Goal: Task Accomplishment & Management: Complete application form

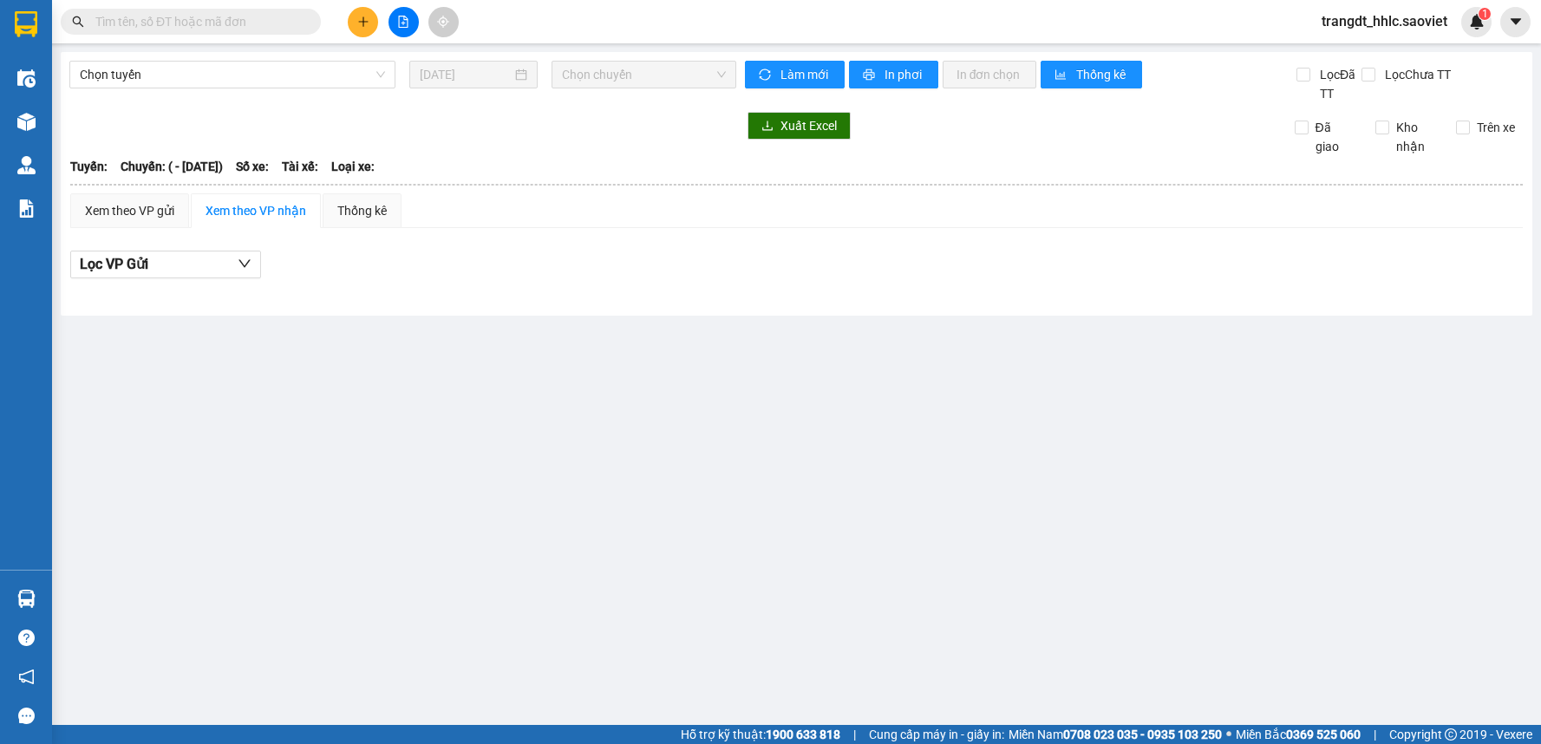
type input "[DATE]"
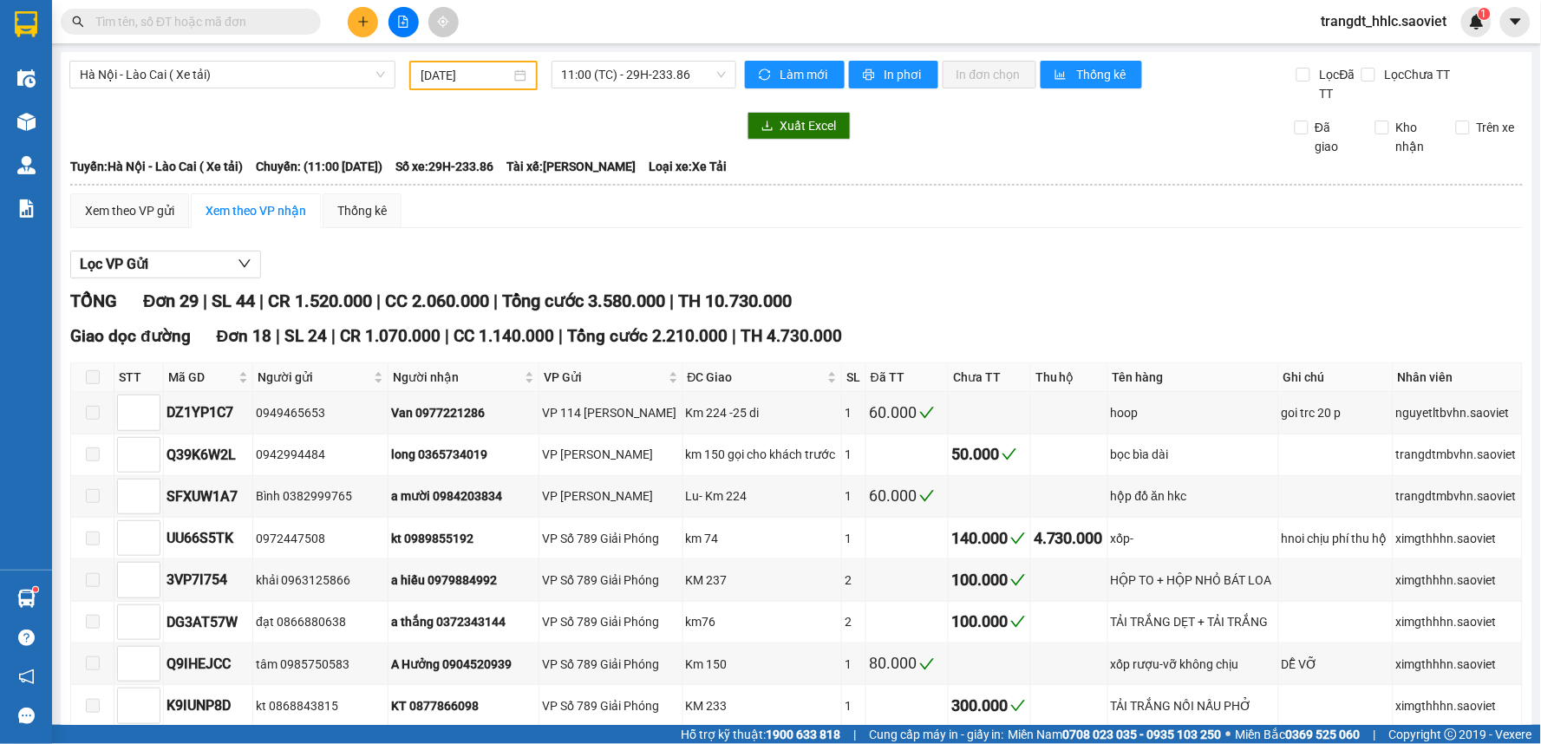
click at [162, 23] on input "text" at bounding box center [197, 21] width 205 height 19
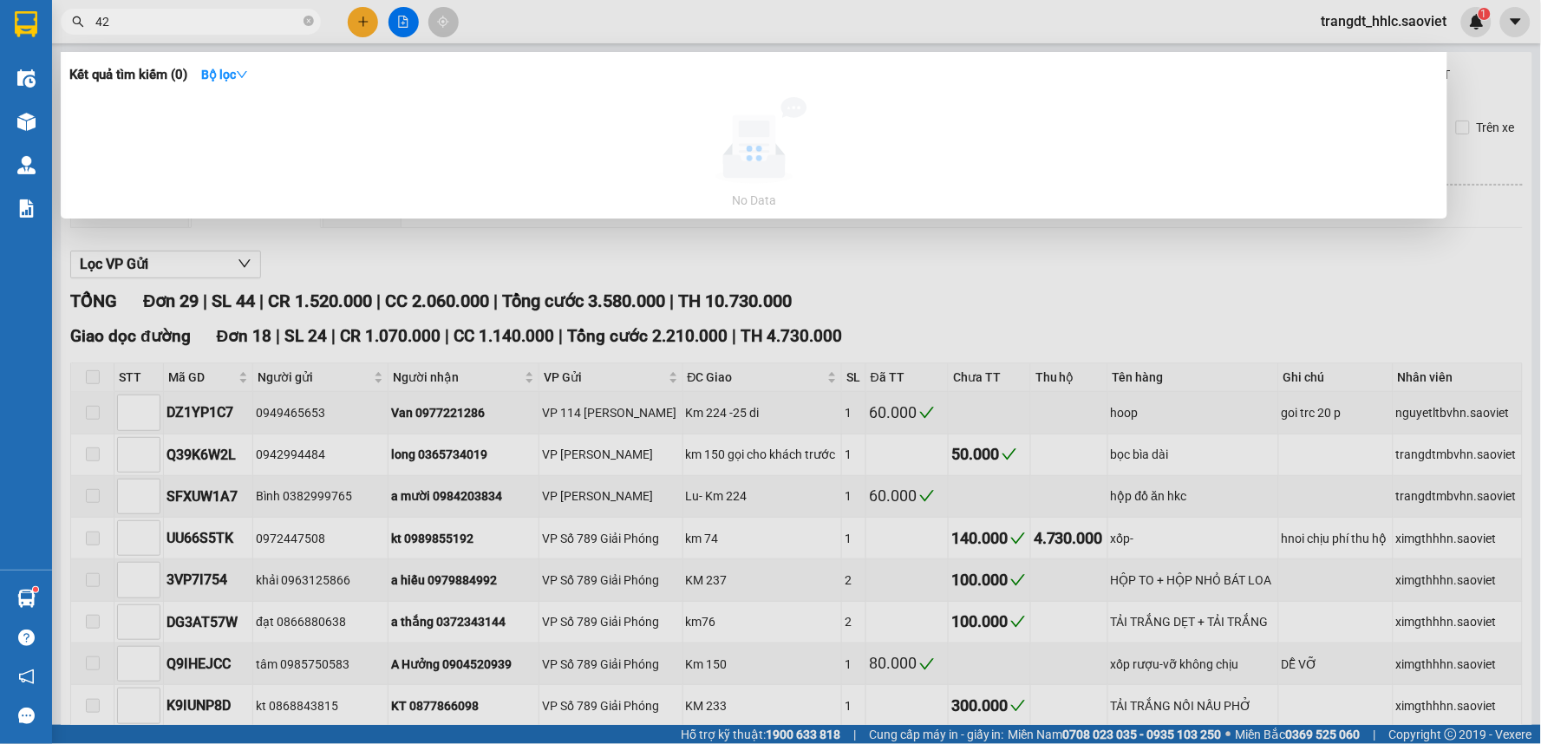
type input "4"
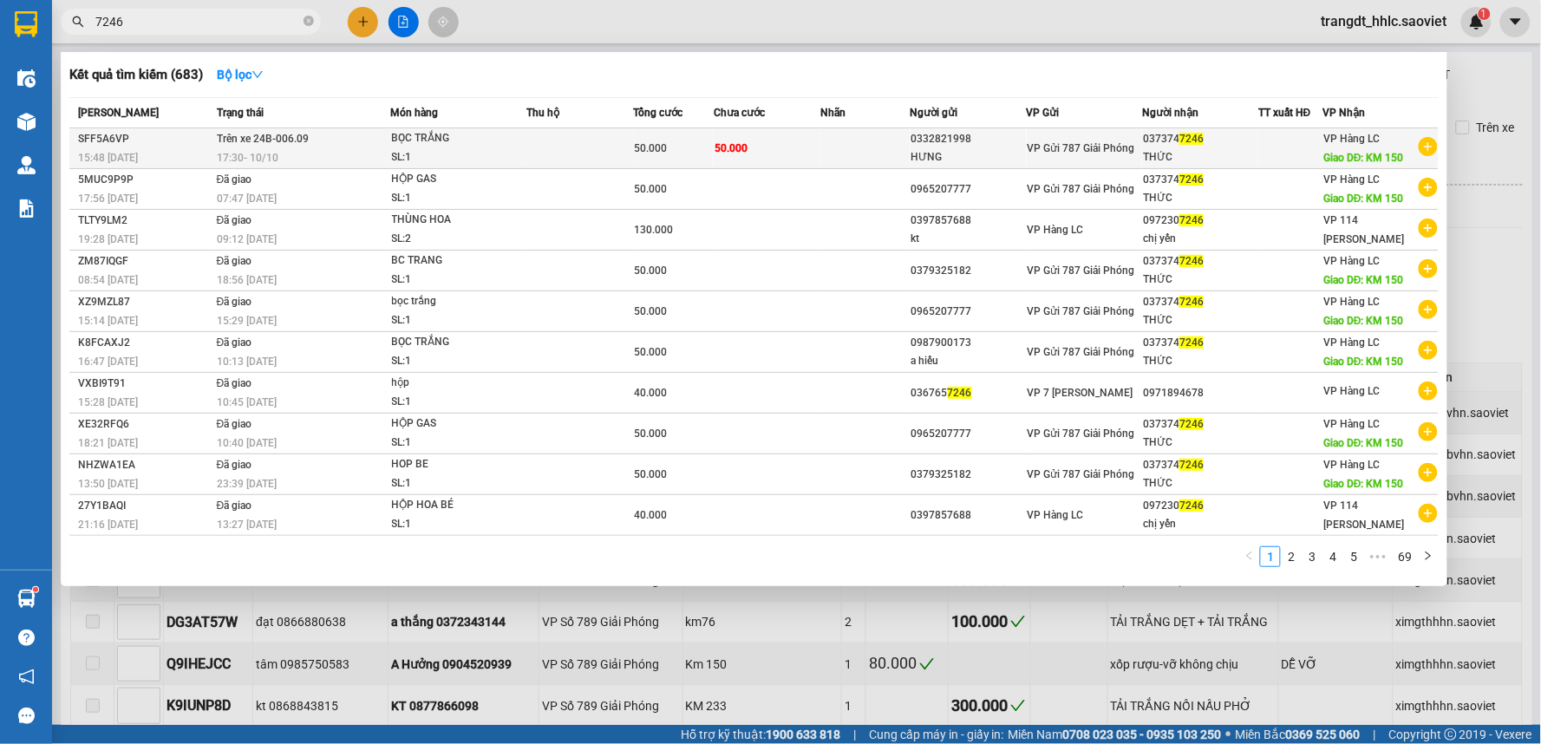
type input "7246"
click at [712, 145] on div "50.000" at bounding box center [674, 148] width 79 height 19
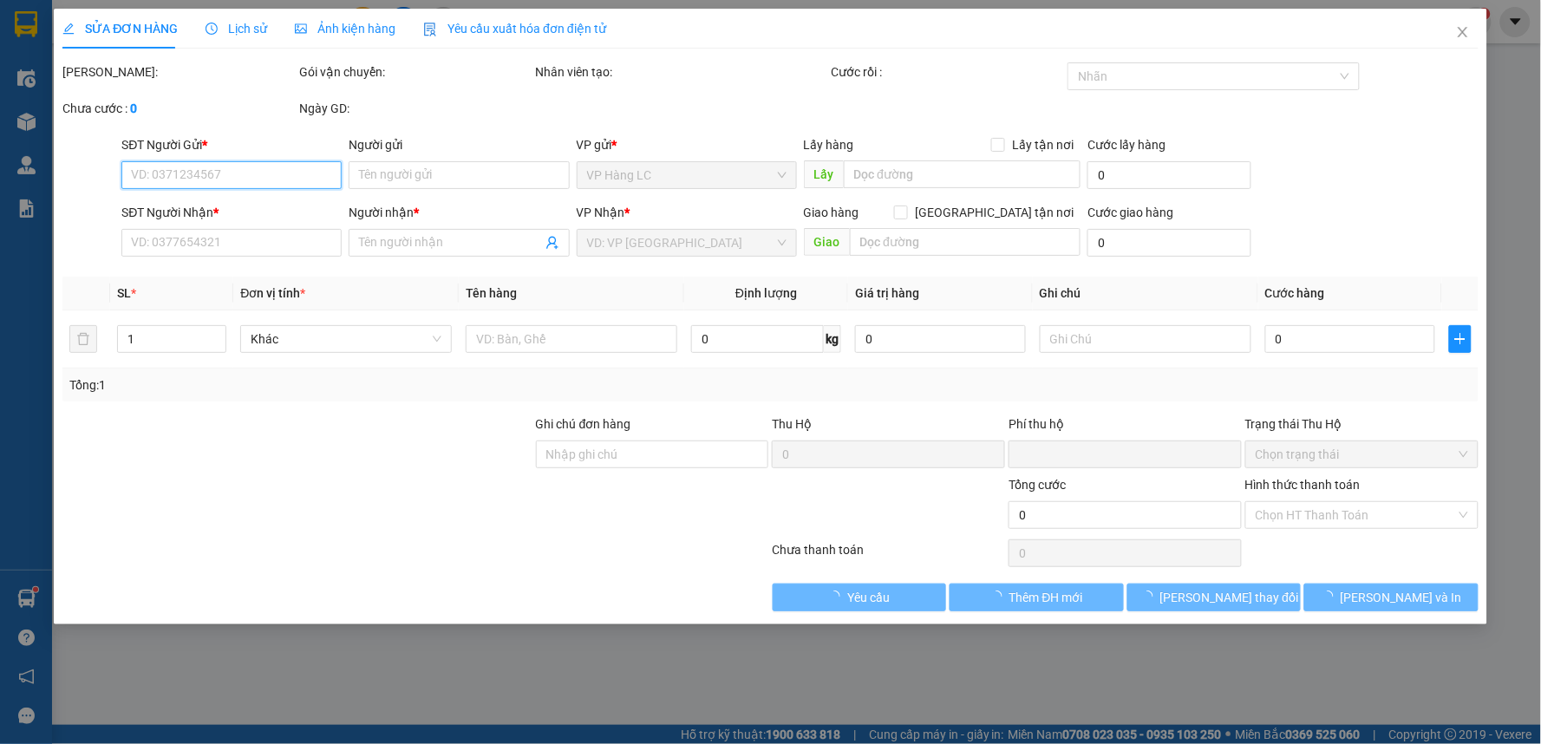
type input "0332821998"
type input "HƯNG"
type input "0373747246"
type input "THỨC"
type input "KM 150"
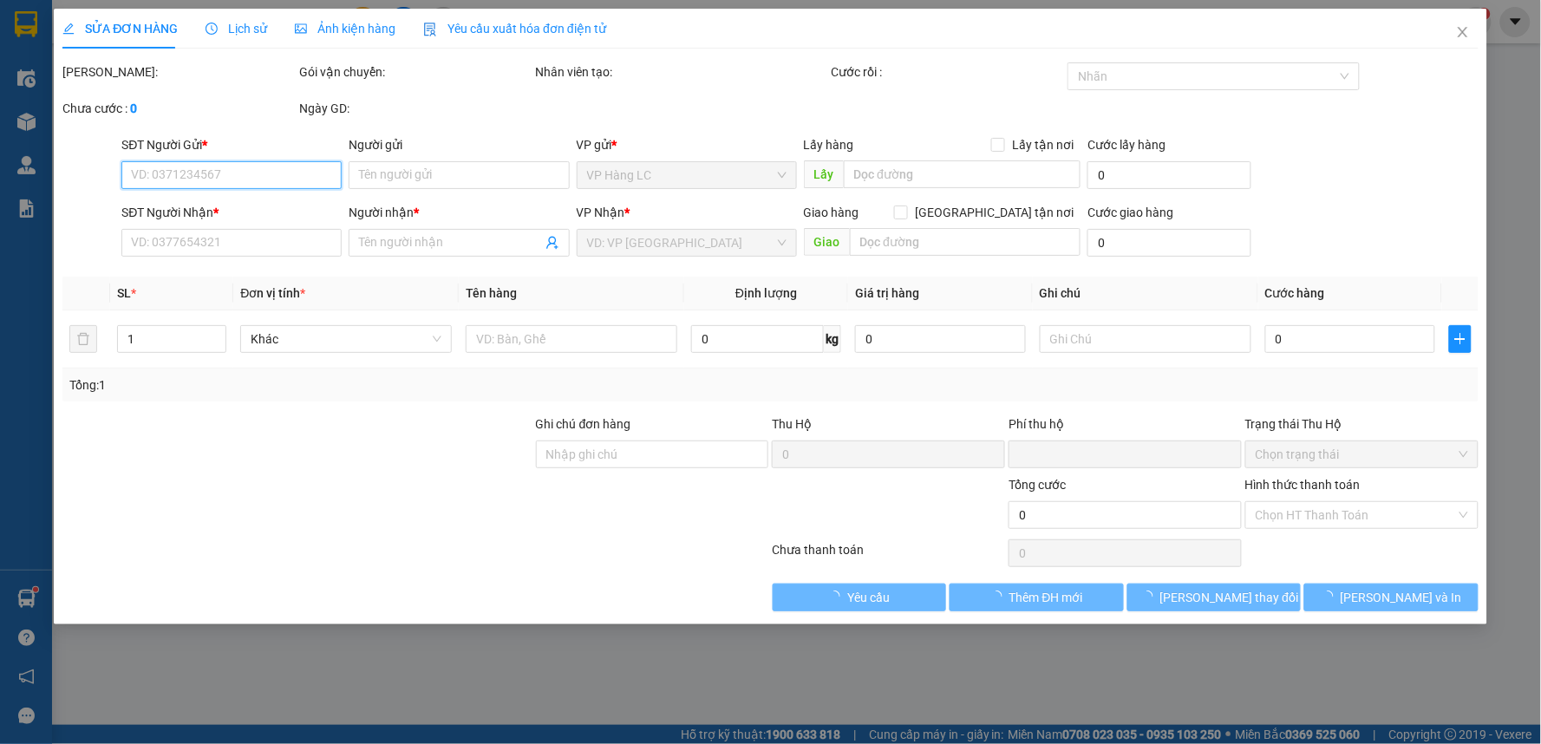
type input "0"
type input "50.000"
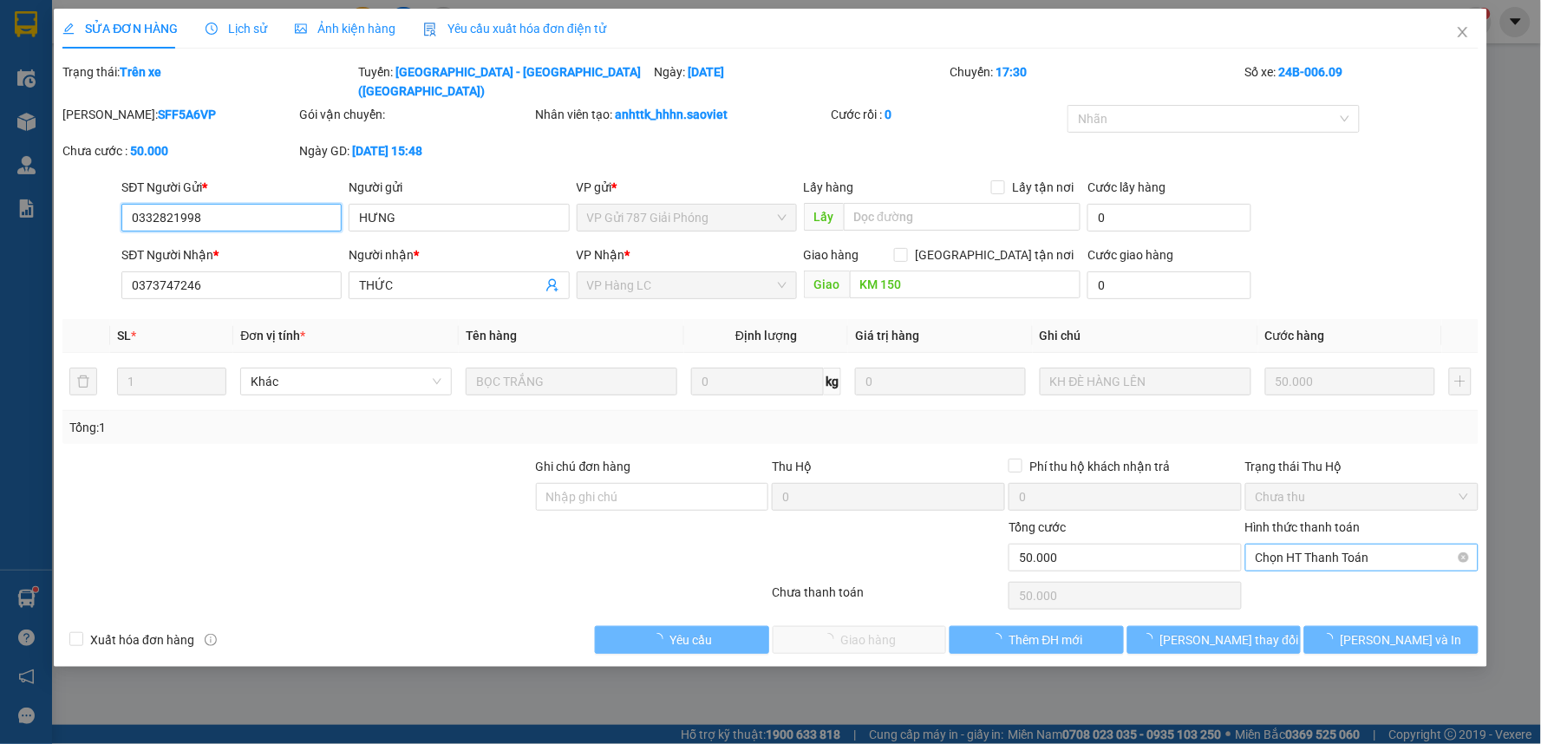
drag, startPoint x: 1330, startPoint y: 574, endPoint x: 1315, endPoint y: 542, distance: 35.7
click at [1311, 545] on span "Chọn HT Thanh Toán" at bounding box center [1362, 558] width 212 height 26
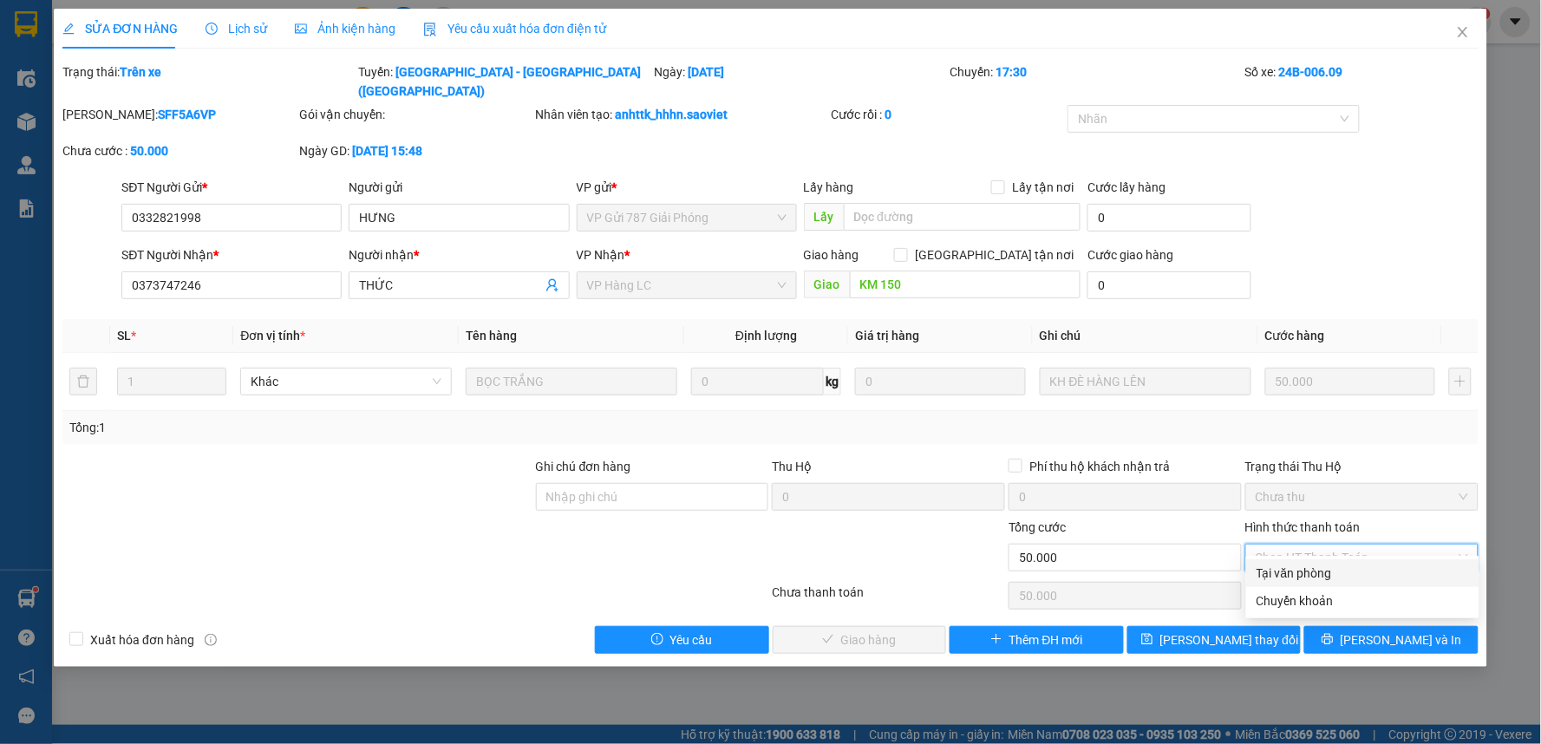
click at [1311, 565] on div "Tại văn phòng" at bounding box center [1363, 573] width 212 height 19
type input "0"
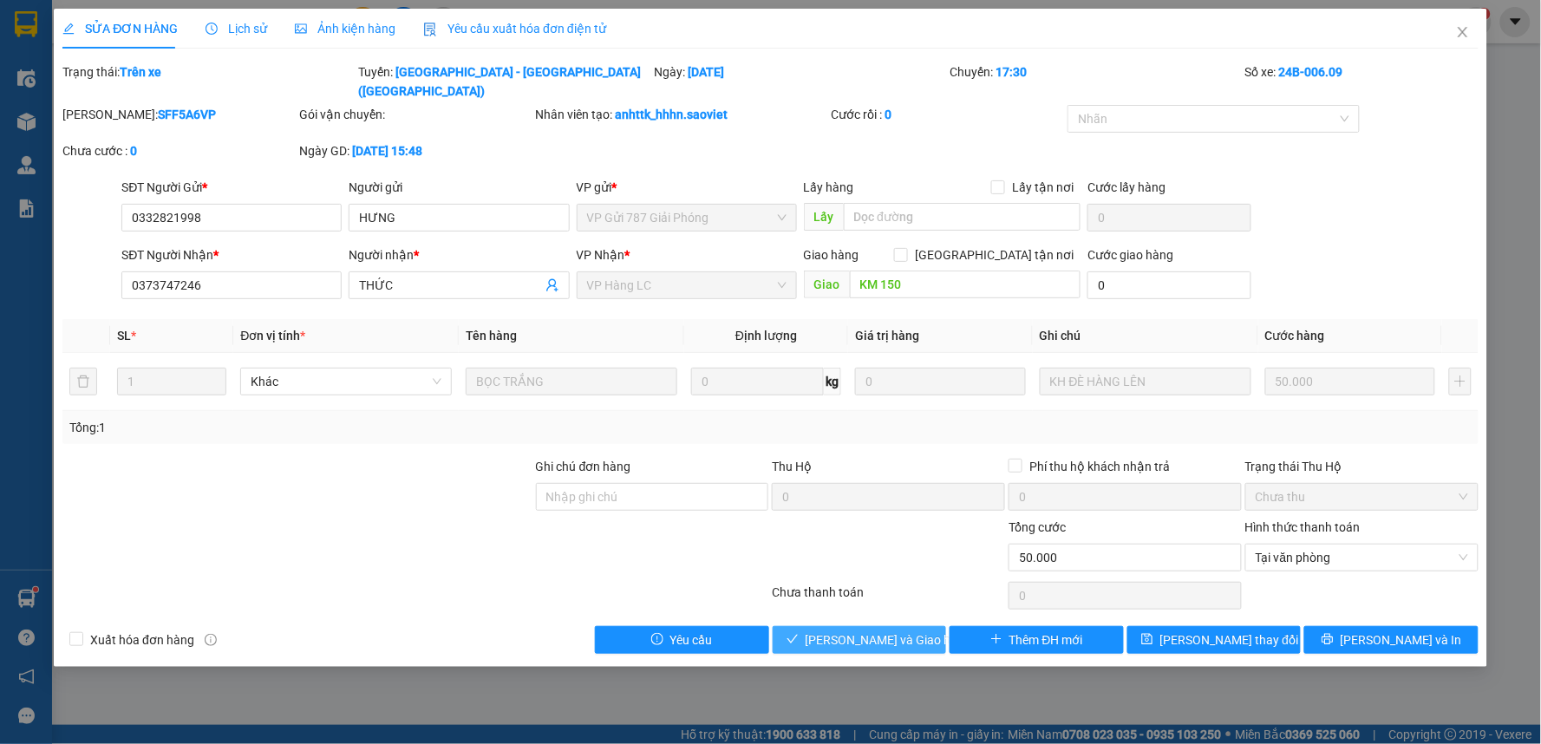
drag, startPoint x: 856, startPoint y: 610, endPoint x: 886, endPoint y: 616, distance: 30.8
click at [872, 630] on span "[PERSON_NAME] và Giao hàng" at bounding box center [889, 639] width 166 height 19
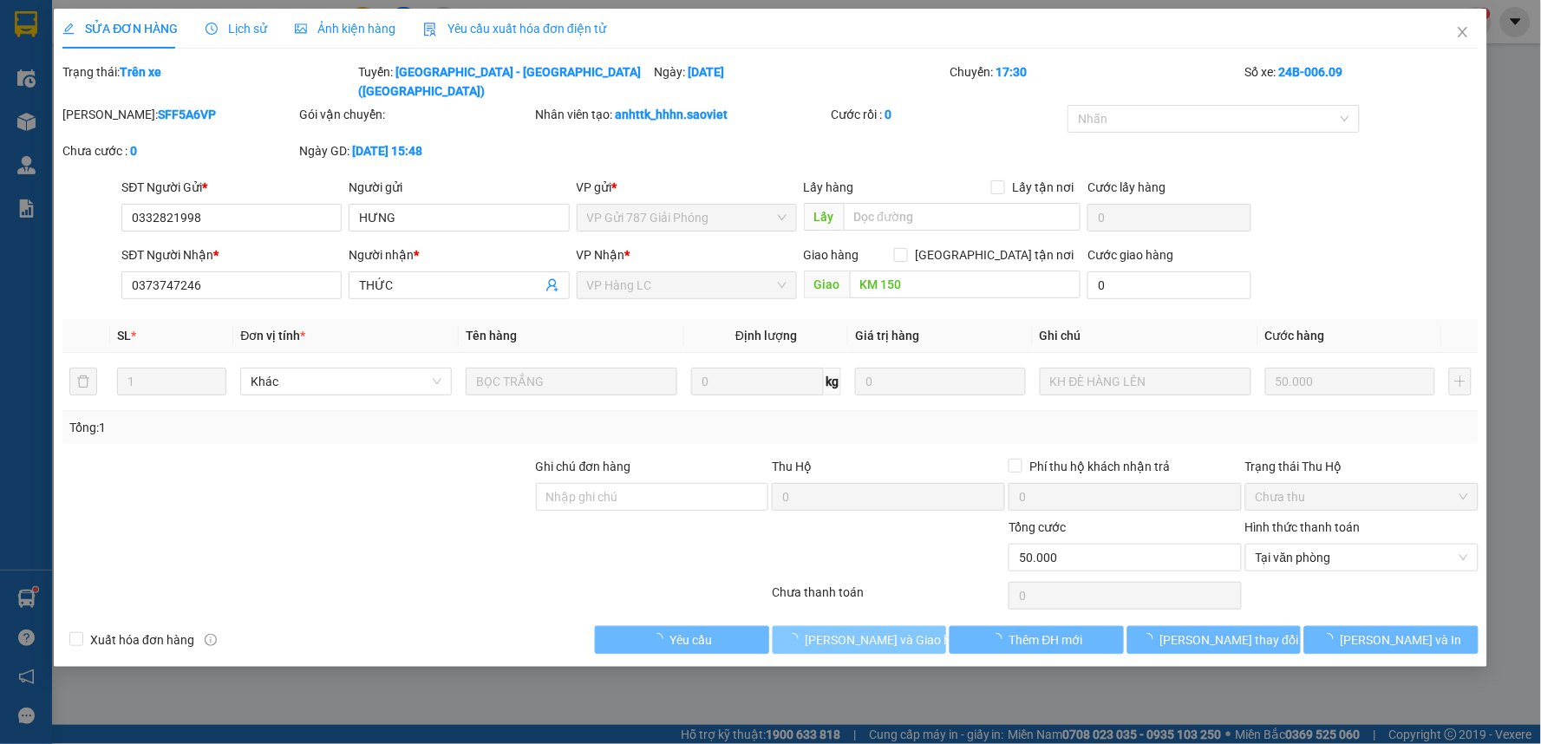
click at [886, 630] on span "[PERSON_NAME] và Giao hàng" at bounding box center [889, 639] width 166 height 19
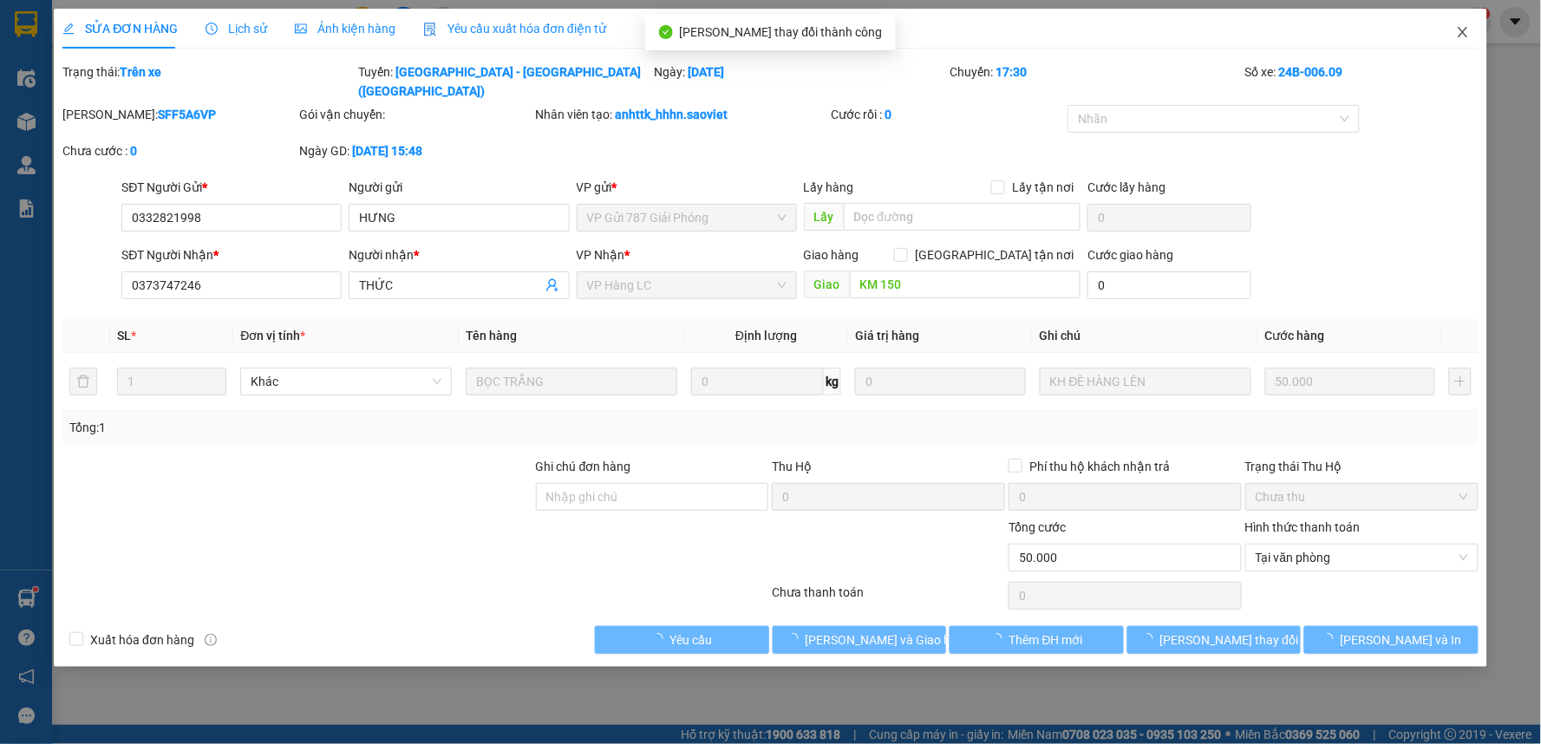
click at [1468, 32] on icon "close" at bounding box center [1463, 32] width 14 height 14
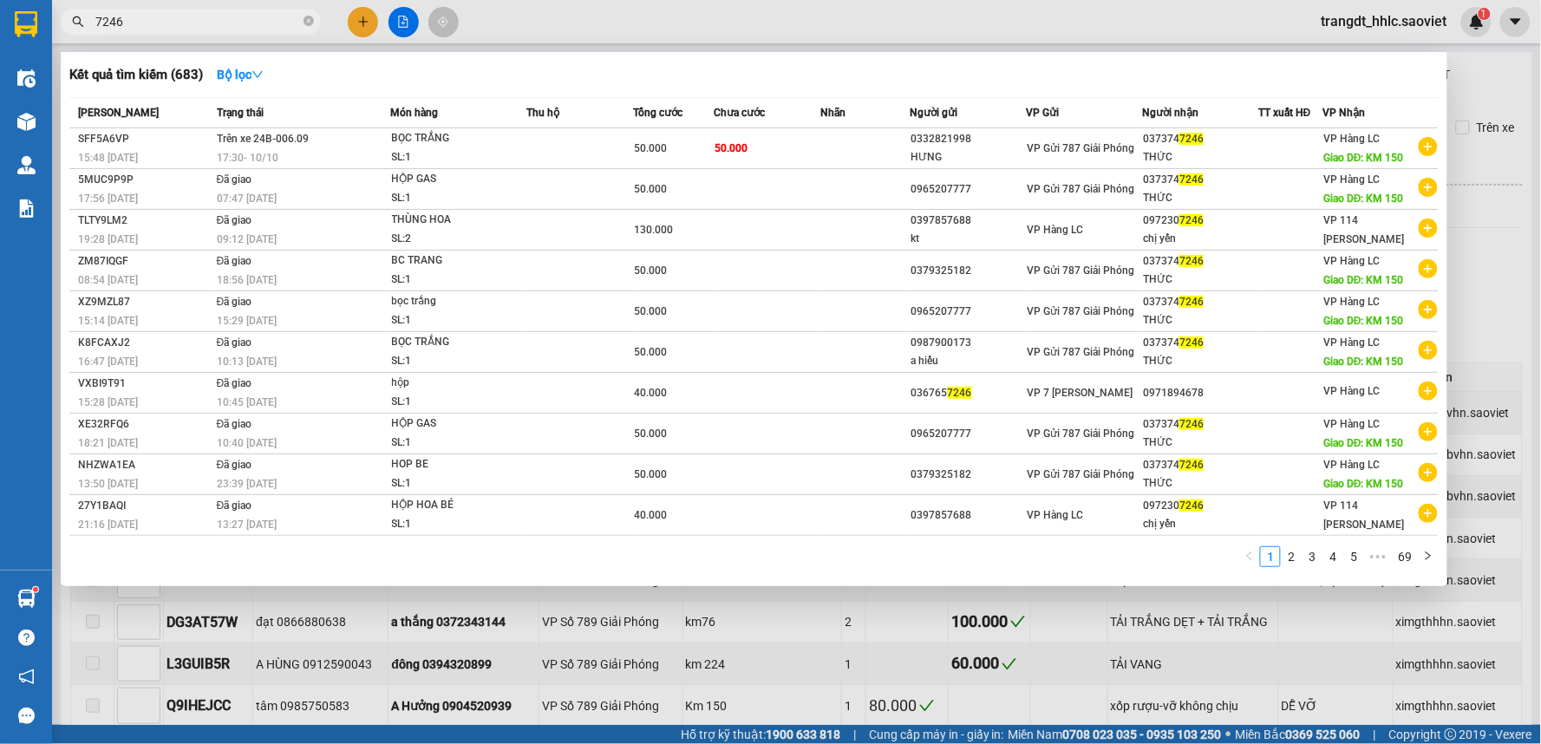
click at [236, 14] on input "7246" at bounding box center [197, 21] width 205 height 19
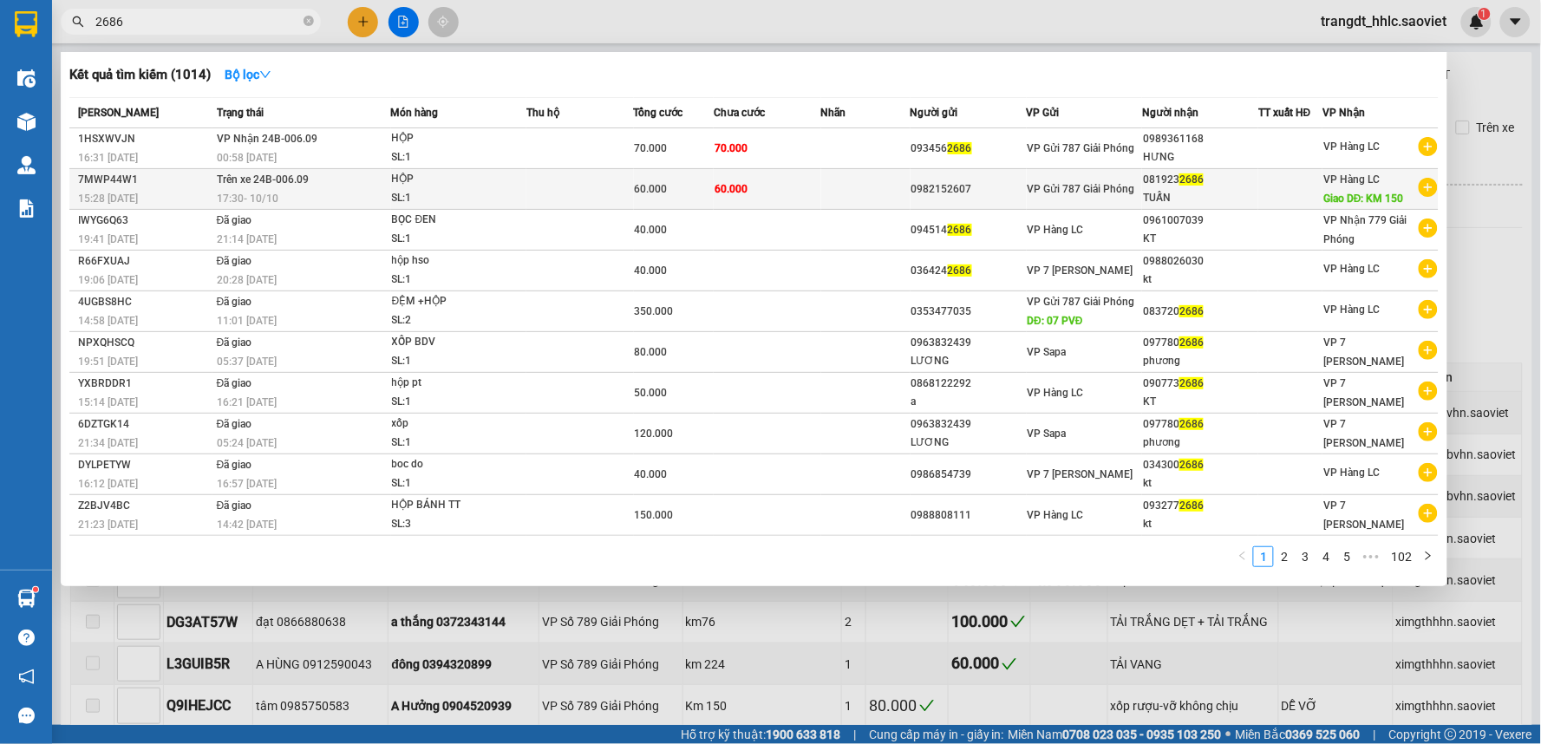
type input "2686"
click at [856, 187] on td at bounding box center [865, 189] width 89 height 41
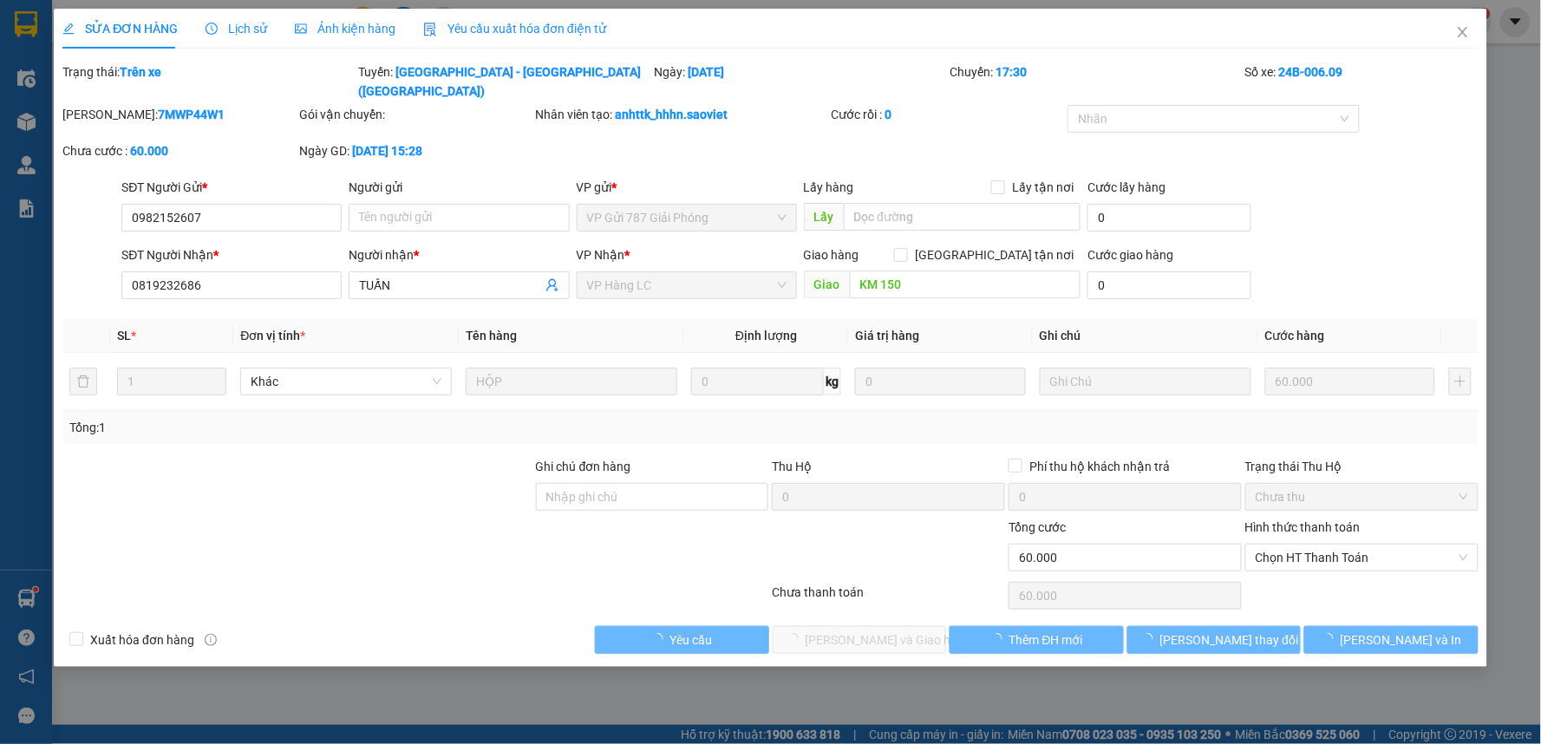
type input "0982152607"
type input "0819232686"
type input "TUẤN"
type input "KM 150"
type input "0"
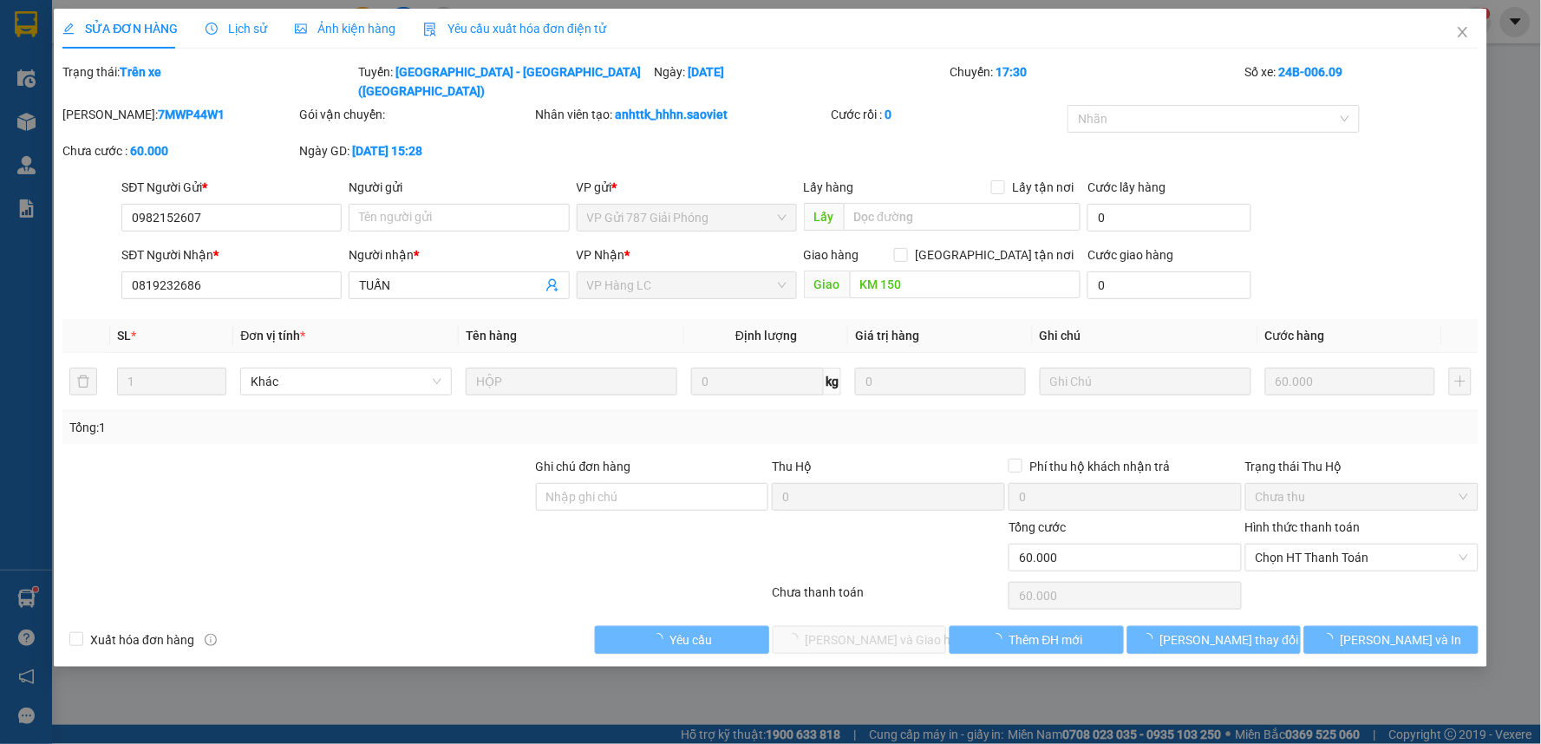
type input "60.000"
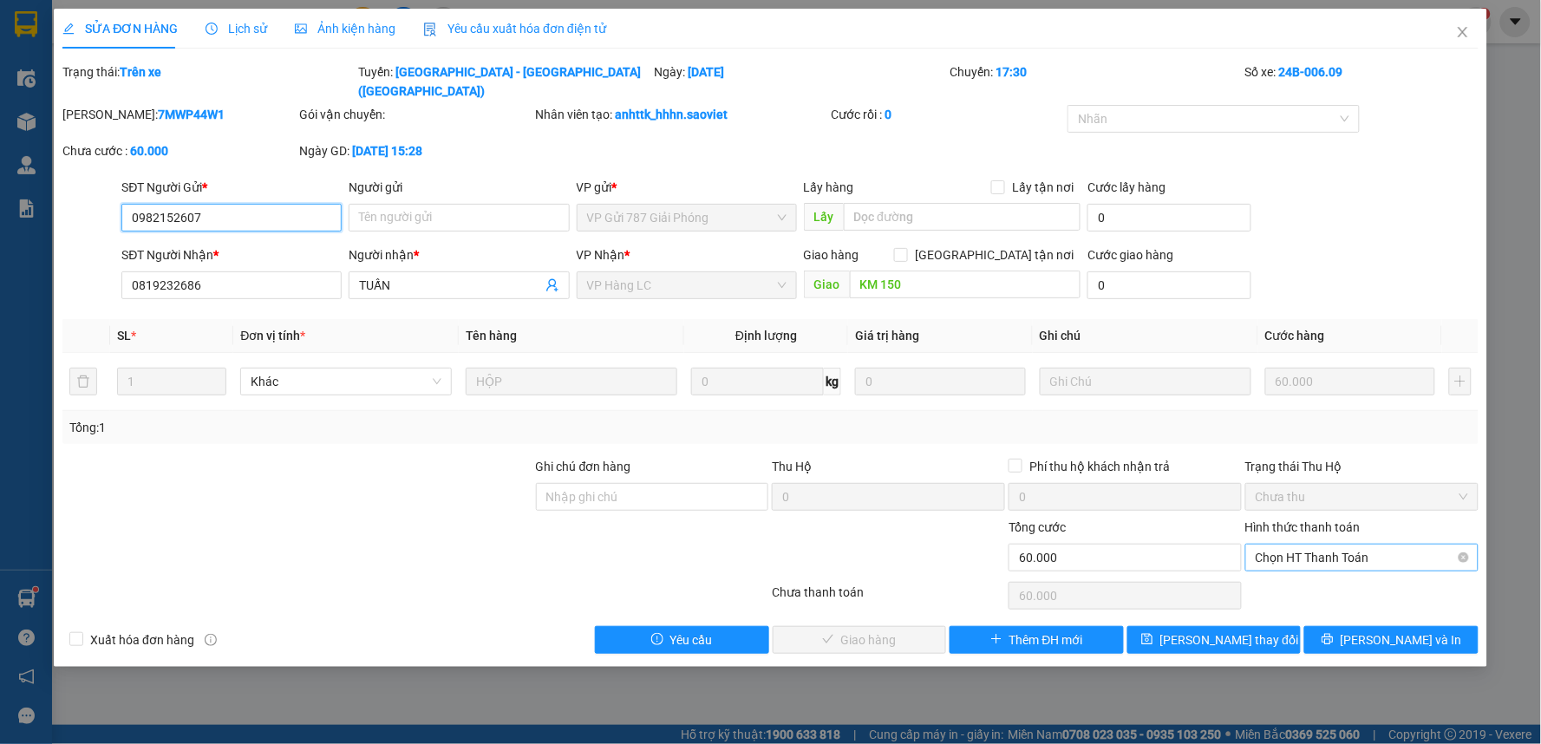
drag, startPoint x: 1318, startPoint y: 533, endPoint x: 1322, endPoint y: 553, distance: 20.4
click at [1318, 545] on span "Chọn HT Thanh Toán" at bounding box center [1362, 558] width 212 height 26
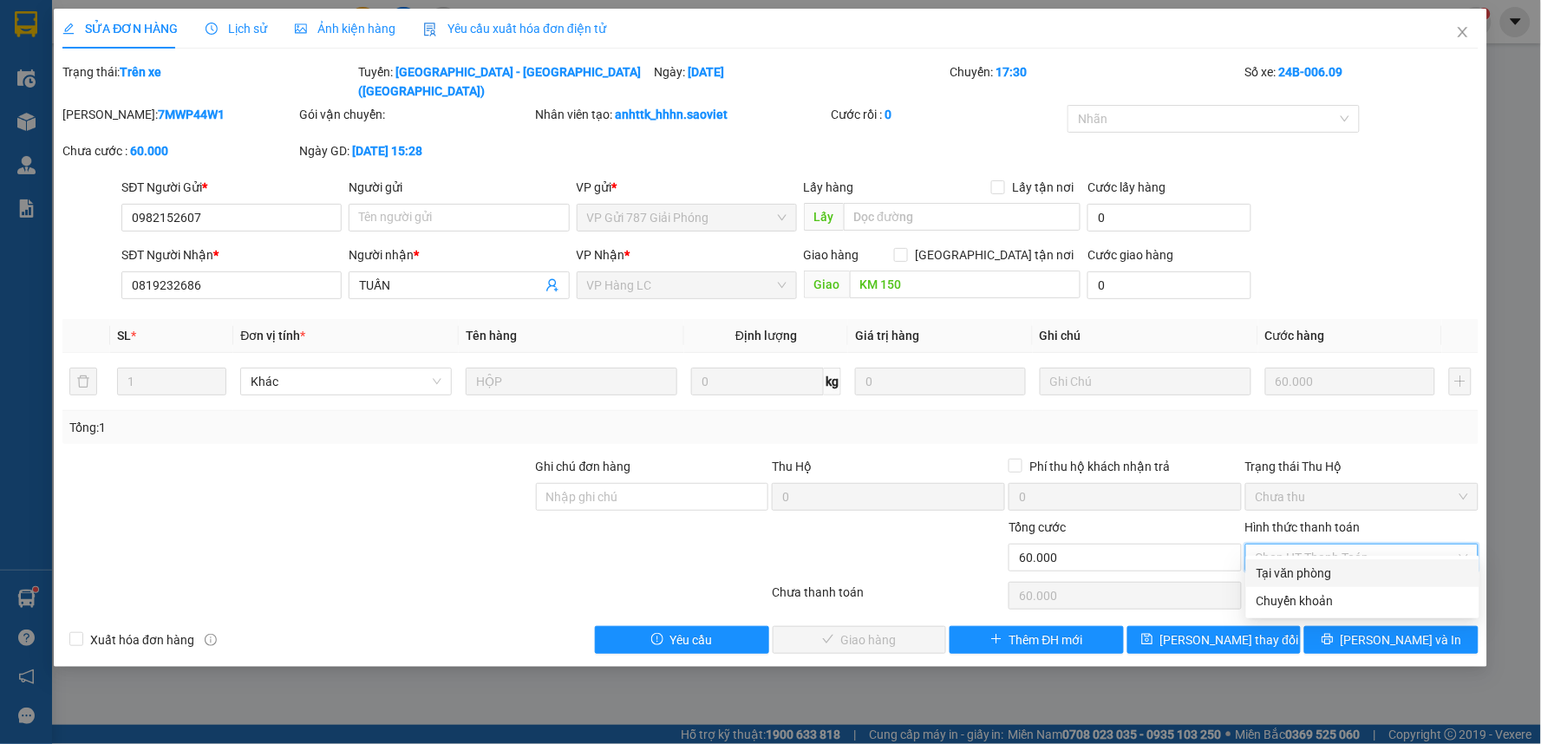
click at [1313, 569] on div "Tại văn phòng" at bounding box center [1363, 573] width 212 height 19
type input "0"
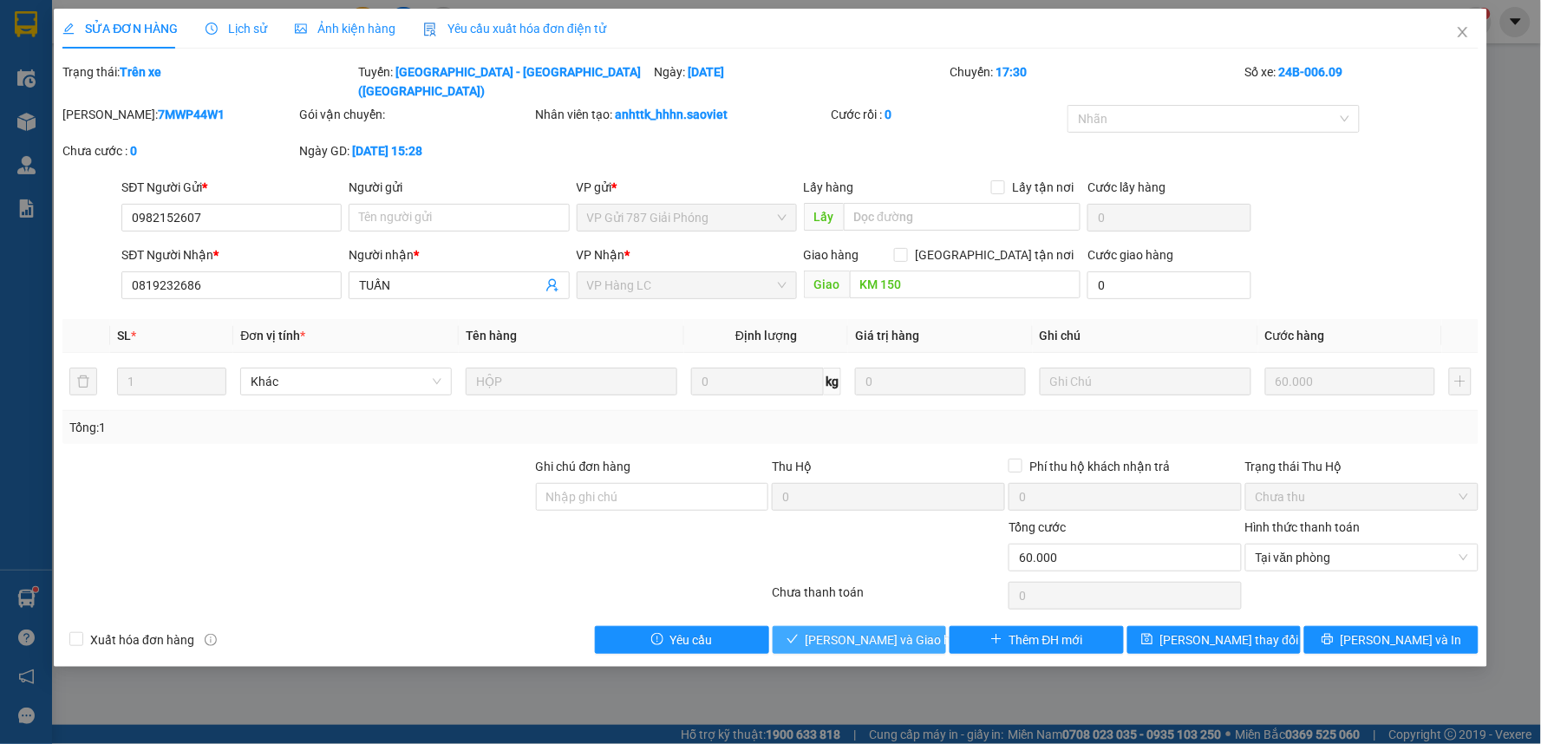
click at [905, 630] on span "[PERSON_NAME] và Giao hàng" at bounding box center [889, 639] width 166 height 19
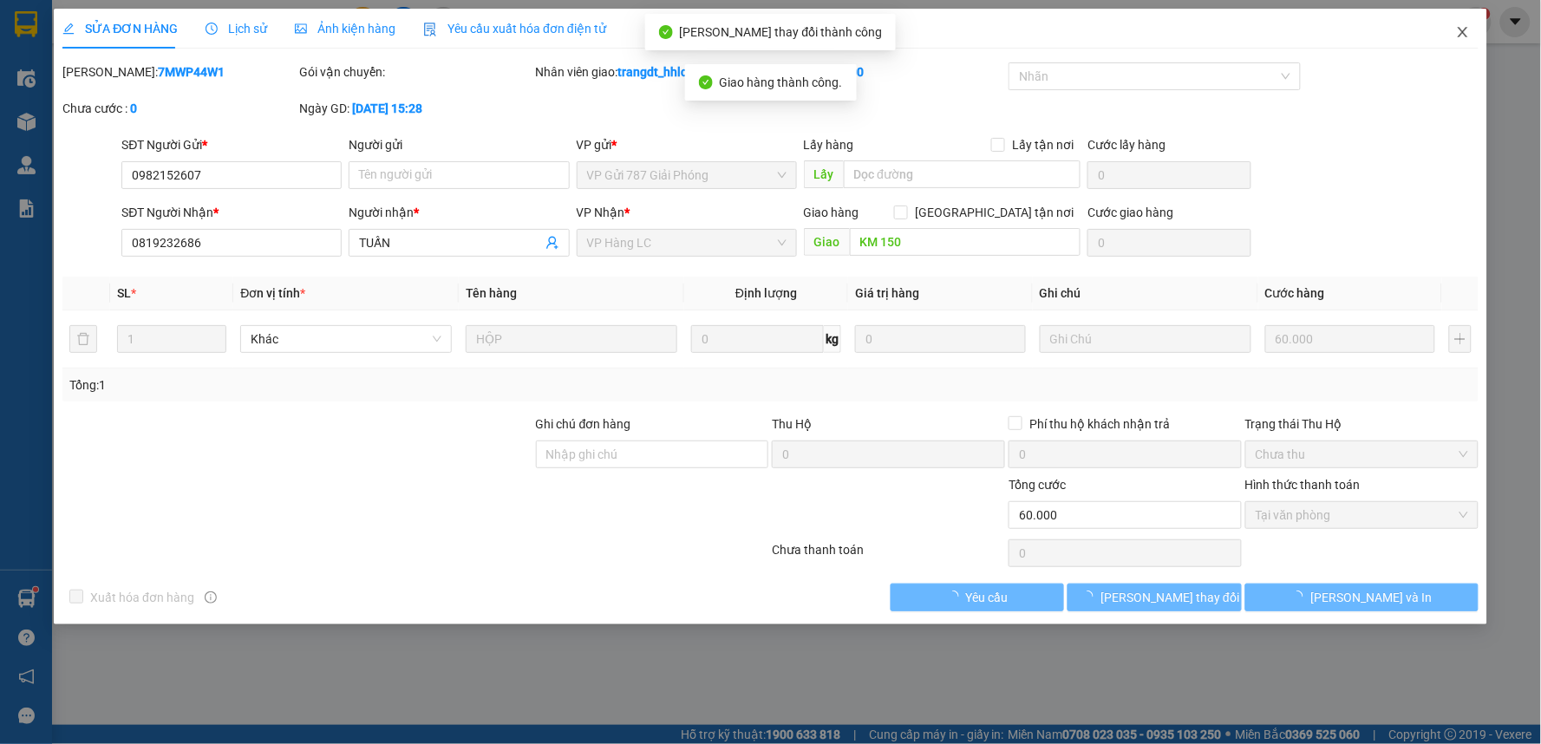
click at [1456, 35] on icon "close" at bounding box center [1463, 32] width 14 height 14
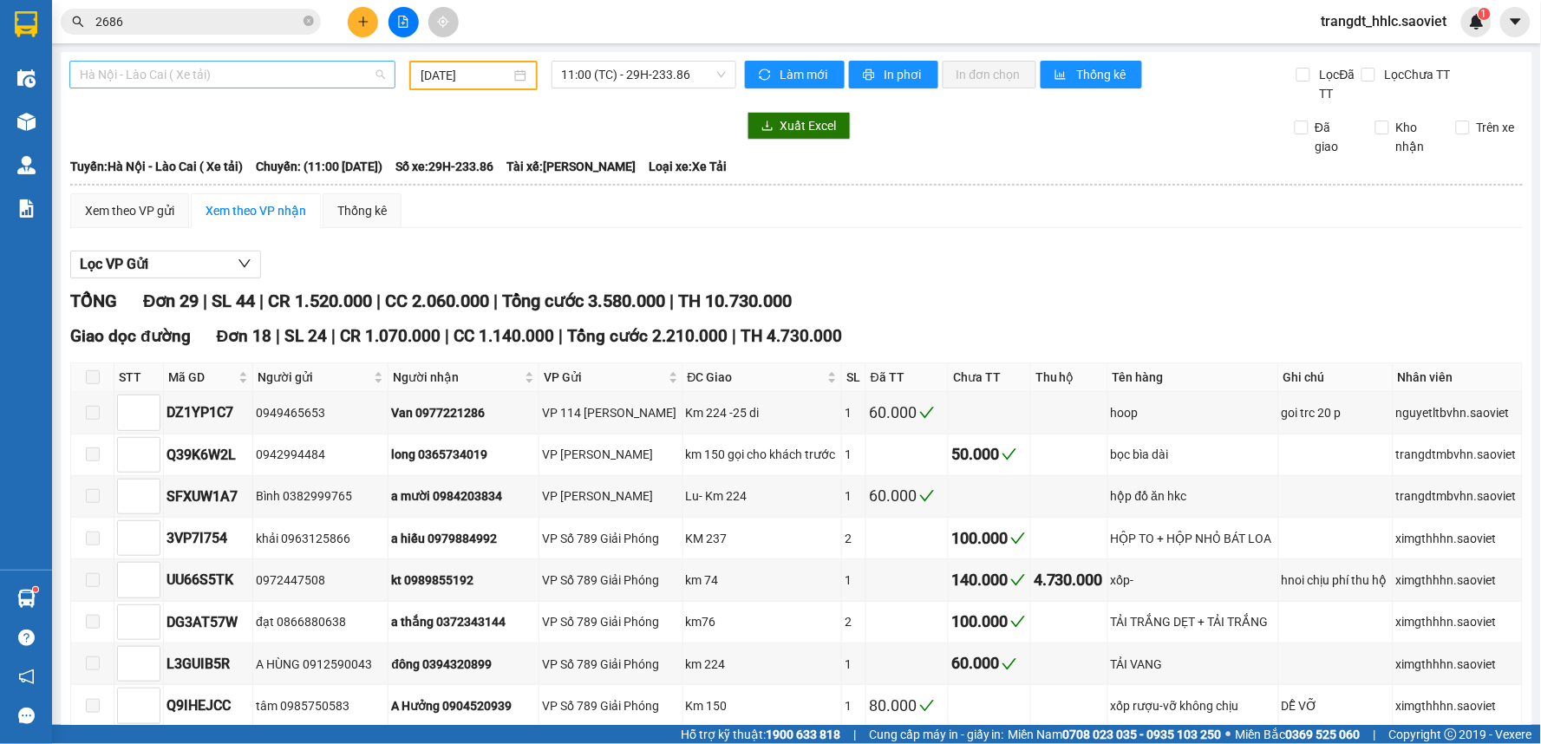
click at [250, 76] on span "Hà Nội - Lào Cai ( Xe tải)" at bounding box center [232, 75] width 305 height 26
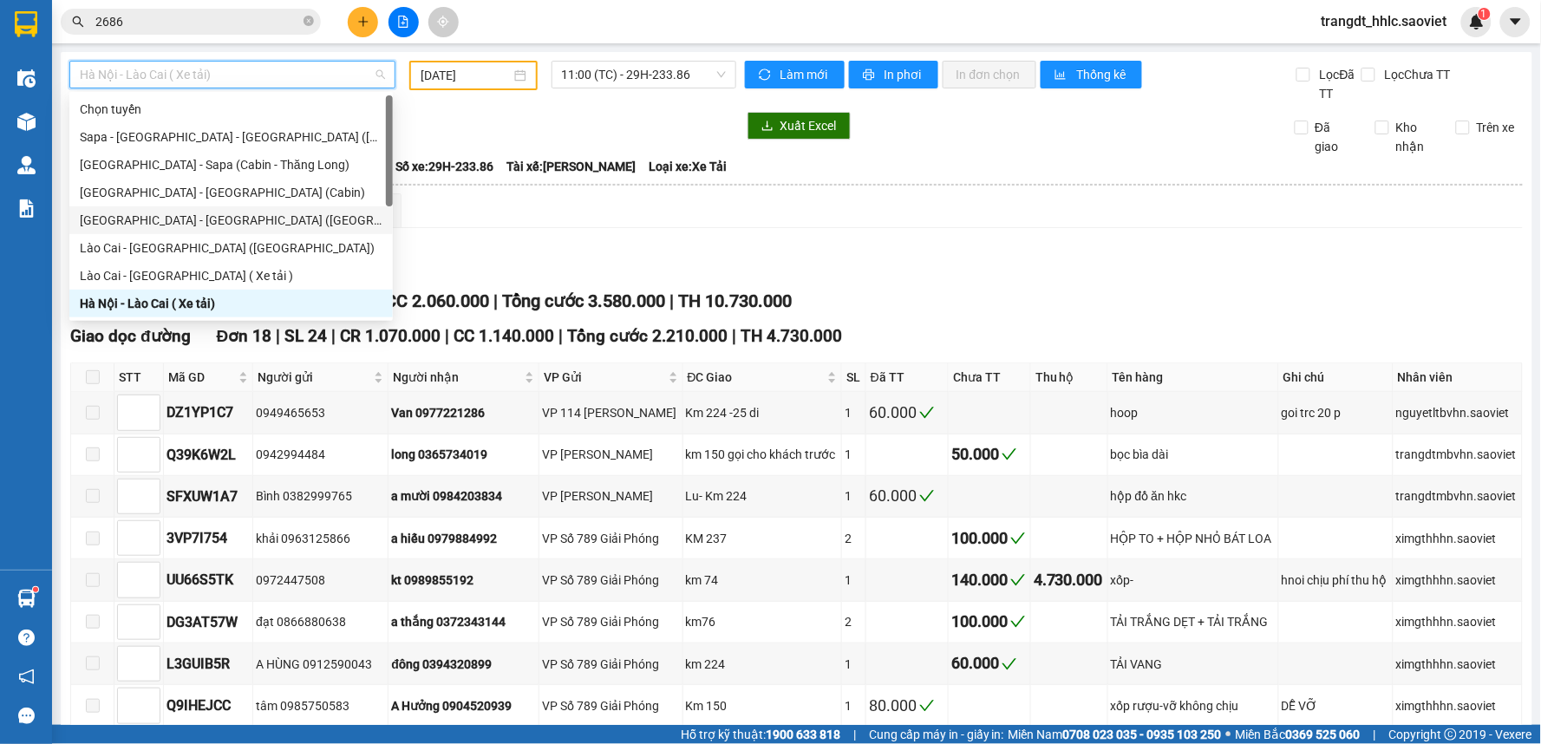
click at [225, 223] on div "[GEOGRAPHIC_DATA] - [GEOGRAPHIC_DATA] ([GEOGRAPHIC_DATA])" at bounding box center [231, 220] width 303 height 19
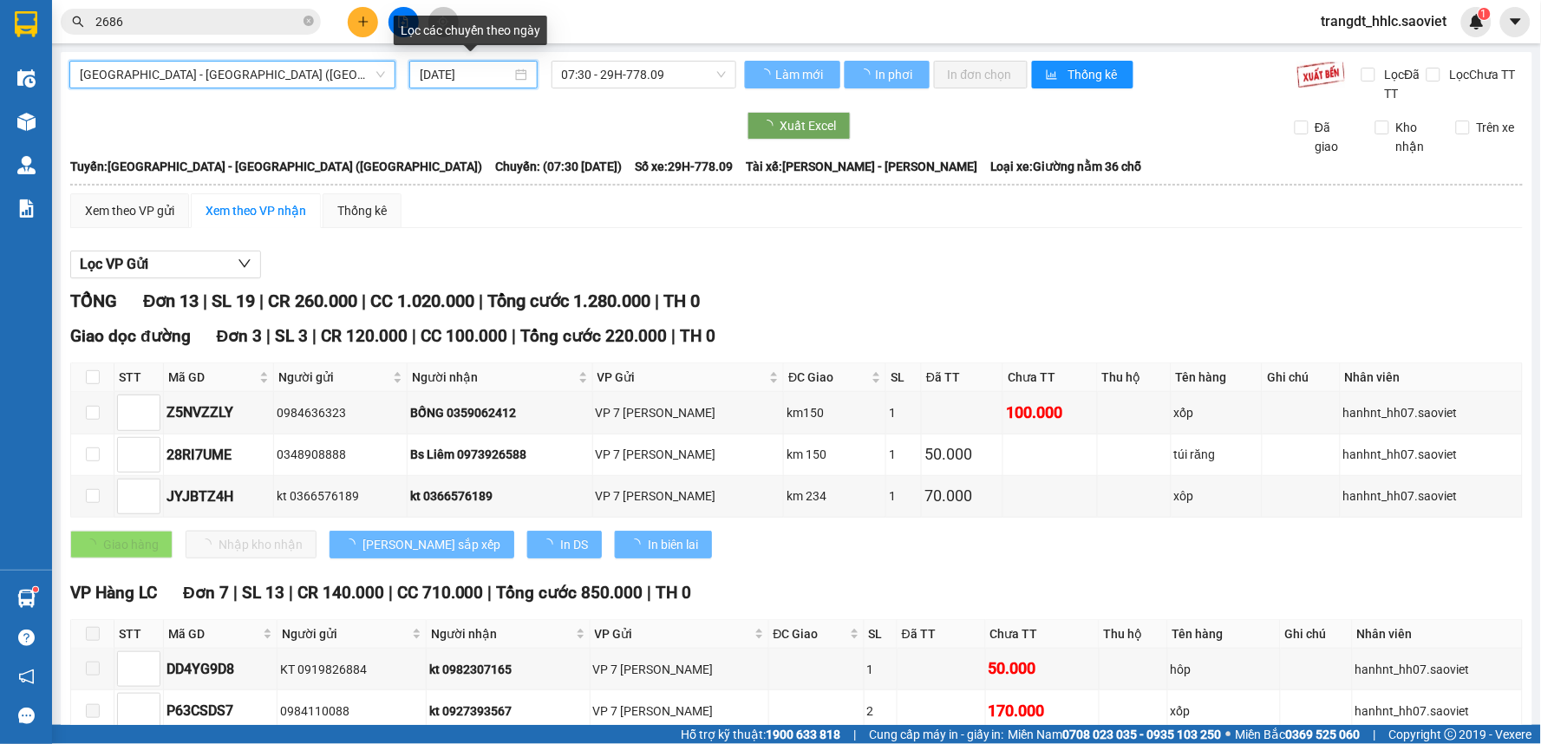
click at [445, 81] on input "[DATE]" at bounding box center [465, 74] width 91 height 19
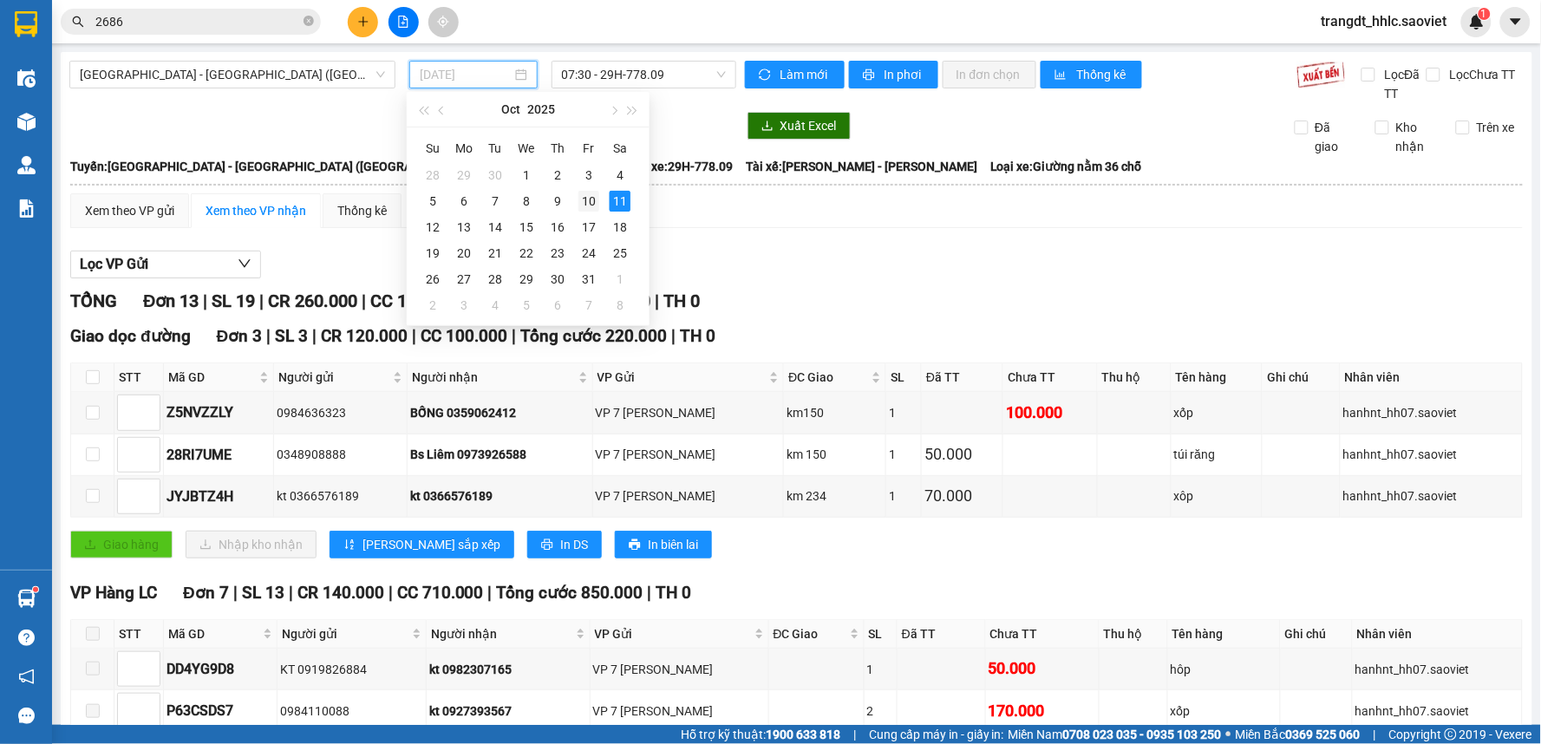
click at [585, 204] on div "10" at bounding box center [588, 201] width 21 height 21
type input "[DATE]"
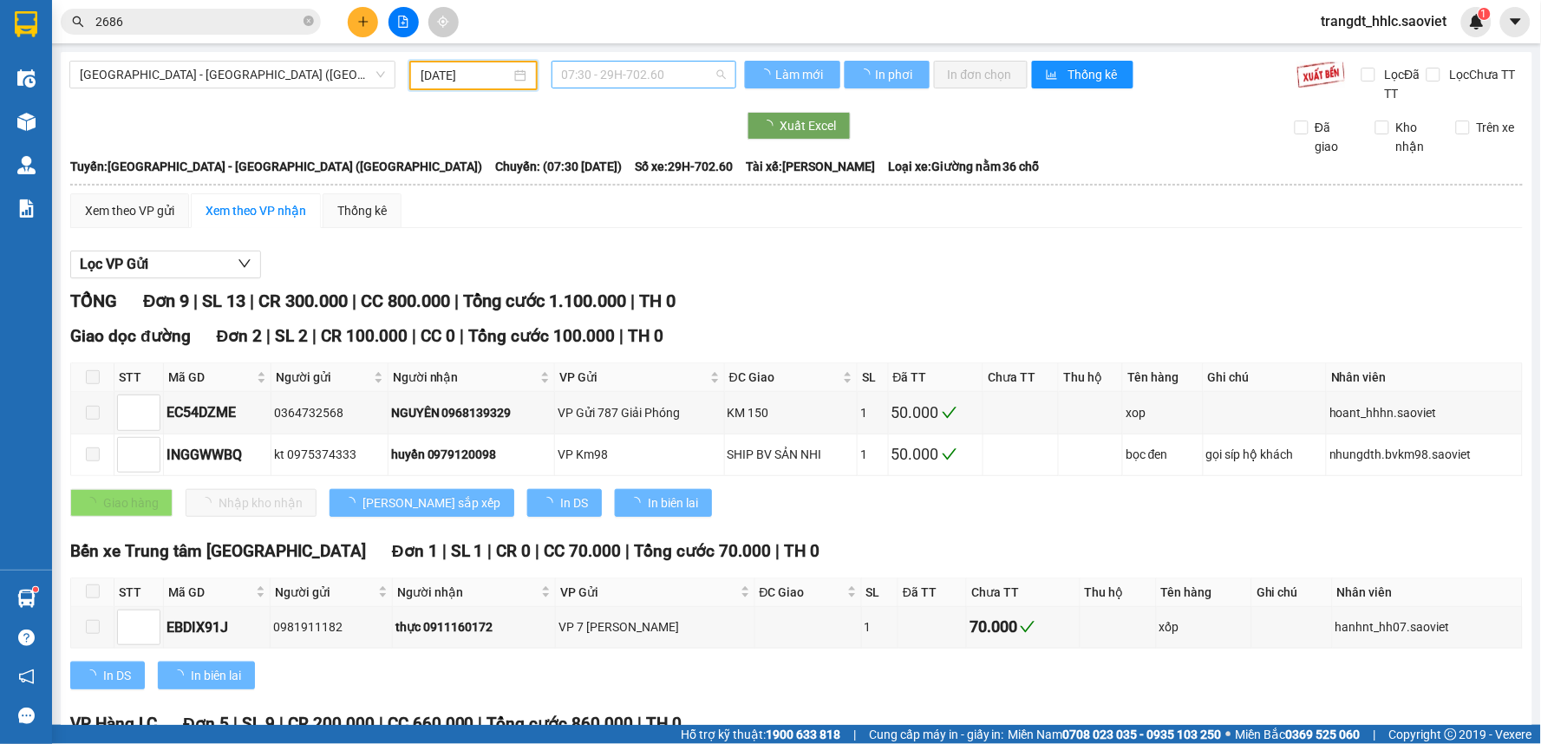
click at [653, 74] on span "07:30 - 29H-702.60" at bounding box center [644, 75] width 164 height 26
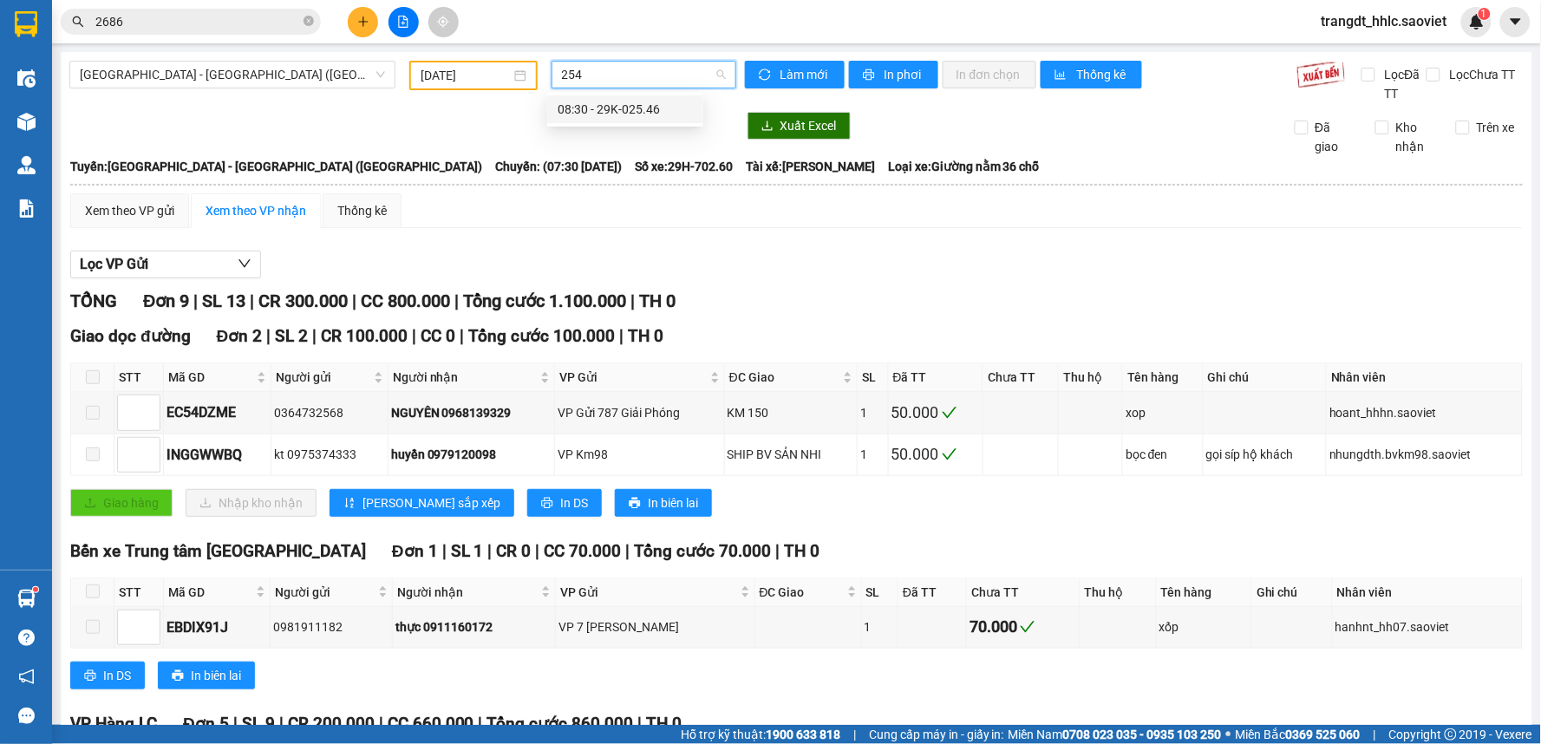
type input "2546"
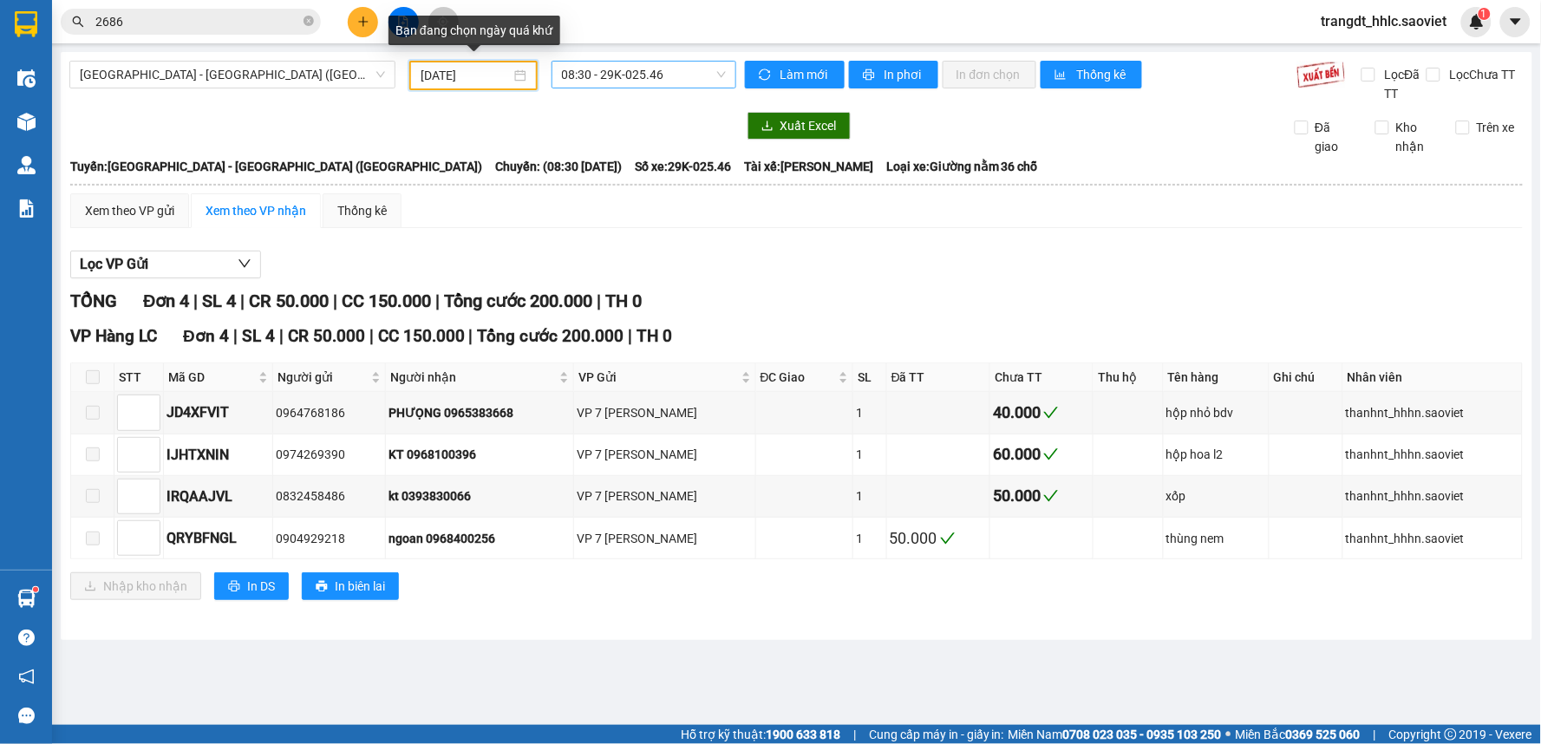
click at [488, 76] on input "[DATE]" at bounding box center [465, 75] width 89 height 19
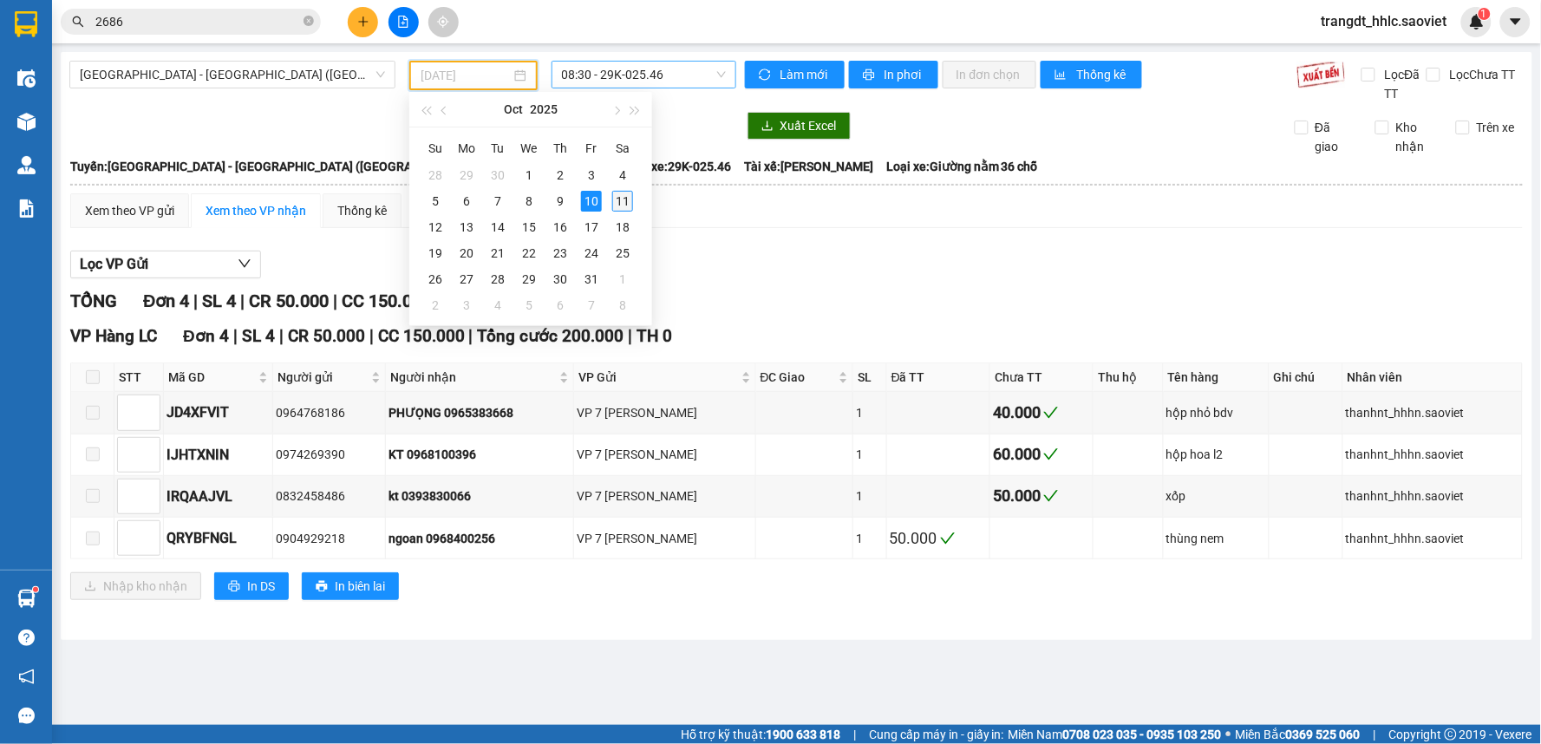
click at [625, 203] on div "11" at bounding box center [622, 201] width 21 height 21
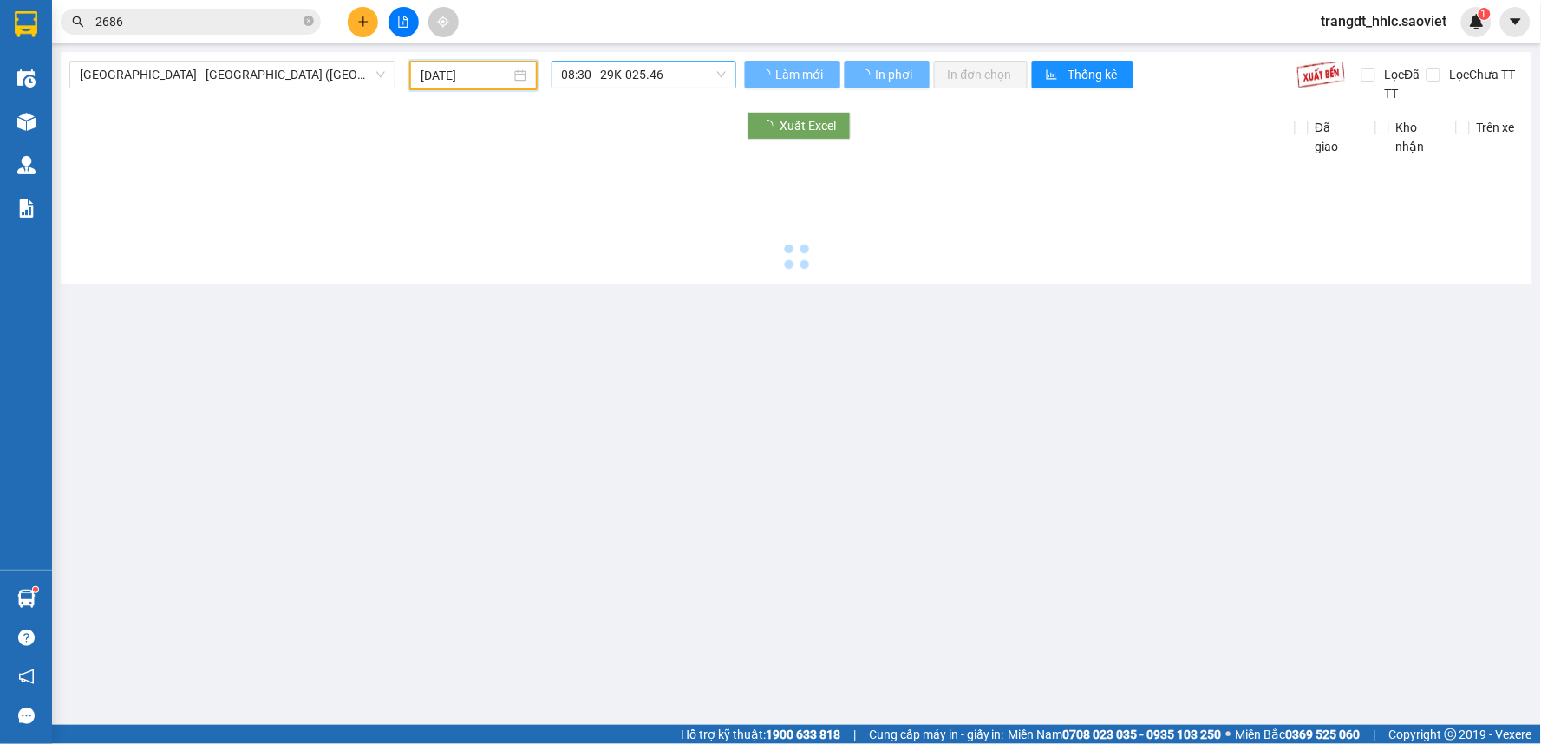
type input "[DATE]"
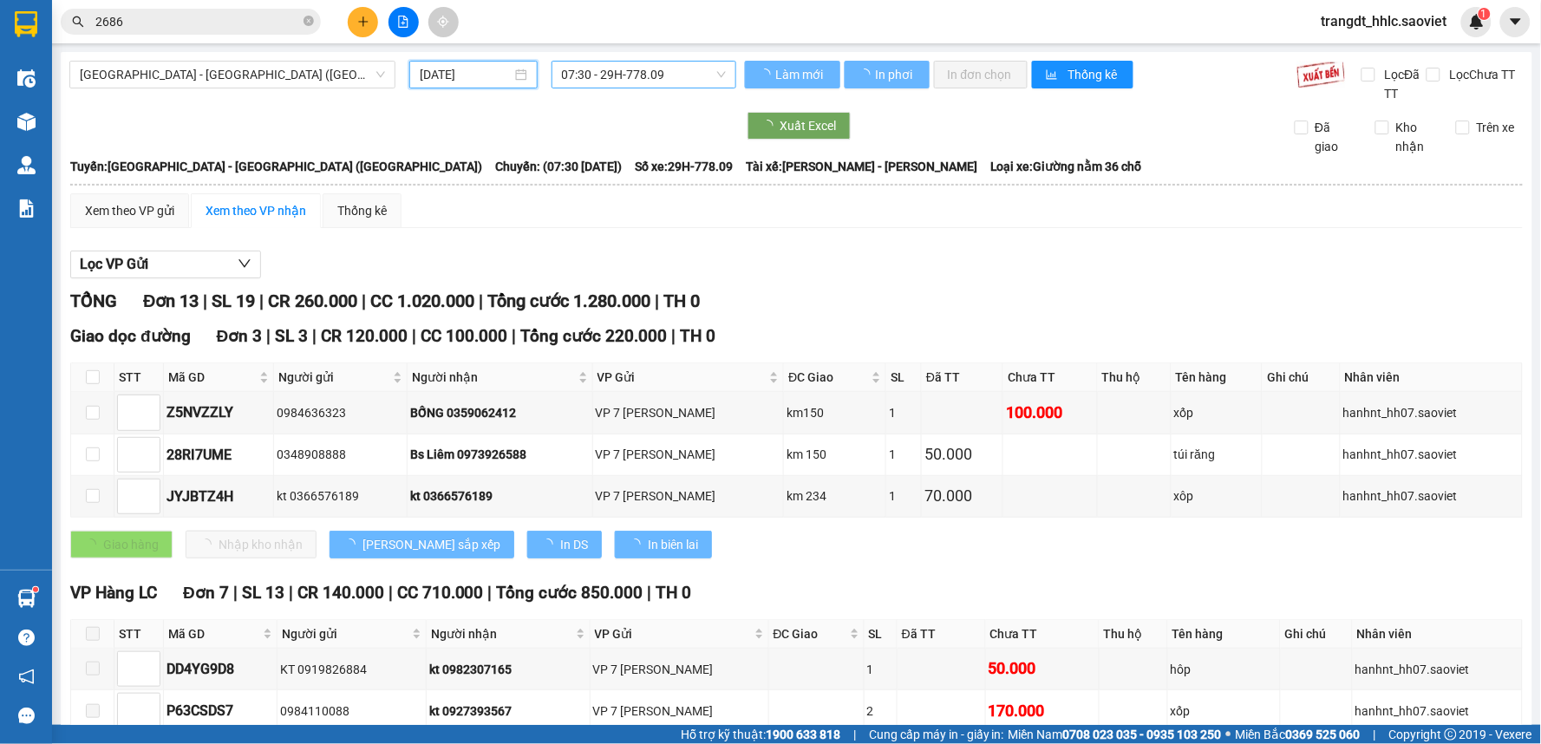
click at [656, 65] on span "07:30 - 29H-778.09" at bounding box center [644, 75] width 164 height 26
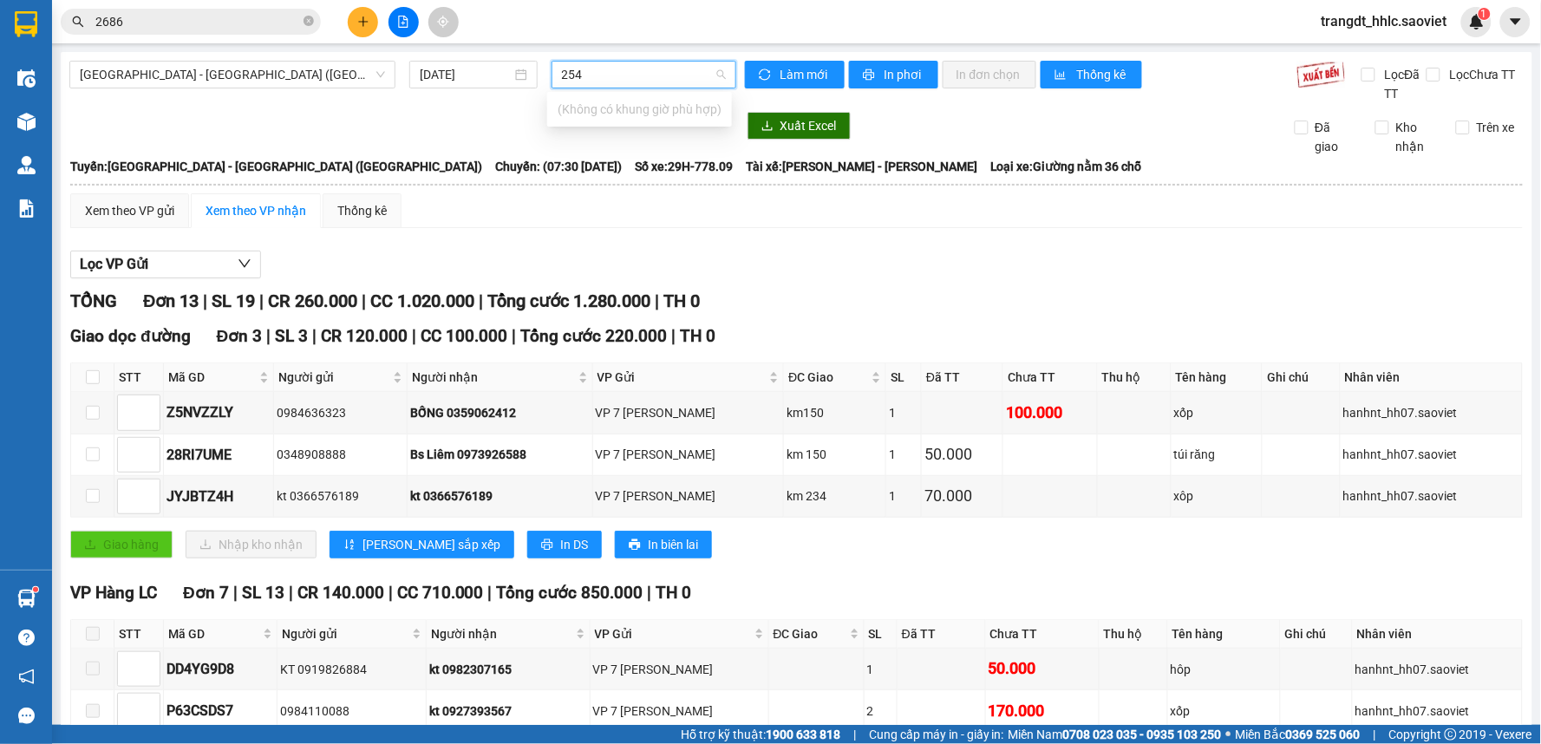
type input "2546"
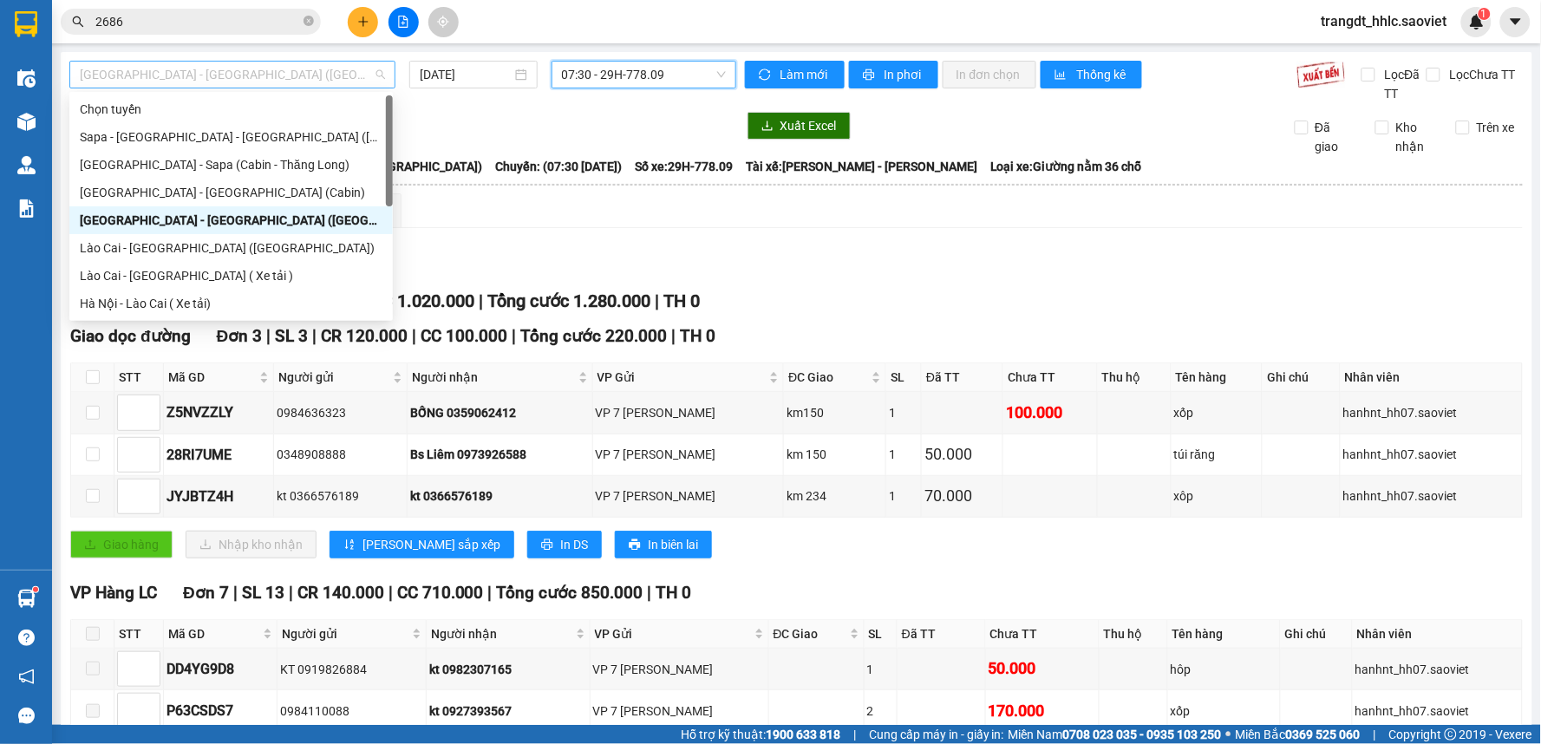
click at [226, 78] on span "[GEOGRAPHIC_DATA] - [GEOGRAPHIC_DATA] ([GEOGRAPHIC_DATA])" at bounding box center [232, 75] width 305 height 26
click at [215, 234] on div "Lào Cai - [GEOGRAPHIC_DATA] ([GEOGRAPHIC_DATA])" at bounding box center [230, 248] width 323 height 28
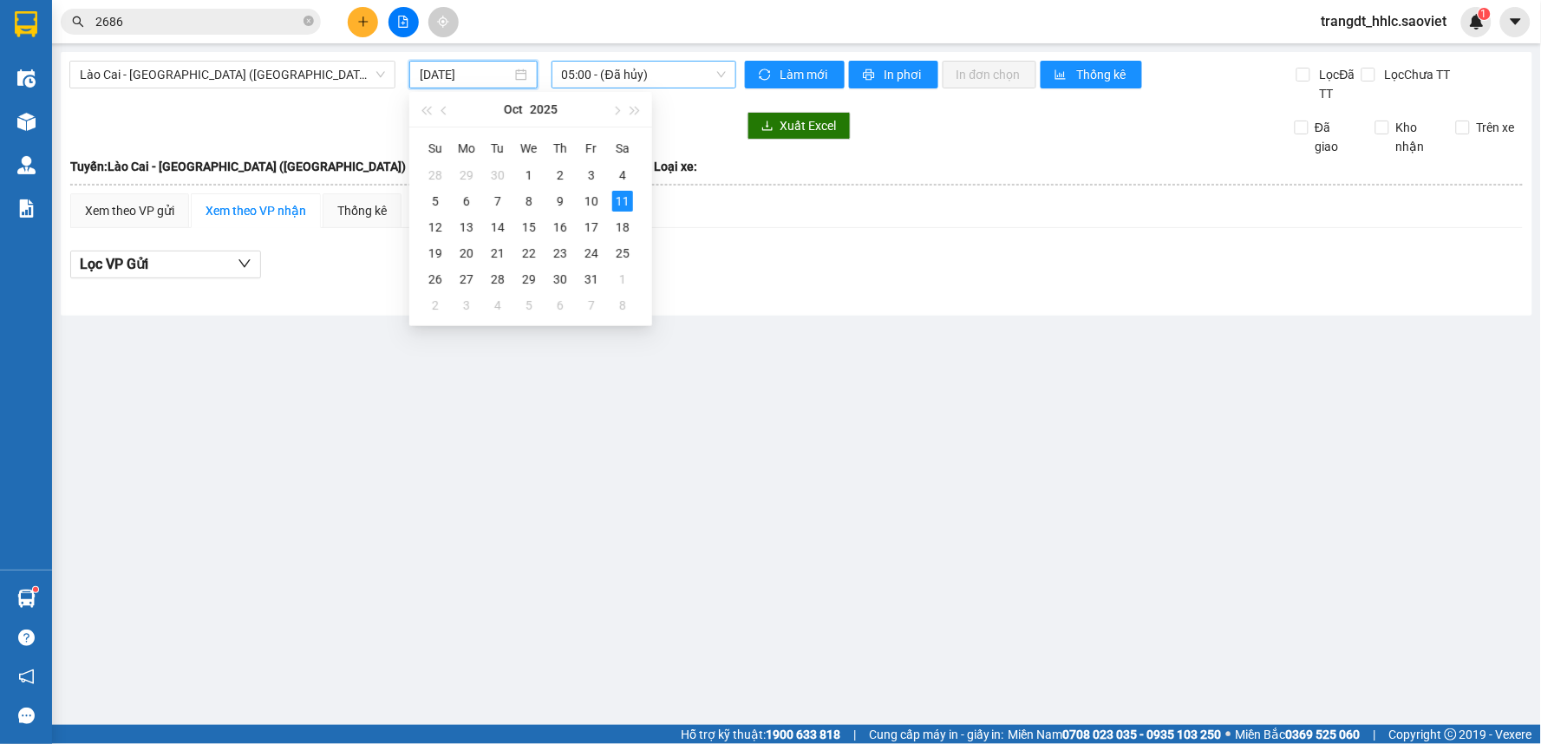
click at [472, 74] on input "[DATE]" at bounding box center [465, 74] width 91 height 19
click at [584, 201] on div "10" at bounding box center [591, 201] width 21 height 21
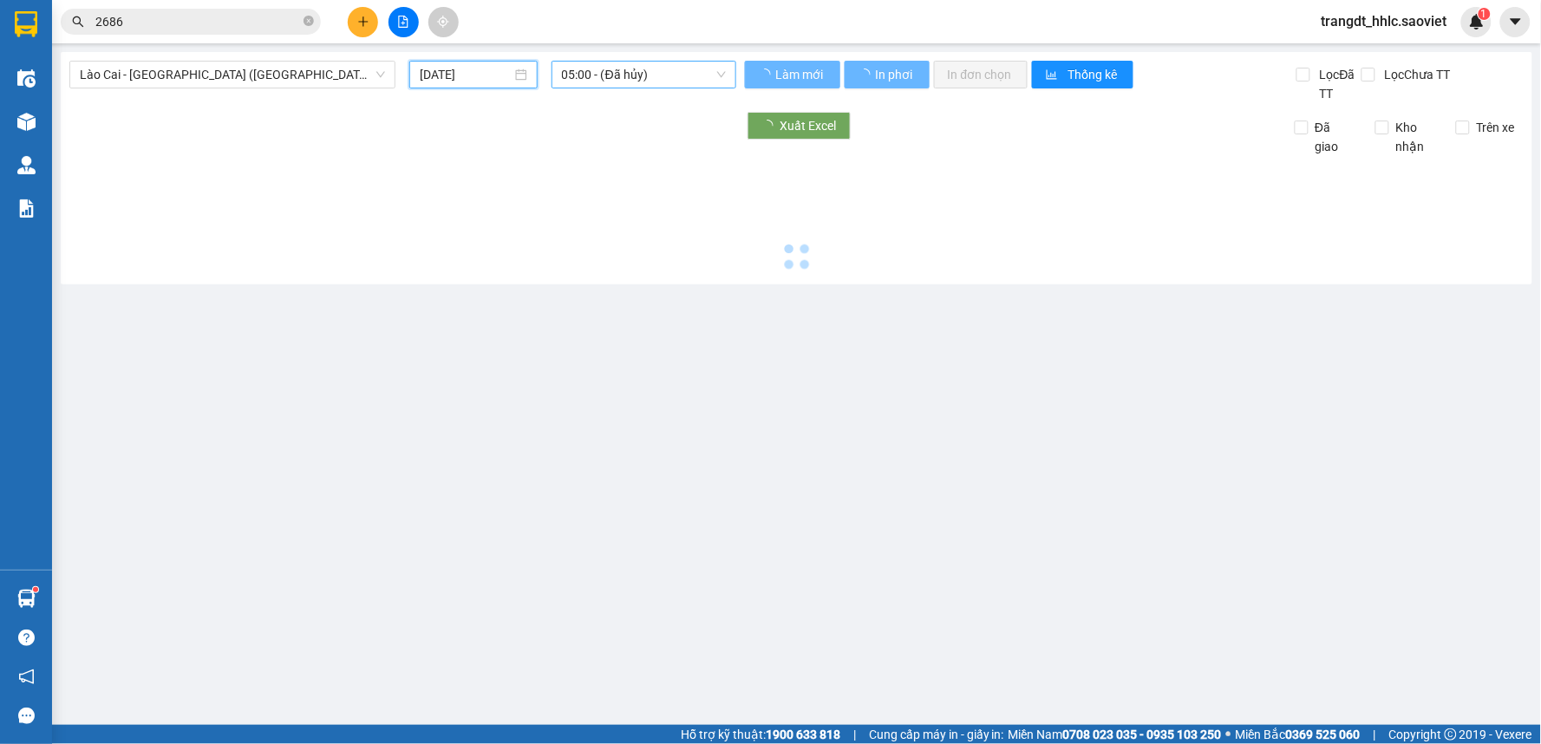
type input "[DATE]"
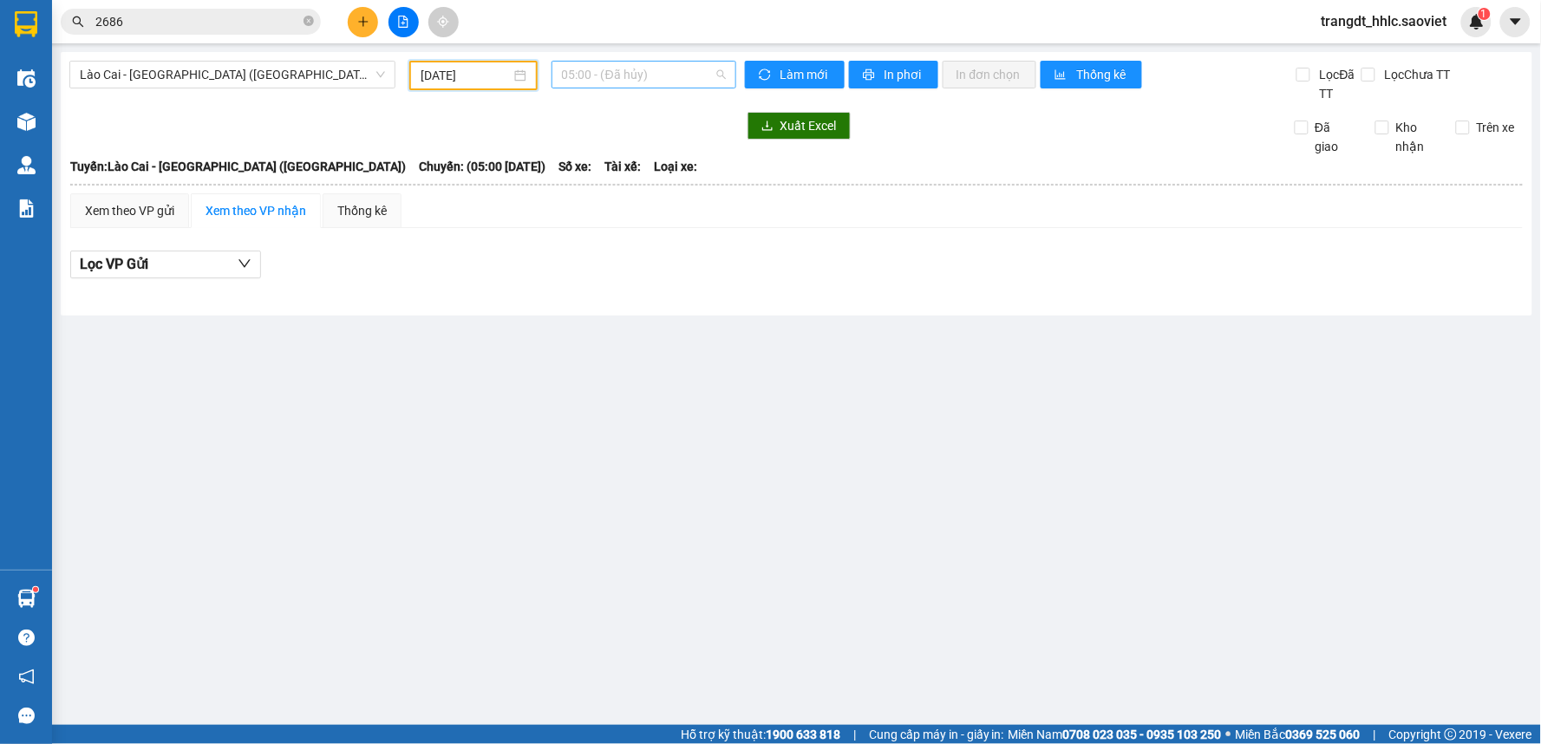
click at [657, 73] on span "05:00 - (Đã hủy)" at bounding box center [644, 75] width 164 height 26
type input "2546"
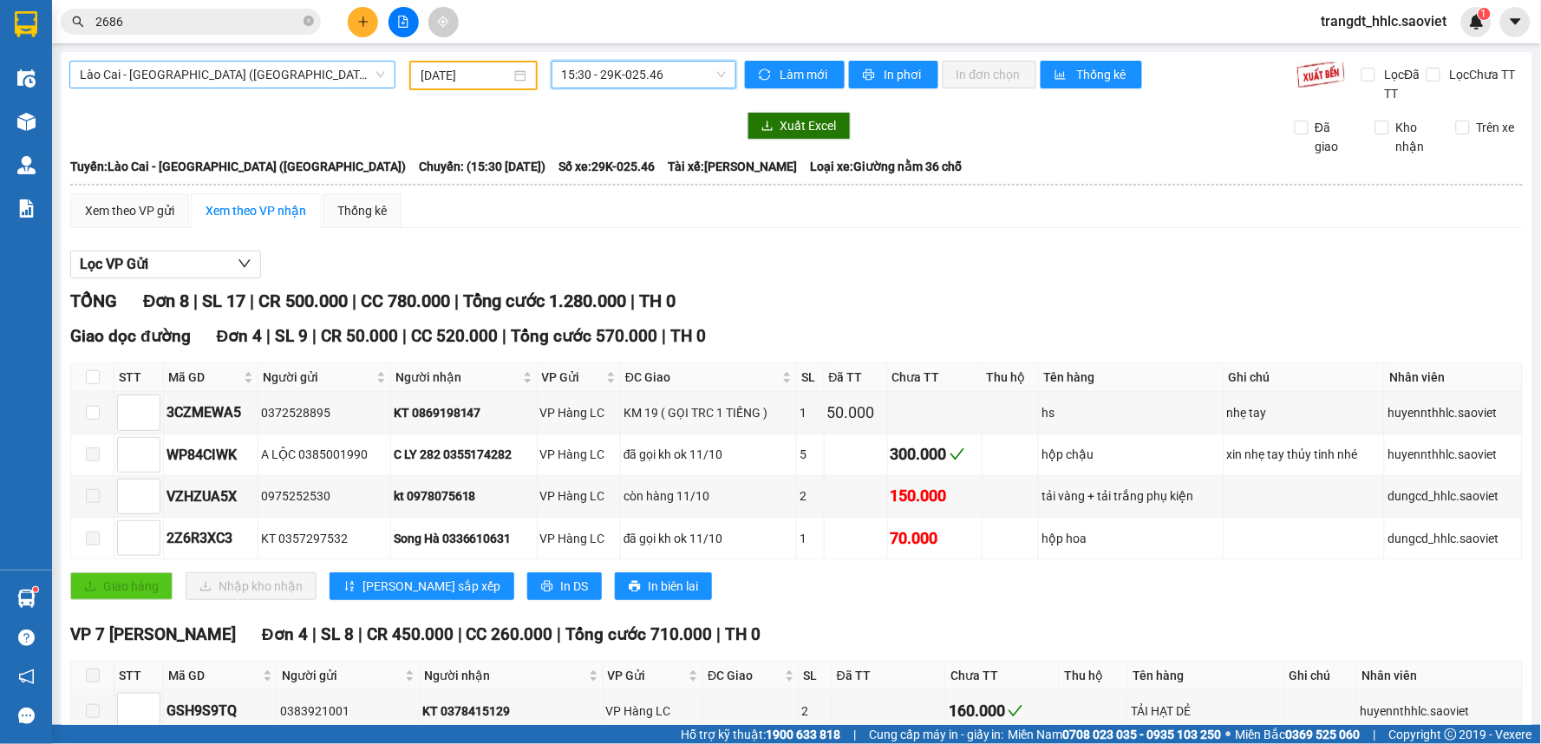
click at [270, 87] on span "Lào Cai - [GEOGRAPHIC_DATA] ([GEOGRAPHIC_DATA])" at bounding box center [232, 75] width 305 height 26
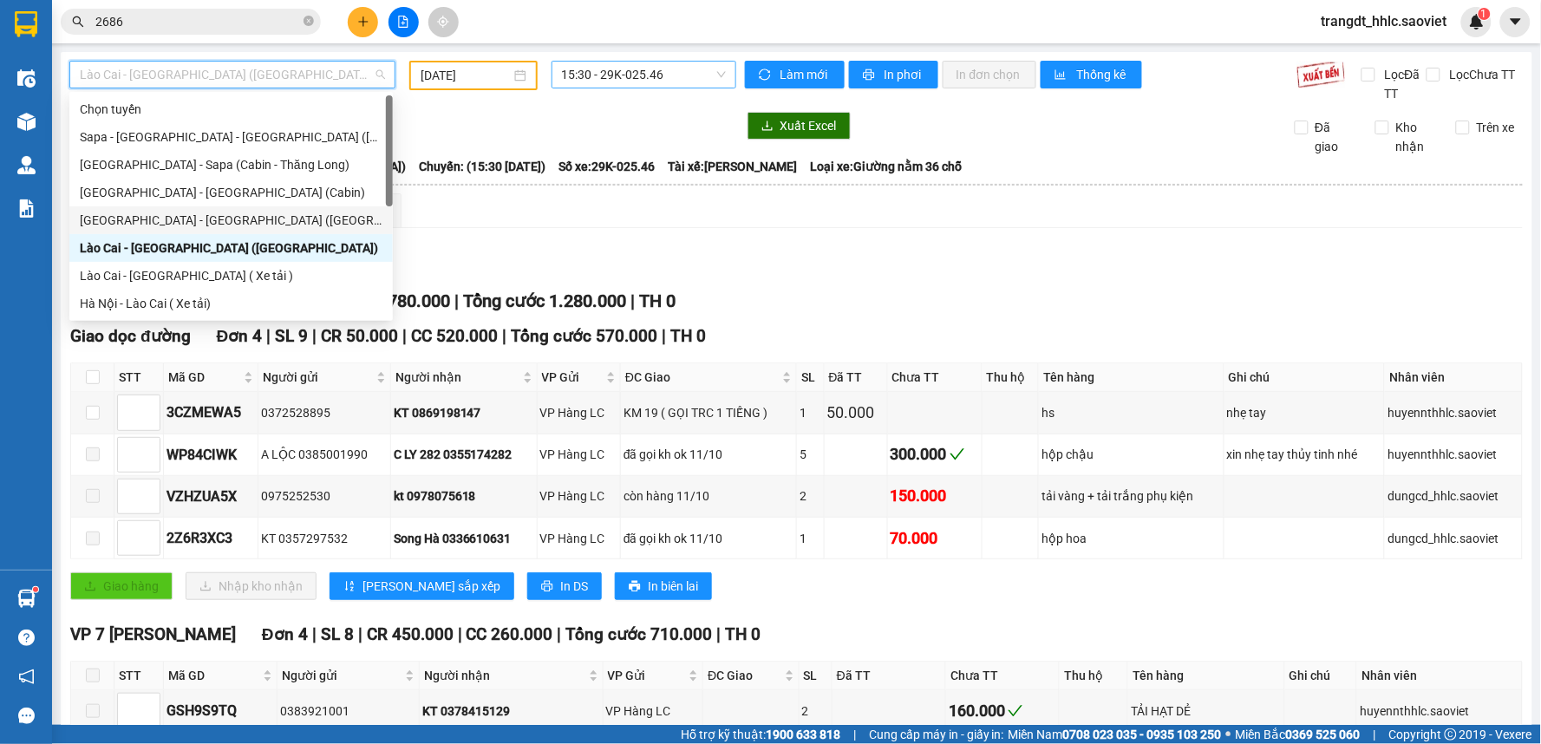
click at [212, 213] on div "[GEOGRAPHIC_DATA] - [GEOGRAPHIC_DATA] ([GEOGRAPHIC_DATA])" at bounding box center [231, 220] width 303 height 19
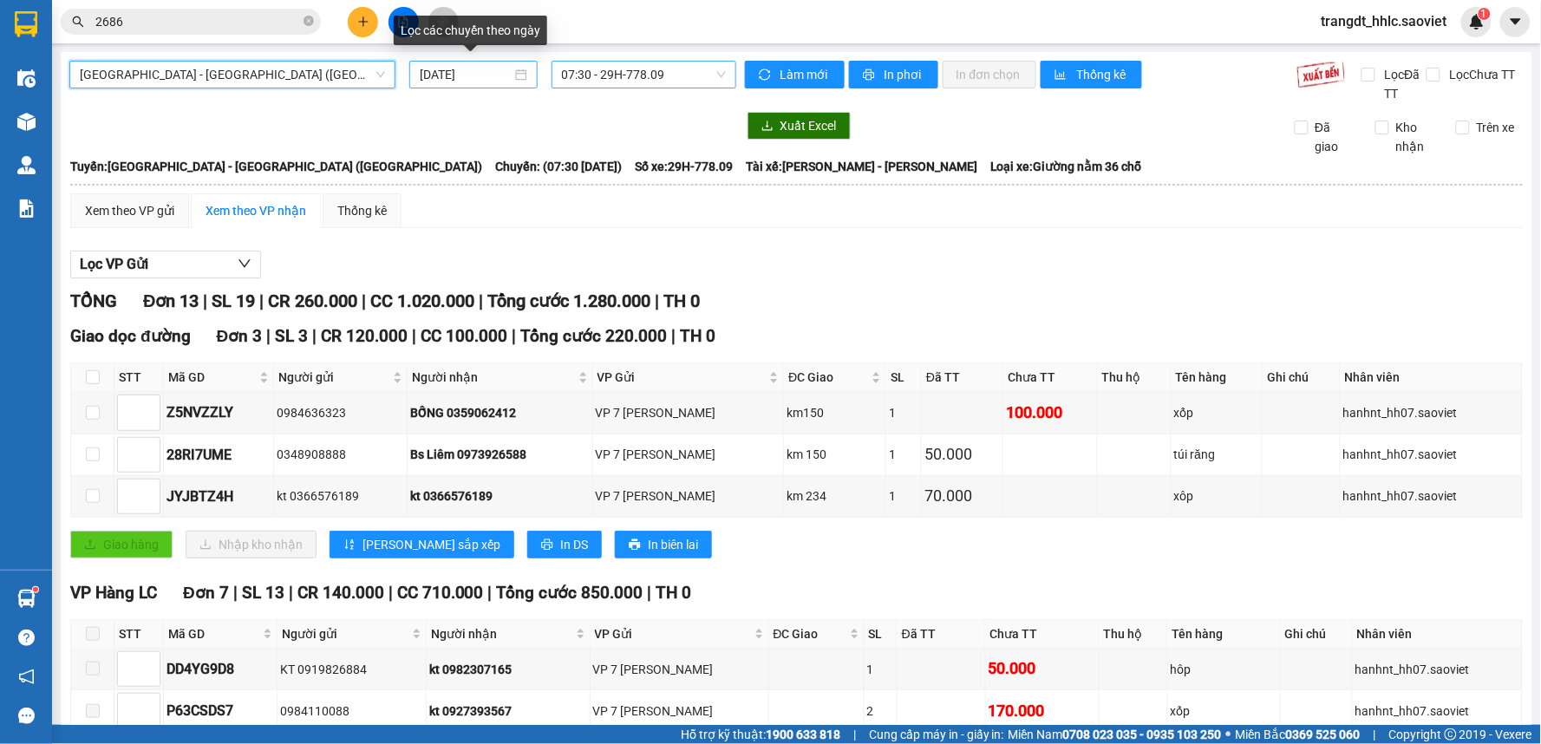
click at [490, 73] on input "[DATE]" at bounding box center [465, 74] width 91 height 19
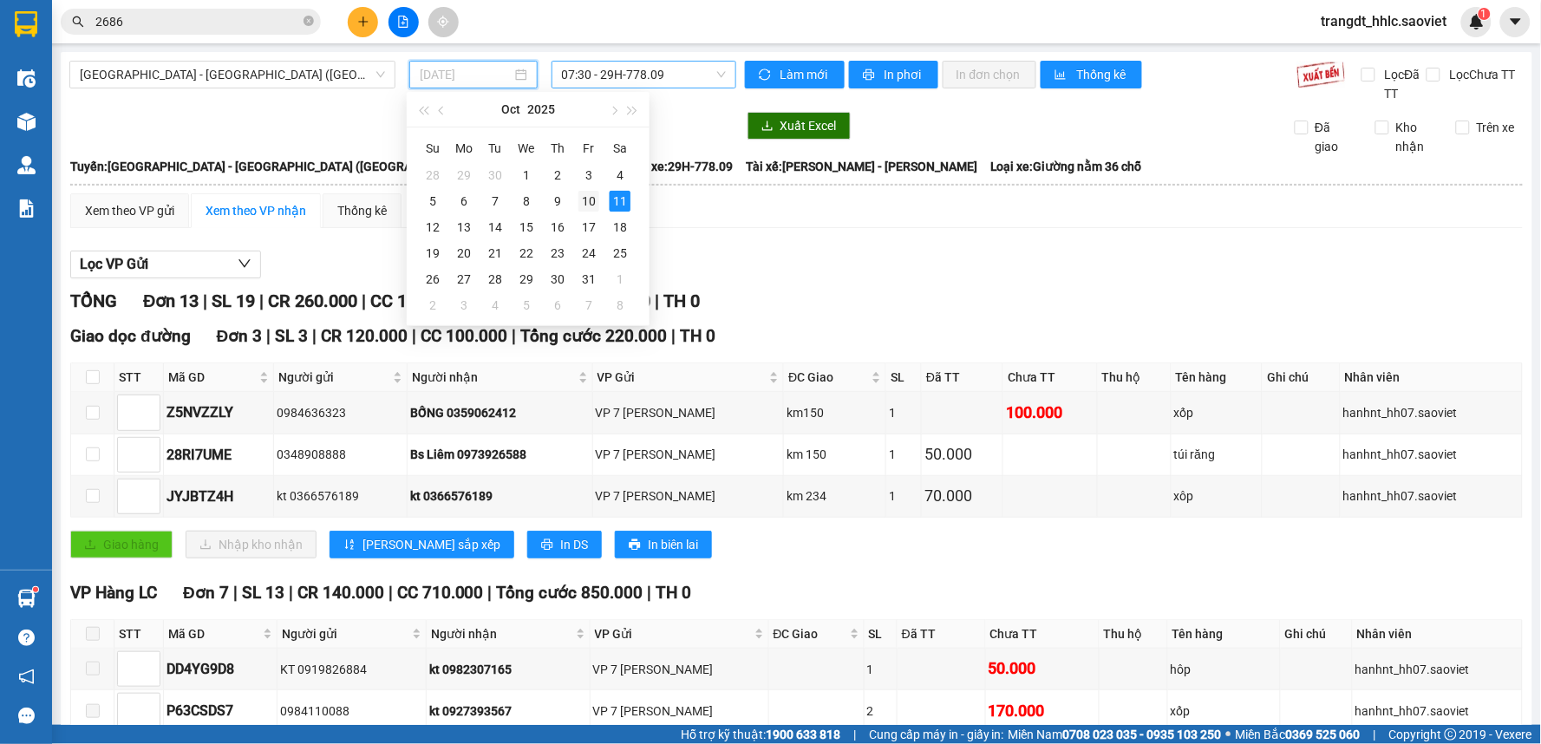
click at [595, 194] on div "10" at bounding box center [588, 201] width 21 height 21
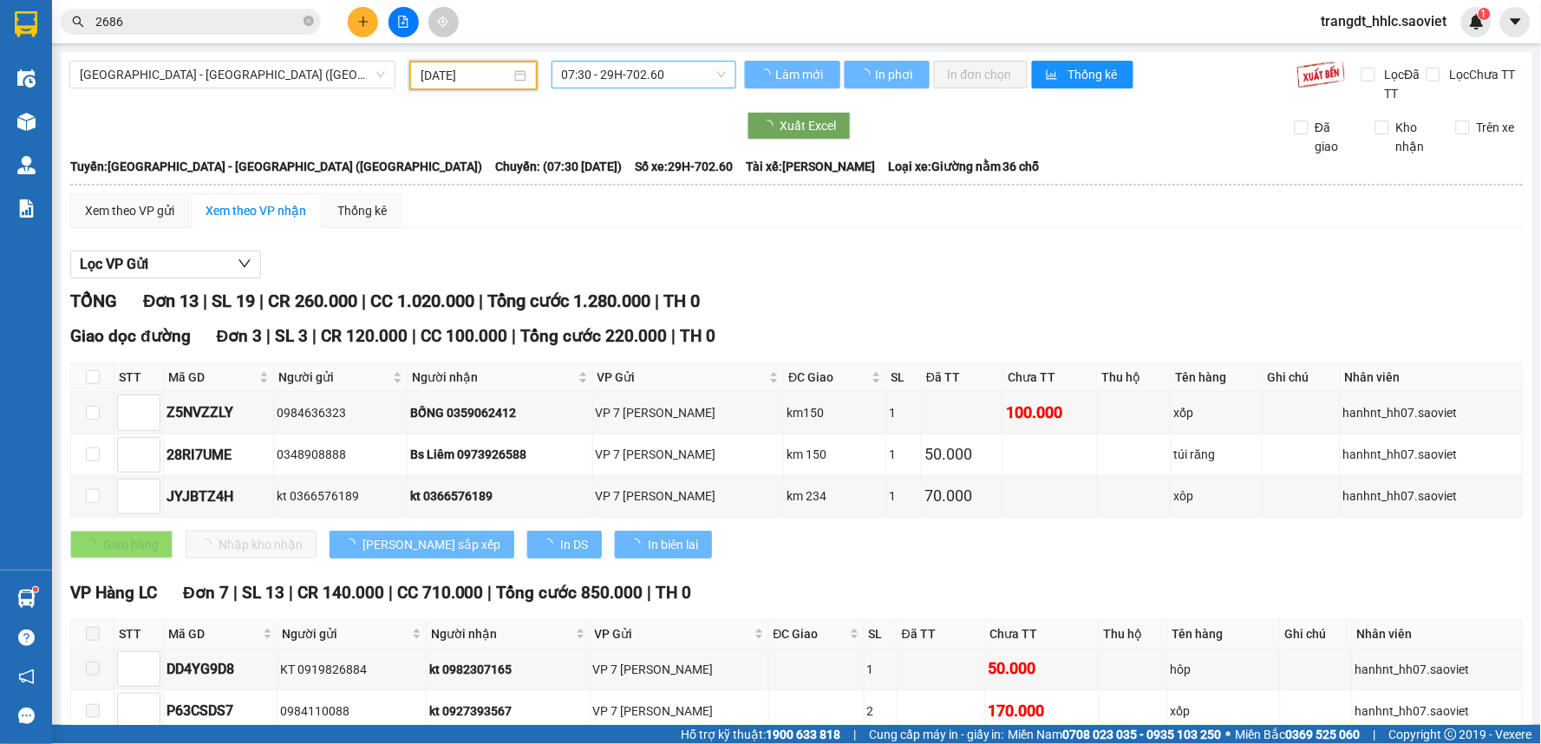
type input "[DATE]"
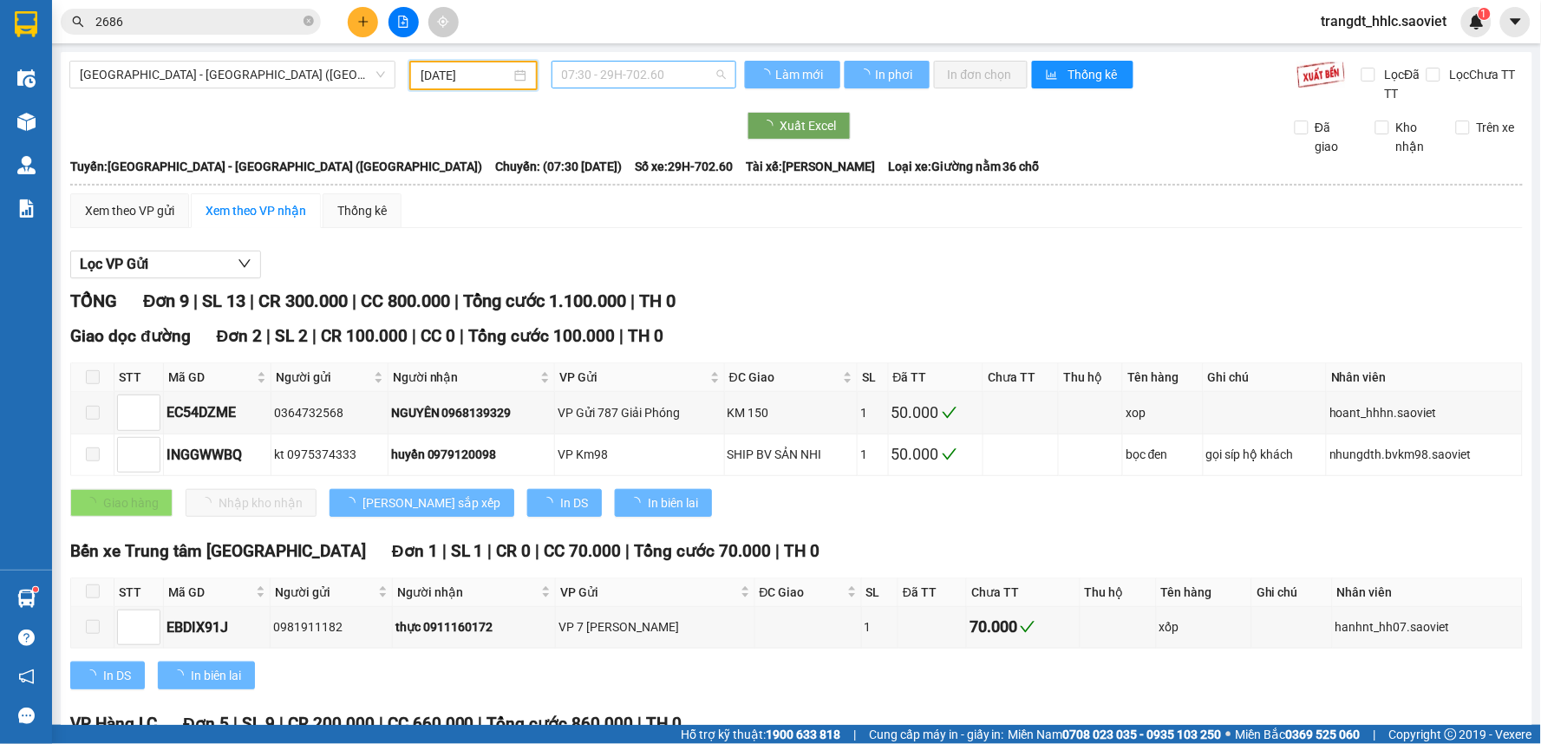
click at [664, 68] on span "07:30 - 29H-702.60" at bounding box center [644, 75] width 164 height 26
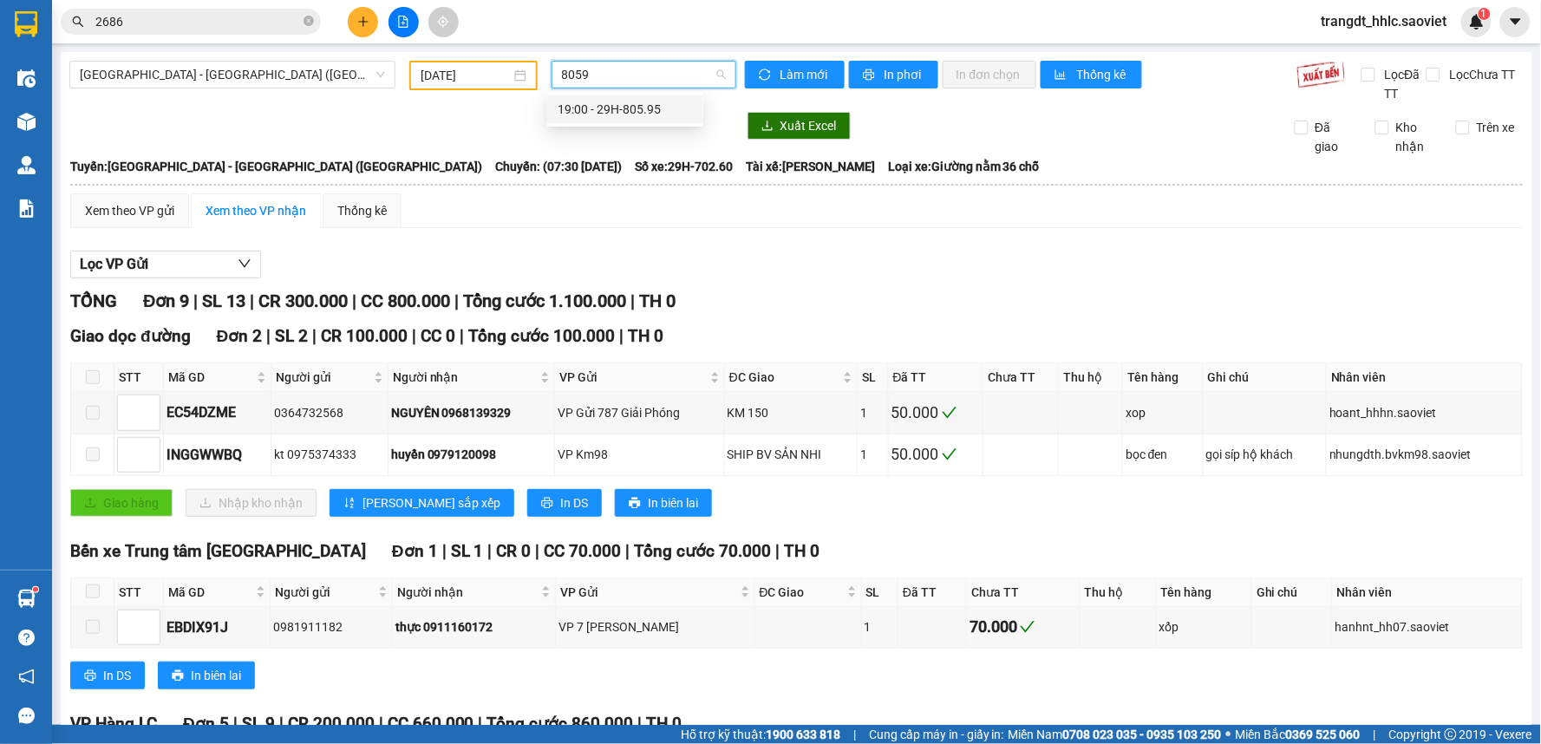
type input "80595"
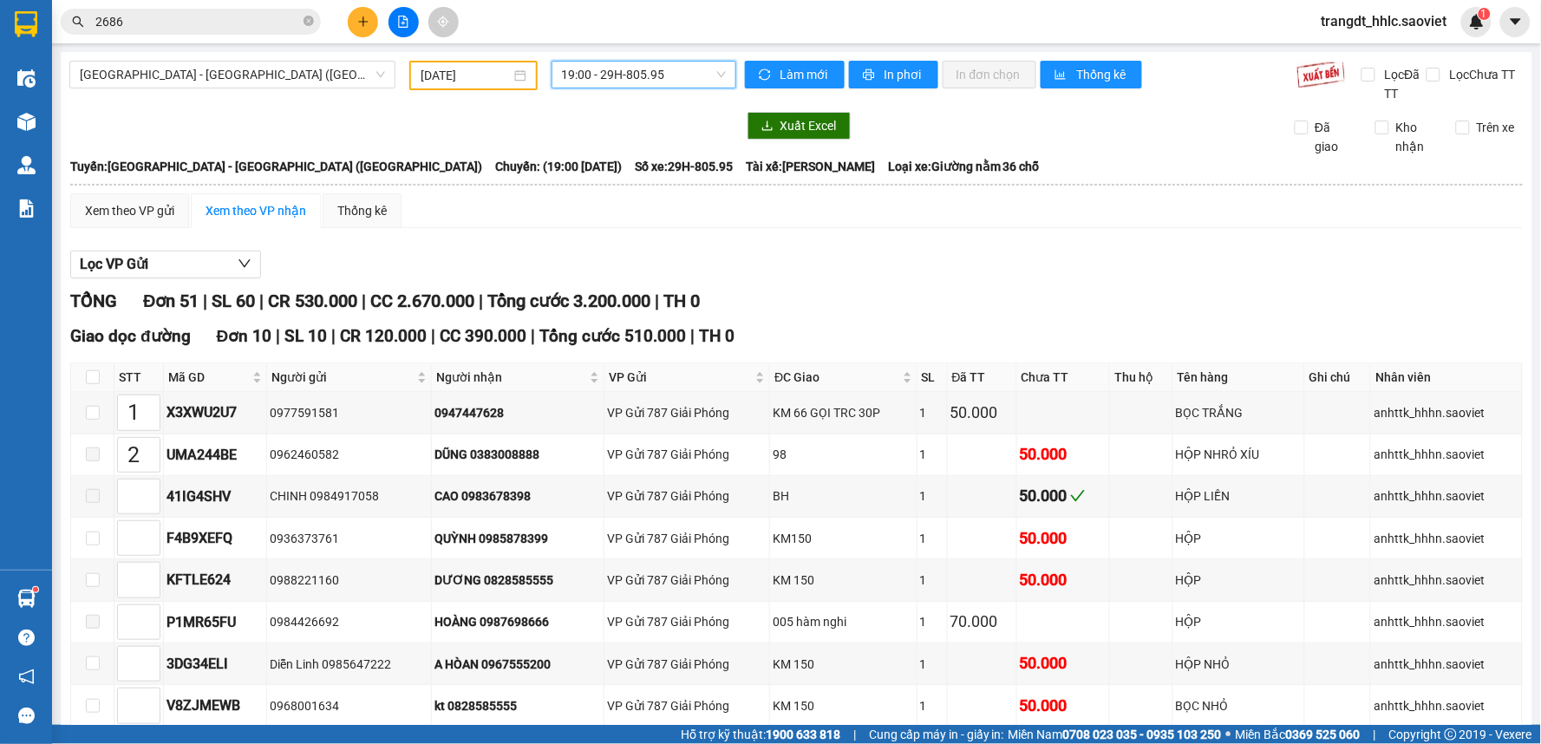
scroll to position [289, 0]
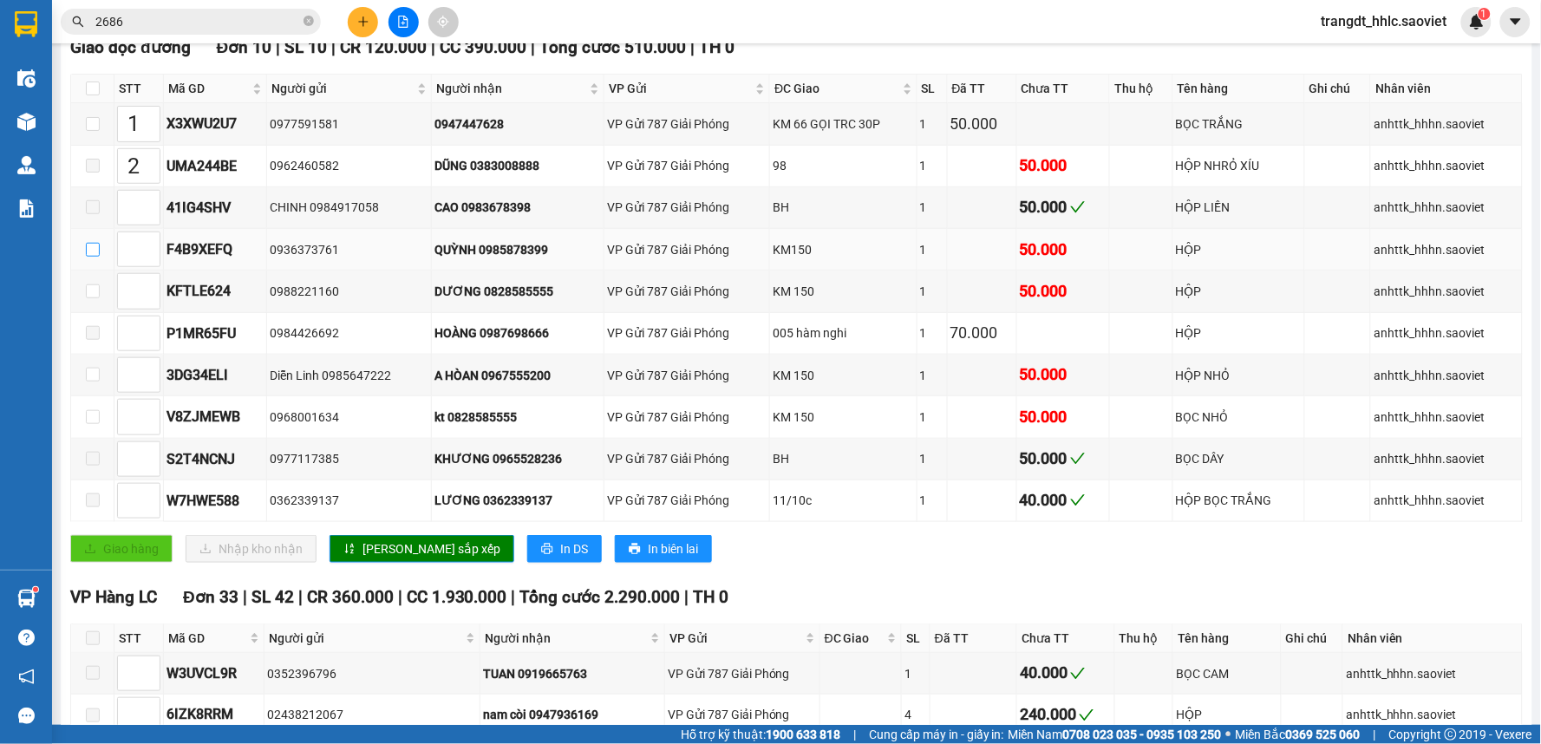
click at [95, 245] on input "checkbox" at bounding box center [93, 250] width 14 height 14
checkbox input "true"
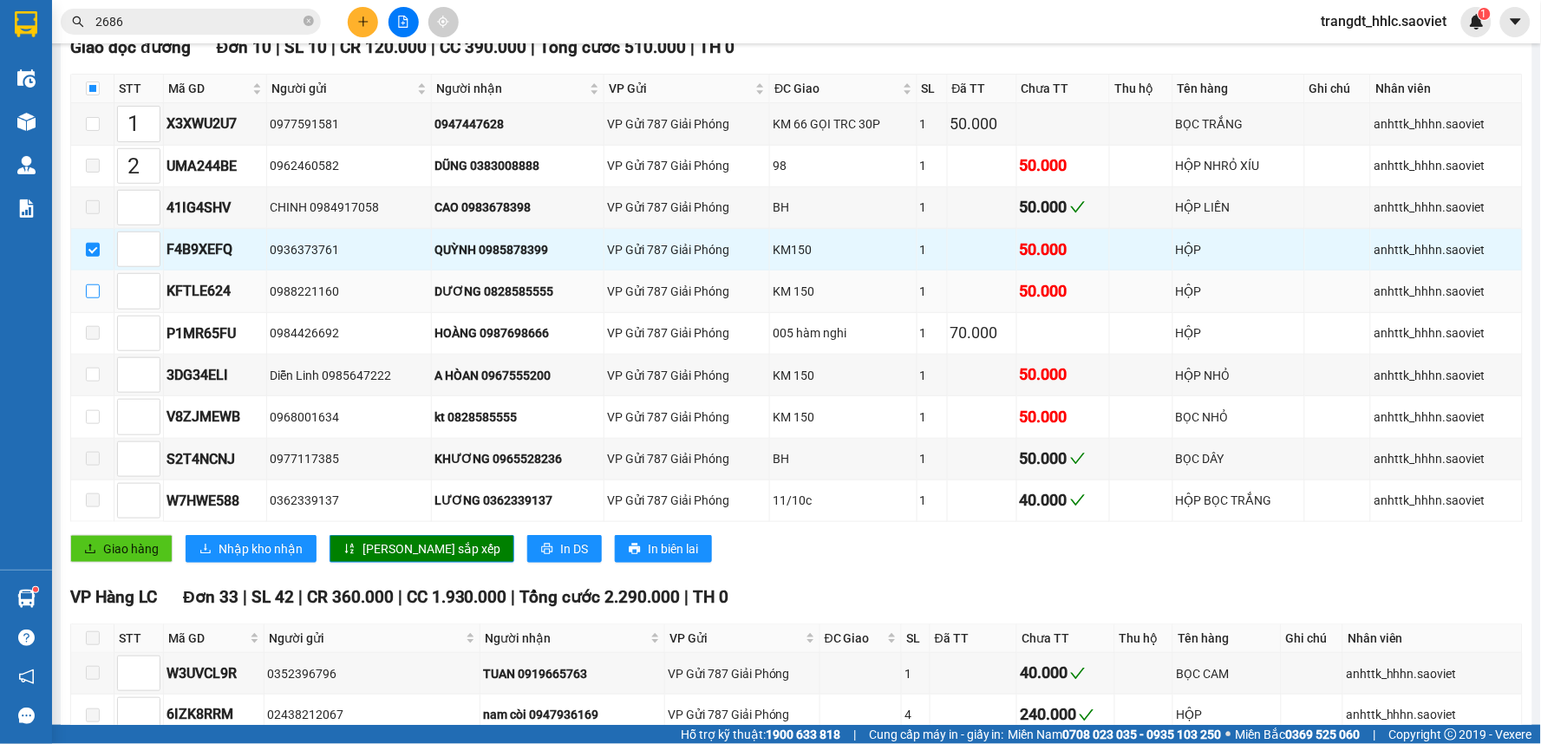
click at [89, 290] on input "checkbox" at bounding box center [93, 291] width 14 height 14
checkbox input "true"
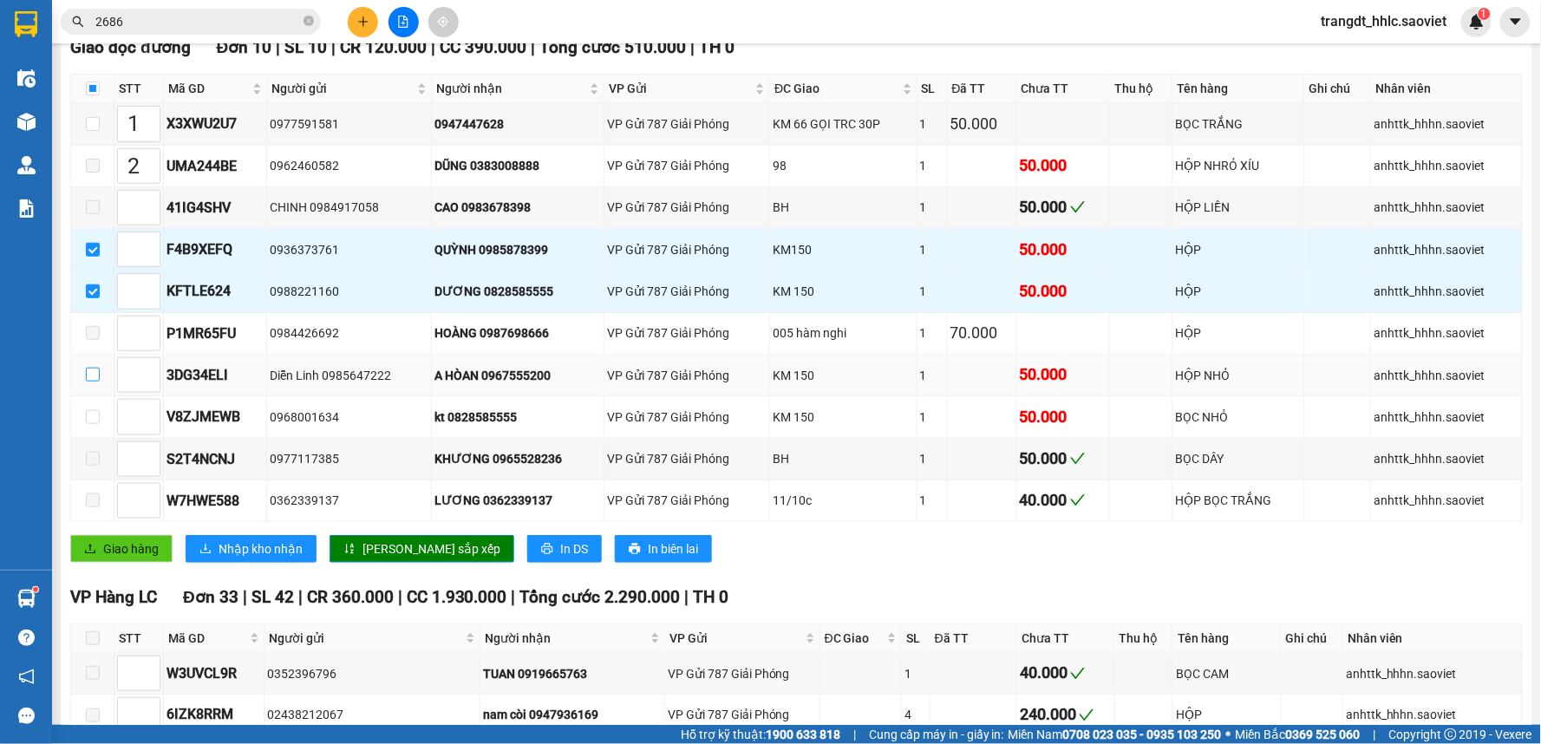
click at [97, 377] on input "checkbox" at bounding box center [93, 375] width 14 height 14
checkbox input "true"
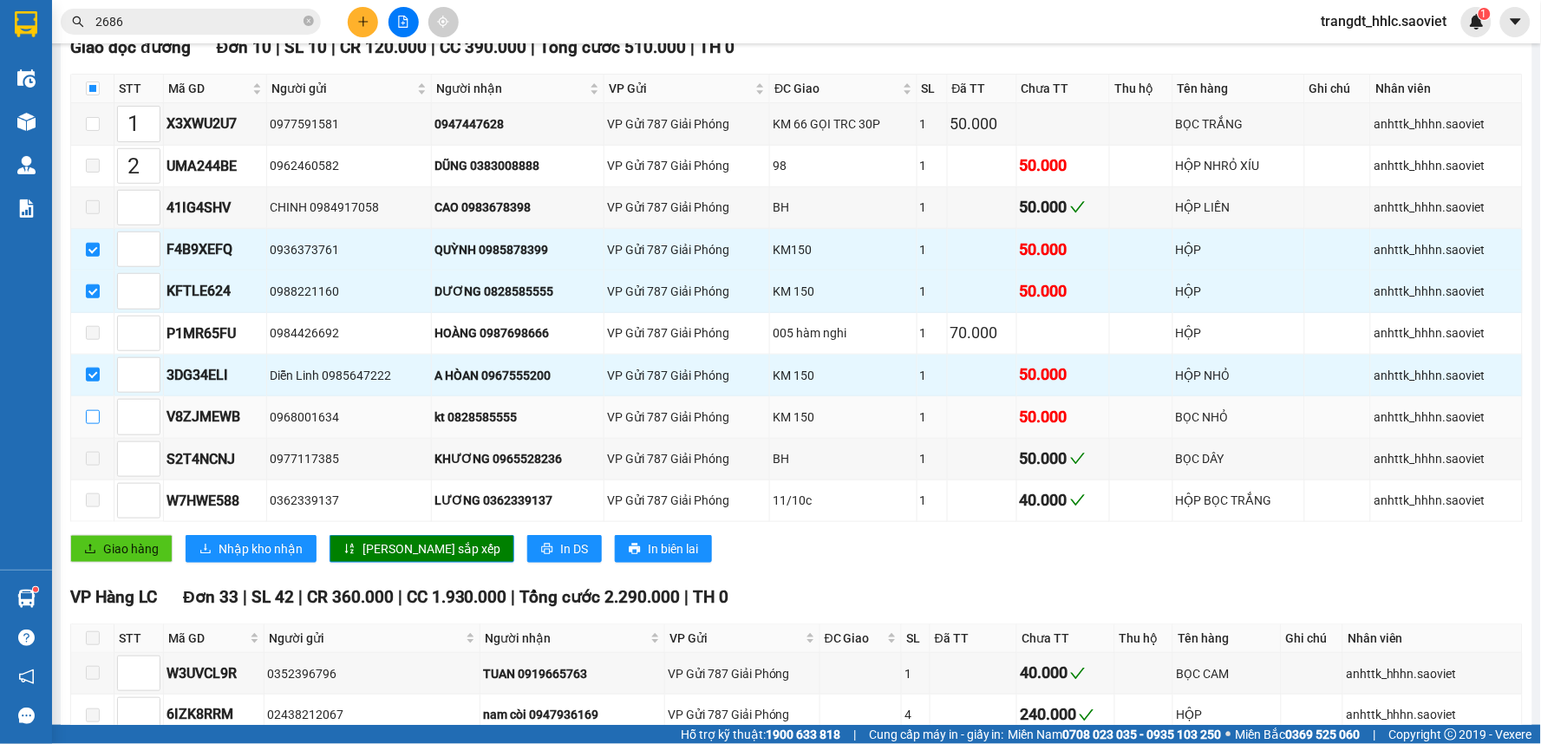
click at [93, 421] on input "checkbox" at bounding box center [93, 417] width 14 height 14
checkbox input "true"
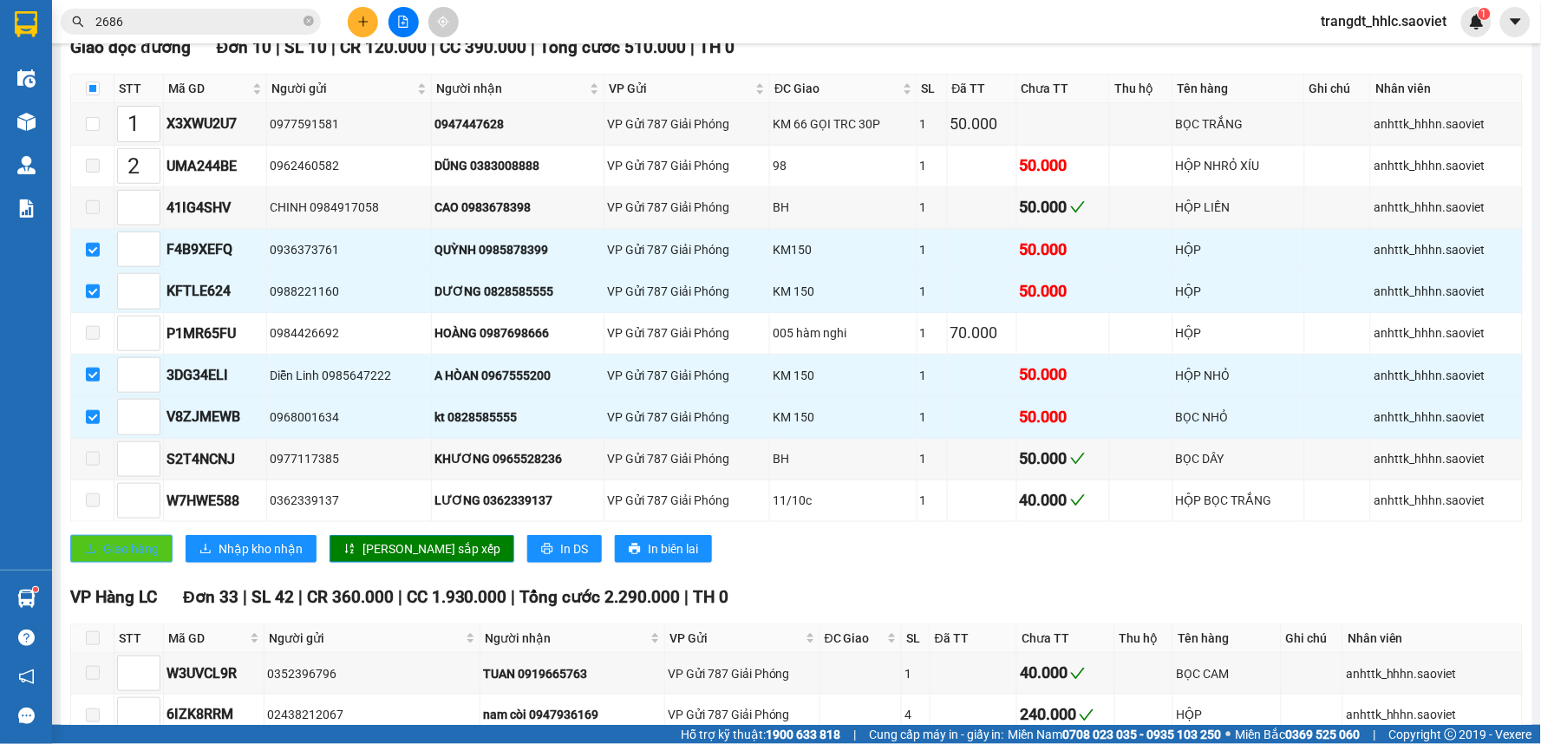
click at [143, 556] on span "Giao hàng" at bounding box center [130, 548] width 55 height 19
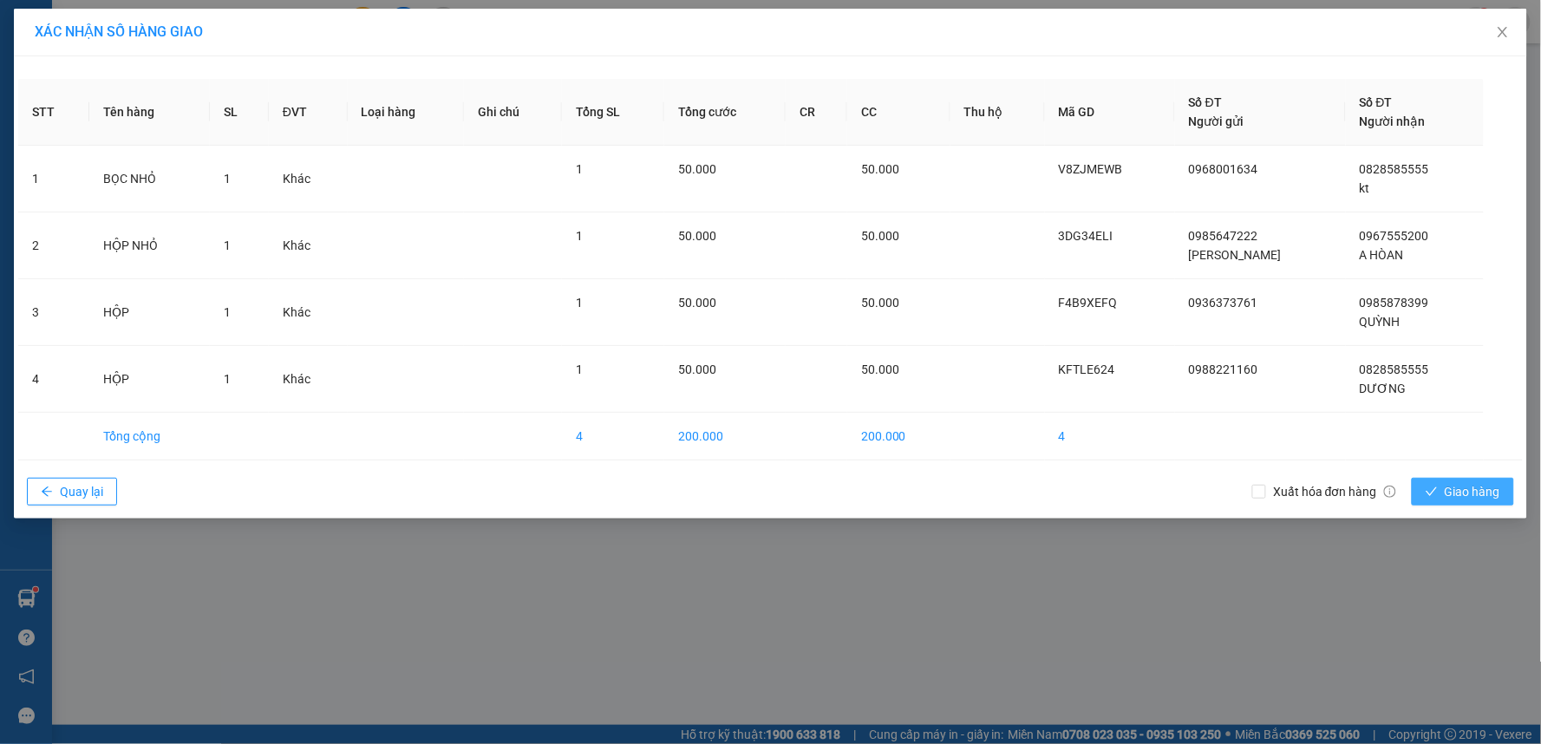
click at [1479, 498] on span "Giao hàng" at bounding box center [1472, 491] width 55 height 19
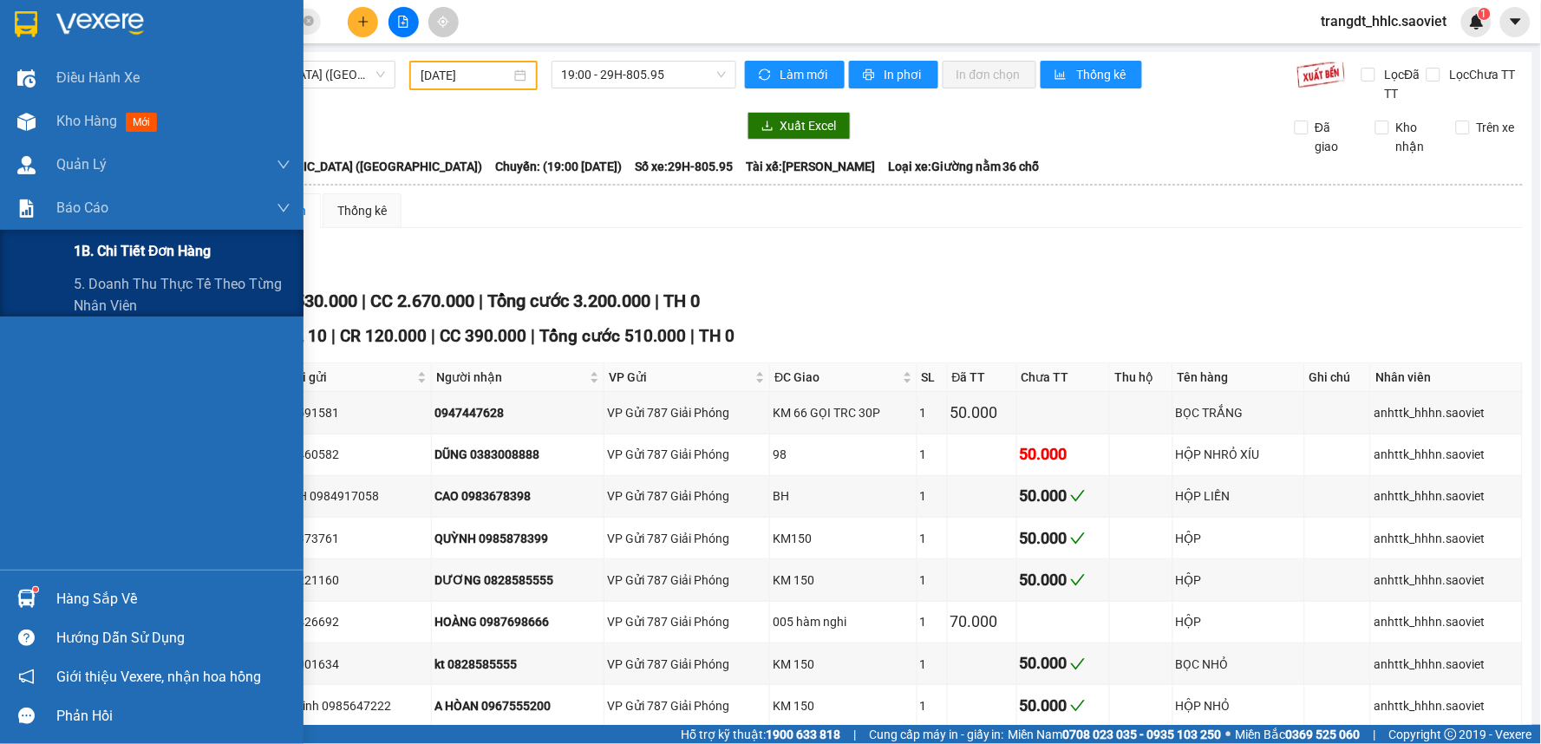
click at [88, 271] on div "1B. Chi tiết đơn hàng" at bounding box center [182, 251] width 217 height 43
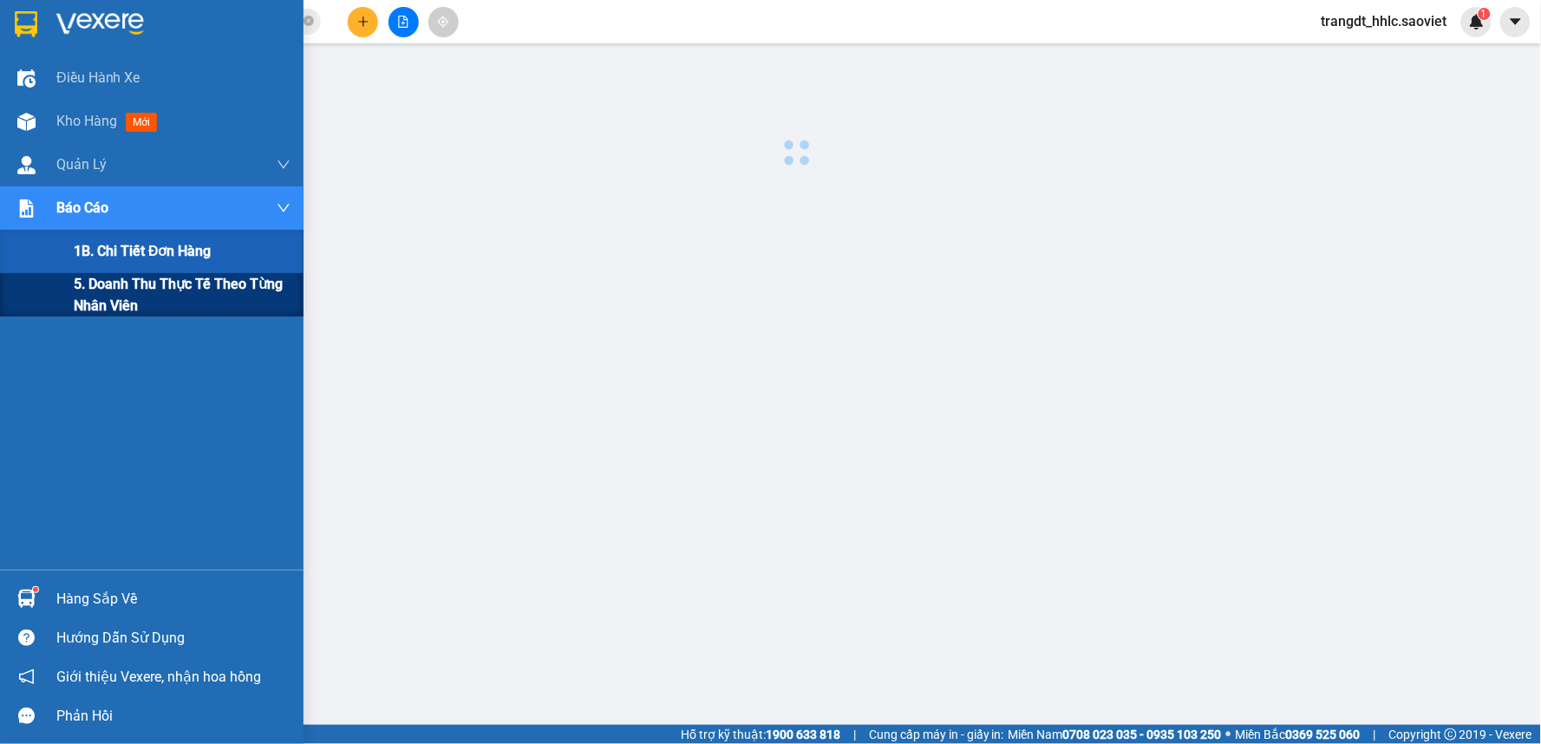
click at [114, 289] on span "5. Doanh thu thực tế theo từng nhân viên" at bounding box center [182, 294] width 217 height 43
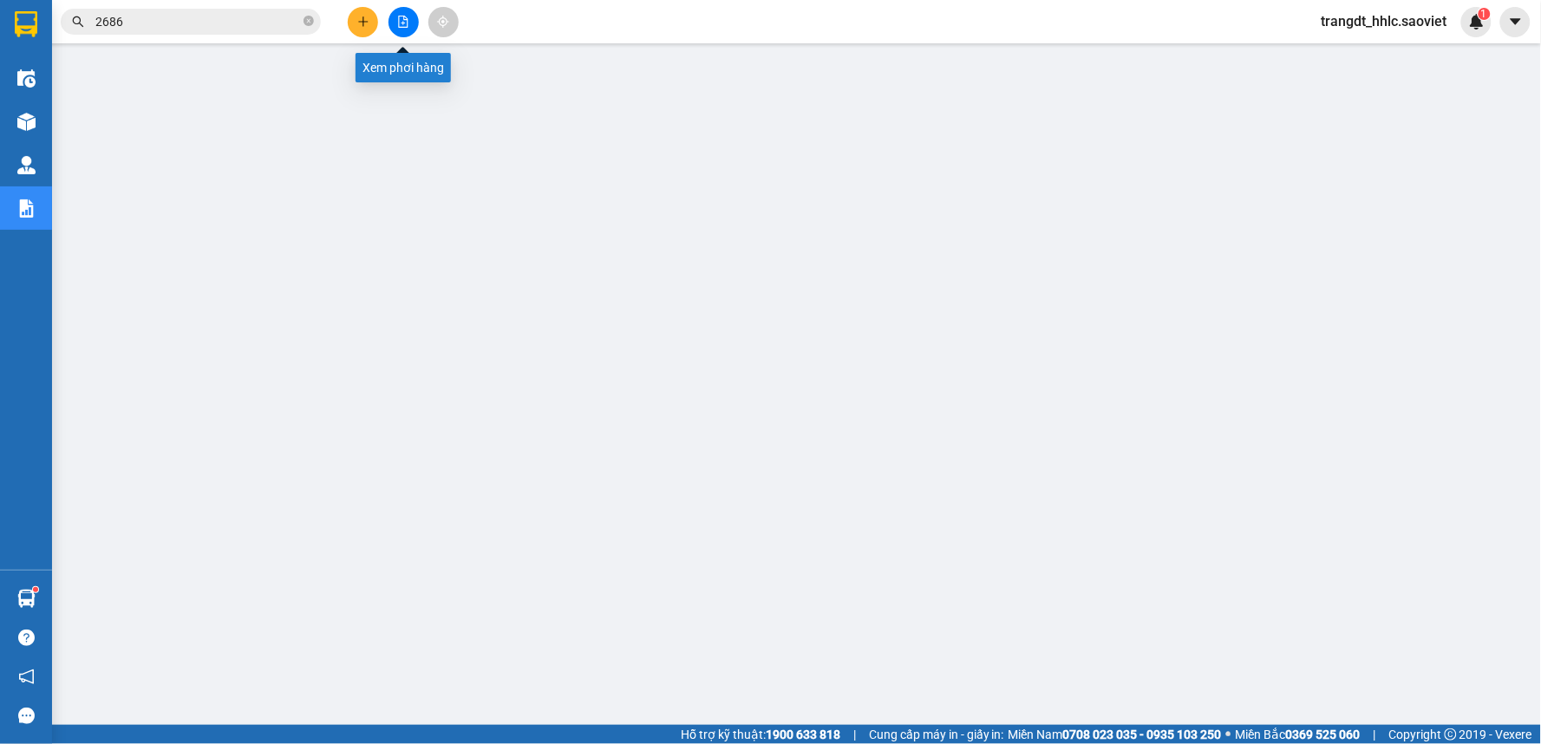
click at [412, 20] on button at bounding box center [403, 22] width 30 height 30
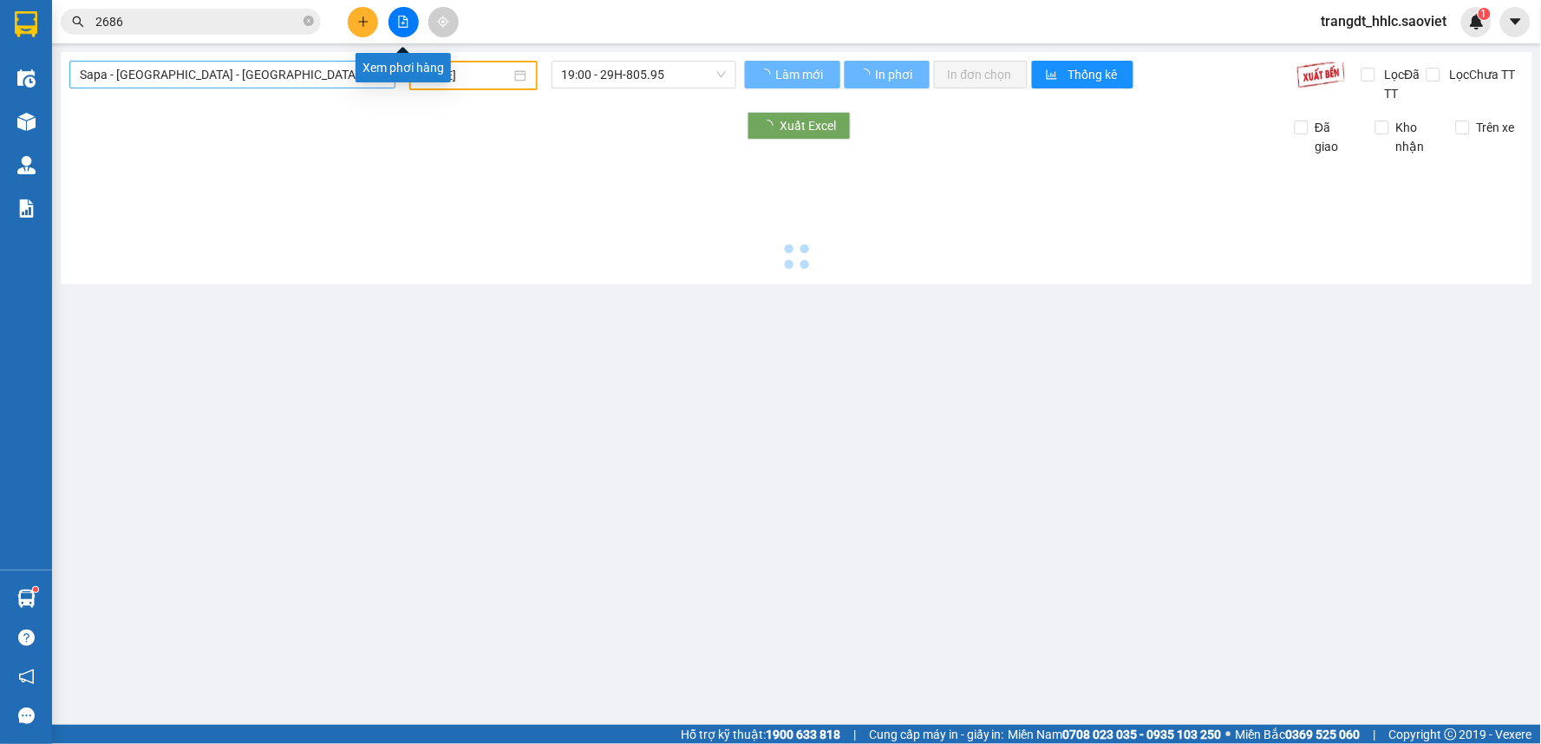
click at [309, 81] on span "Sapa - [GEOGRAPHIC_DATA] - [GEOGRAPHIC_DATA] ([GEOGRAPHIC_DATA])" at bounding box center [232, 75] width 305 height 26
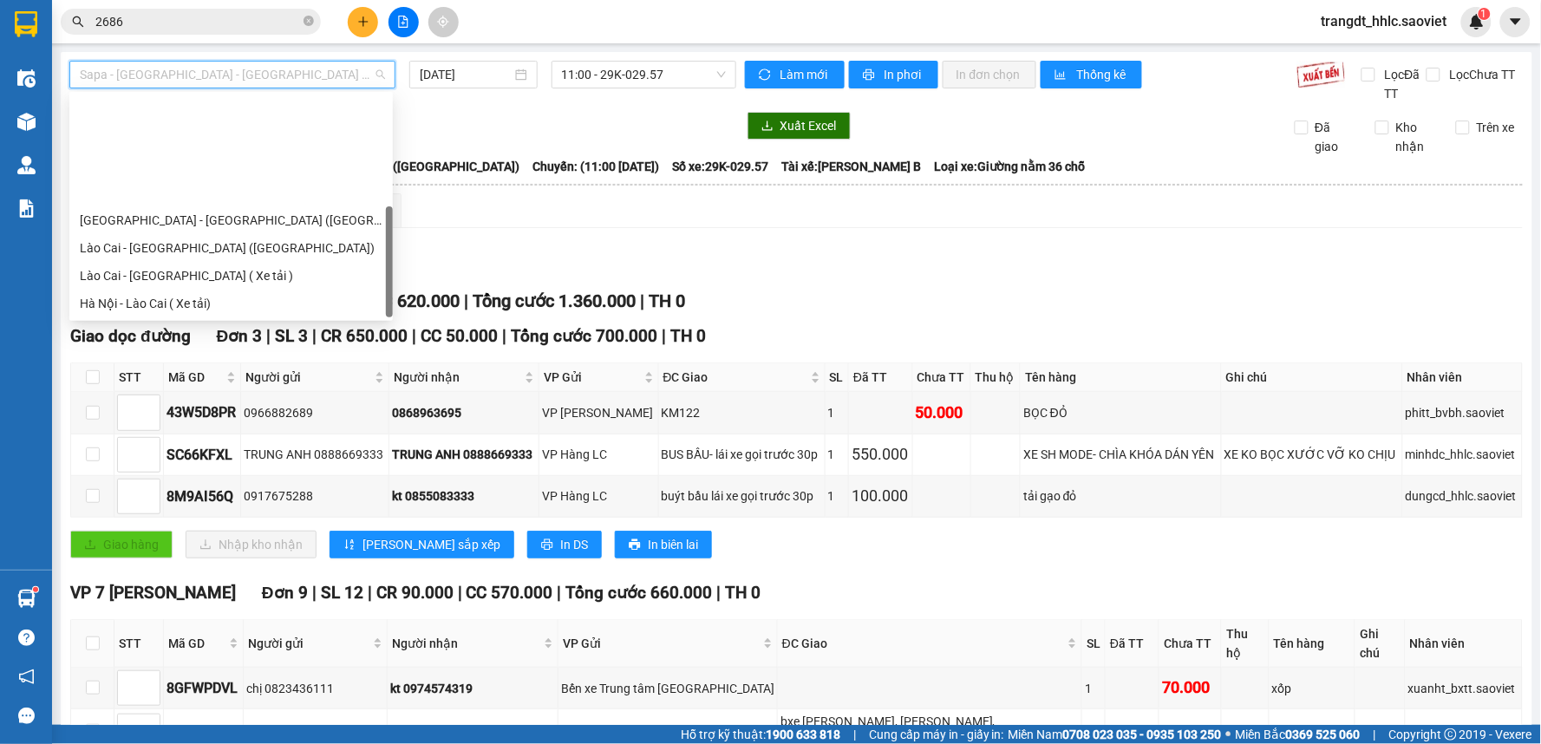
scroll to position [139, 0]
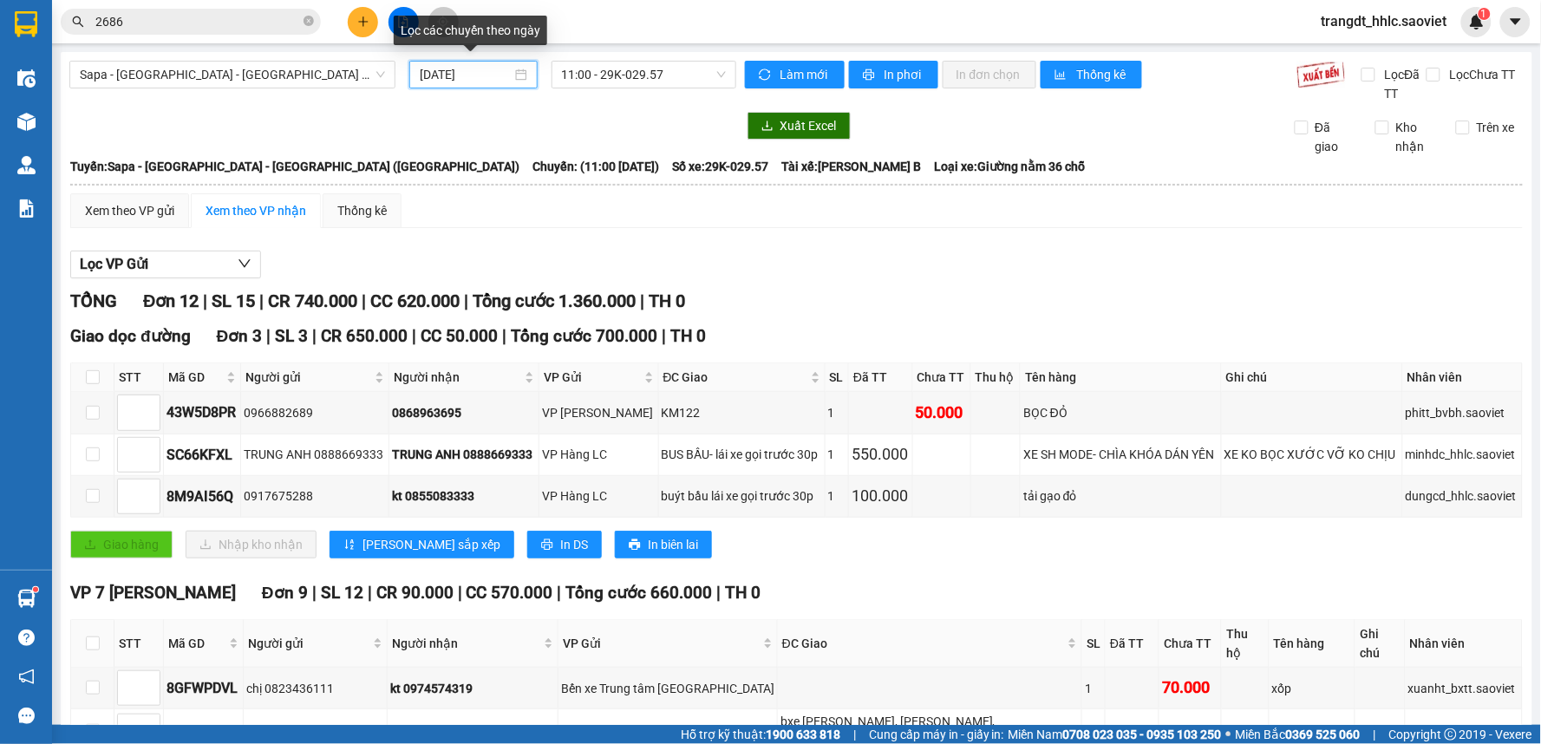
click at [455, 82] on input "[DATE]" at bounding box center [465, 74] width 91 height 19
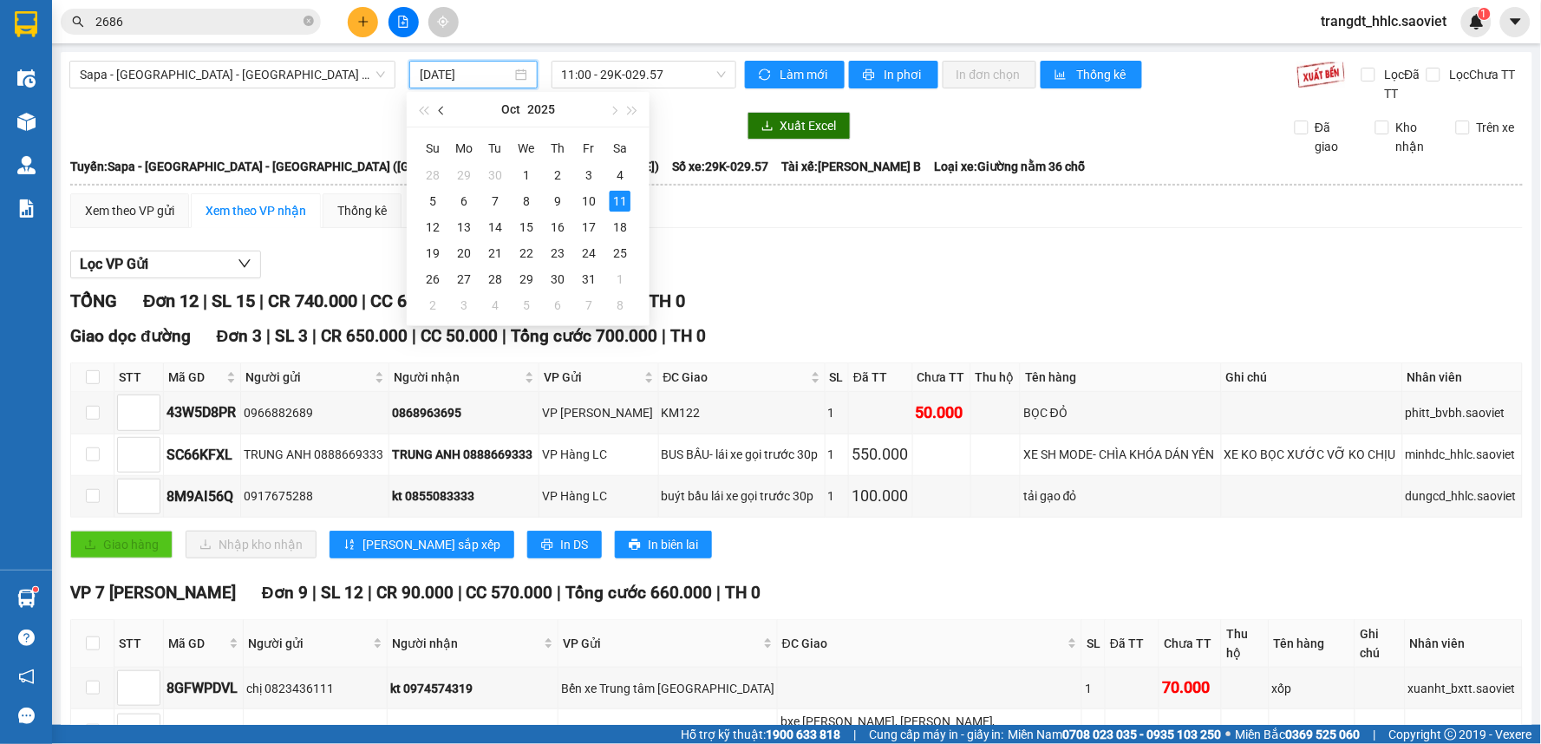
click at [443, 114] on span "button" at bounding box center [443, 111] width 9 height 9
click at [425, 113] on span "button" at bounding box center [423, 111] width 9 height 9
click at [630, 110] on span "button" at bounding box center [633, 111] width 9 height 9
click at [439, 111] on span "button" at bounding box center [443, 111] width 9 height 9
click at [495, 253] on div "19" at bounding box center [495, 253] width 21 height 21
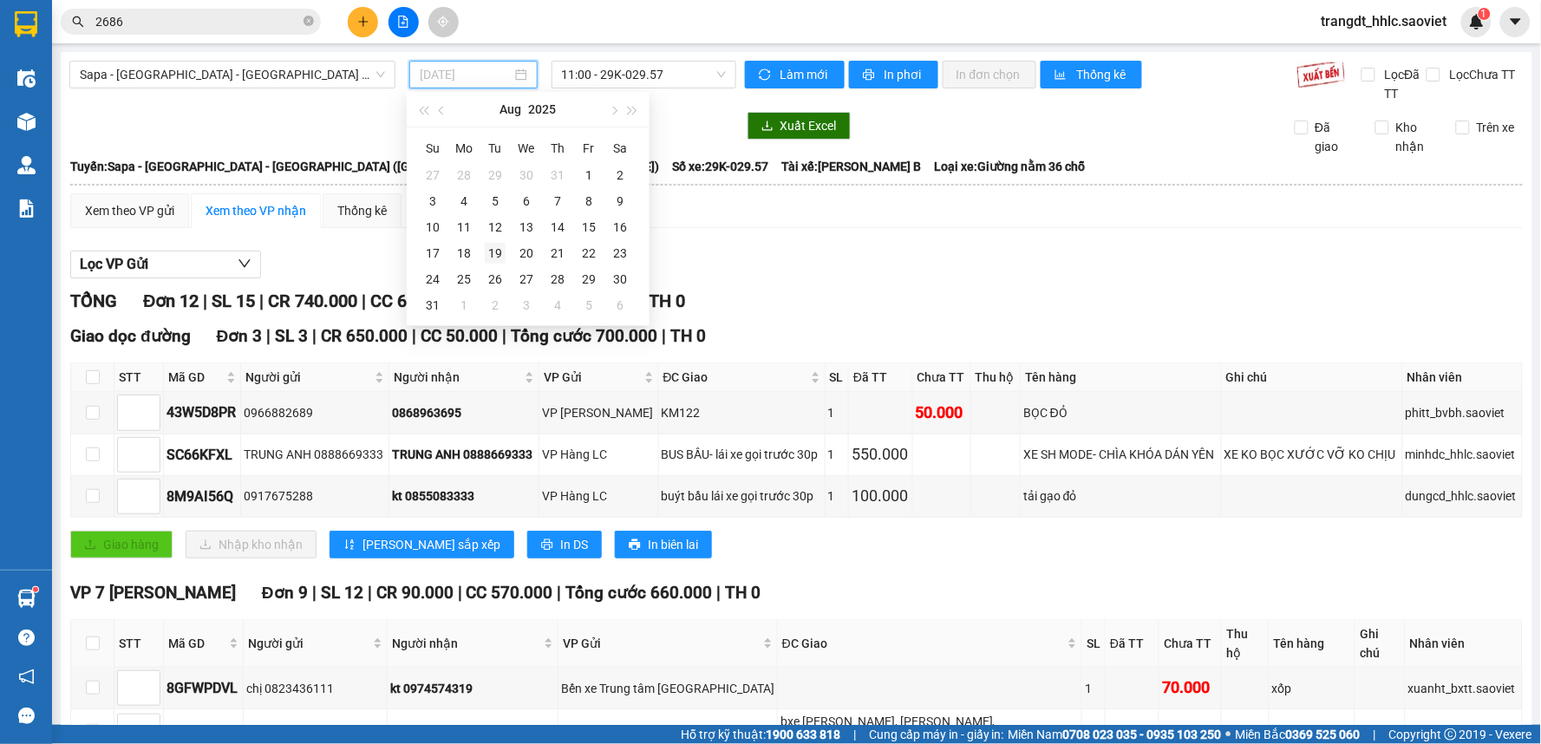
type input "[DATE]"
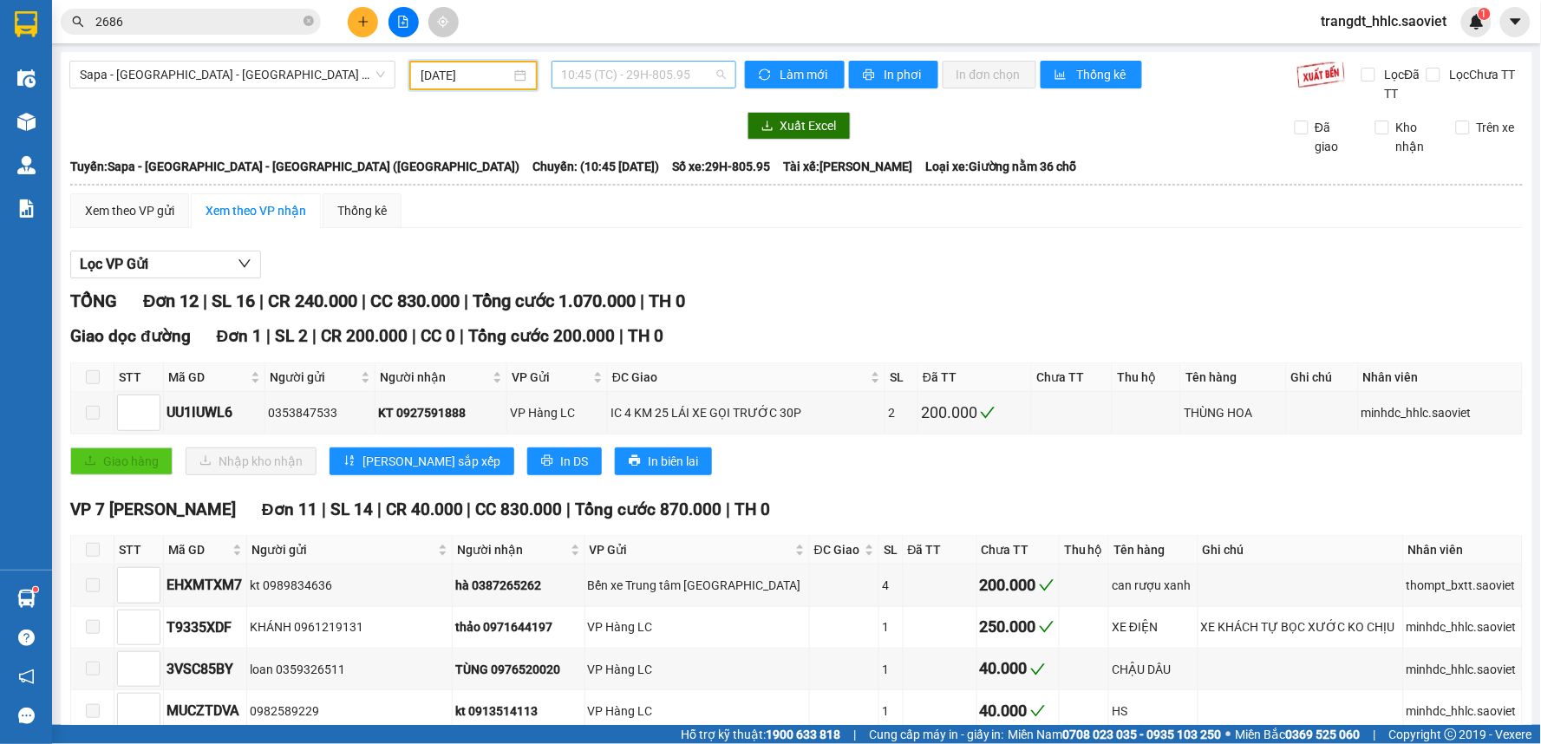
click at [648, 78] on span "10:45 (TC) - 29H-805.95" at bounding box center [644, 75] width 164 height 26
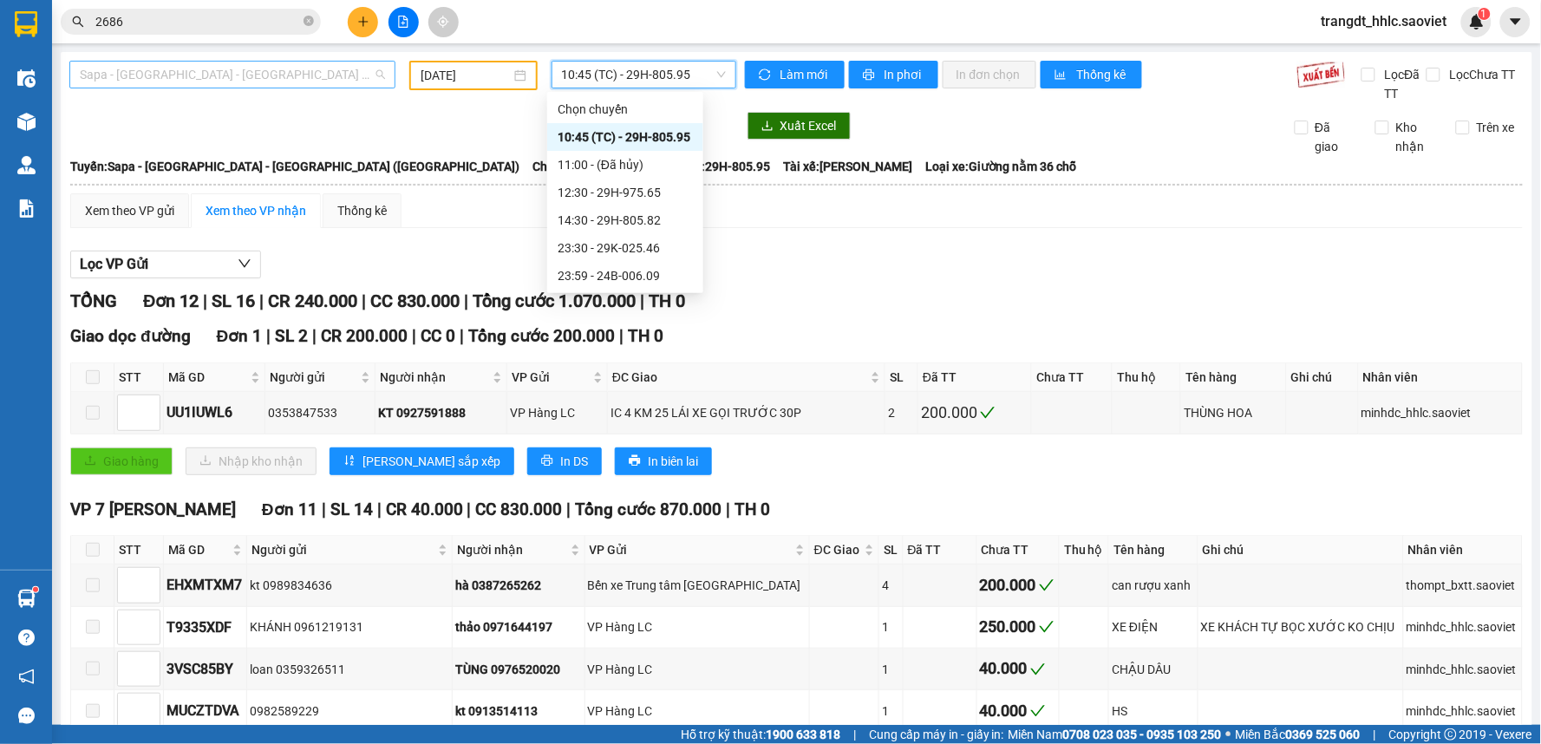
click at [127, 75] on span "Sapa - [GEOGRAPHIC_DATA] - [GEOGRAPHIC_DATA] ([GEOGRAPHIC_DATA])" at bounding box center [232, 75] width 305 height 26
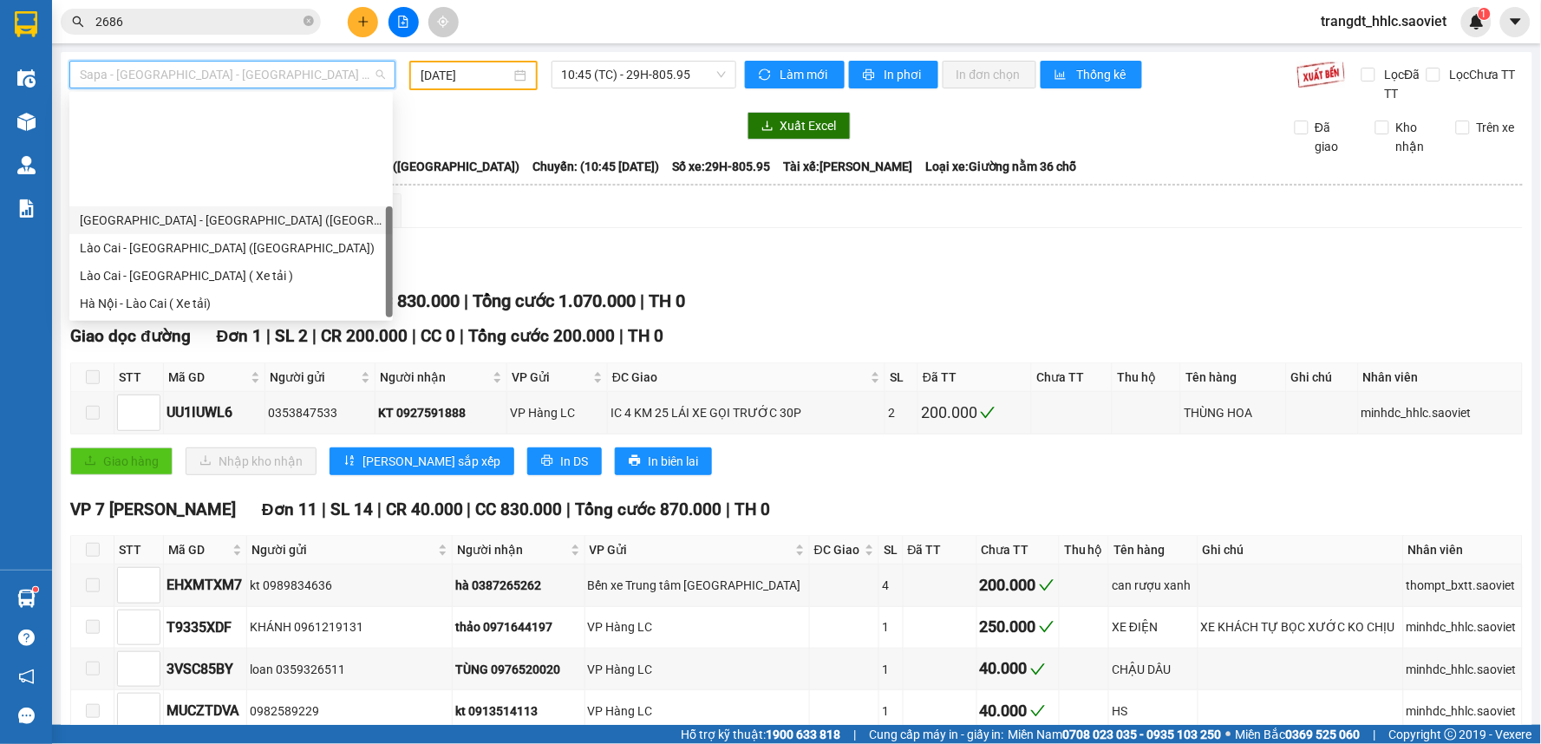
scroll to position [139, 0]
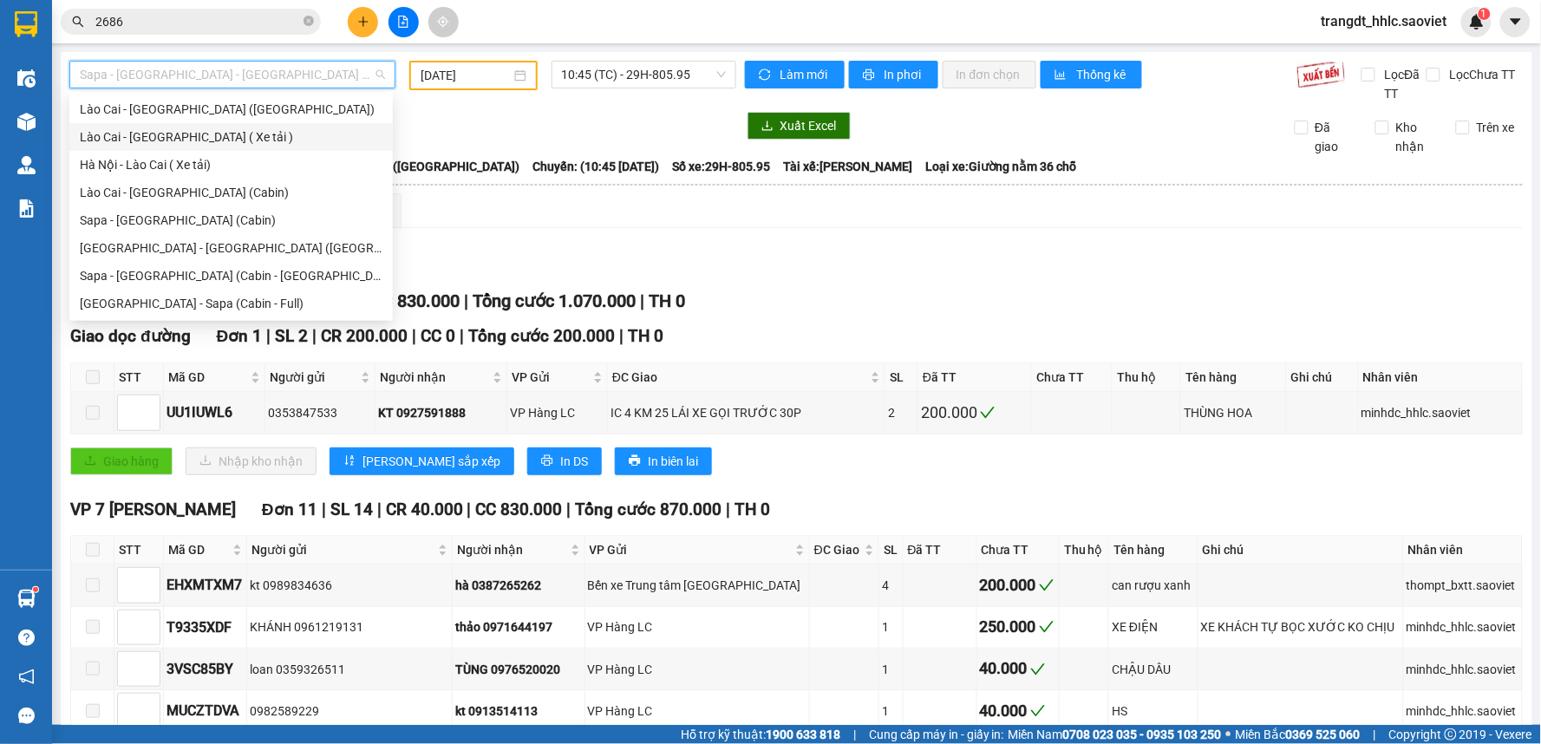
click at [211, 128] on div "Lào Cai - [GEOGRAPHIC_DATA] ( Xe tải )" at bounding box center [231, 136] width 303 height 19
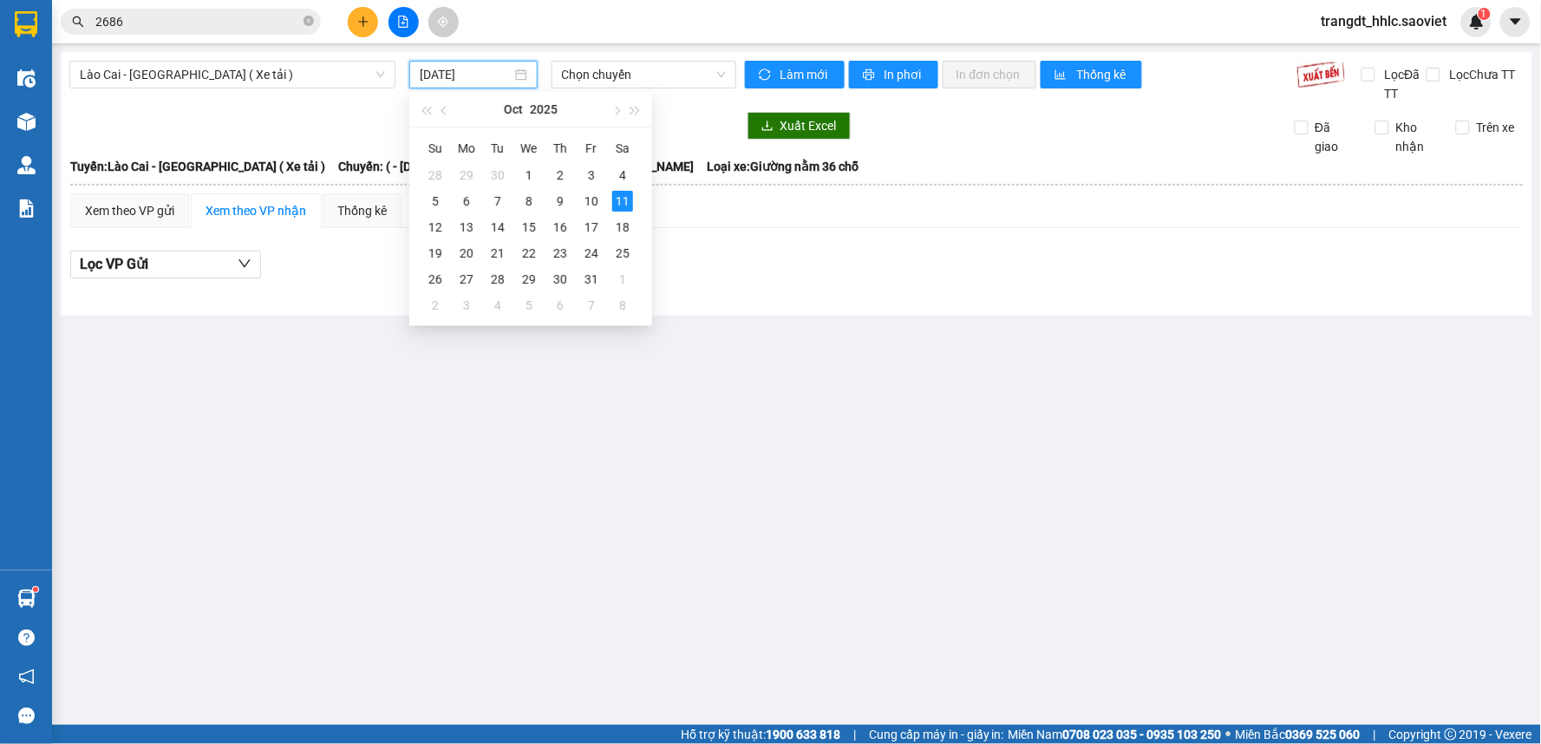
click at [472, 76] on input "[DATE]" at bounding box center [465, 74] width 91 height 19
click at [448, 114] on button "button" at bounding box center [444, 109] width 19 height 35
click at [592, 227] on div "19" at bounding box center [591, 227] width 21 height 21
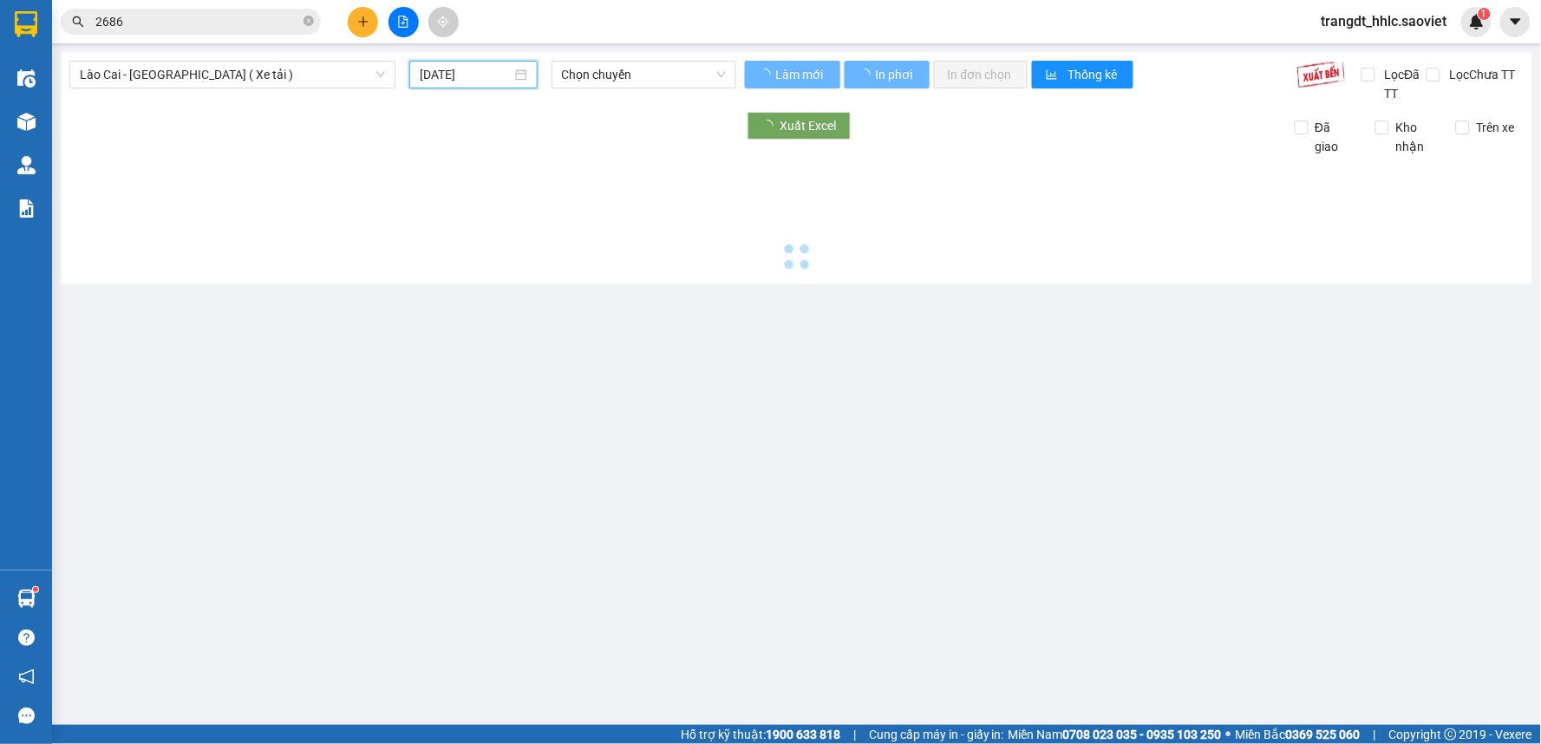
type input "[DATE]"
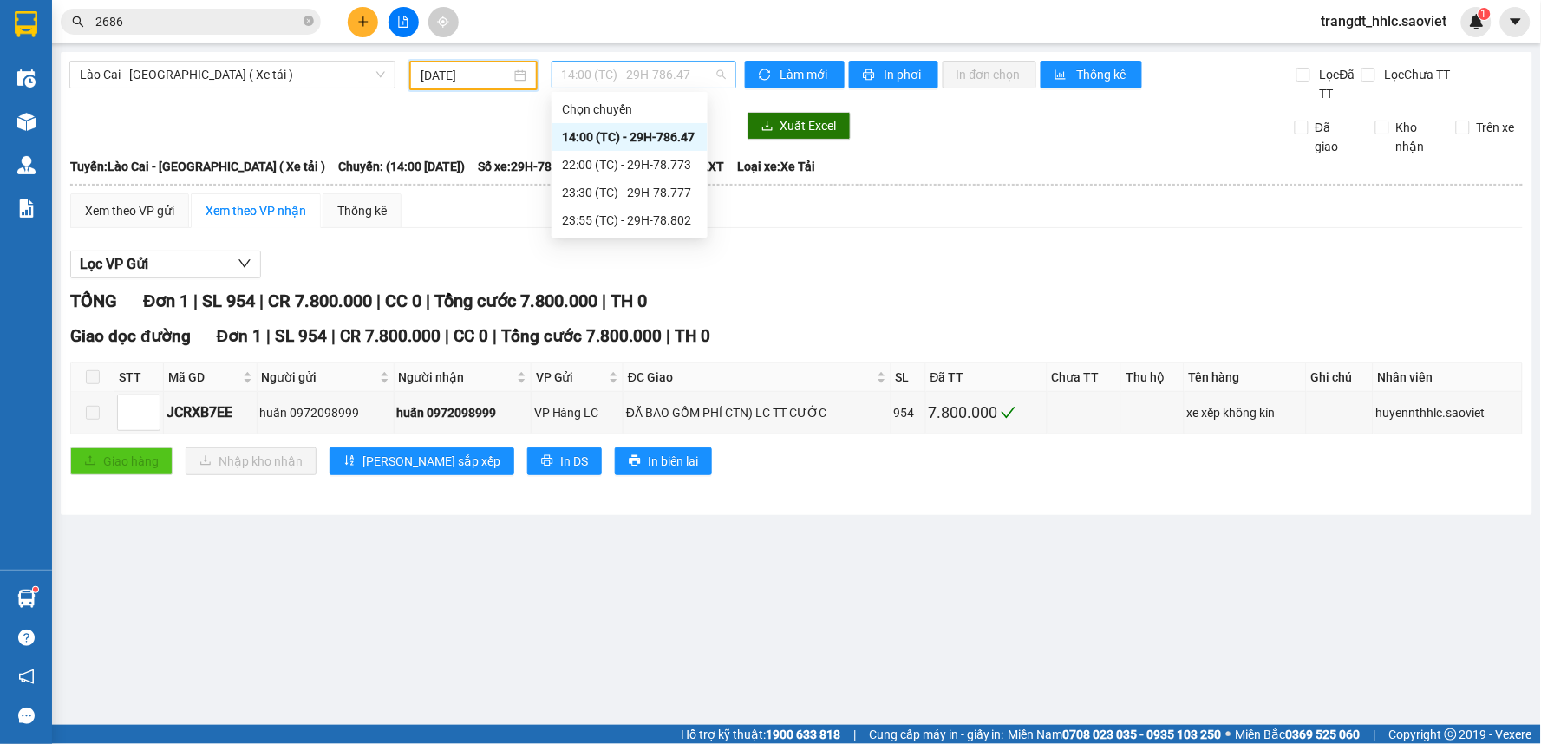
click at [644, 75] on span "14:00 (TC) - 29H-786.47" at bounding box center [644, 75] width 164 height 26
click at [657, 197] on div "23:30 (TC) - 29H-78.777" at bounding box center [629, 192] width 135 height 19
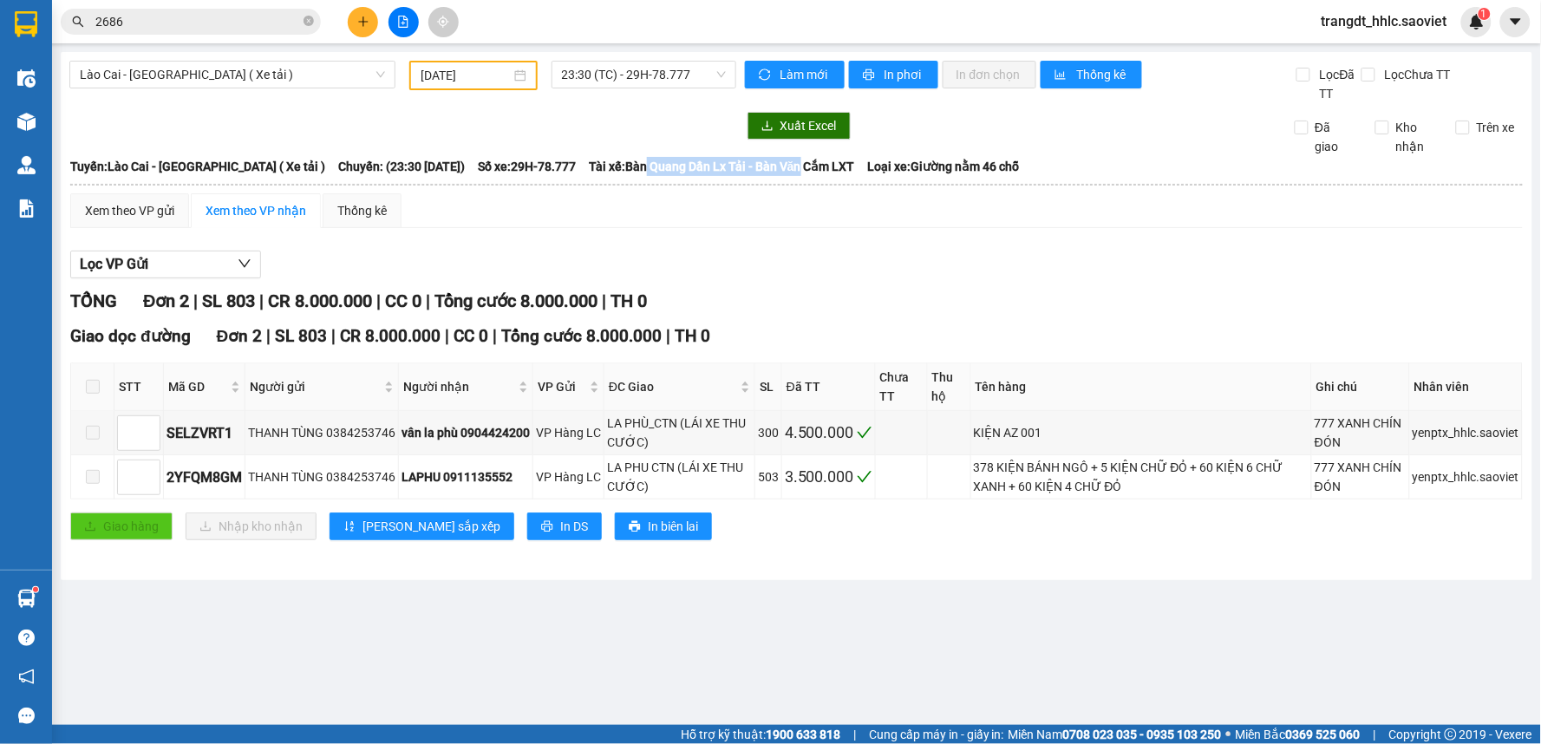
drag, startPoint x: 636, startPoint y: 166, endPoint x: 810, endPoint y: 173, distance: 173.6
click at [809, 173] on span "Tài xế: Bàn Quang Dần Lx Tải - Bàn Văn Cắm LXT" at bounding box center [722, 166] width 266 height 19
click at [829, 182] on th at bounding box center [796, 185] width 1454 height 16
click at [695, 157] on span "Tài xế: Bàn Quang Dần Lx Tải - Bàn Văn Cắm LXT" at bounding box center [722, 166] width 266 height 19
click at [647, 70] on span "23:30 (TC) - 29H-78.777" at bounding box center [644, 75] width 164 height 26
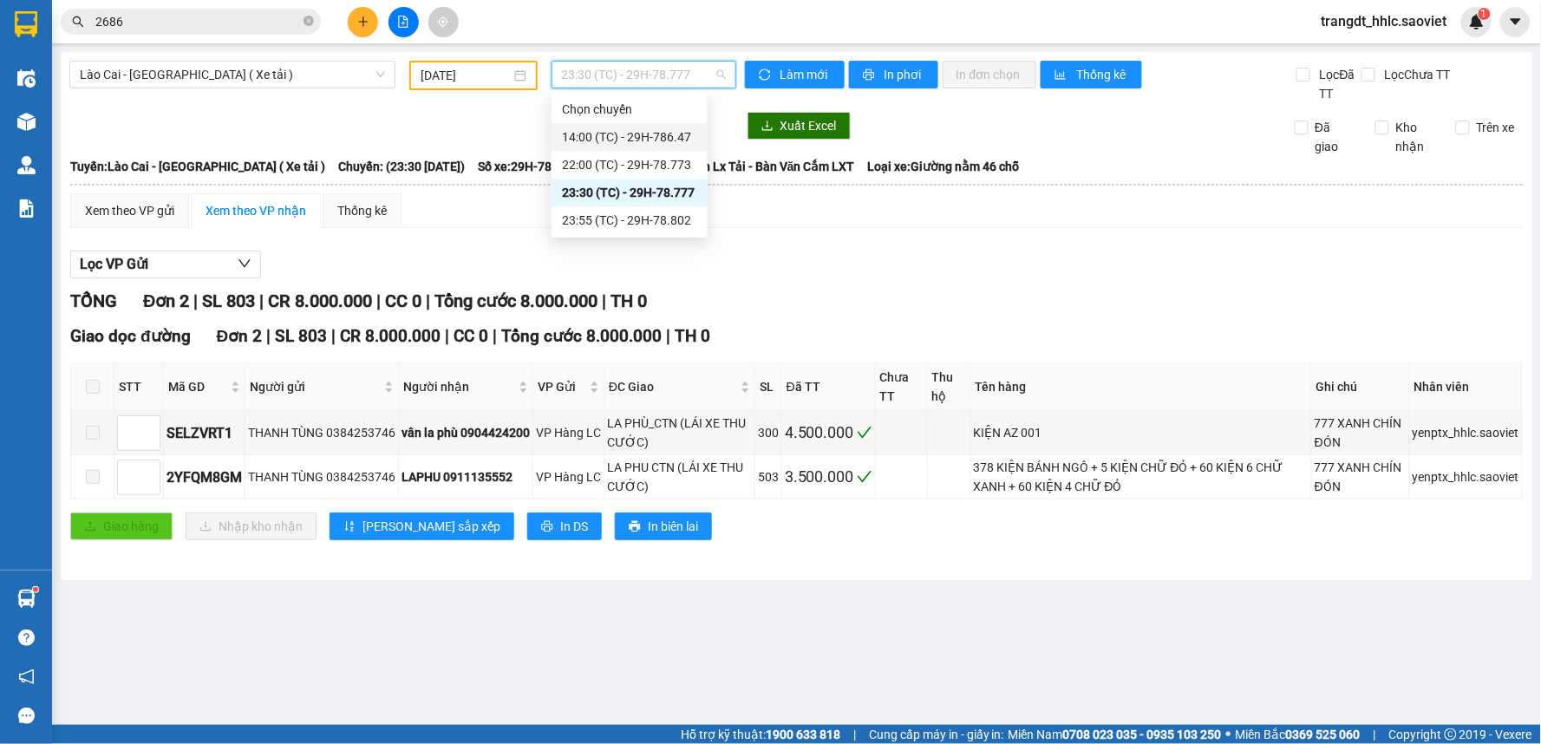
click at [374, 162] on span "Chuyến: (23:30 [DATE])" at bounding box center [401, 166] width 127 height 19
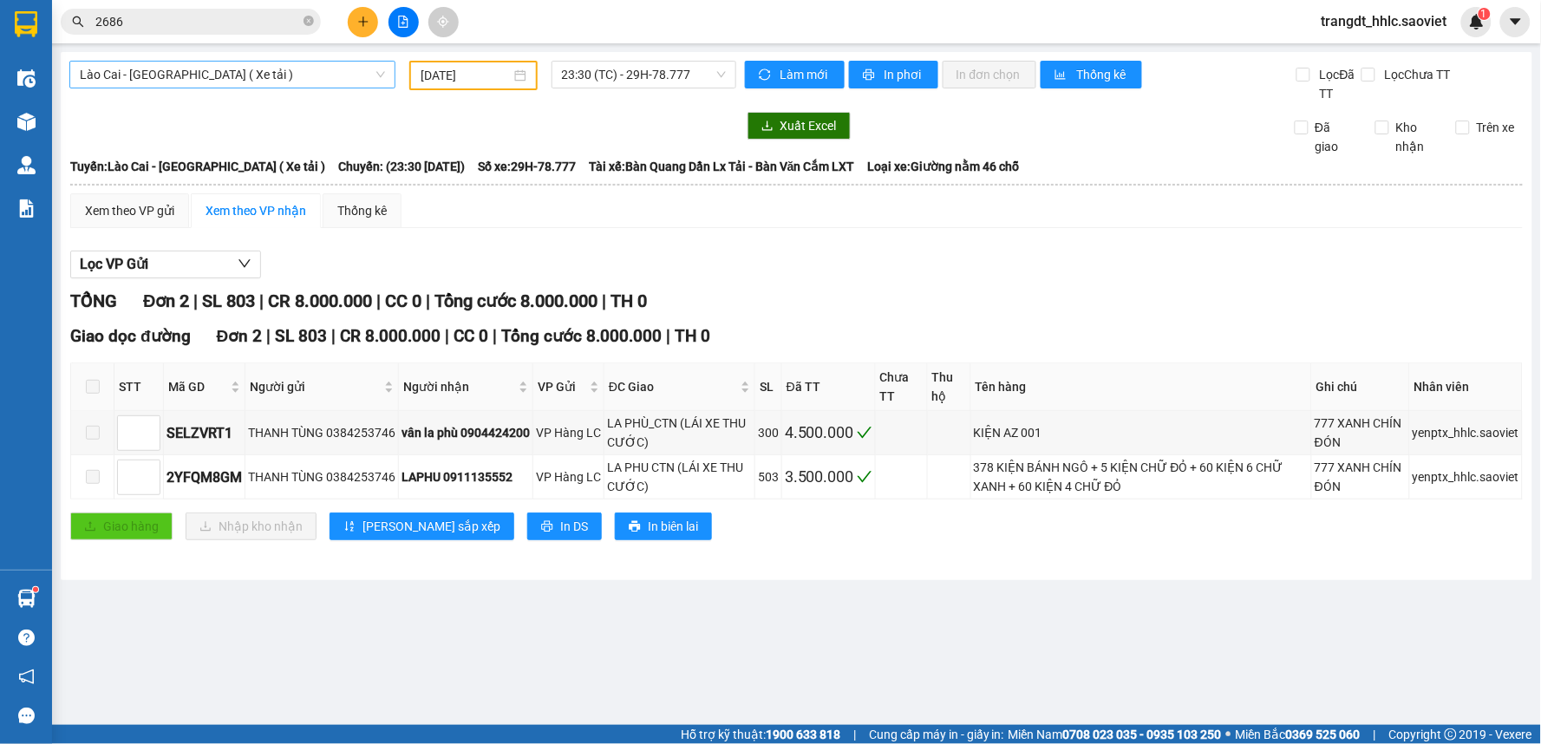
click at [235, 75] on span "Lào Cai - [GEOGRAPHIC_DATA] ( Xe tải )" at bounding box center [232, 75] width 305 height 26
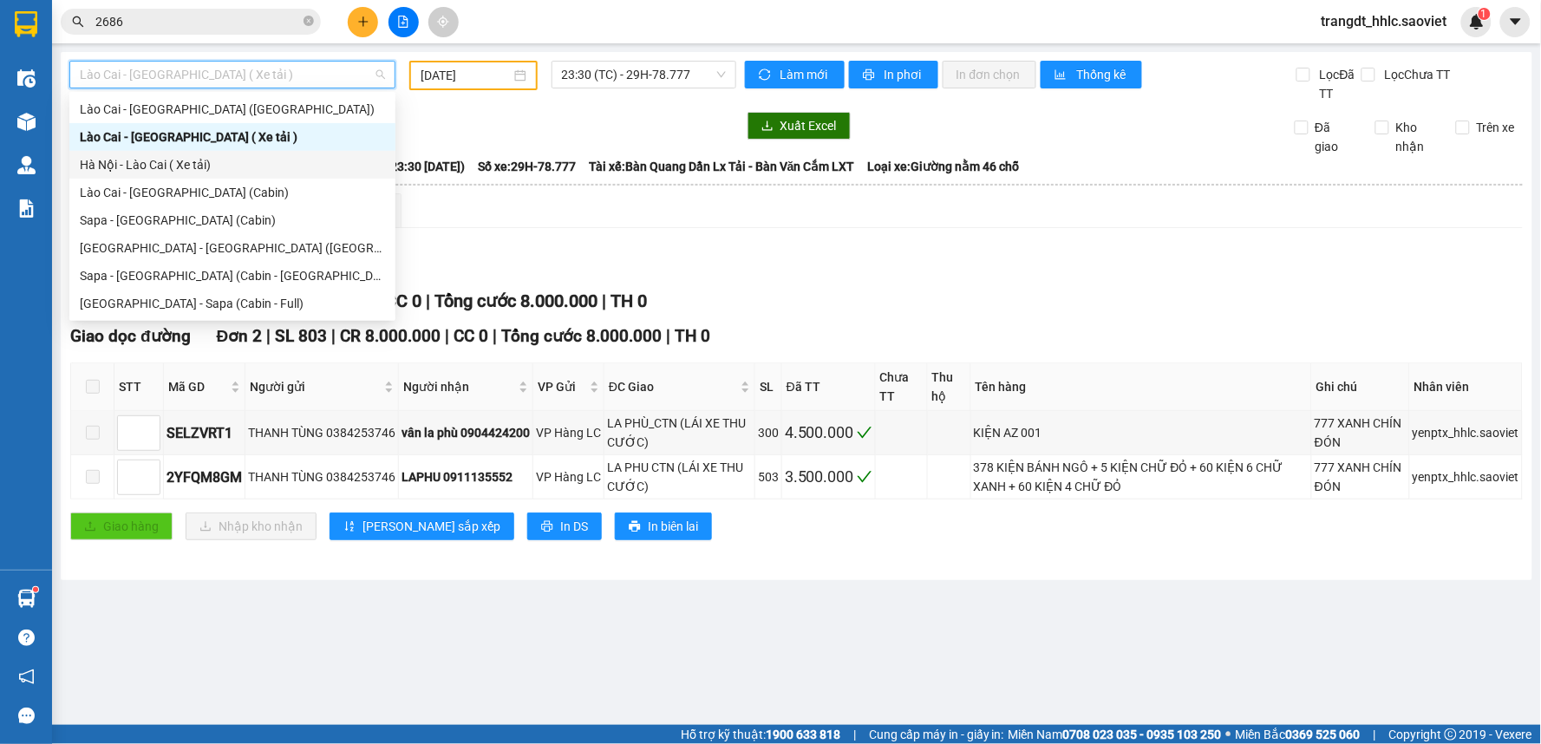
click at [217, 166] on div "Hà Nội - Lào Cai ( Xe tải)" at bounding box center [232, 164] width 305 height 19
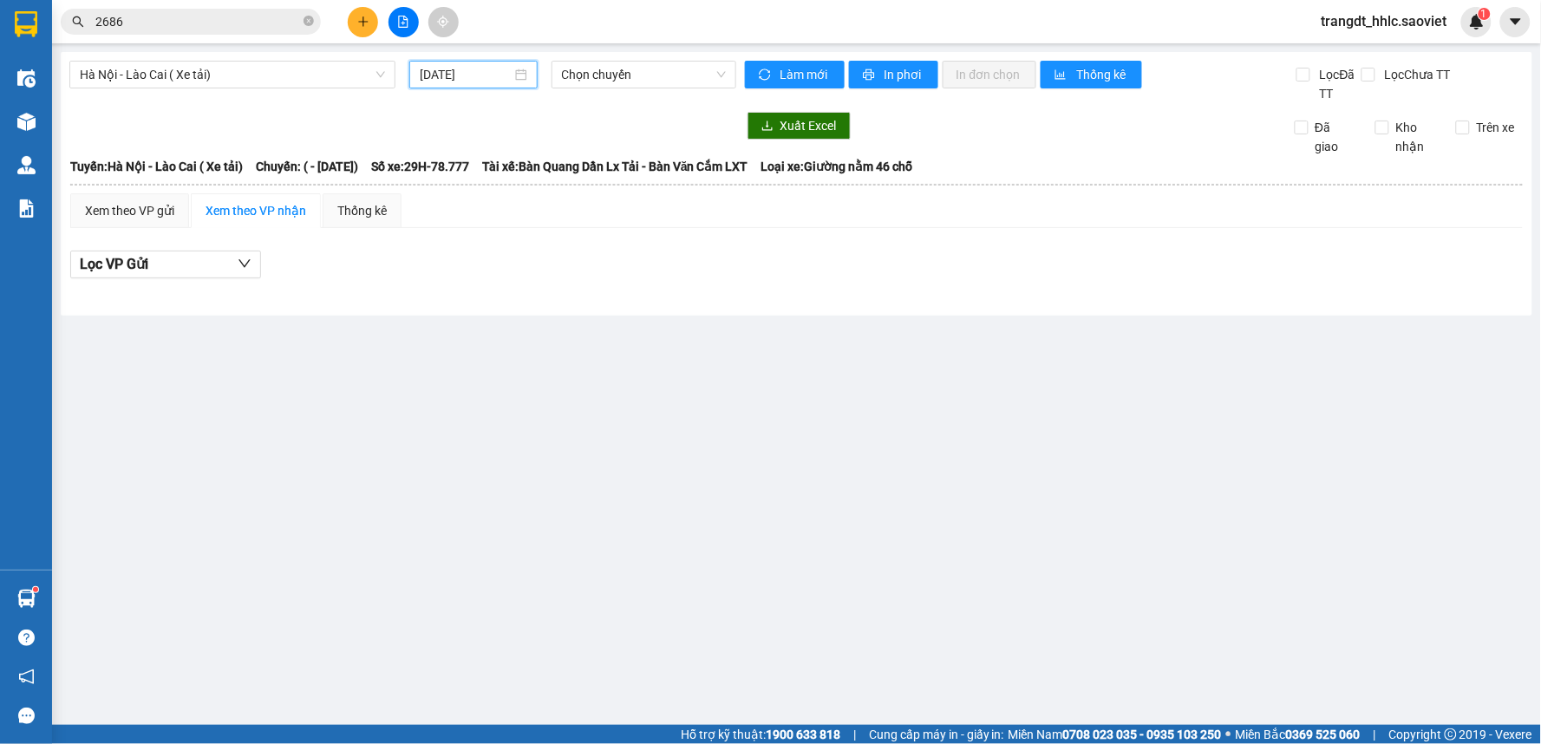
click at [454, 80] on input "[DATE]" at bounding box center [465, 74] width 91 height 19
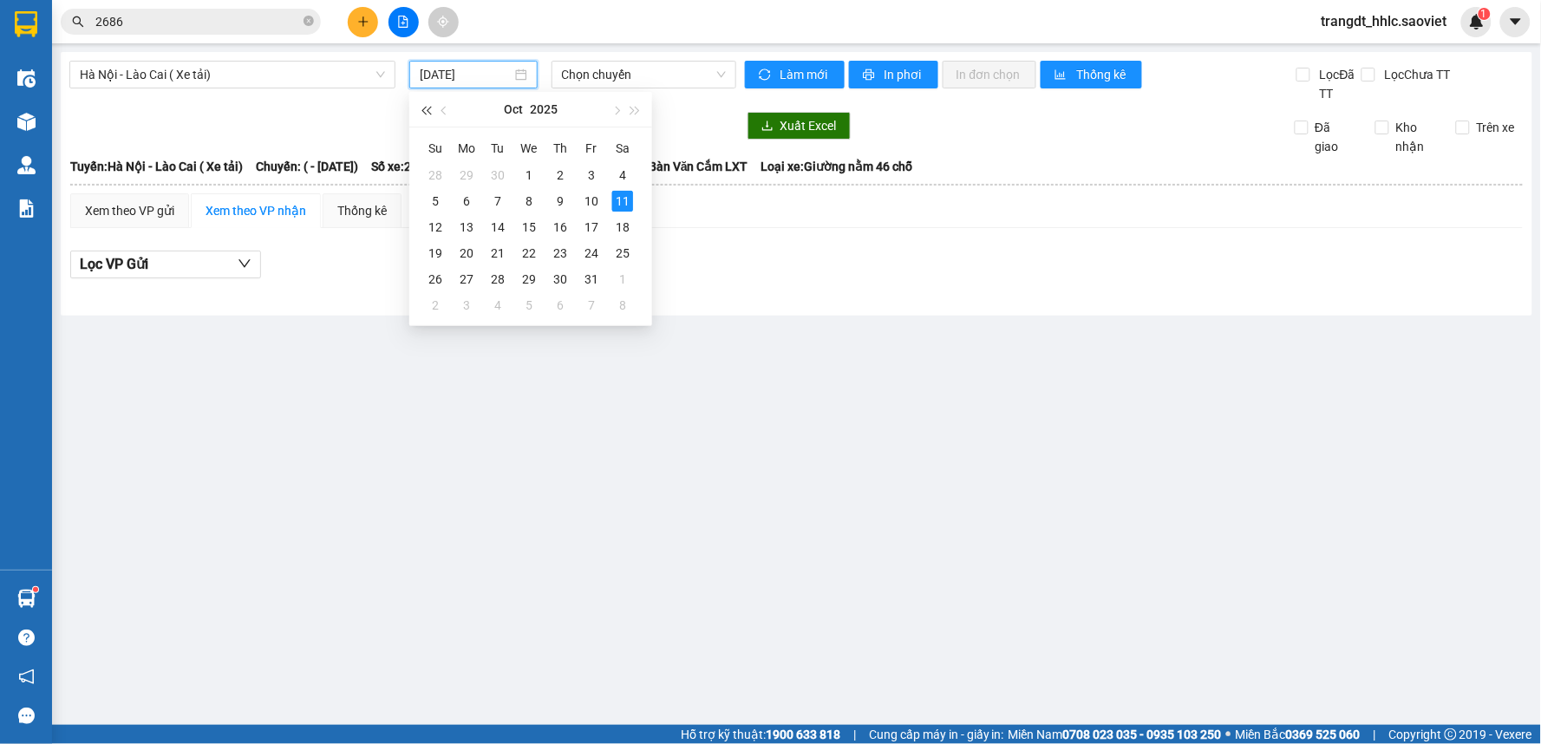
click at [434, 108] on button "button" at bounding box center [425, 109] width 19 height 35
click at [443, 115] on button "button" at bounding box center [444, 109] width 19 height 35
click at [560, 223] on div "19" at bounding box center [560, 227] width 21 height 21
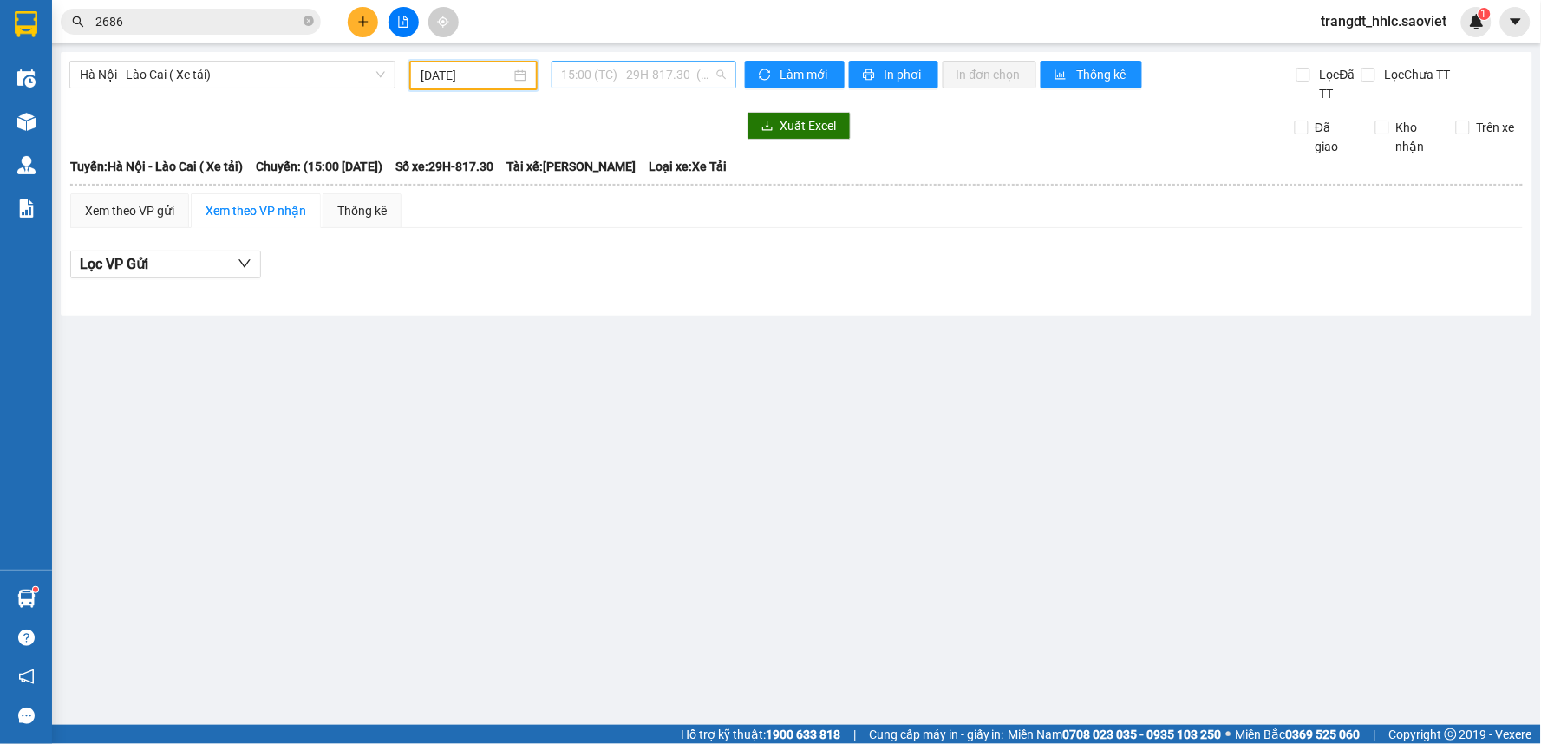
click at [666, 74] on span "15:00 (TC) - 29H-817.30 - (Đã hủy)" at bounding box center [644, 75] width 164 height 26
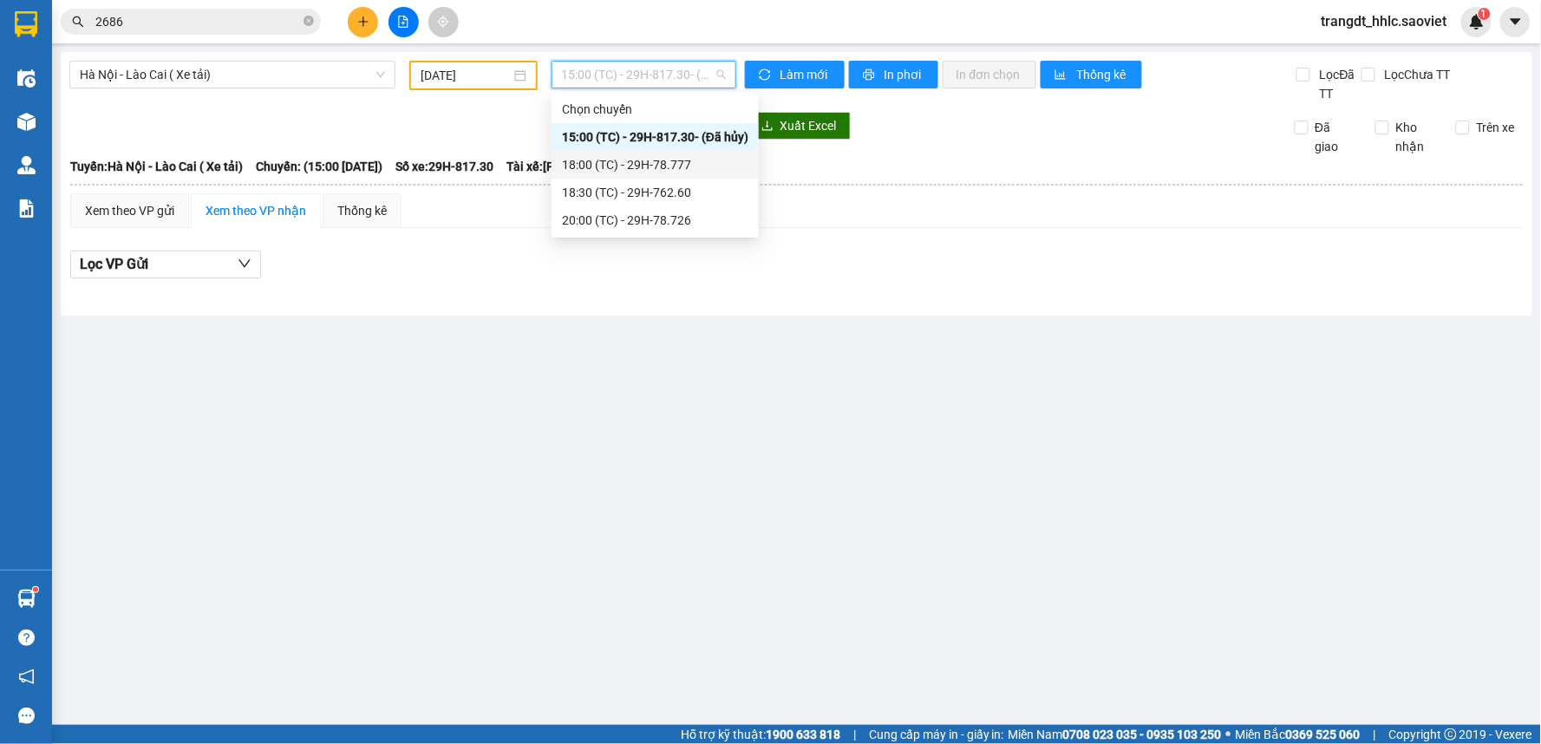
click at [692, 170] on div "18:00 (TC) - 29H-78.777" at bounding box center [655, 164] width 186 height 19
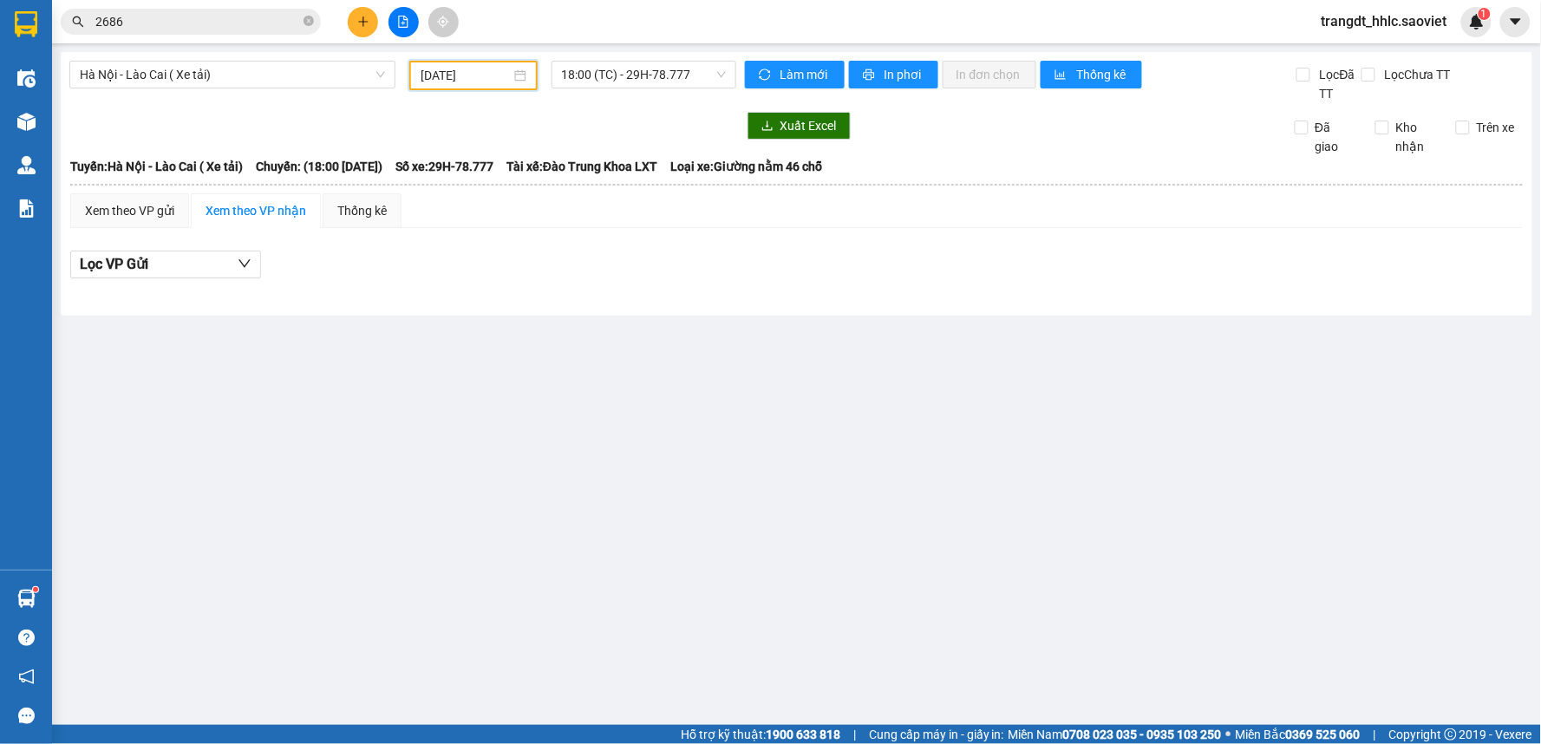
click at [497, 74] on input "[DATE]" at bounding box center [465, 75] width 89 height 19
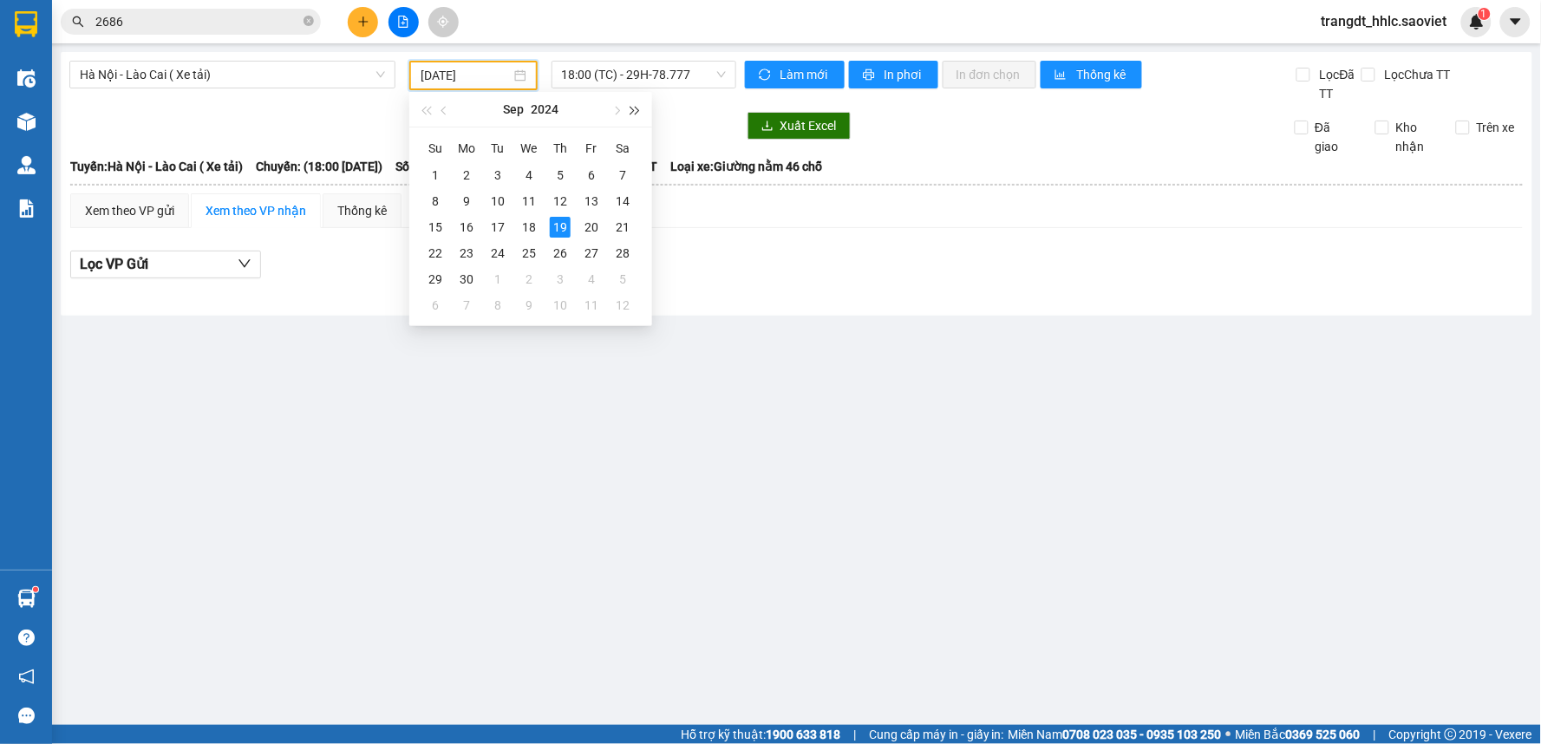
click at [631, 111] on span "button" at bounding box center [635, 111] width 9 height 9
click at [636, 111] on span "button" at bounding box center [635, 111] width 9 height 9
click at [426, 110] on span "button" at bounding box center [425, 111] width 9 height 9
click at [595, 229] on div "19" at bounding box center [591, 227] width 21 height 21
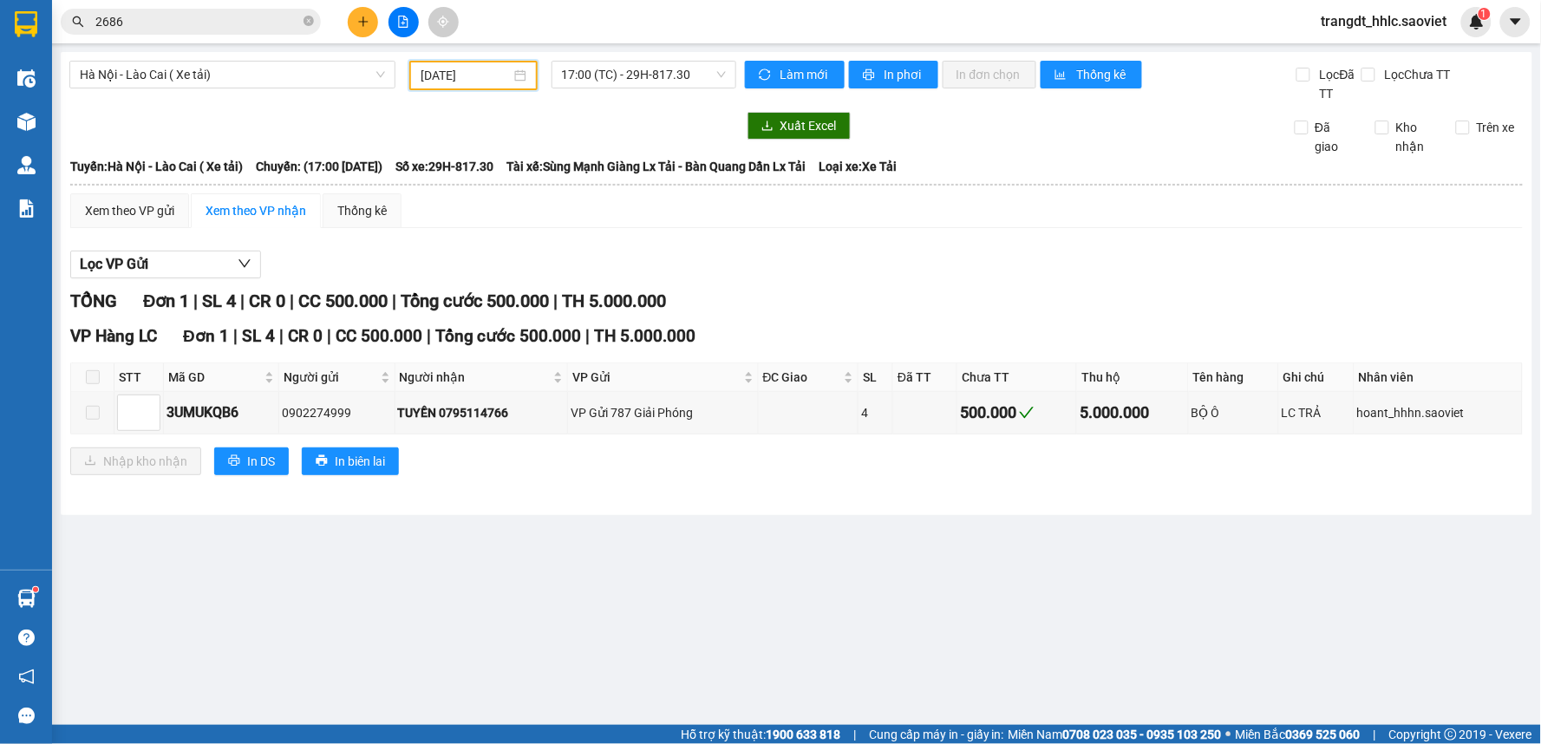
click at [630, 119] on div at bounding box center [402, 126] width 667 height 28
click at [643, 72] on span "17:00 (TC) - 29H-817.30" at bounding box center [644, 75] width 164 height 26
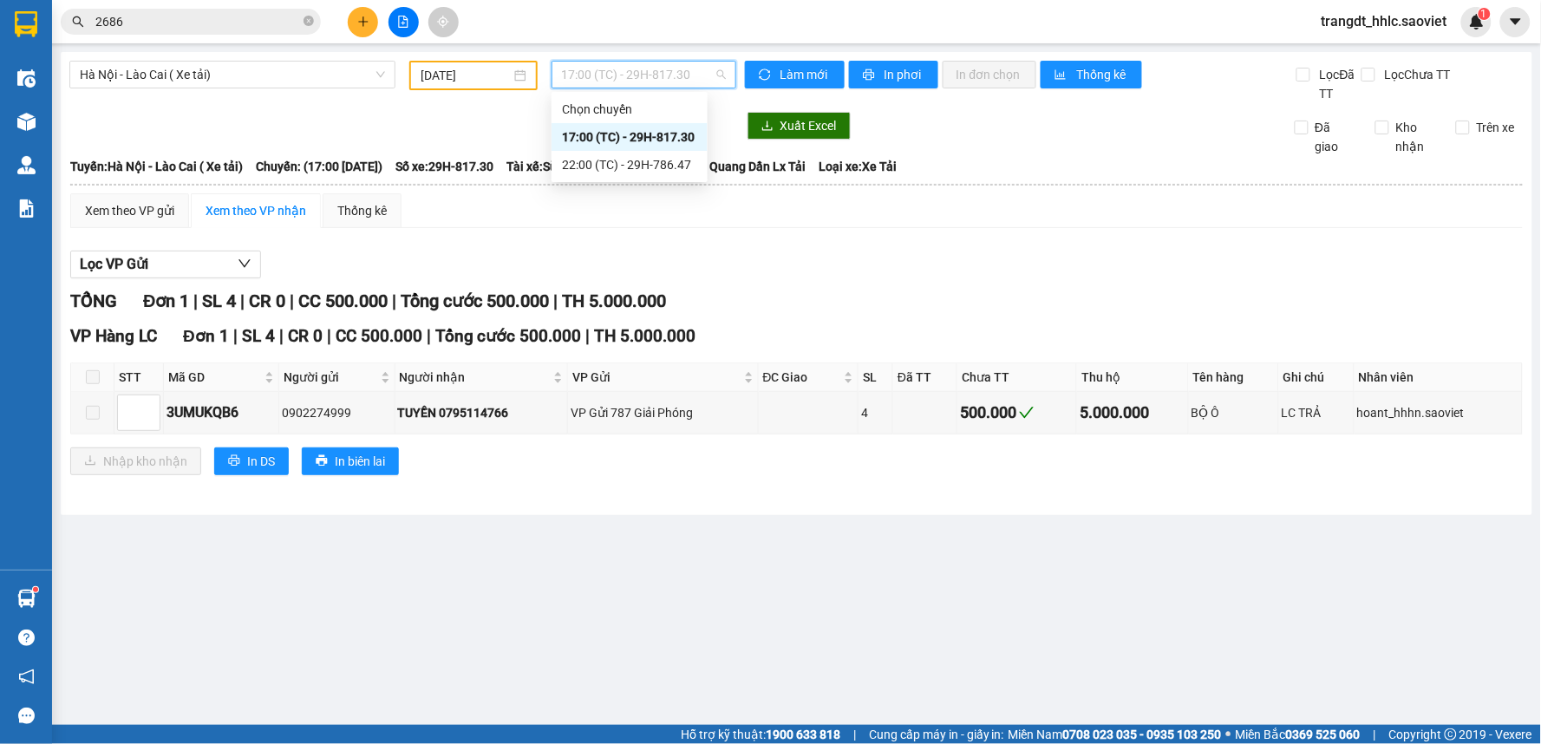
click at [821, 218] on div "Xem theo VP gửi Xem theo VP nhận Thống kê" at bounding box center [796, 210] width 1452 height 35
click at [690, 73] on span "17:00 (TC) - 29H-817.30" at bounding box center [644, 75] width 164 height 26
click at [660, 158] on div "22:00 (TC) - 29H-786.47" at bounding box center [629, 164] width 135 height 19
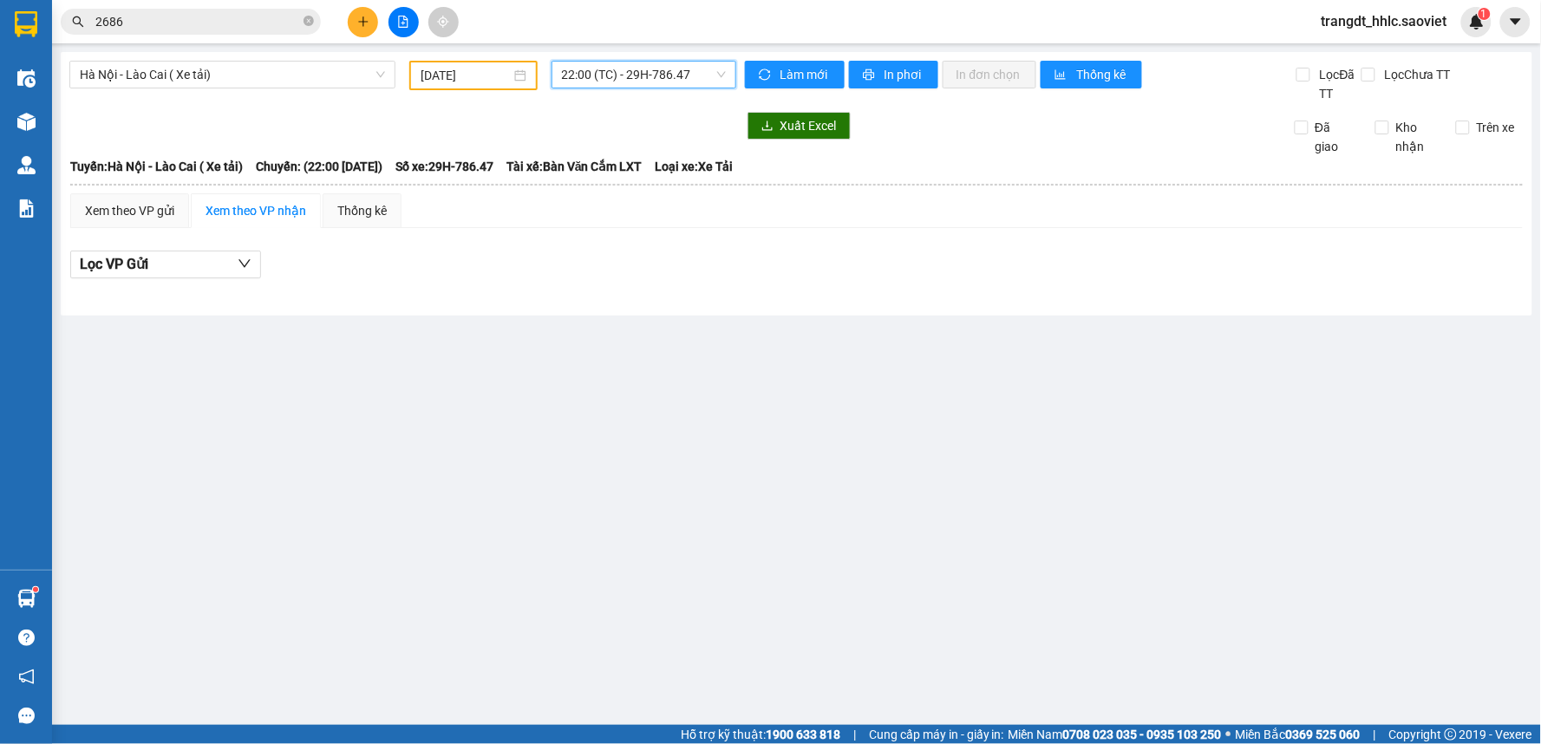
click at [659, 74] on span "22:00 (TC) - 29H-786.47" at bounding box center [644, 75] width 164 height 26
click at [634, 141] on div "17:00 (TC) - 29H-817.30" at bounding box center [629, 136] width 135 height 19
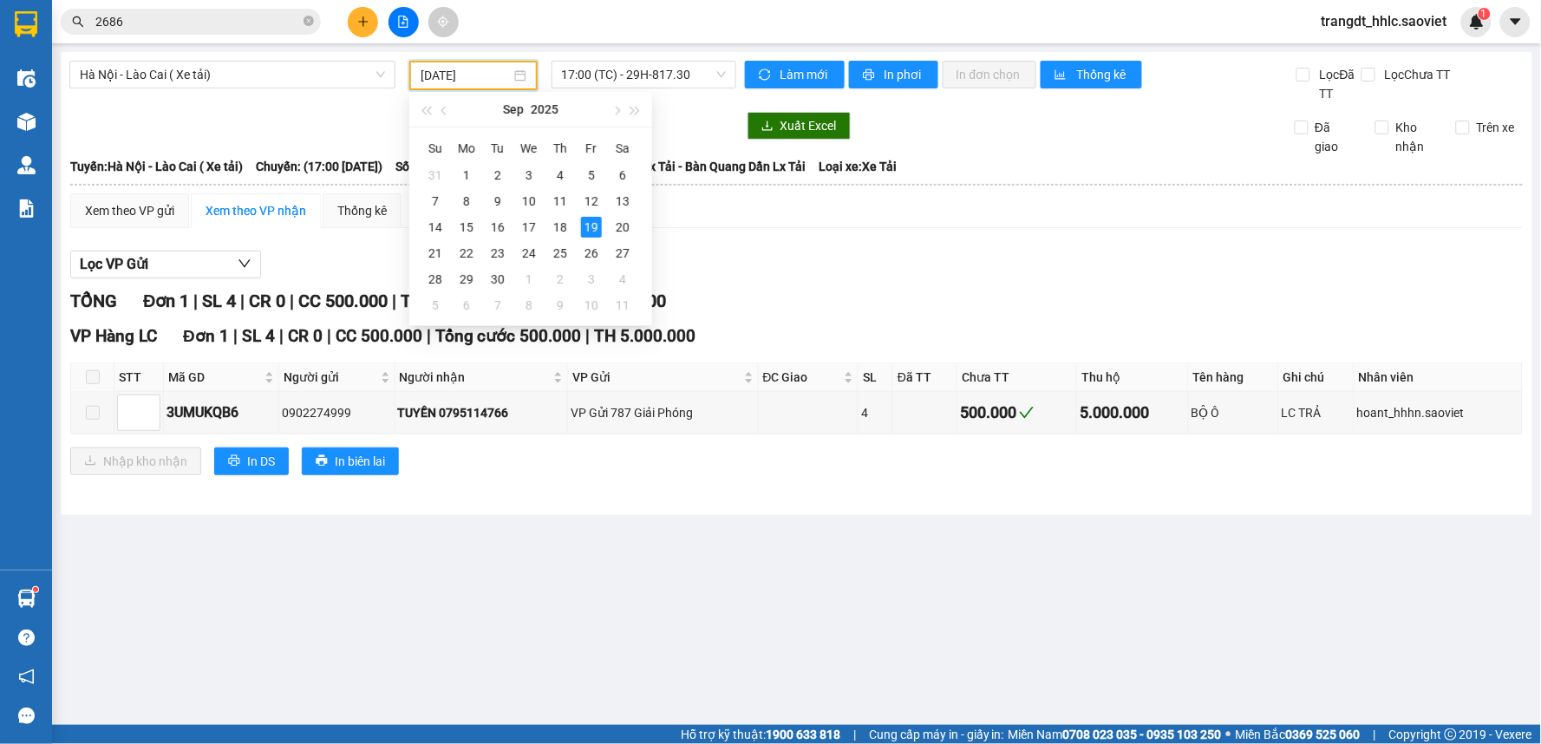
click at [454, 68] on input "[DATE]" at bounding box center [465, 75] width 89 height 19
click at [620, 223] on div "20" at bounding box center [622, 227] width 21 height 21
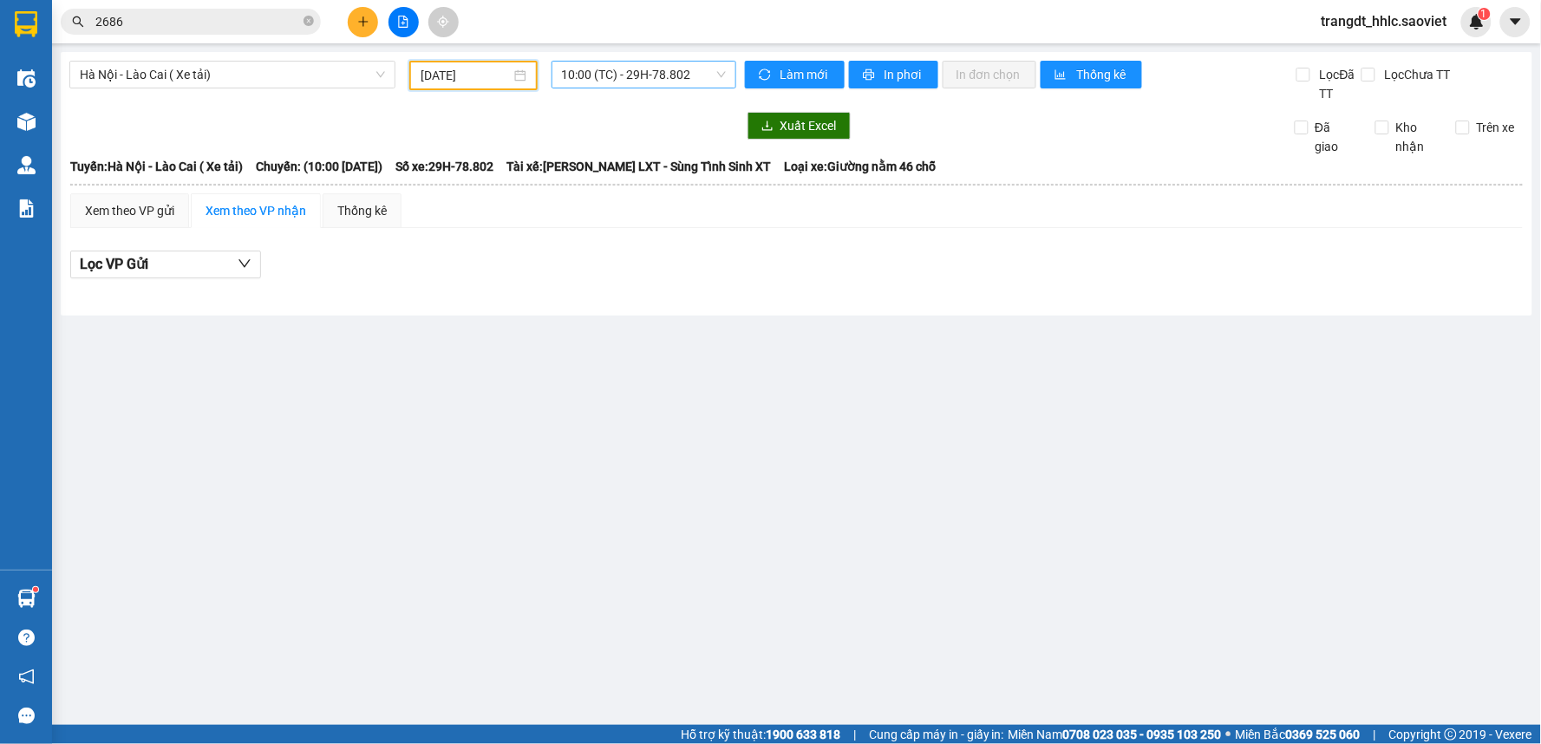
click at [685, 73] on span "10:00 (TC) - 29H-78.802" at bounding box center [644, 75] width 164 height 26
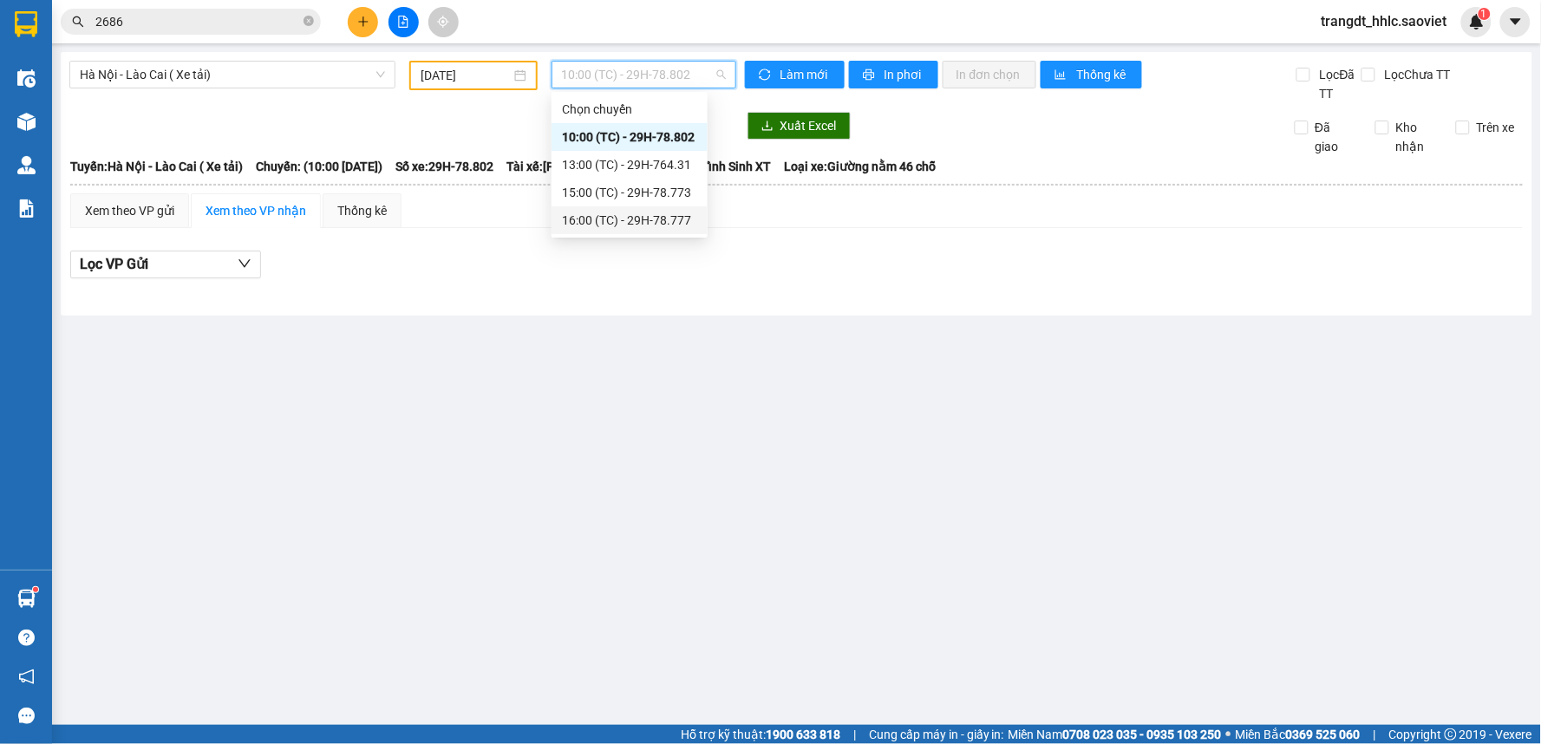
click at [670, 212] on div "16:00 (TC) - 29H-78.777" at bounding box center [629, 220] width 135 height 19
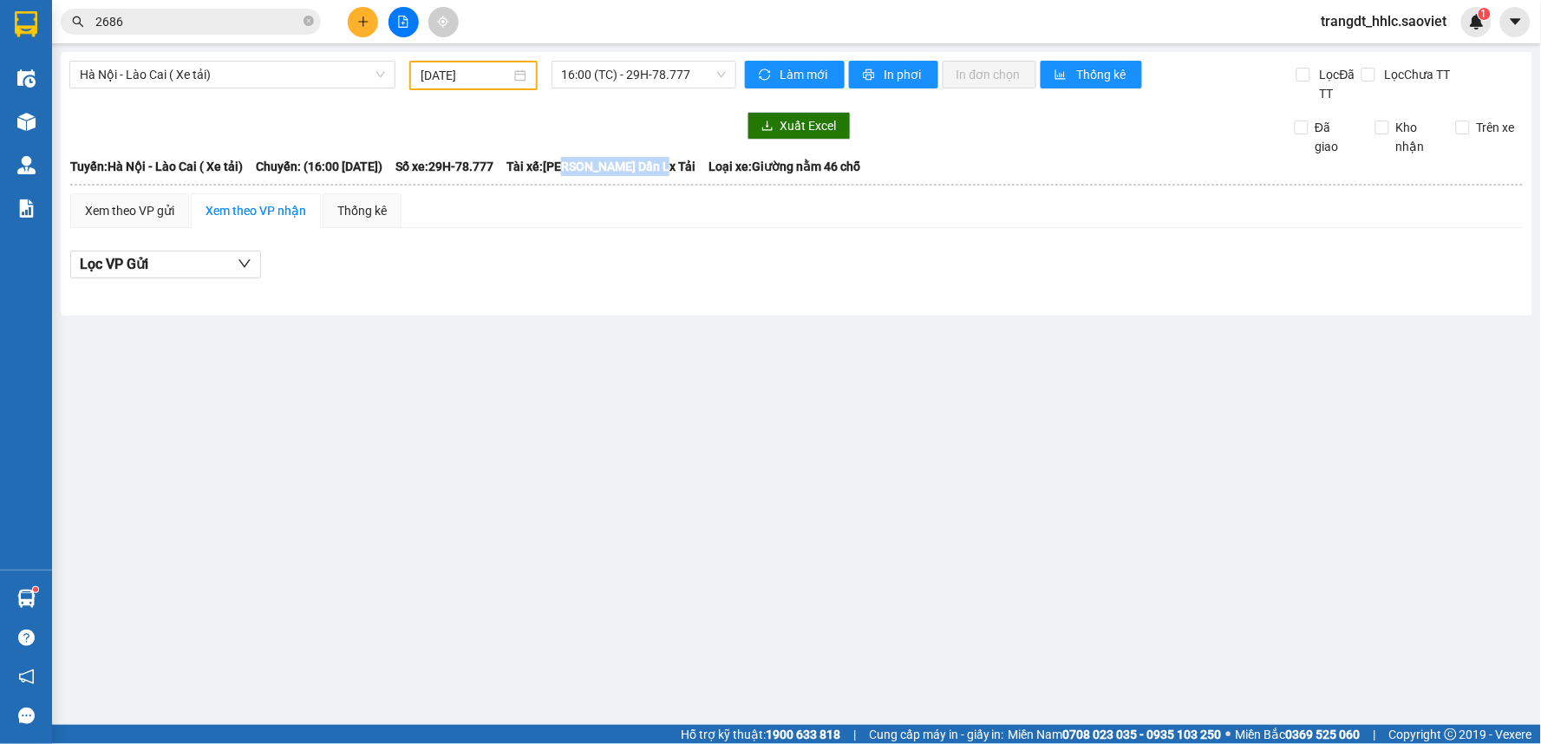
drag, startPoint x: 630, startPoint y: 165, endPoint x: 732, endPoint y: 163, distance: 102.3
click at [695, 163] on span "Tài xế: [PERSON_NAME] Dần Lx Tải" at bounding box center [600, 166] width 189 height 19
click at [730, 226] on div "Xem theo VP gửi Xem theo VP nhận Thống kê Lọc VP Gửi" at bounding box center [796, 245] width 1452 height 104
click at [683, 73] on span "16:00 (TC) - 29H-78.777" at bounding box center [644, 75] width 164 height 26
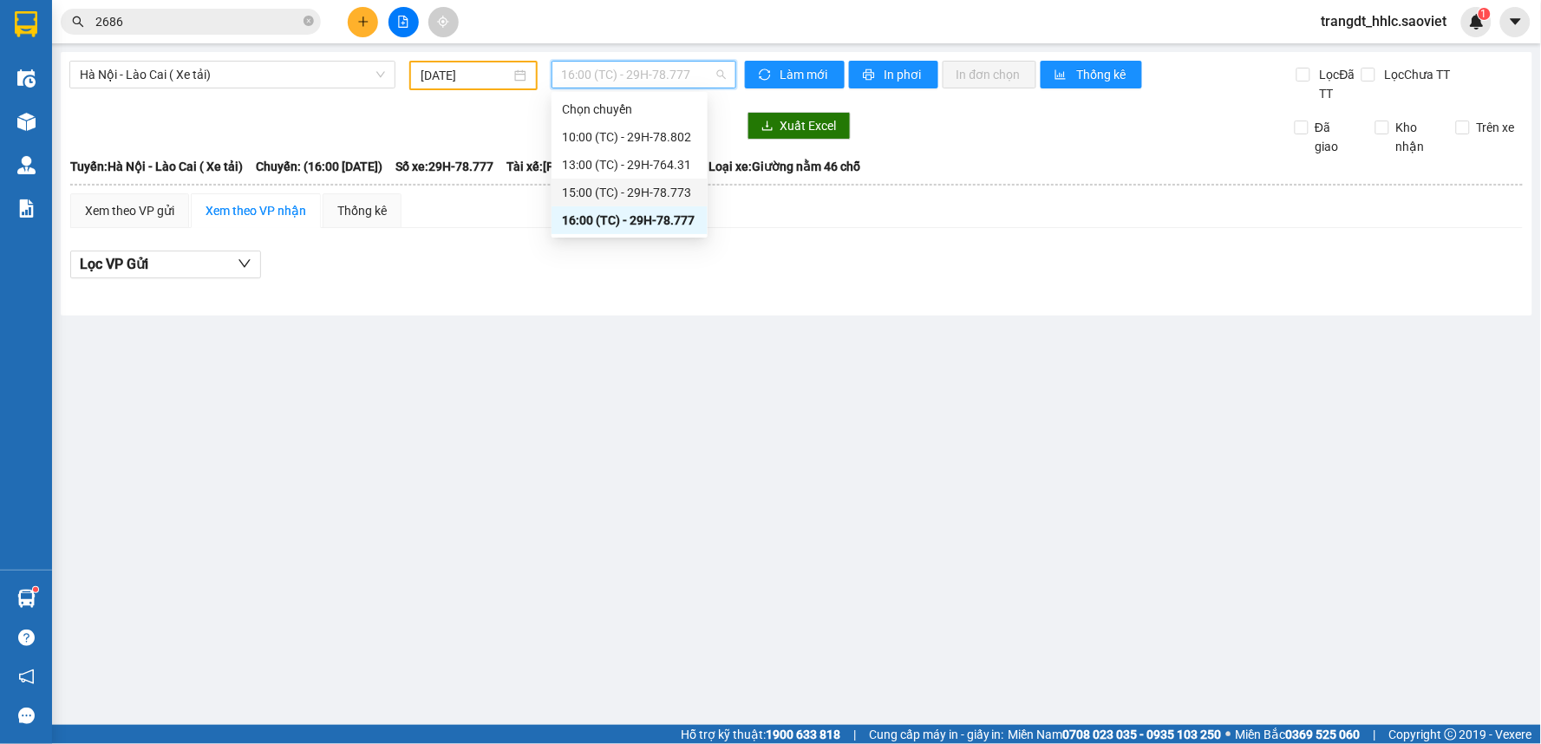
click at [665, 186] on div "15:00 (TC) - 29H-78.773" at bounding box center [629, 192] width 135 height 19
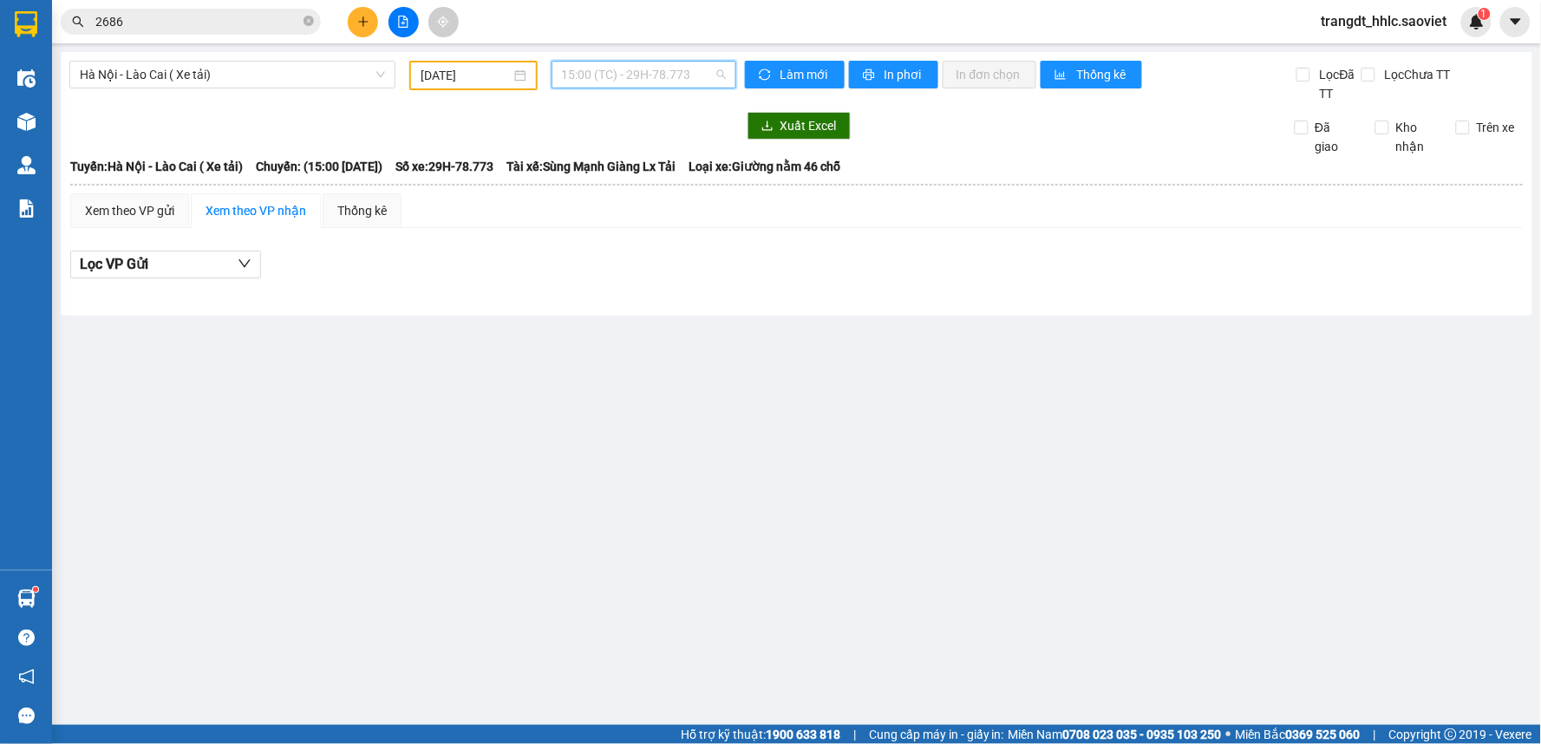
click at [661, 69] on span "15:00 (TC) - 29H-78.773" at bounding box center [644, 75] width 164 height 26
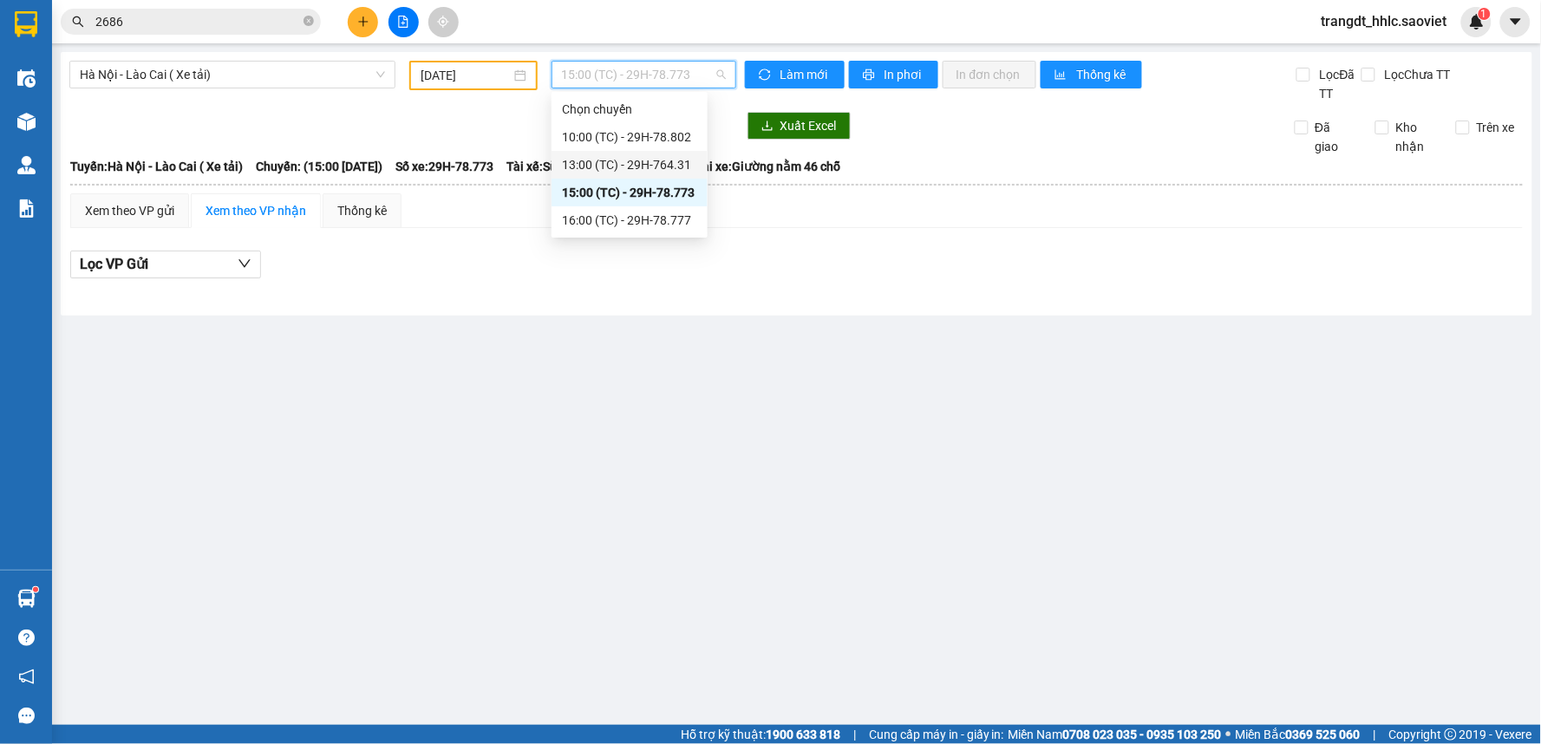
click at [681, 159] on div "13:00 (TC) - 29H-764.31" at bounding box center [629, 164] width 135 height 19
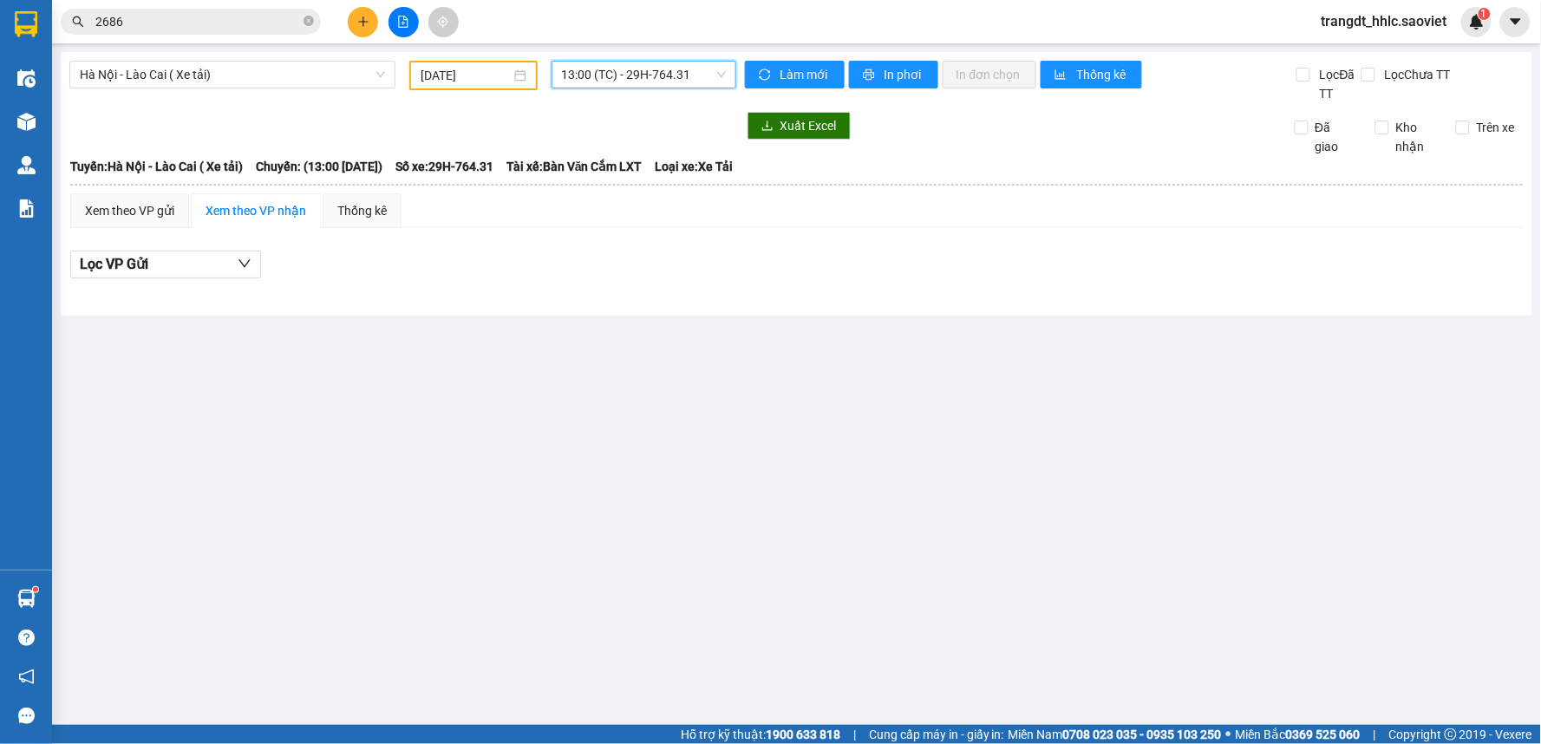
click at [461, 76] on input "[DATE]" at bounding box center [465, 75] width 89 height 19
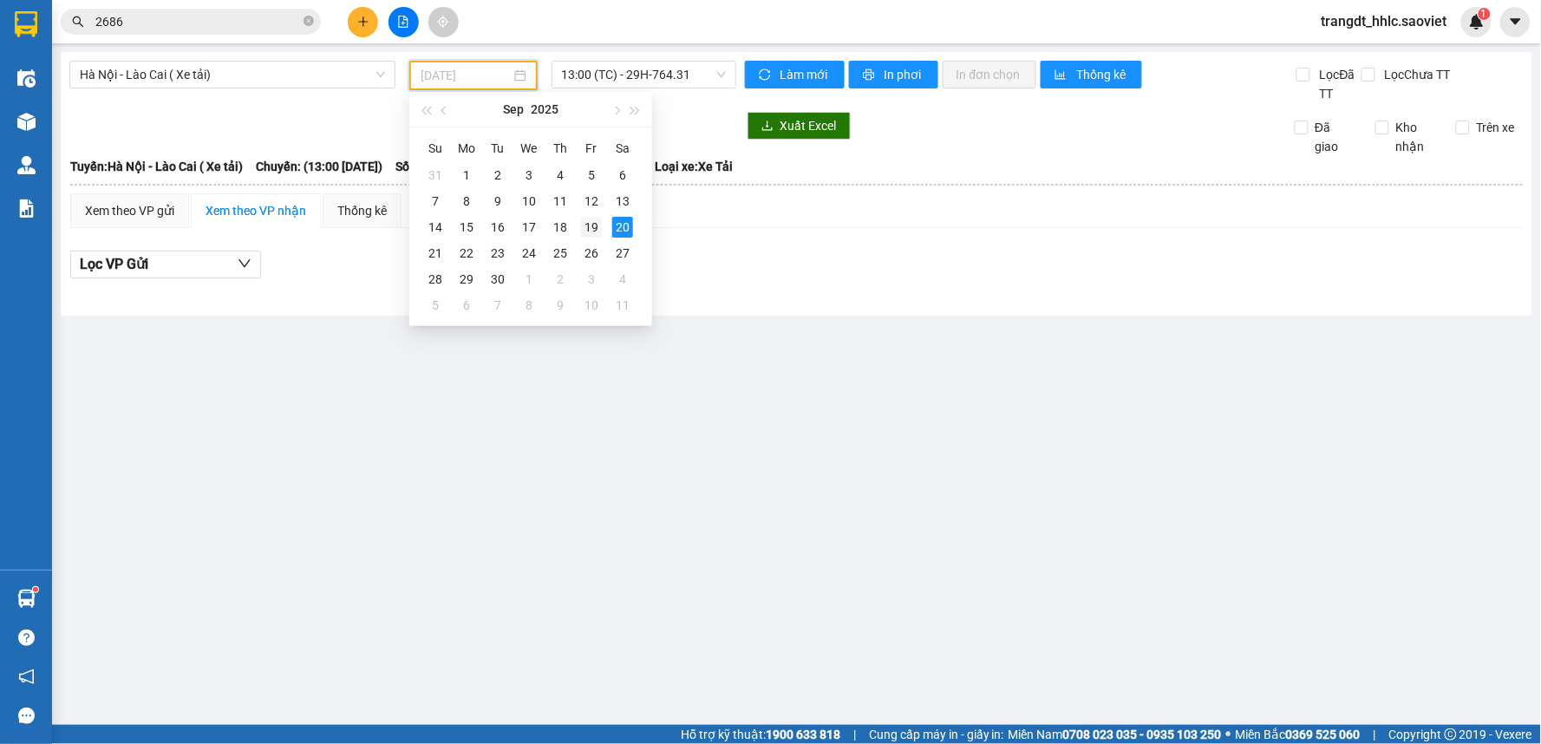
click at [584, 225] on div "19" at bounding box center [591, 227] width 21 height 21
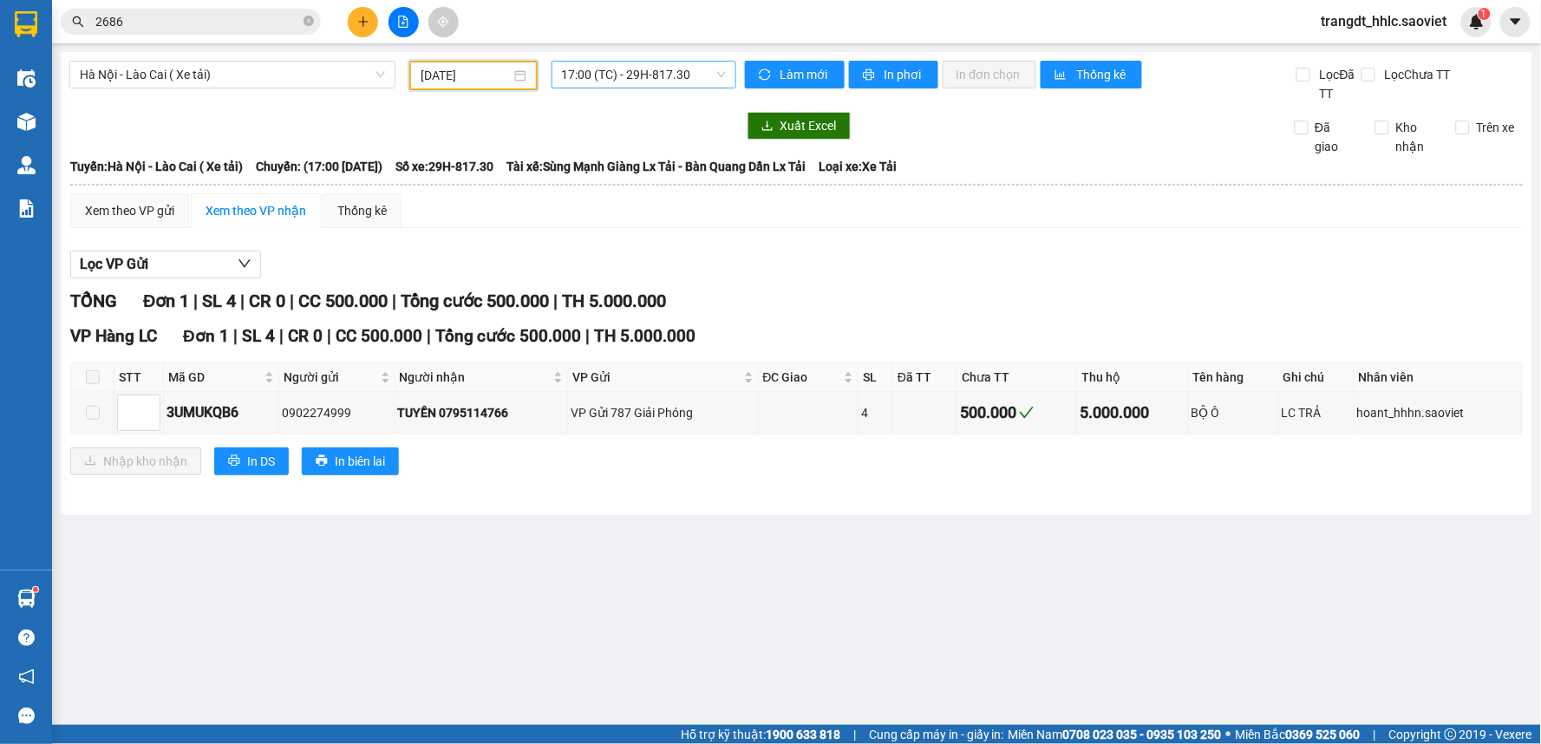
click at [679, 79] on span "17:00 (TC) - 29H-817.30" at bounding box center [644, 75] width 164 height 26
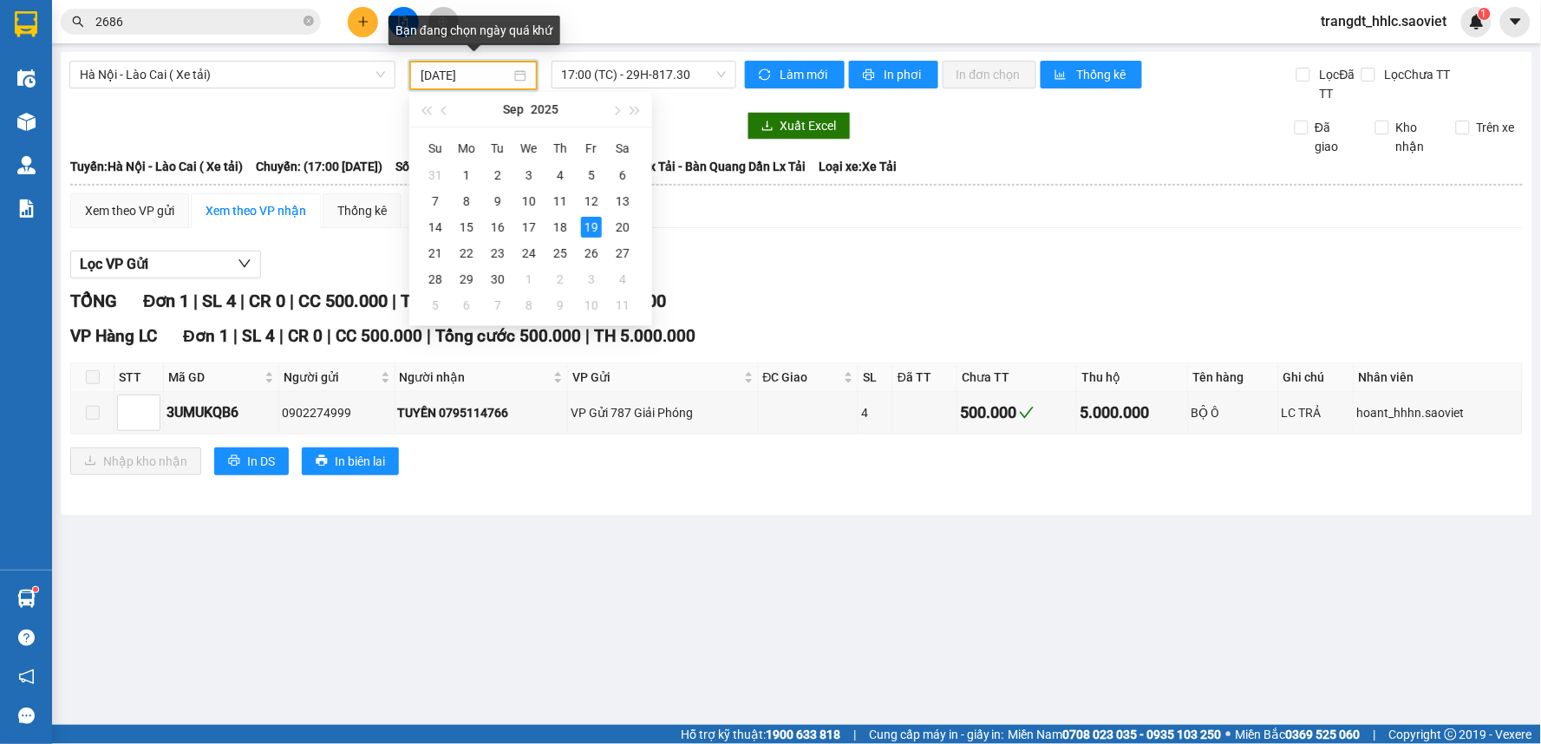
click at [470, 70] on input "[DATE]" at bounding box center [465, 75] width 89 height 19
click at [564, 227] on div "18" at bounding box center [560, 227] width 21 height 21
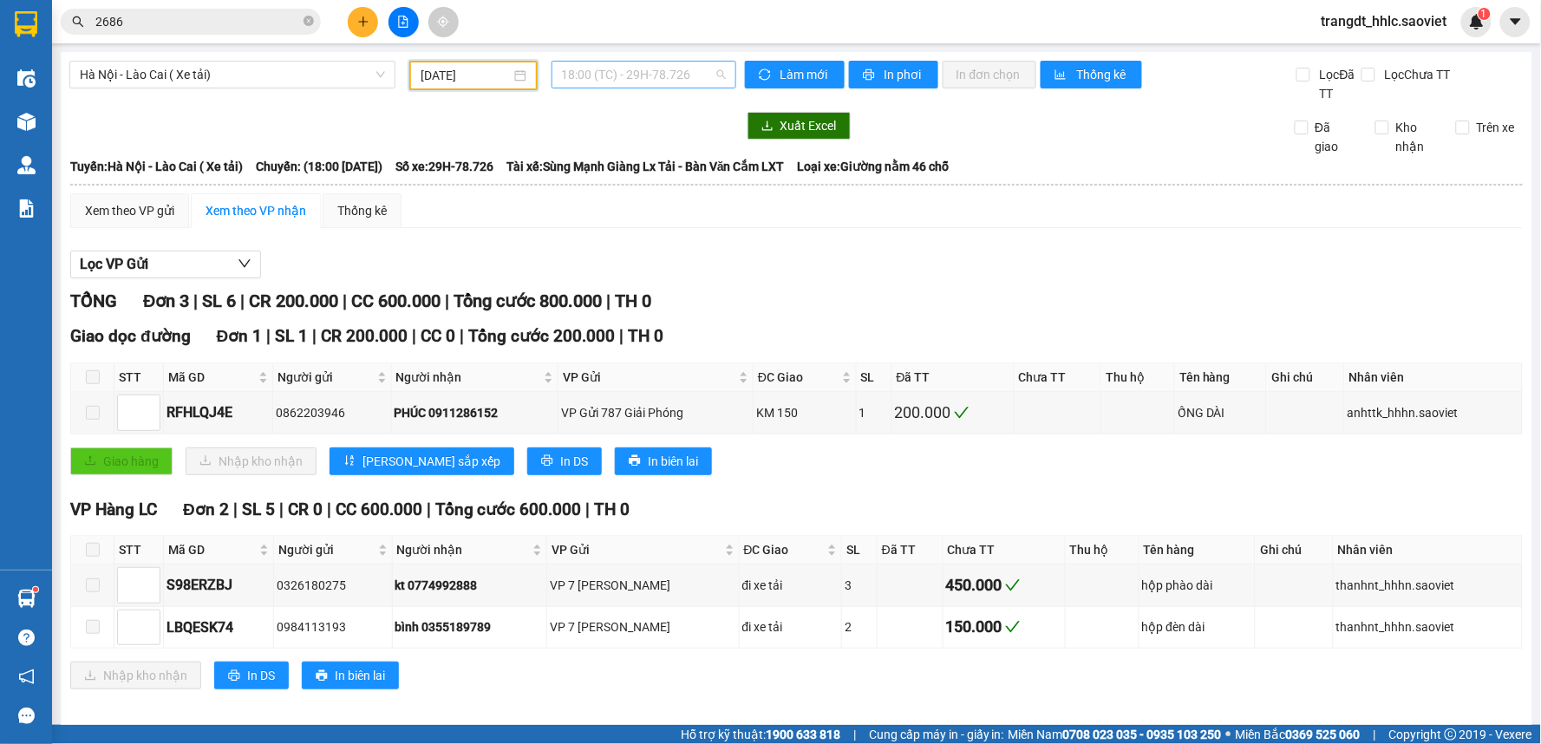
click at [683, 75] on span "18:00 (TC) - 29H-78.726" at bounding box center [644, 75] width 164 height 26
drag, startPoint x: 466, startPoint y: 127, endPoint x: 473, endPoint y: 116, distance: 13.7
click at [472, 123] on div at bounding box center [402, 126] width 667 height 28
click at [479, 80] on input "[DATE]" at bounding box center [465, 75] width 89 height 19
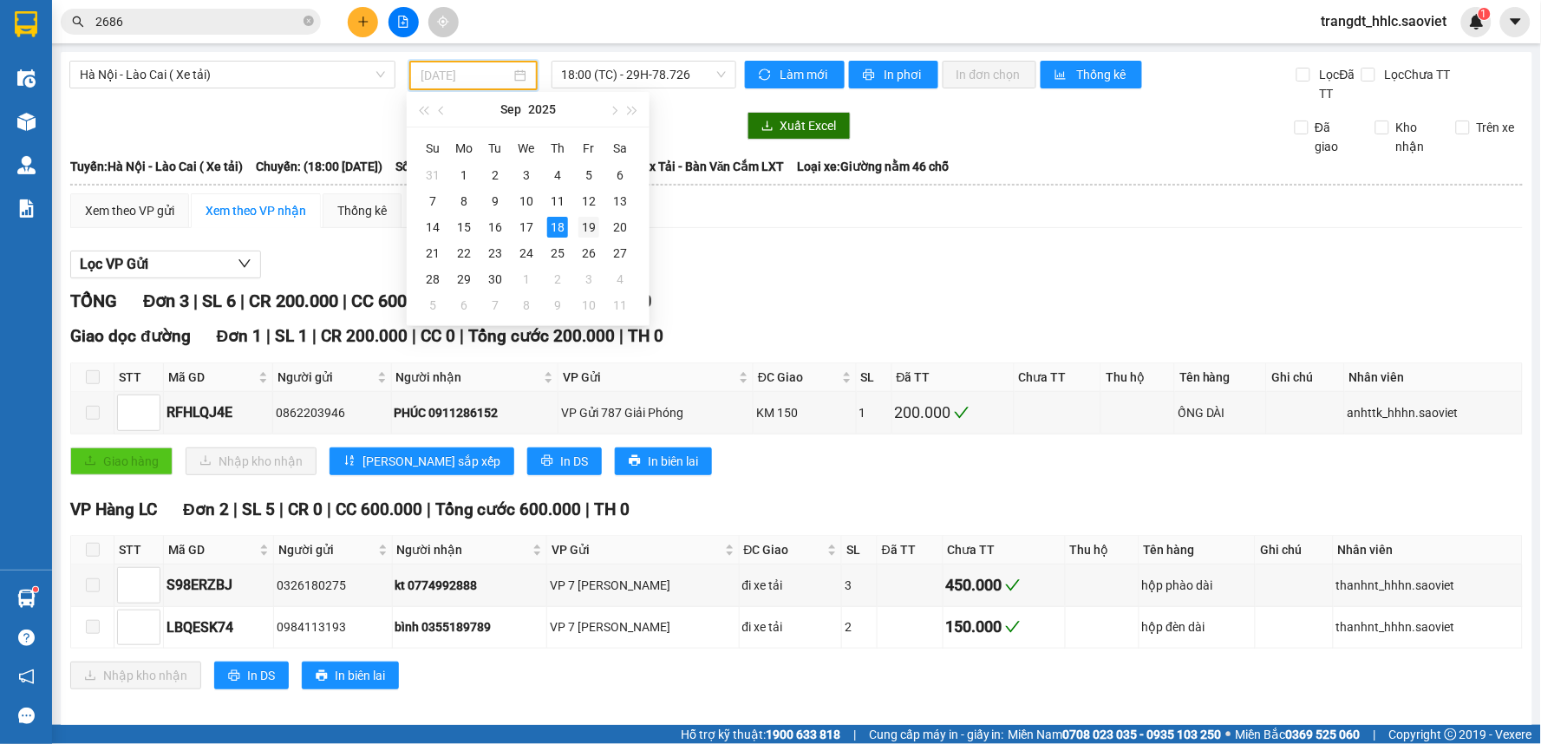
click at [588, 232] on div "19" at bounding box center [588, 227] width 21 height 21
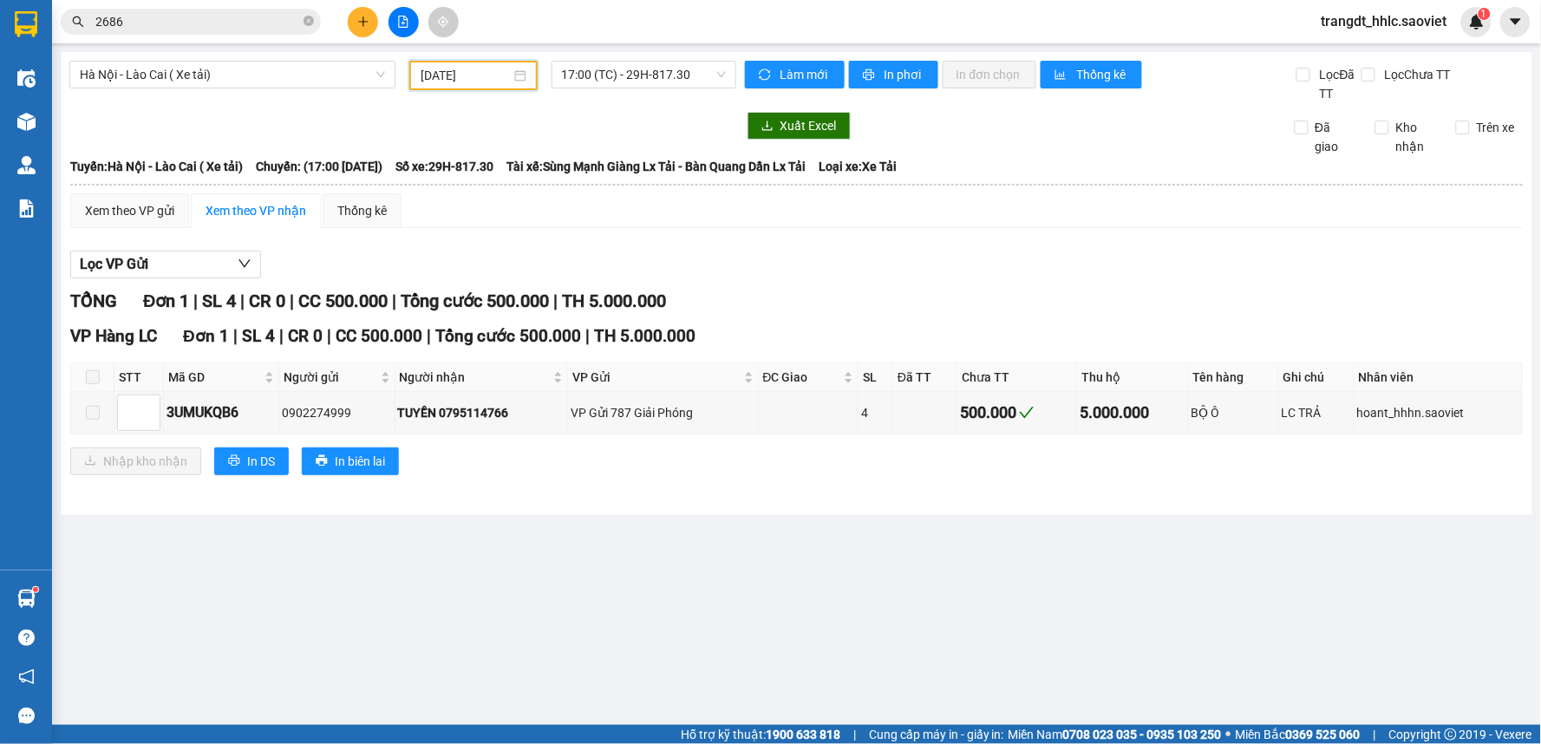
click at [454, 75] on input "[DATE]" at bounding box center [465, 75] width 89 height 19
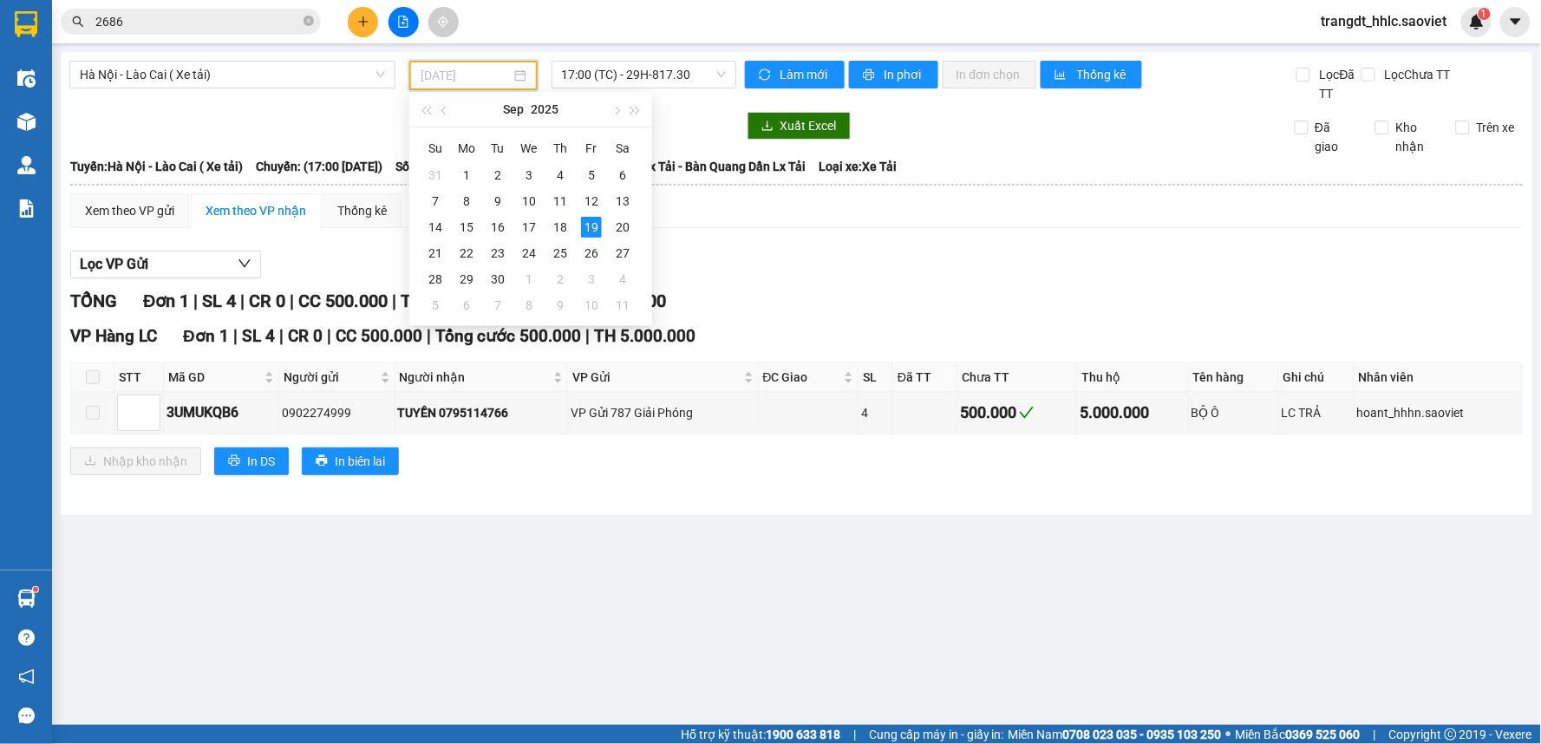
type input "[DATE]"
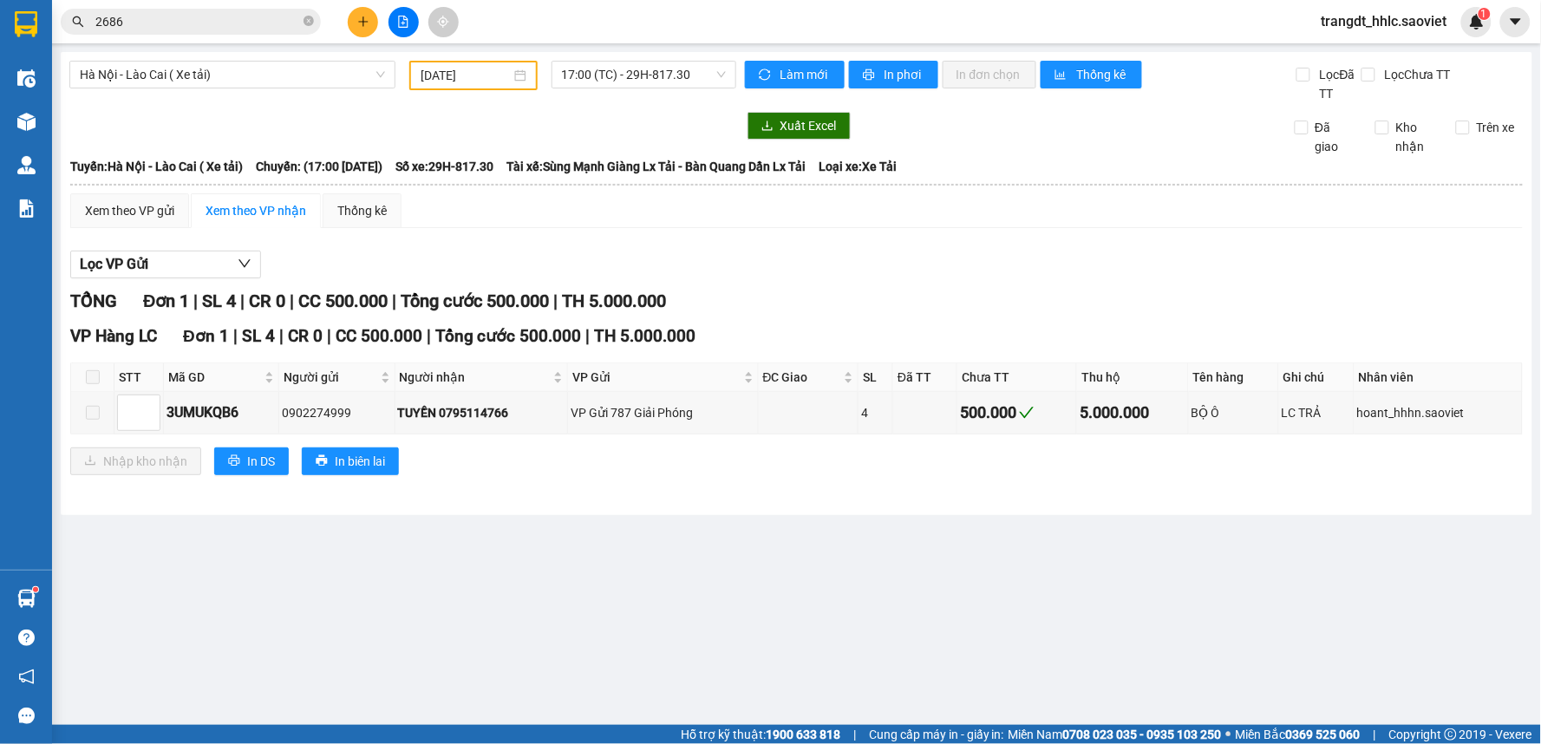
click at [323, 124] on div at bounding box center [402, 126] width 667 height 28
click at [280, 74] on span "Hà Nội - Lào Cai ( Xe tải)" at bounding box center [232, 75] width 305 height 26
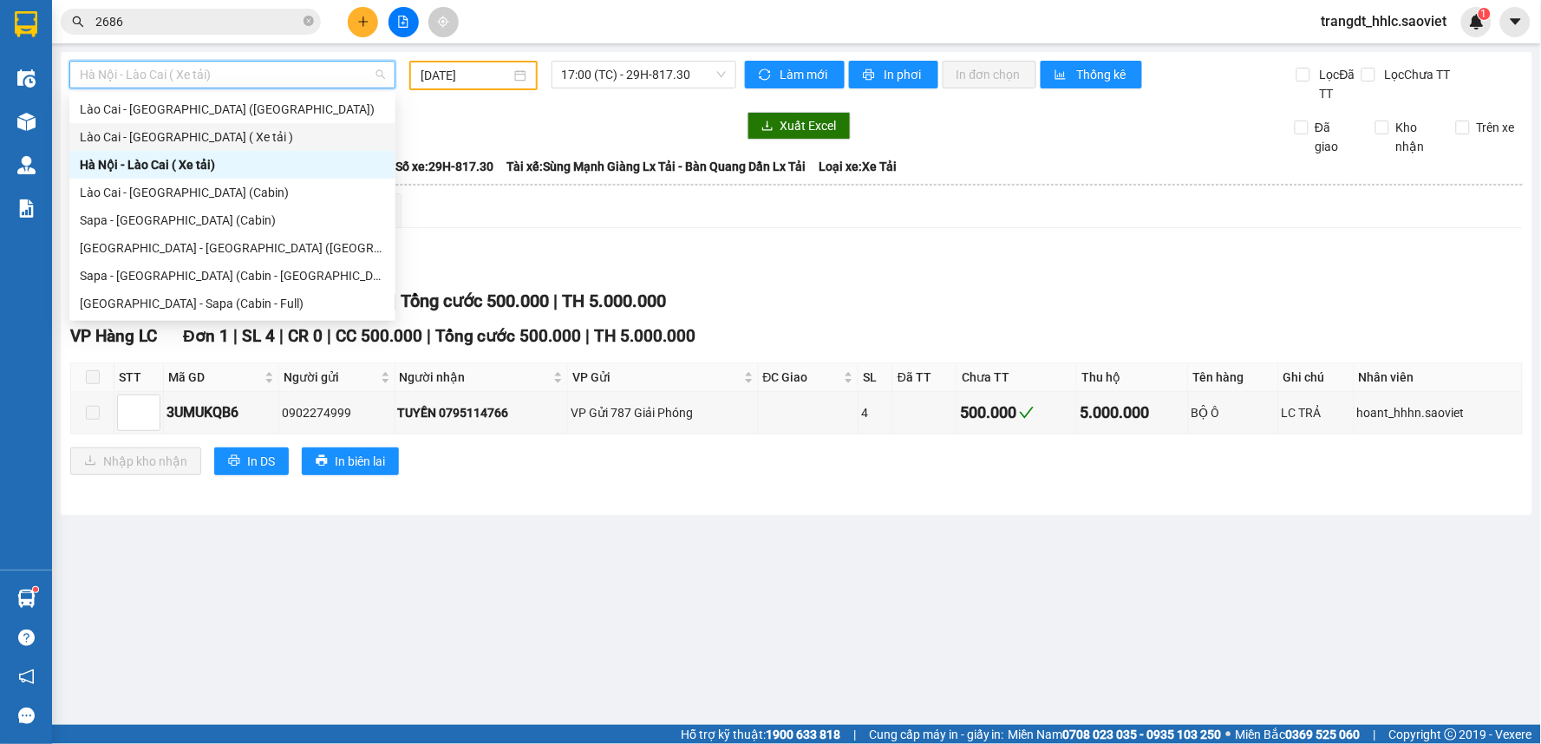
click at [212, 126] on div "Lào Cai - [GEOGRAPHIC_DATA] ( Xe tải )" at bounding box center [232, 137] width 326 height 28
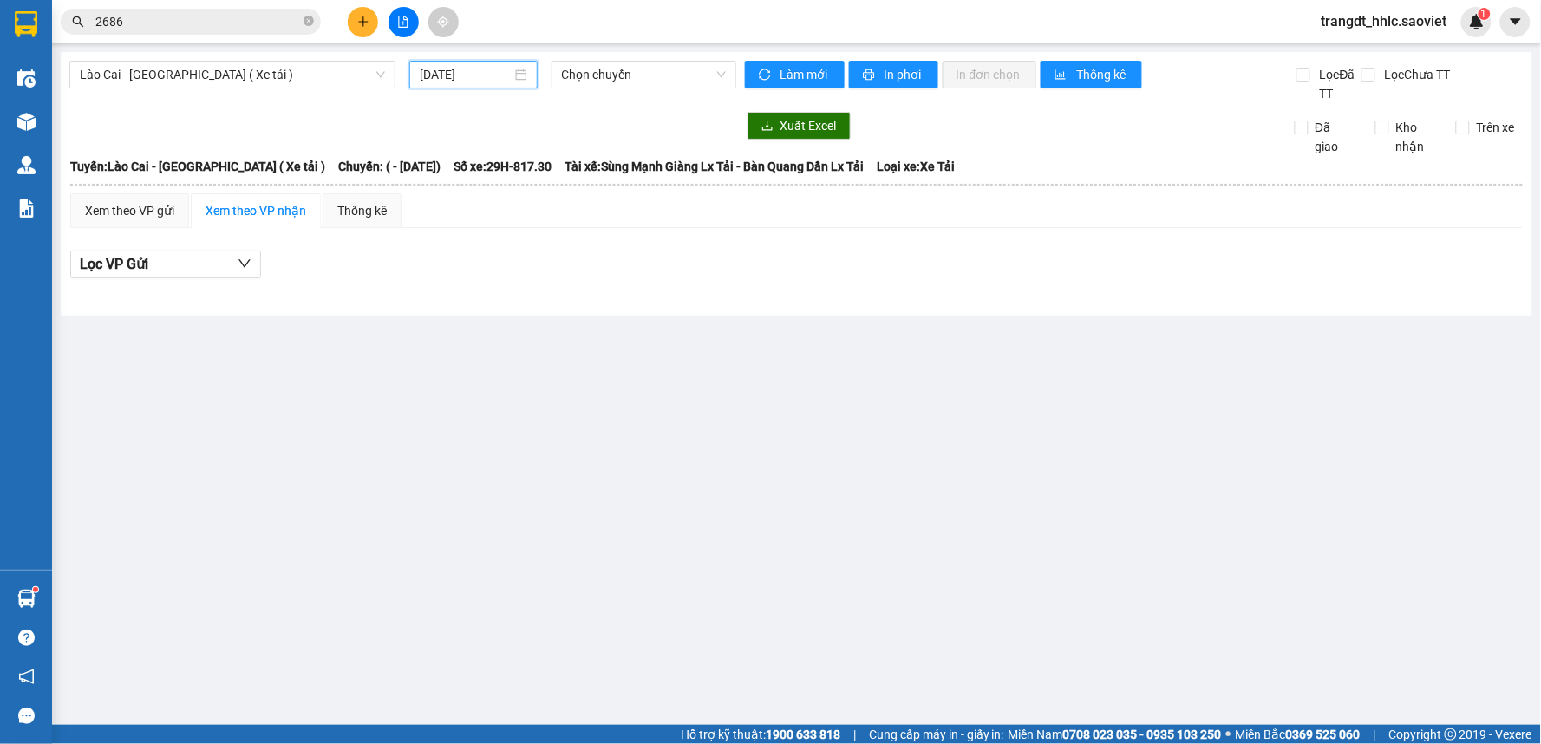
click at [467, 81] on input "[DATE]" at bounding box center [465, 74] width 91 height 19
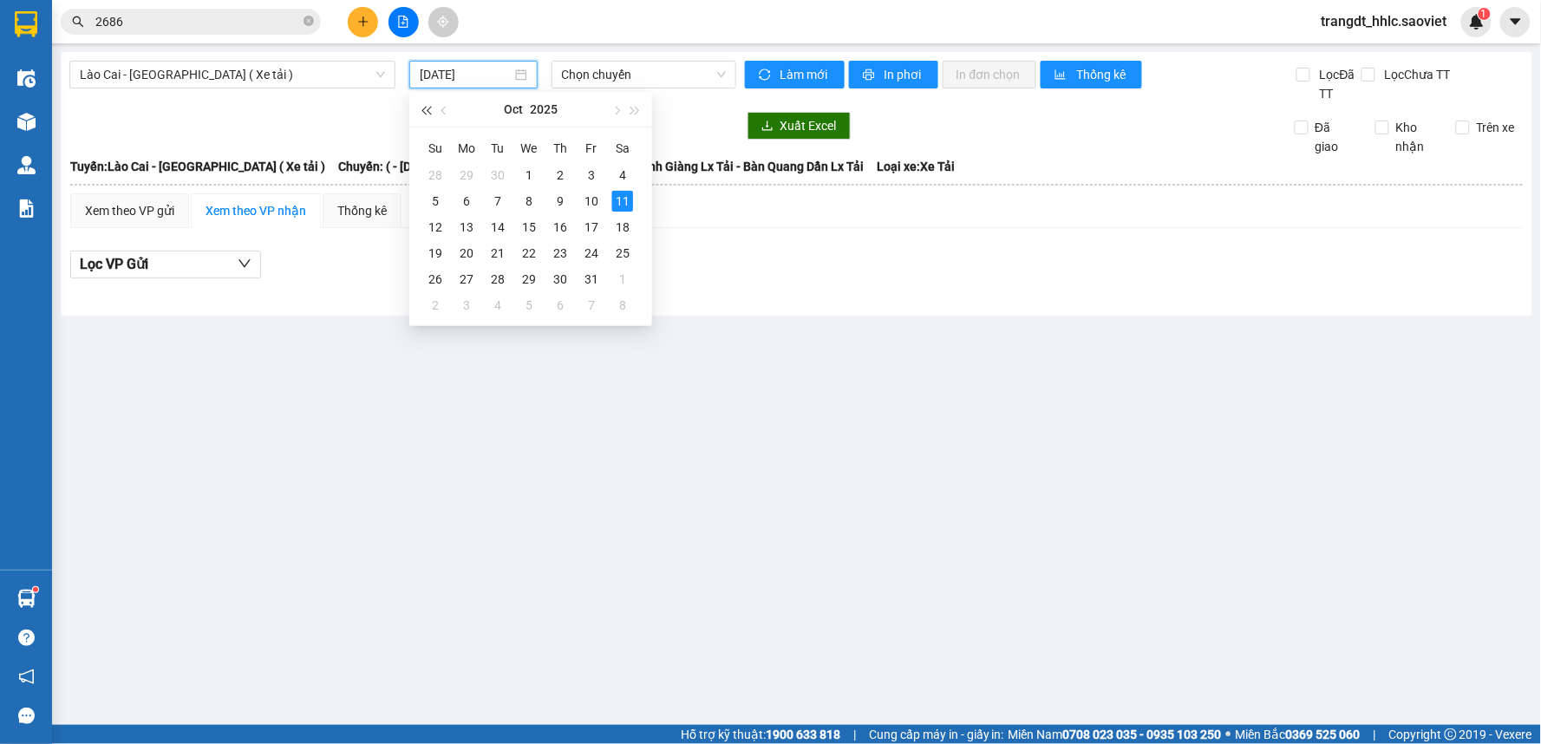
click at [428, 110] on span "button" at bounding box center [425, 111] width 9 height 9
click at [631, 114] on span "button" at bounding box center [635, 111] width 9 height 9
click at [447, 113] on span "button" at bounding box center [445, 111] width 9 height 9
click at [584, 224] on div "19" at bounding box center [591, 227] width 21 height 21
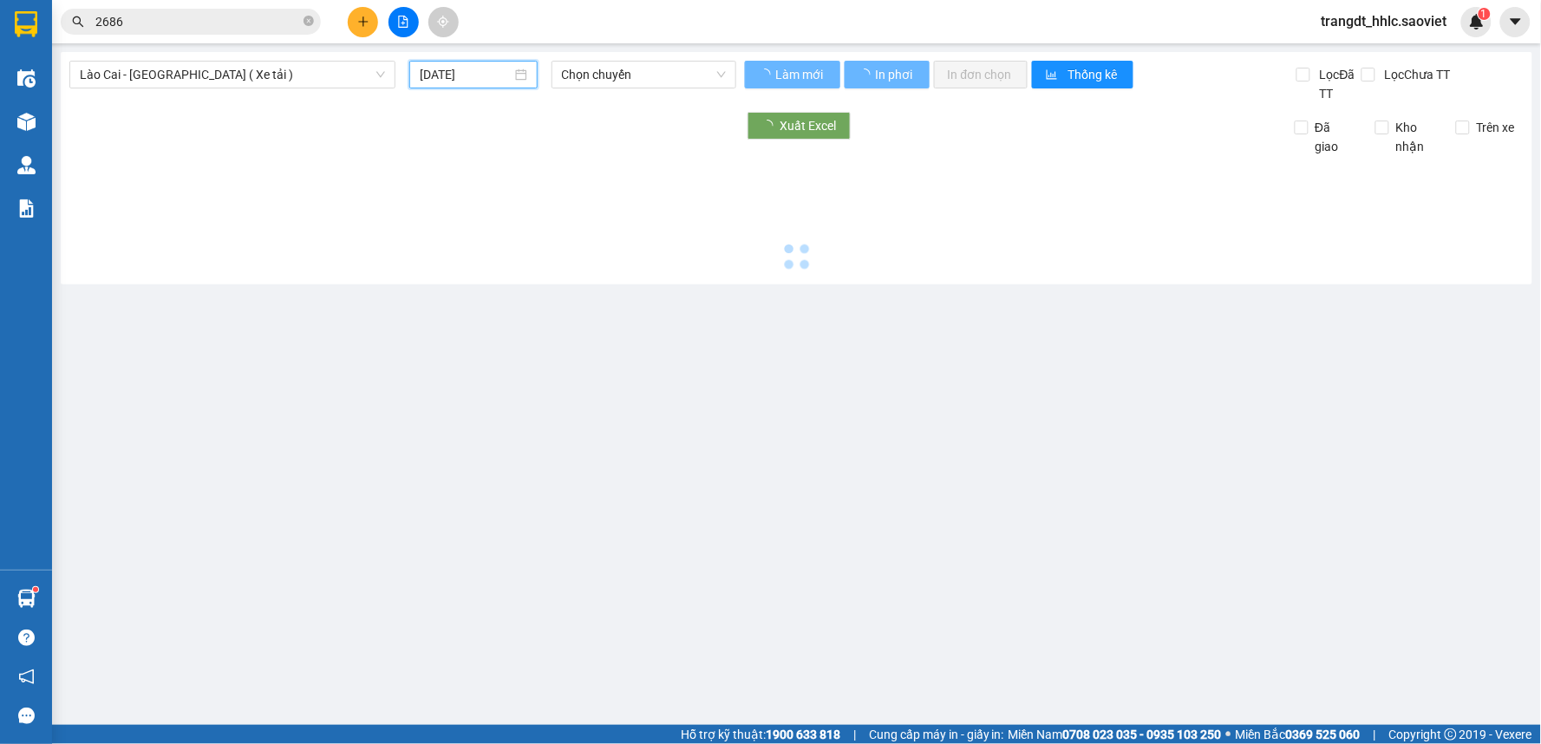
type input "[DATE]"
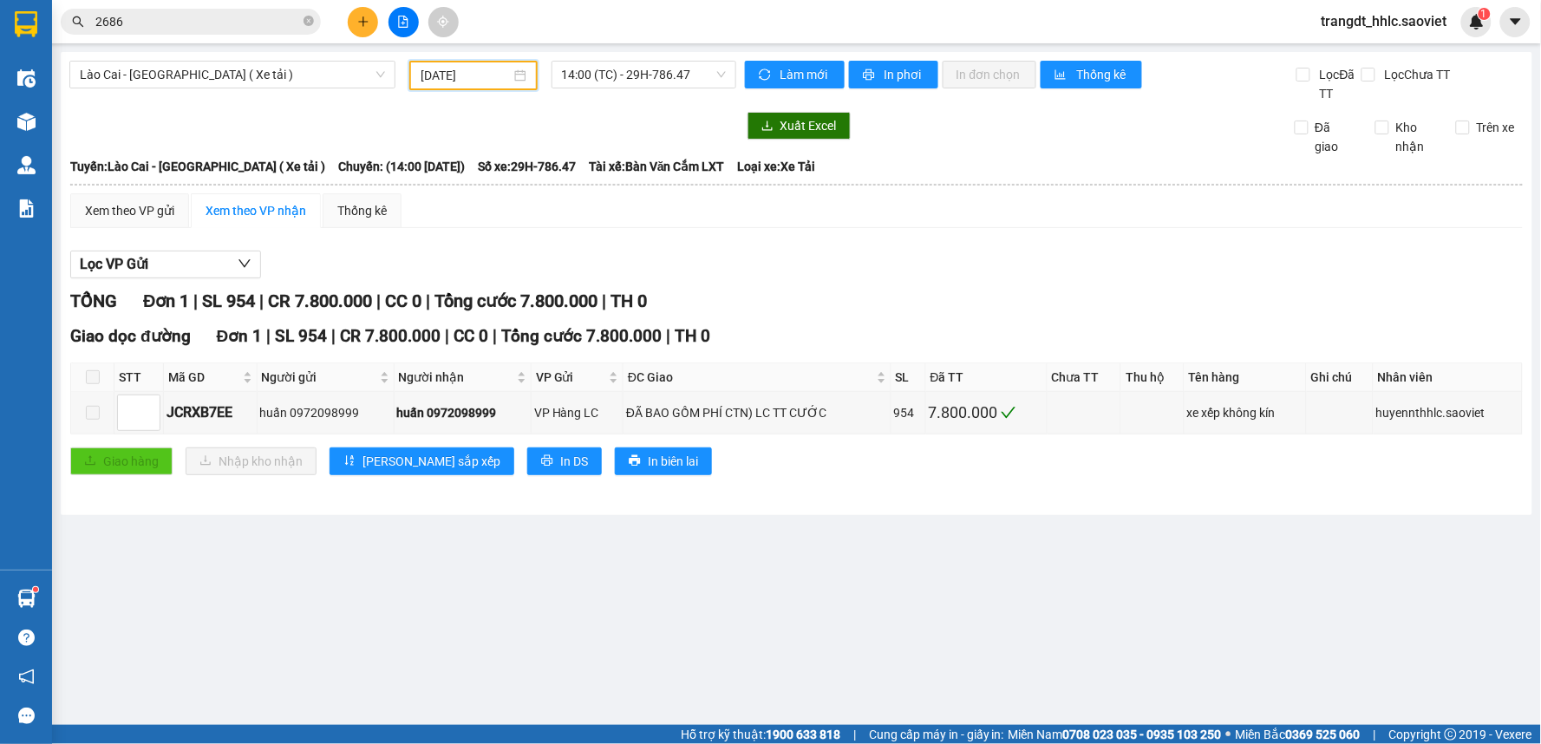
click at [635, 137] on div at bounding box center [402, 126] width 667 height 28
drag, startPoint x: 645, startPoint y: 93, endPoint x: 653, endPoint y: 88, distance: 9.4
click at [645, 92] on div "Lào Cai - [GEOGRAPHIC_DATA] ( Xe tải ) [DATE] 14:00 (TC) - 29H-786.47" at bounding box center [402, 82] width 667 height 42
click at [656, 83] on span "14:00 (TC) - 29H-786.47" at bounding box center [644, 75] width 164 height 26
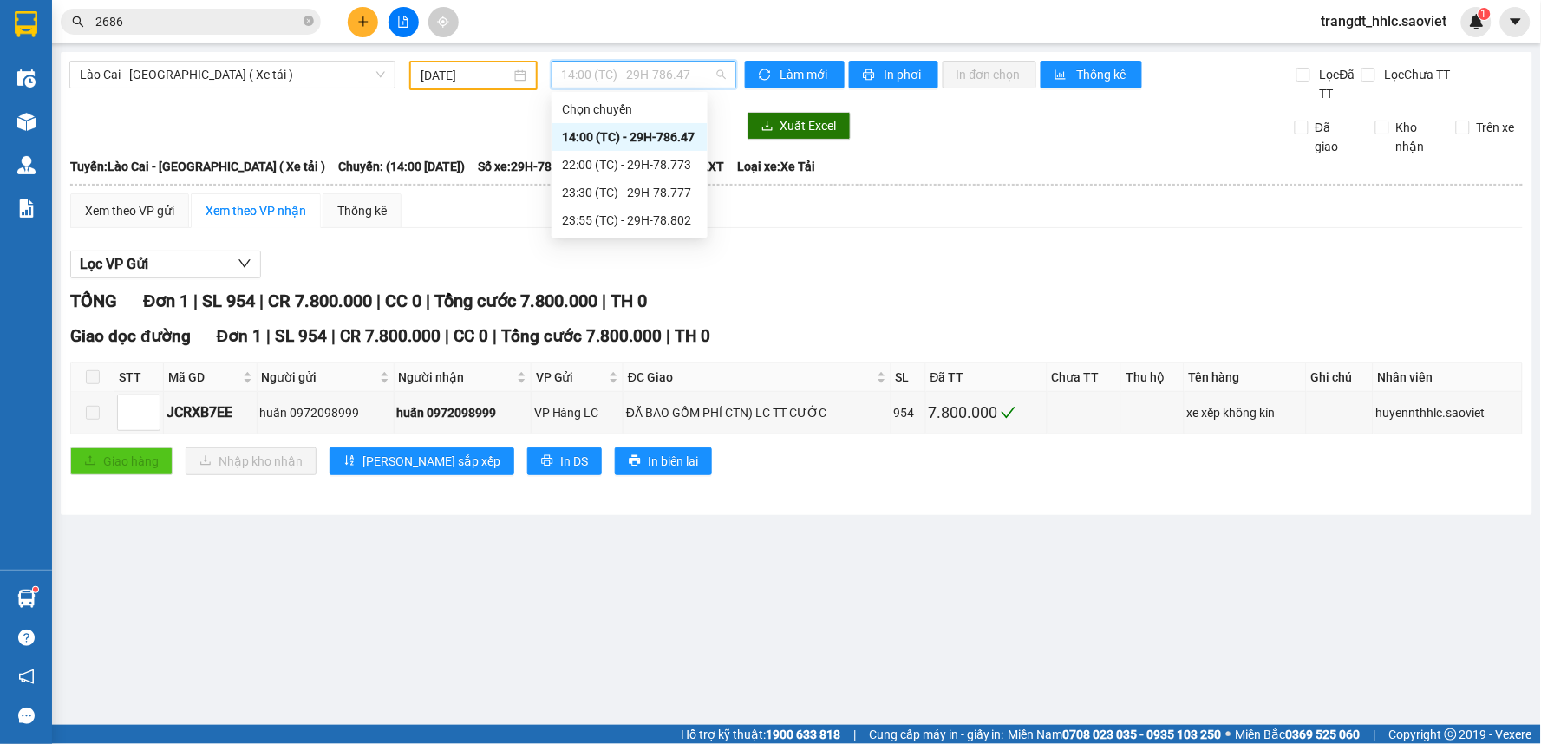
click at [493, 134] on div at bounding box center [402, 126] width 667 height 28
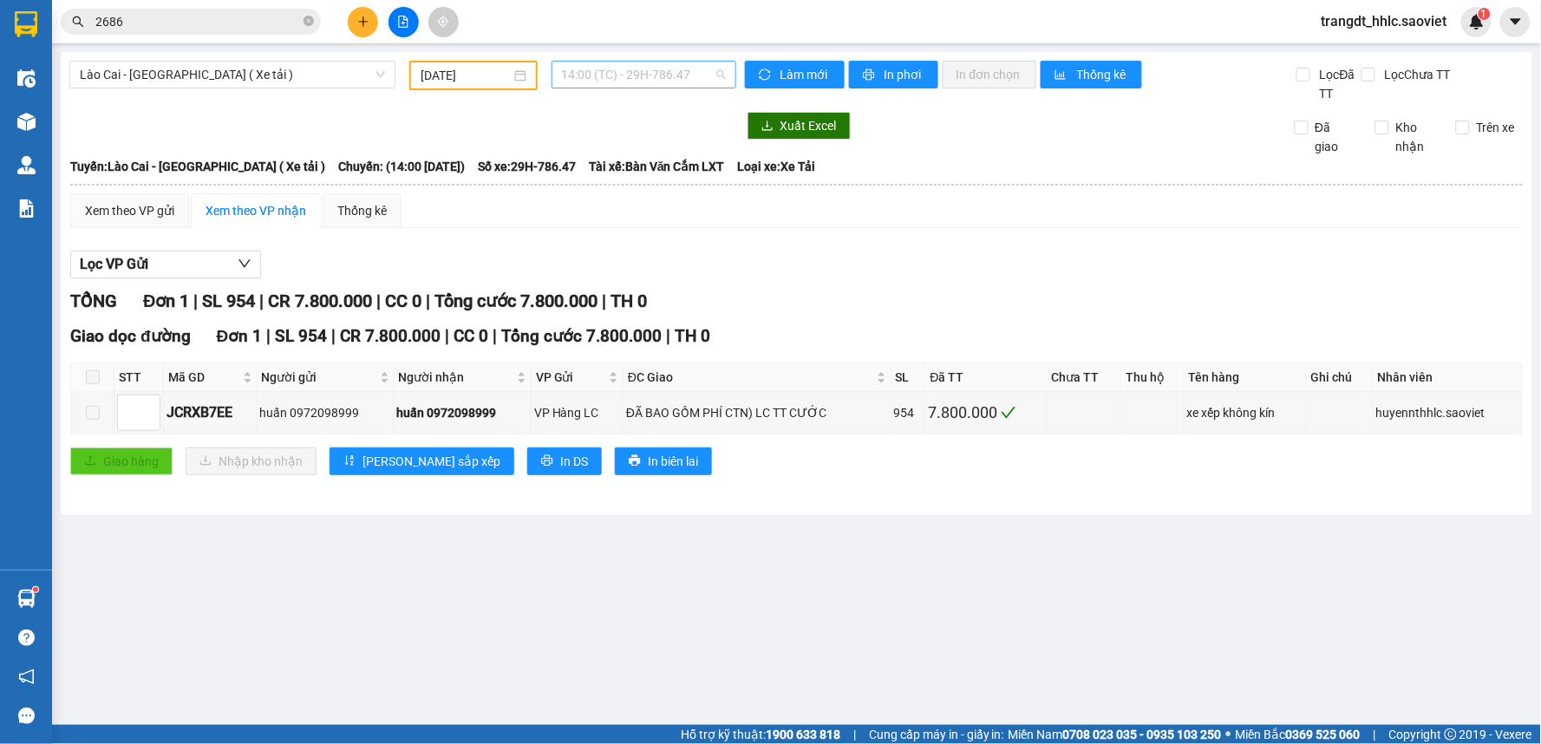
click at [634, 80] on span "14:00 (TC) - 29H-786.47" at bounding box center [644, 75] width 164 height 26
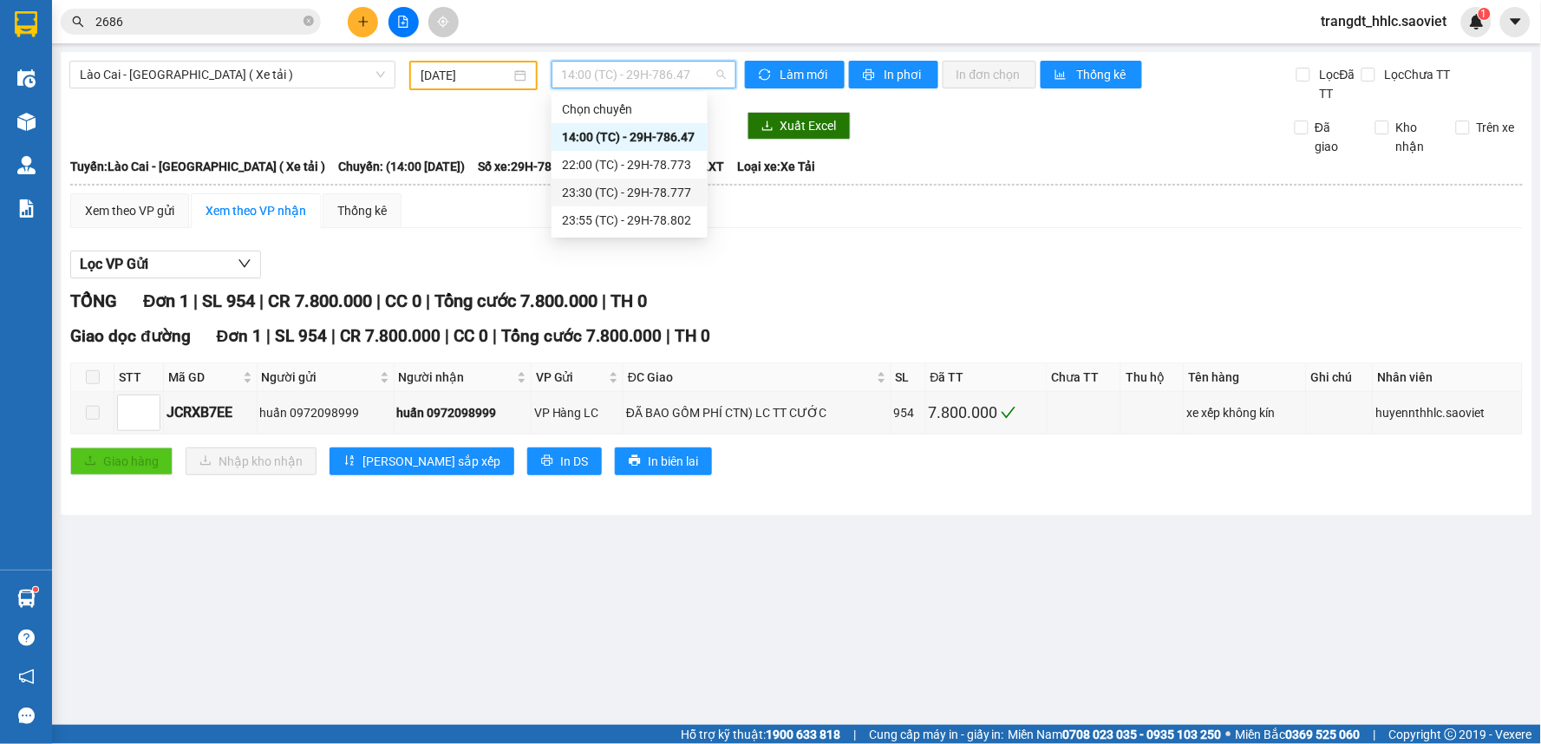
click at [629, 192] on div "23:30 (TC) - 29H-78.777" at bounding box center [629, 192] width 135 height 19
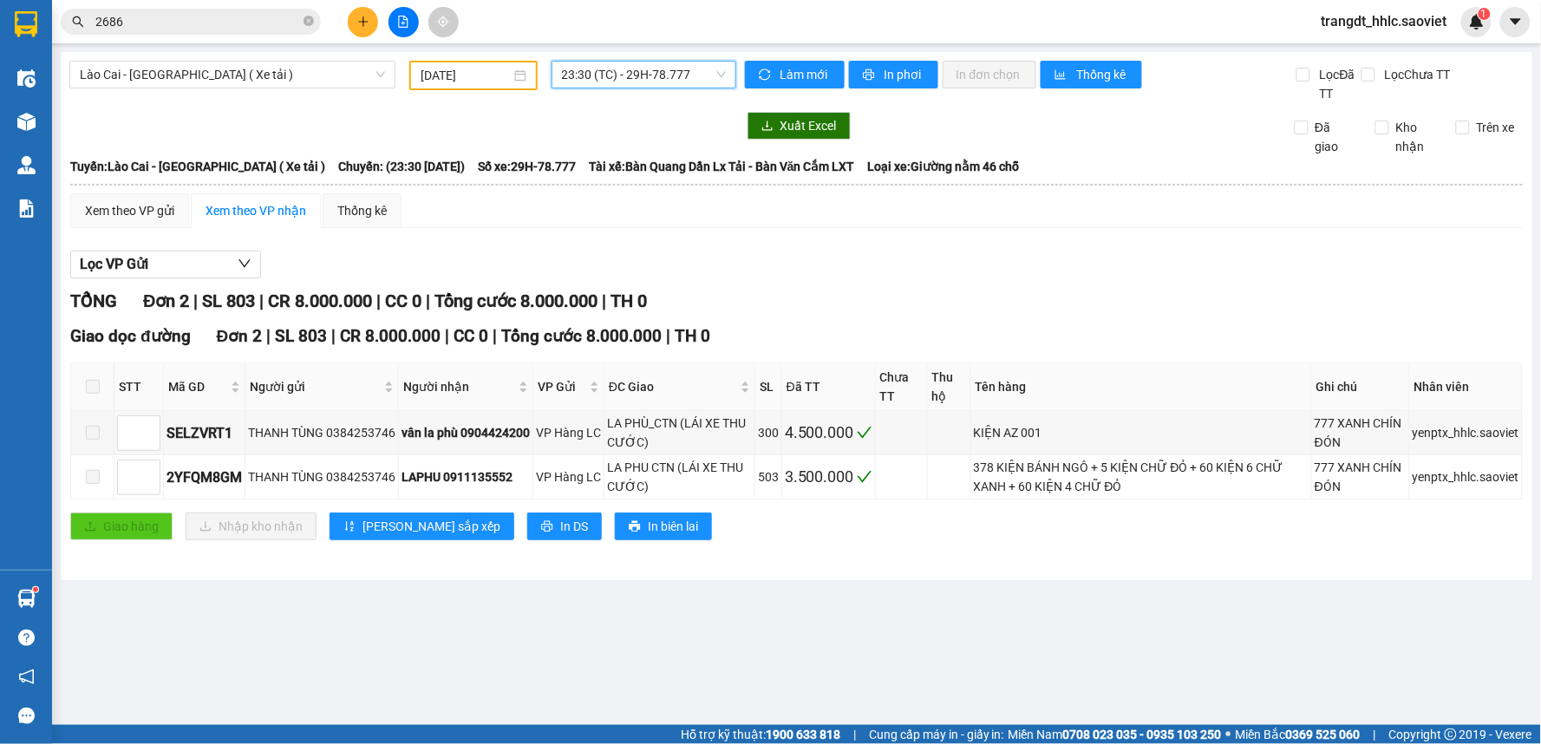
click at [629, 80] on span "23:30 (TC) - 29H-78.777" at bounding box center [644, 75] width 164 height 26
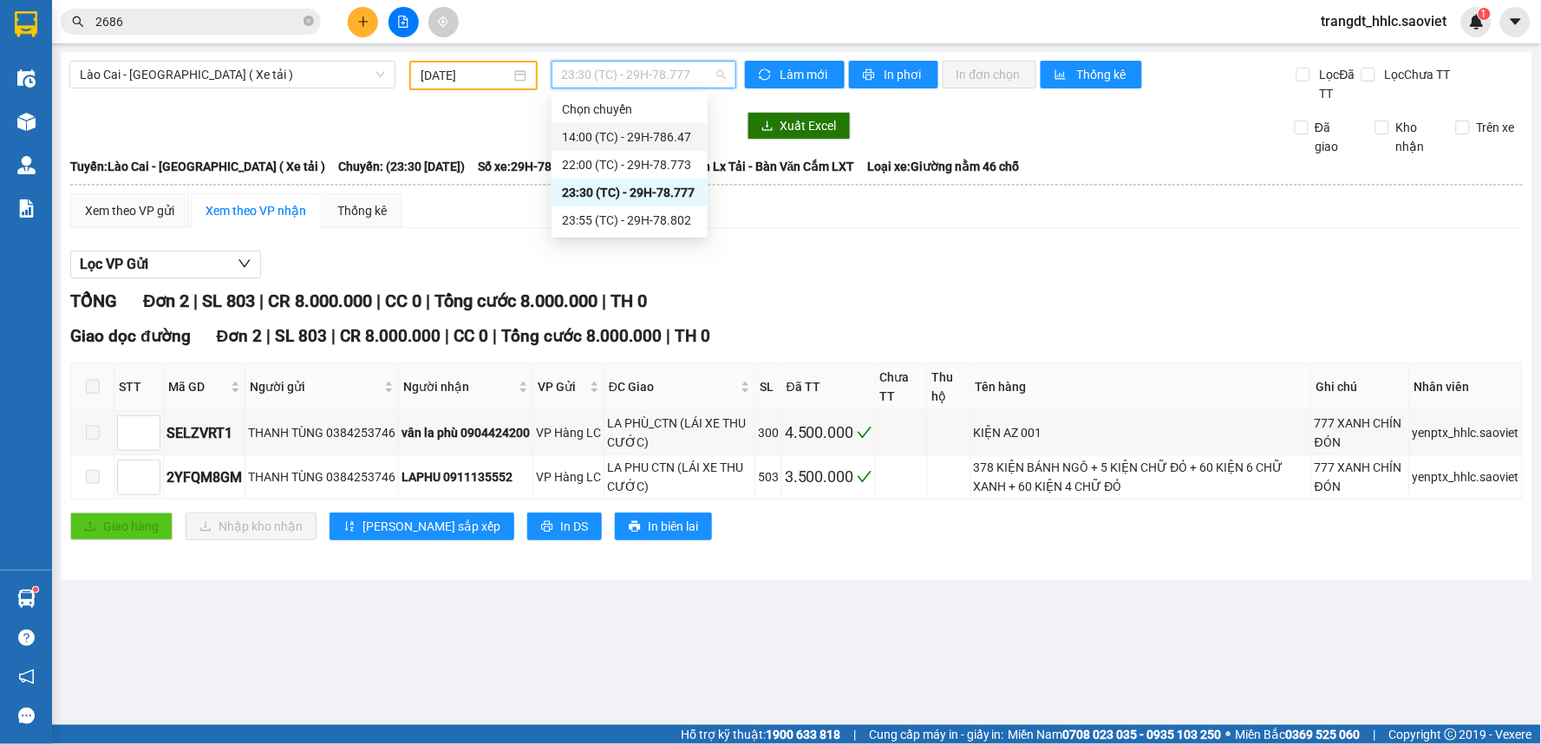
click at [669, 140] on div "14:00 (TC) - 29H-786.47" at bounding box center [629, 136] width 135 height 19
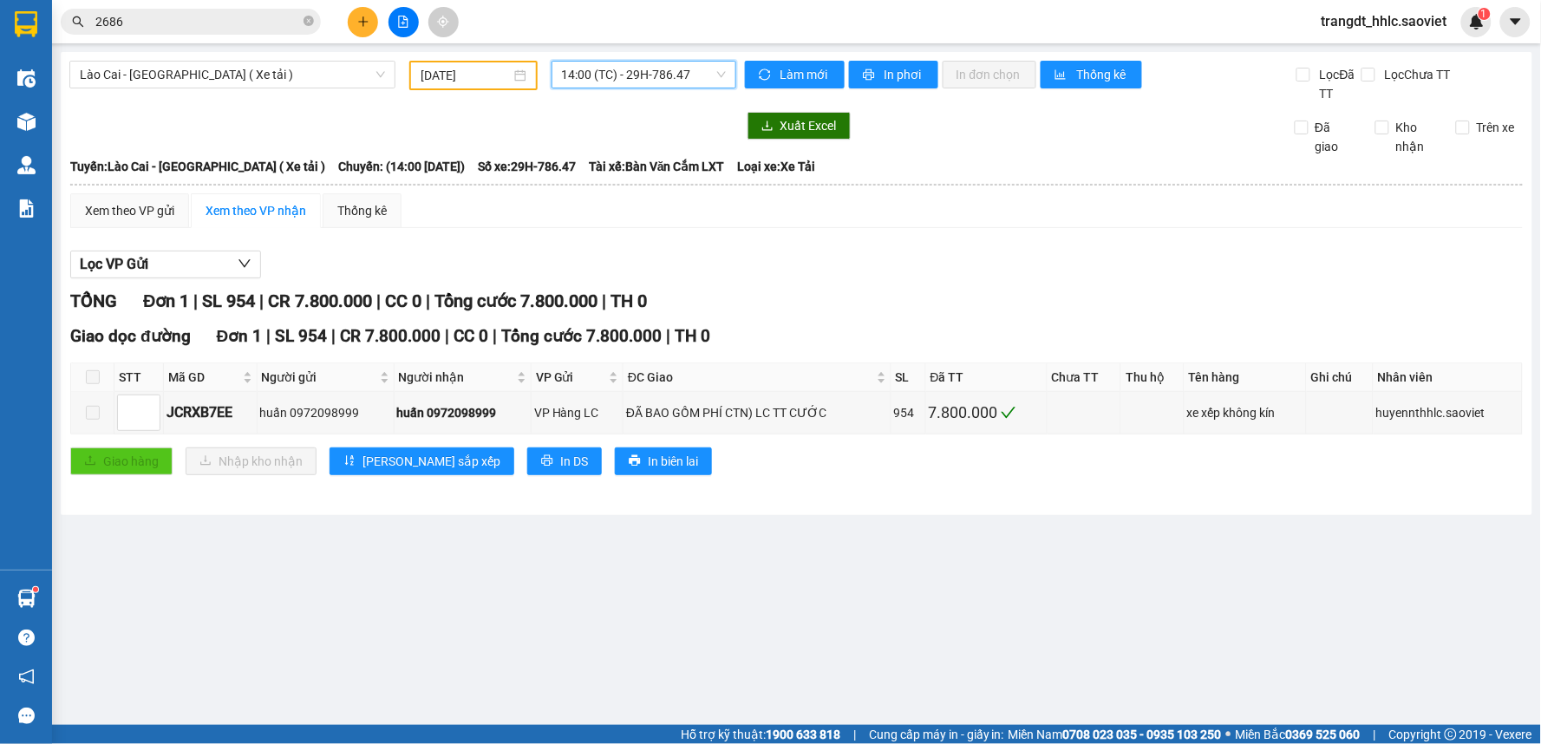
click at [675, 65] on span "14:00 (TC) - 29H-786.47" at bounding box center [644, 75] width 164 height 26
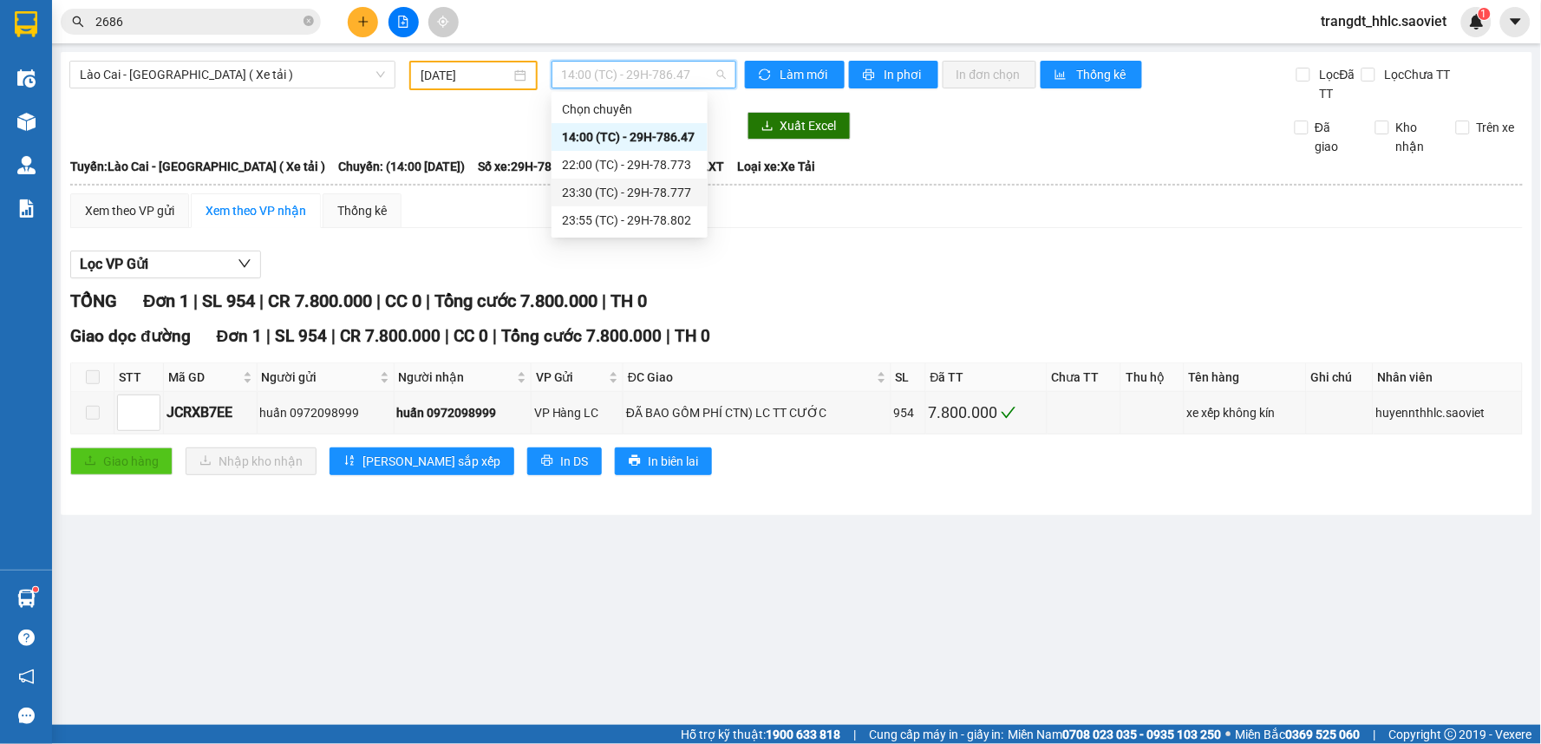
click at [652, 185] on div "23:30 (TC) - 29H-78.777" at bounding box center [629, 192] width 135 height 19
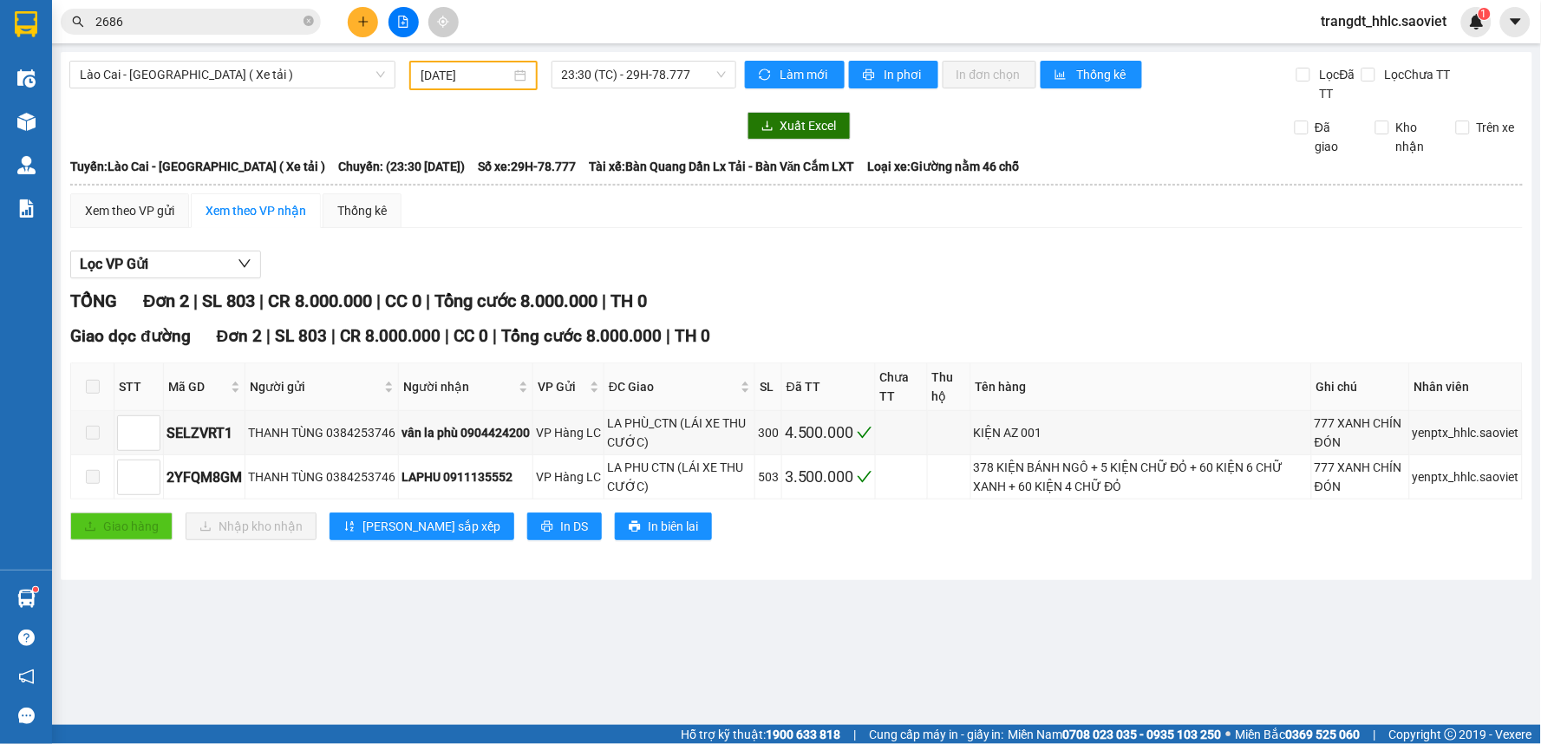
click at [818, 202] on div "Xem theo VP gửi Xem theo VP nhận Thống kê" at bounding box center [796, 210] width 1452 height 35
click at [643, 66] on span "23:30 (TC) - 29H-78.777" at bounding box center [644, 75] width 164 height 26
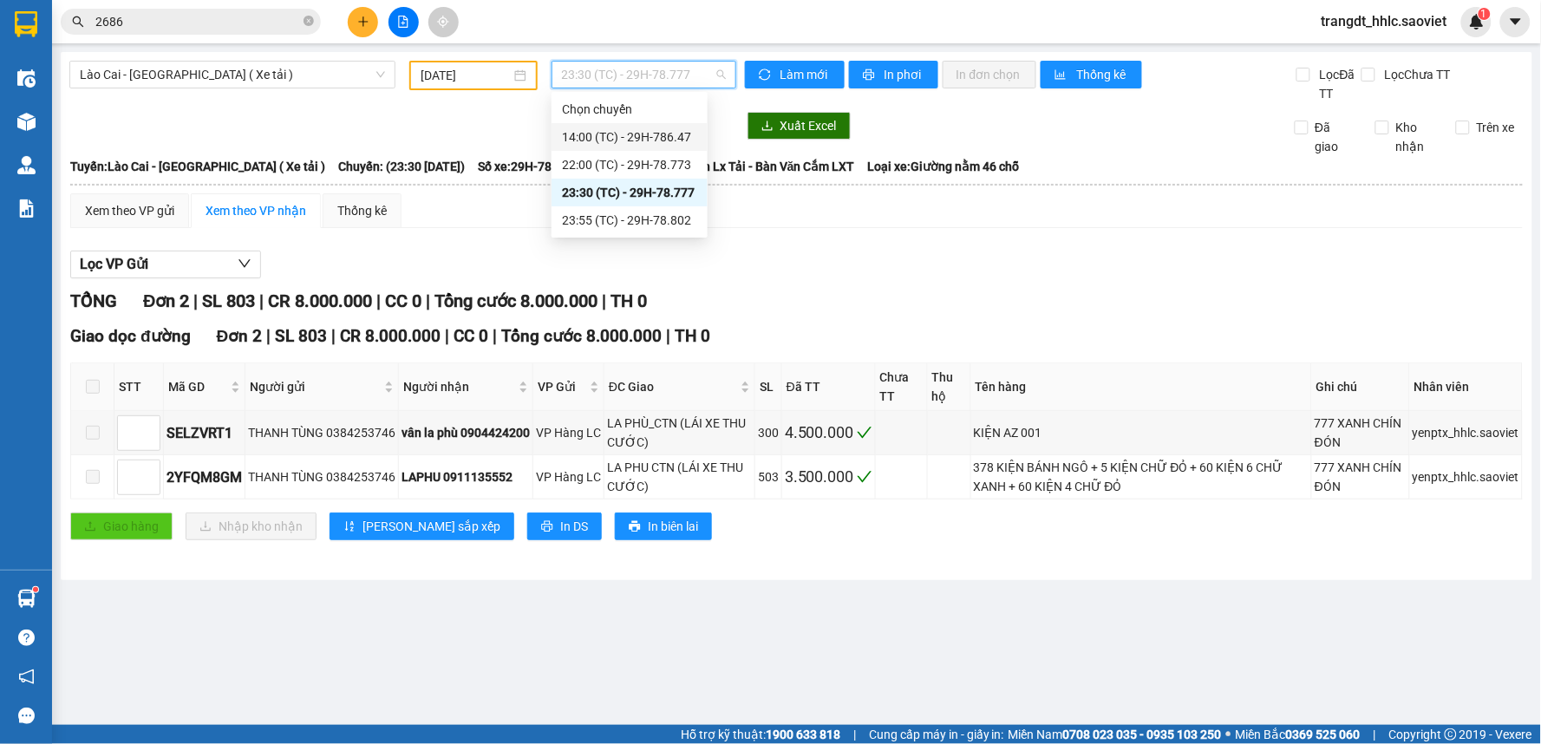
click at [663, 130] on div "14:00 (TC) - 29H-786.47" at bounding box center [629, 136] width 135 height 19
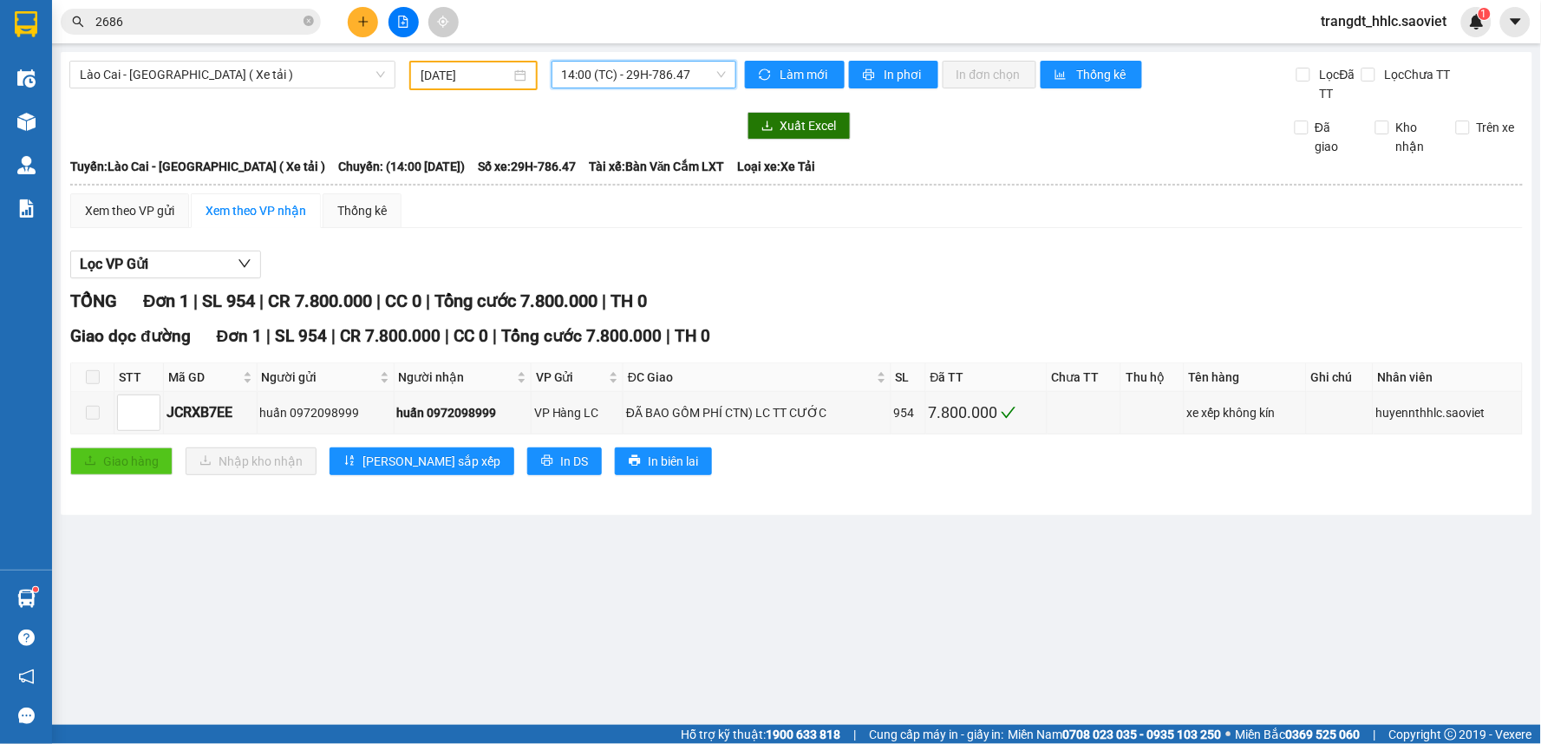
click at [655, 122] on div at bounding box center [402, 126] width 667 height 28
click at [657, 83] on span "14:00 (TC) - 29H-786.47" at bounding box center [644, 75] width 164 height 26
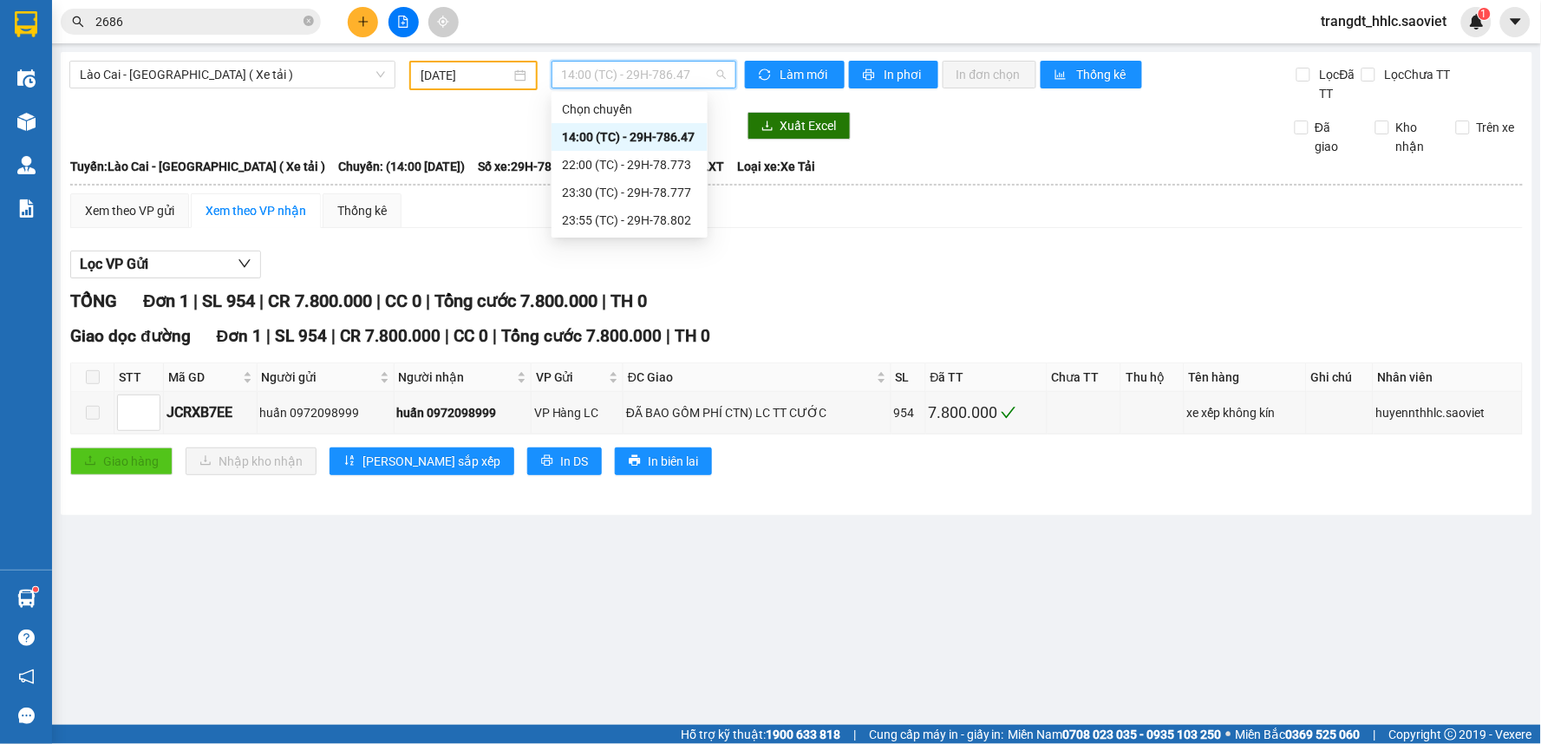
click at [480, 149] on div "Xuất Excel Đã giao Kho nhận Trên xe" at bounding box center [796, 134] width 1454 height 44
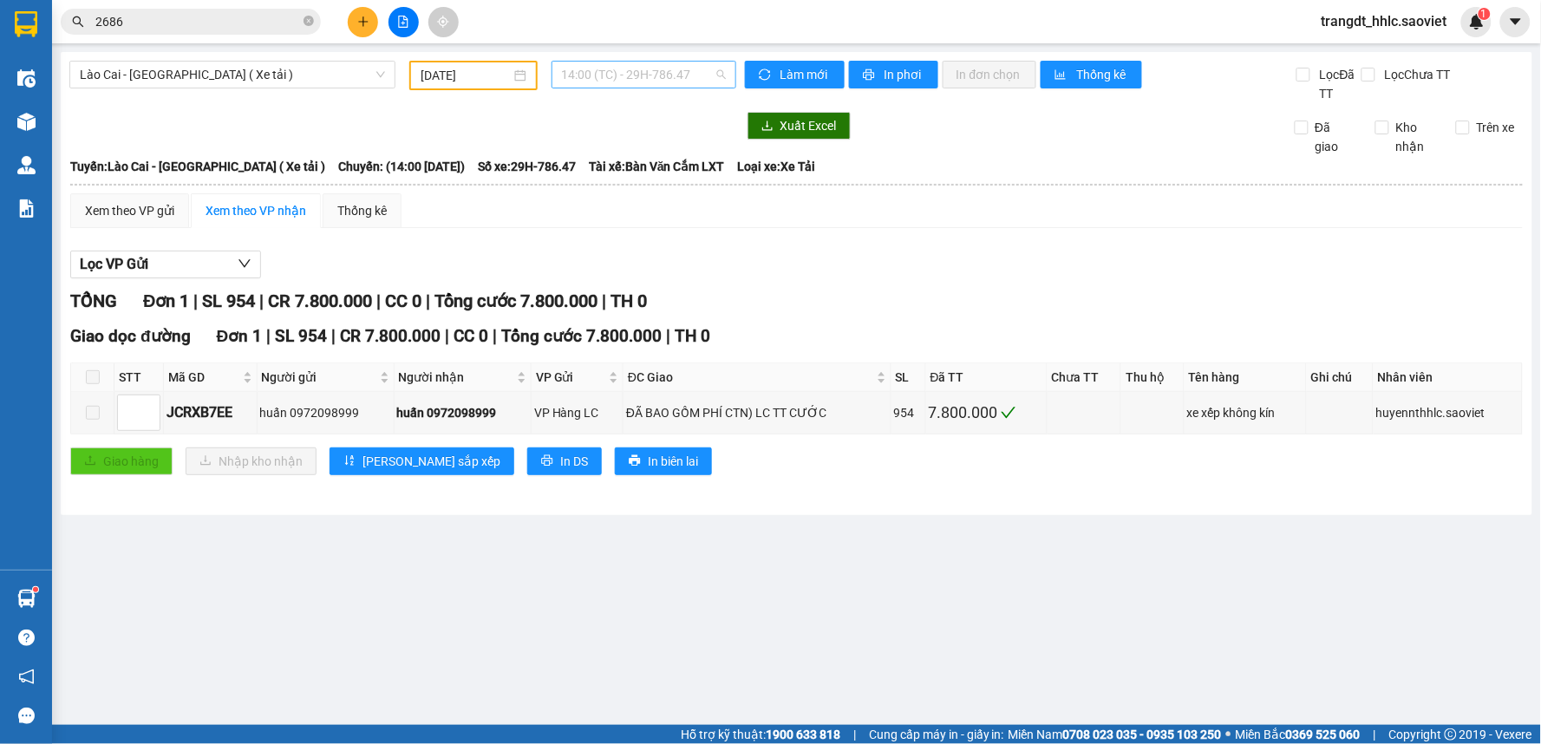
click at [587, 75] on span "14:00 (TC) - 29H-786.47" at bounding box center [644, 75] width 164 height 26
click at [375, 161] on span "Chuyến: (14:00 [DATE])" at bounding box center [401, 166] width 127 height 19
click at [604, 90] on div "Lào Cai - [GEOGRAPHIC_DATA] ( Xe tải ) [DATE] 14:00 (TC) - 29H-786.47" at bounding box center [402, 82] width 667 height 42
click at [611, 75] on span "14:00 (TC) - 29H-786.47" at bounding box center [644, 75] width 164 height 26
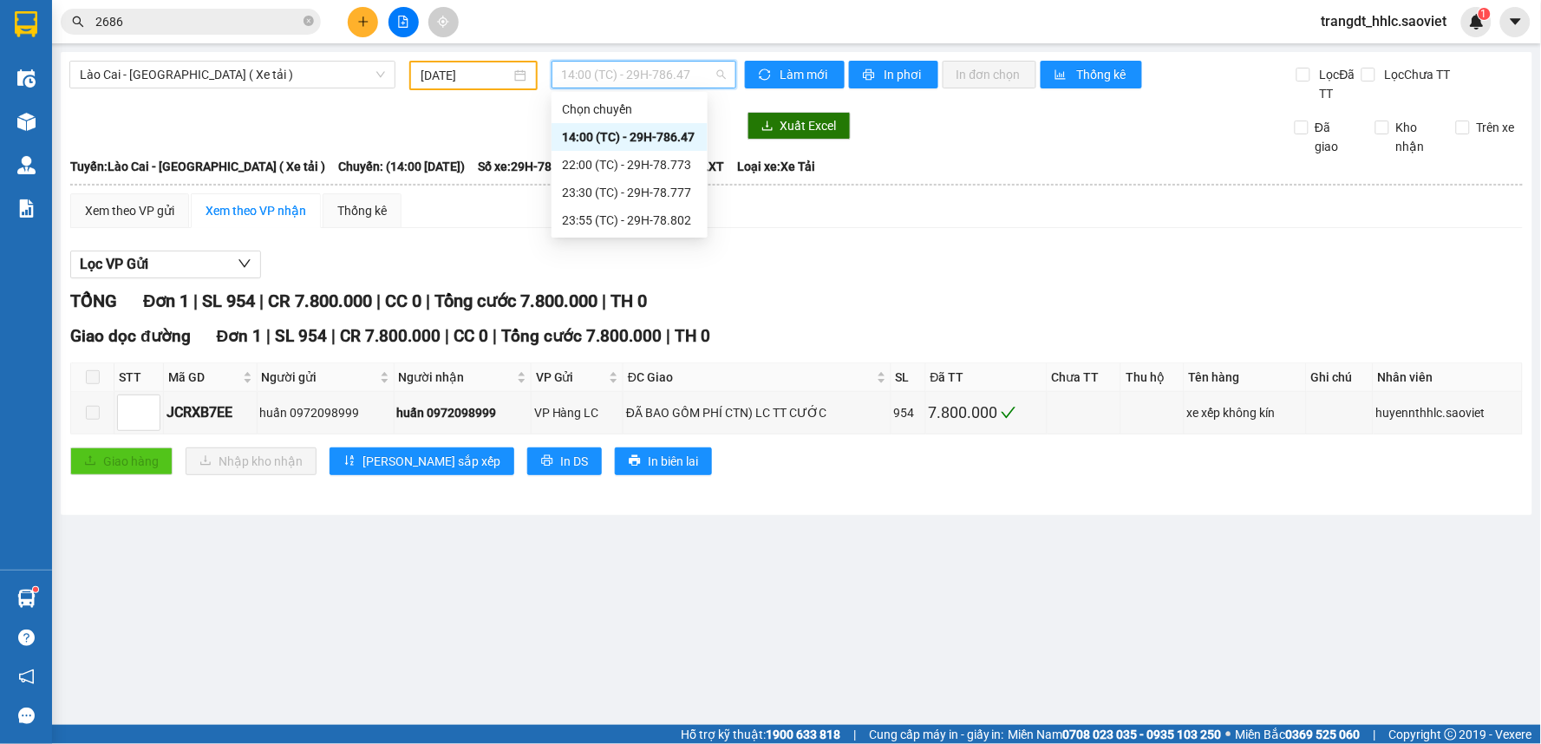
click at [1023, 260] on div "Lọc VP Gửi" at bounding box center [796, 265] width 1452 height 29
click at [669, 70] on span "14:00 (TC) - 29H-786.47" at bounding box center [644, 75] width 164 height 26
click at [834, 205] on div "Xem theo VP gửi Xem theo VP nhận Thống kê" at bounding box center [796, 210] width 1452 height 35
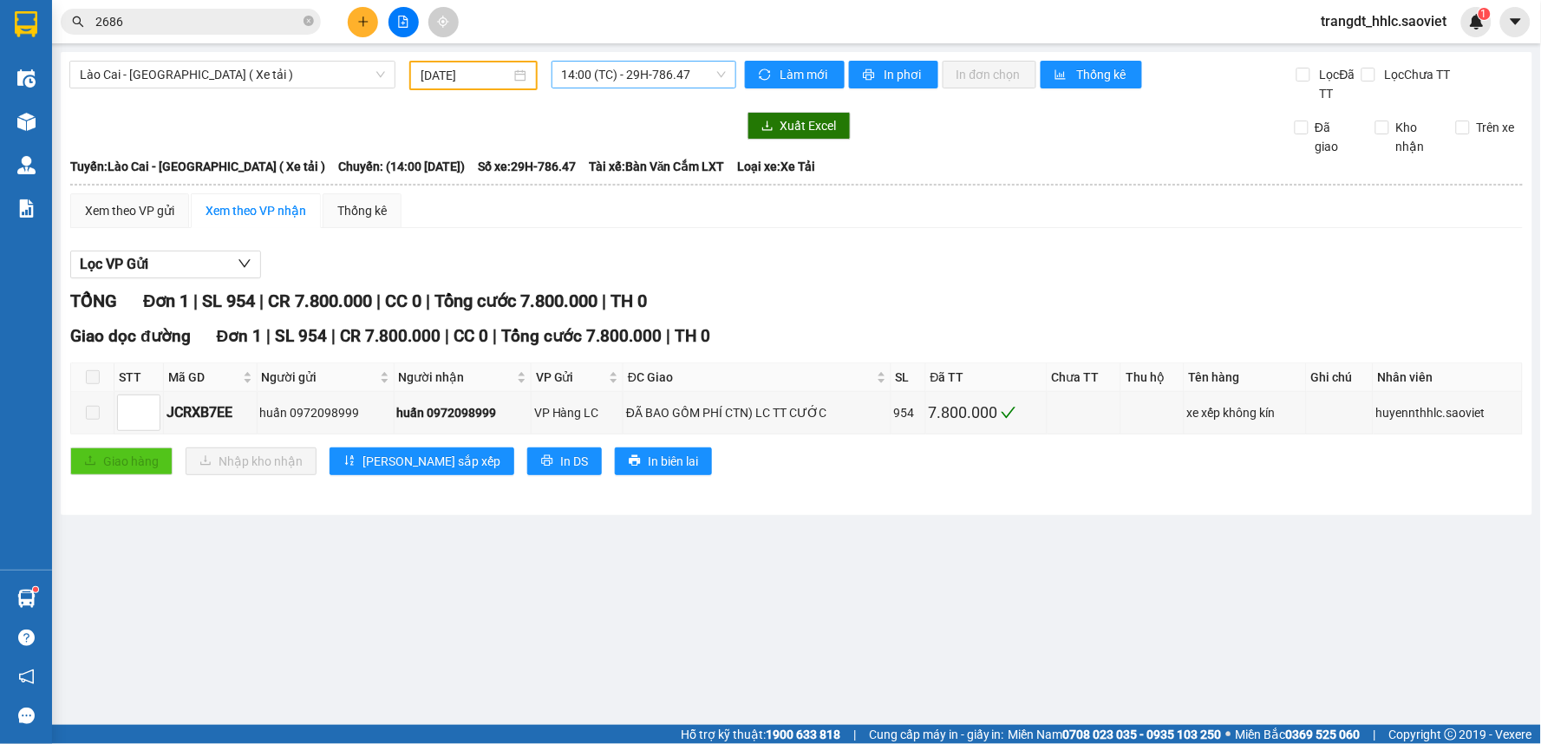
click at [648, 71] on span "14:00 (TC) - 29H-786.47" at bounding box center [644, 75] width 164 height 26
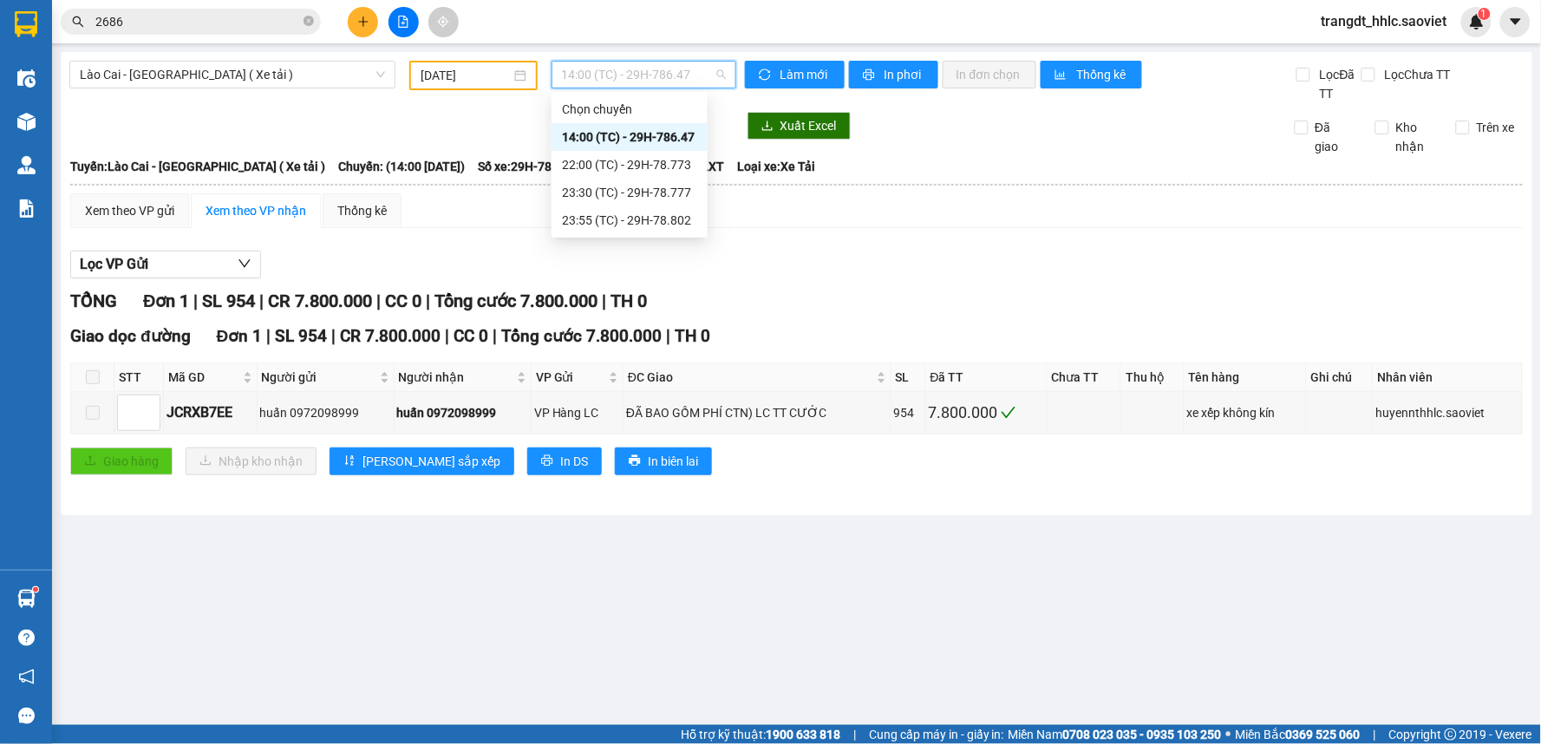
click at [656, 78] on span "14:00 (TC) - 29H-786.47" at bounding box center [644, 75] width 164 height 26
click at [900, 232] on div "Xem theo VP gửi Xem theo VP nhận Thống kê Lọc VP Gửi TỔNG Đơn 1 | SL 954 | CR …" at bounding box center [796, 345] width 1452 height 304
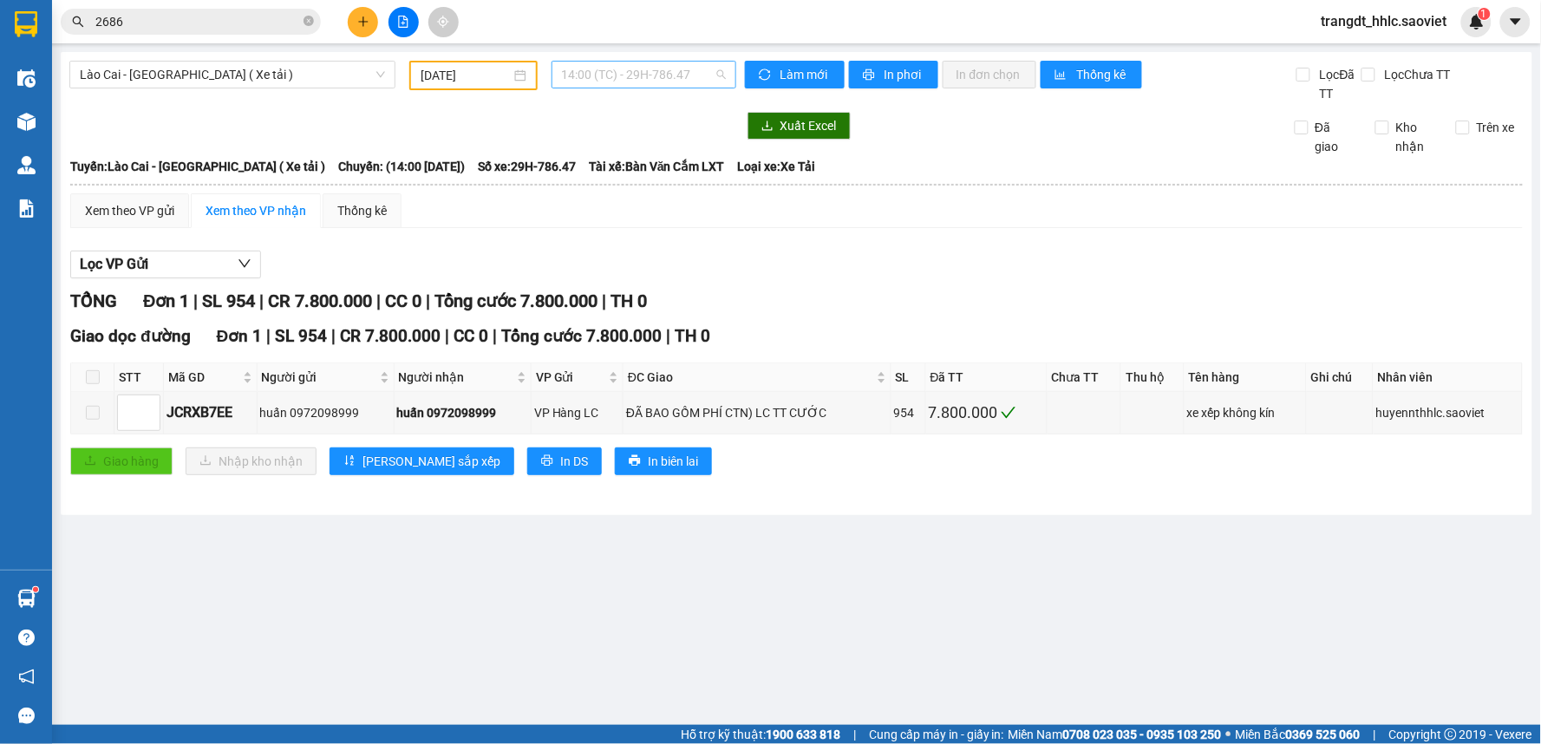
click at [668, 81] on span "14:00 (TC) - 29H-786.47" at bounding box center [644, 75] width 164 height 26
click at [878, 291] on div "TỔNG Đơn 1 | SL 954 | CR 7.800.000 | CC 0 | Tổng cước 7.800.000 | TH 0" at bounding box center [796, 301] width 1452 height 27
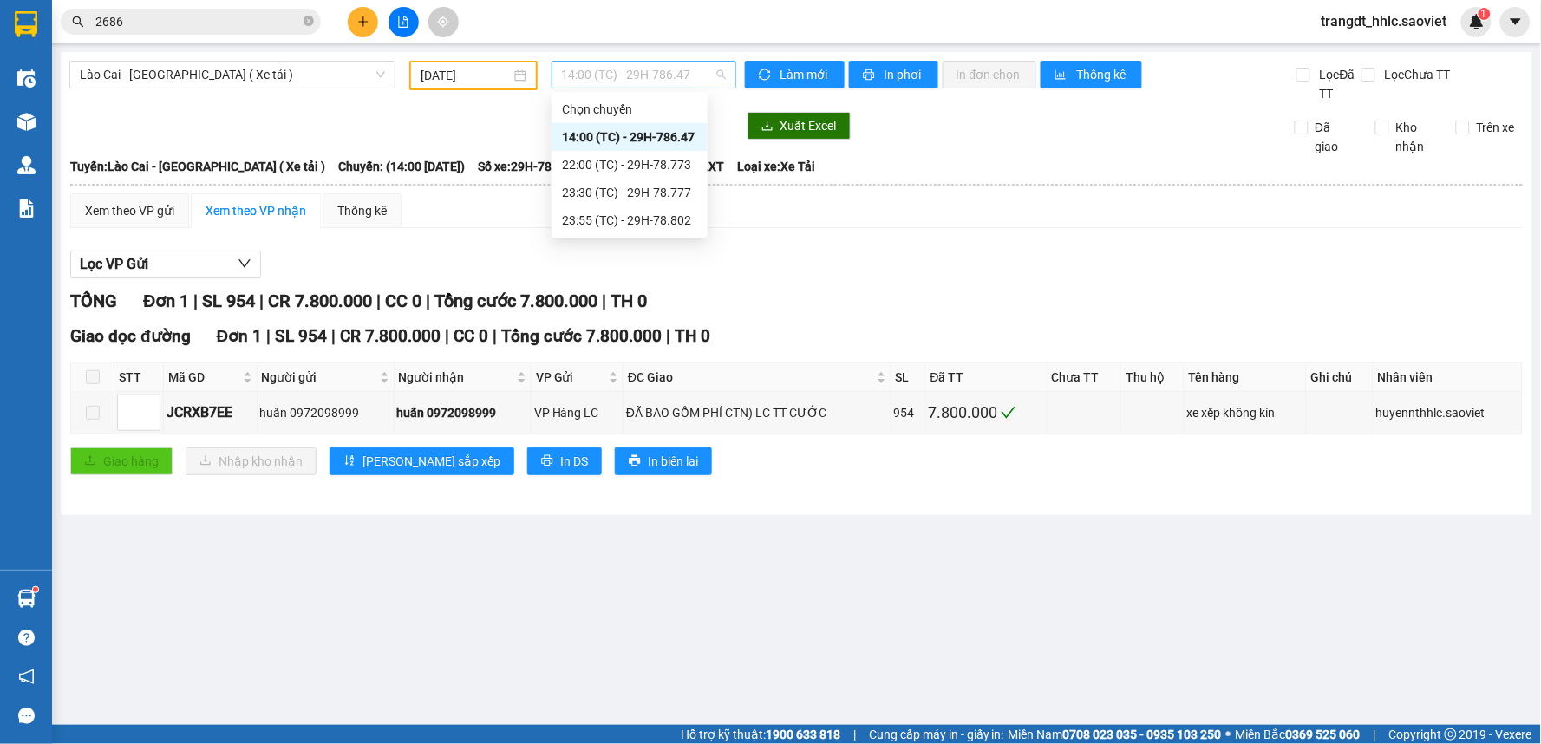
click at [690, 80] on span "14:00 (TC) - 29H-786.47" at bounding box center [644, 75] width 164 height 26
click at [646, 189] on div "23:30 (TC) - 29H-78.777" at bounding box center [629, 192] width 135 height 19
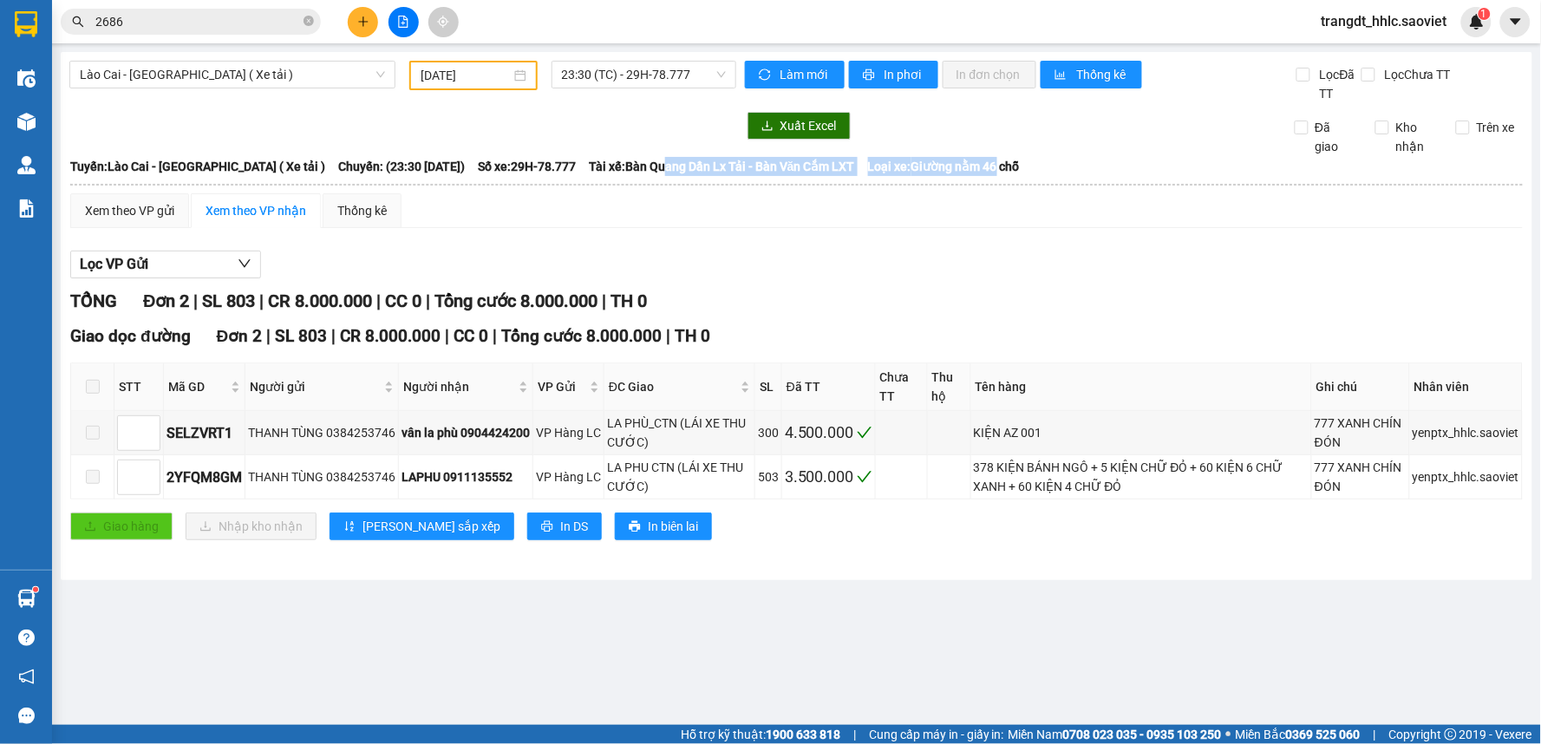
drag, startPoint x: 653, startPoint y: 159, endPoint x: 998, endPoint y: 173, distance: 345.4
click at [998, 173] on div "Tuyến: Lào Cai - [GEOGRAPHIC_DATA] ( Xe tải ) [GEOGRAPHIC_DATA]: (23:30 [DATE])…" at bounding box center [796, 166] width 1452 height 19
click at [1003, 175] on span "Loại xe: Giường nằm 46 chỗ" at bounding box center [944, 166] width 152 height 19
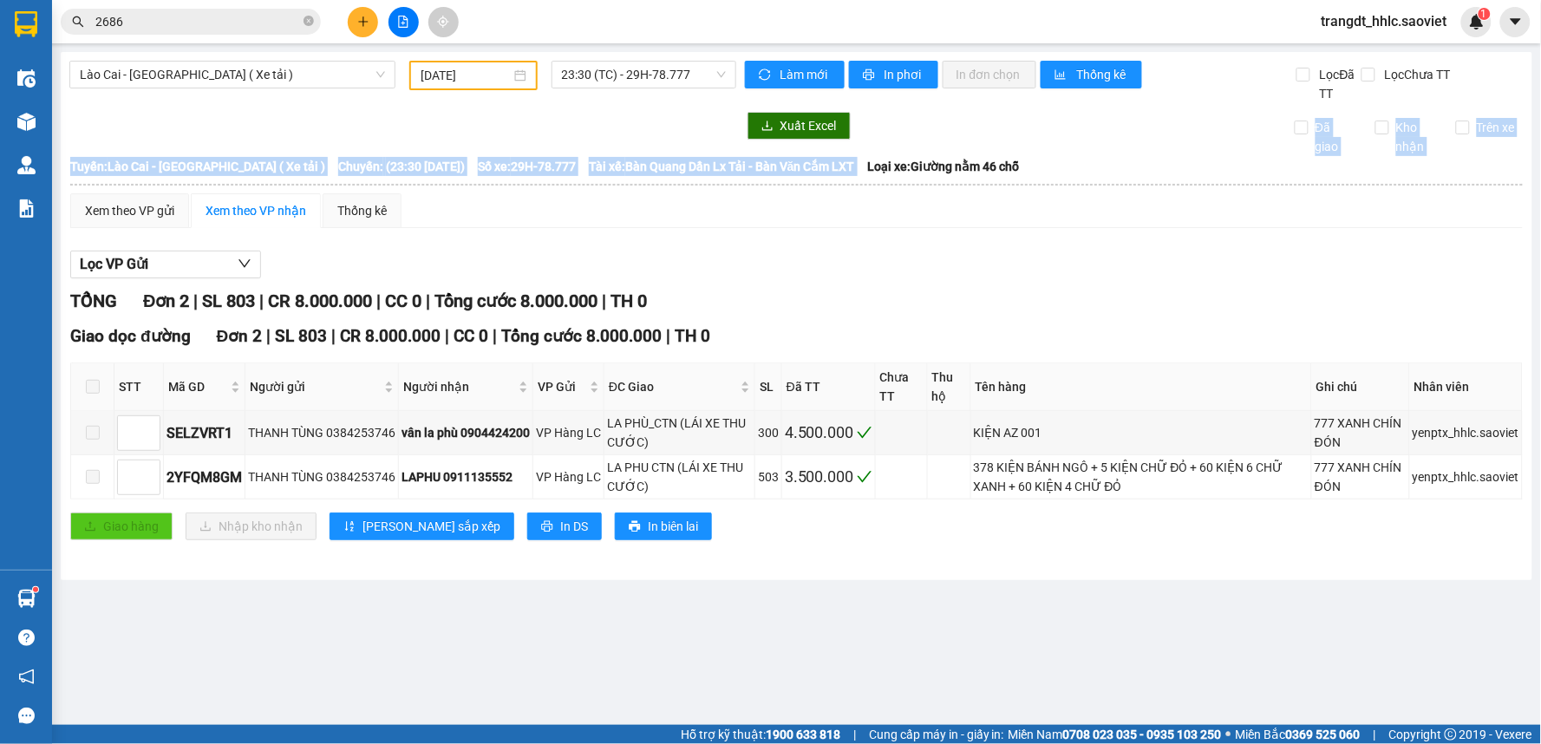
drag, startPoint x: 861, startPoint y: 166, endPoint x: 678, endPoint y: 153, distance: 183.4
click at [678, 153] on div "Lào Cai - [GEOGRAPHIC_DATA] ( Xe tải ) [DATE] 23:30 (TC) - 29H-78.777 Làm mới I…" at bounding box center [797, 316] width 1472 height 528
click at [721, 161] on span "Tài xế: Bàn Quang Dần Lx Tải - Bàn Văn Cắm LXT" at bounding box center [722, 166] width 266 height 19
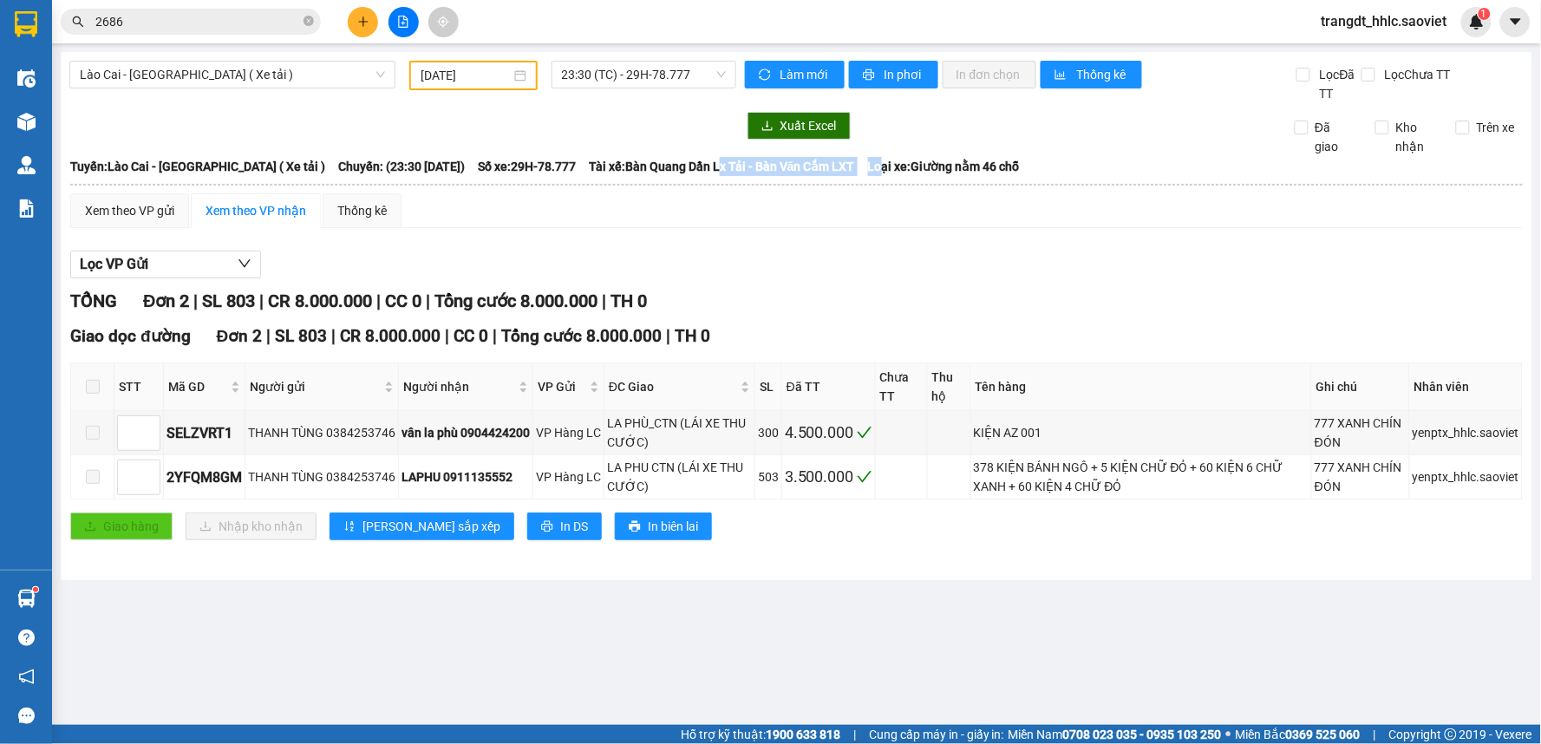
drag, startPoint x: 714, startPoint y: 167, endPoint x: 891, endPoint y: 169, distance: 176.9
click at [886, 169] on div "Tuyến: Lào Cai - [GEOGRAPHIC_DATA] ( Xe tải ) [GEOGRAPHIC_DATA]: (23:30 [DATE])…" at bounding box center [796, 166] width 1452 height 19
click at [896, 169] on span "Loại xe: Giường nằm 46 chỗ" at bounding box center [944, 166] width 152 height 19
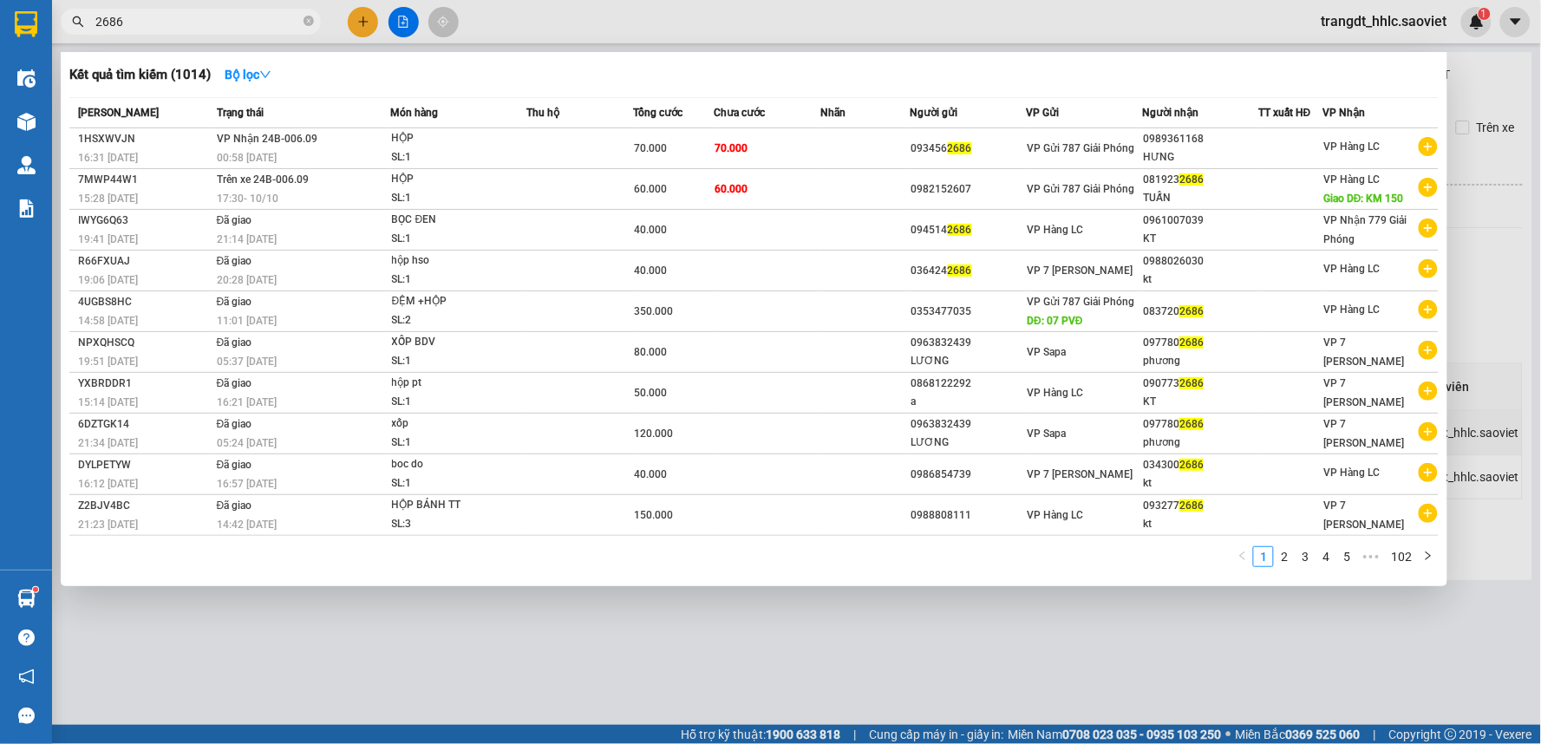
click at [202, 22] on input "2686" at bounding box center [197, 21] width 205 height 19
type input "2"
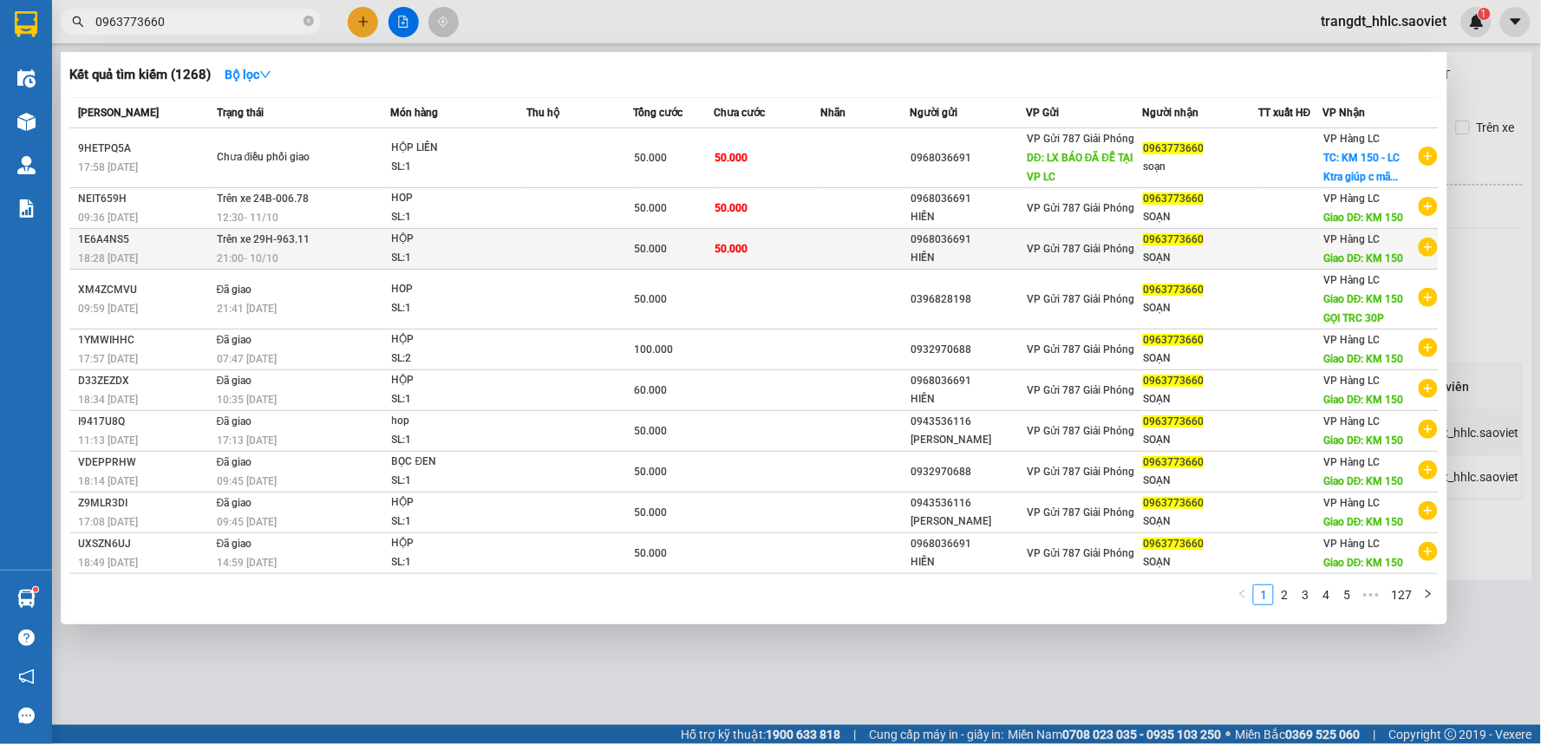
type input "0963773660"
click at [160, 239] on div "1E6A4NS5" at bounding box center [145, 240] width 134 height 18
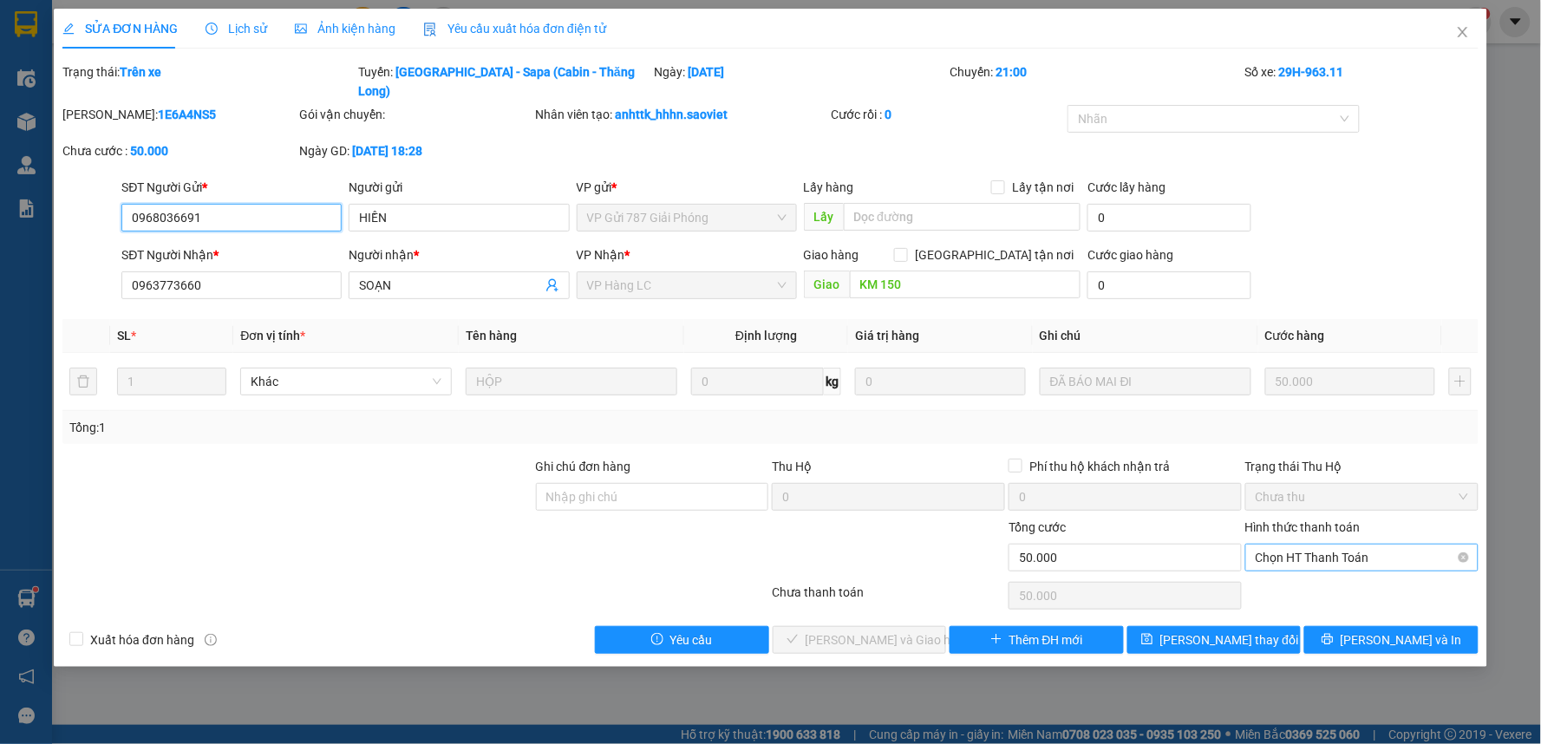
type input "0968036691"
type input "HIỀN"
type input "0963773660"
type input "SOẠN"
type input "KM 150"
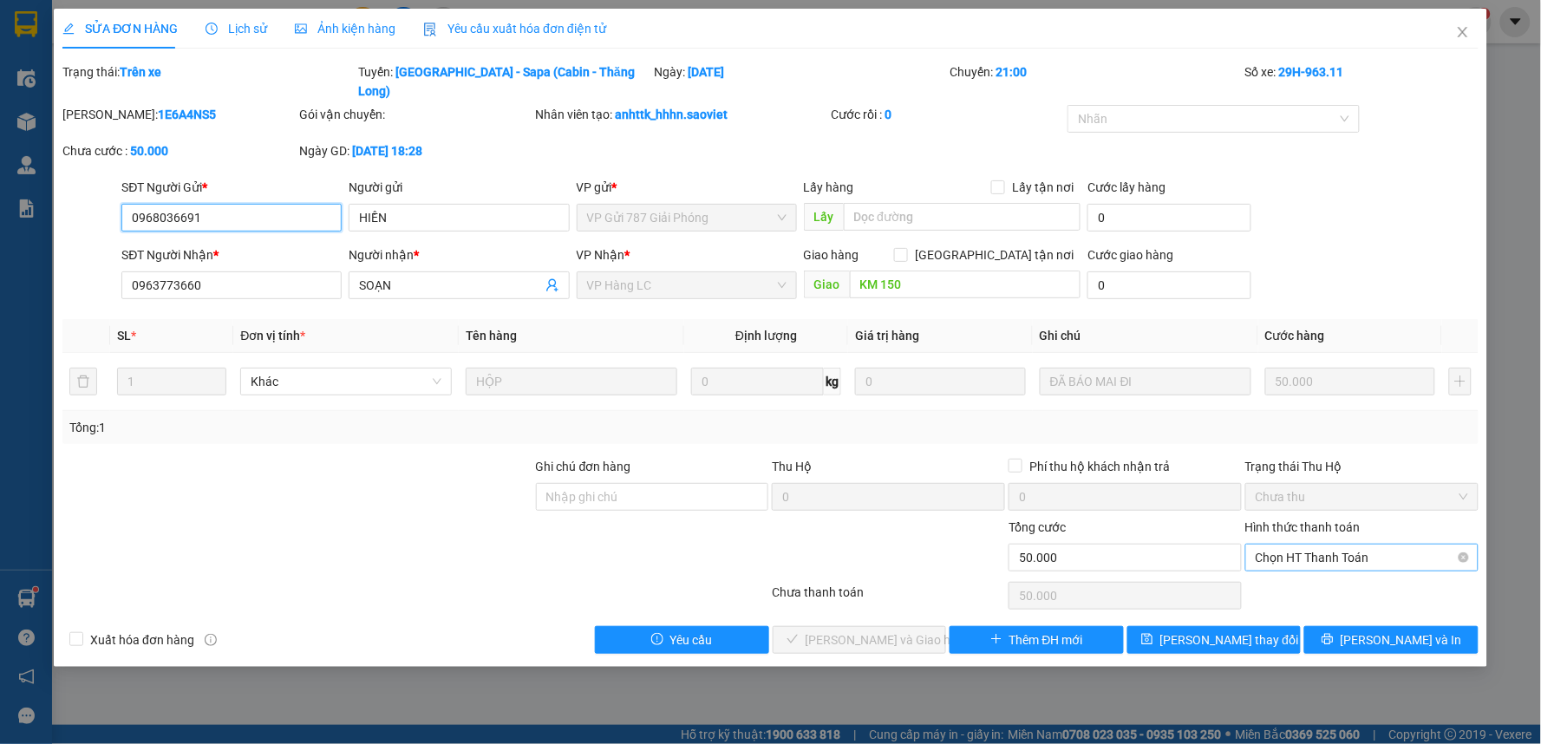
type input "0"
type input "50.000"
drag, startPoint x: 1312, startPoint y: 524, endPoint x: 1302, endPoint y: 549, distance: 26.9
click at [1311, 544] on div "Chọn HT Thanh Toán" at bounding box center [1361, 558] width 233 height 28
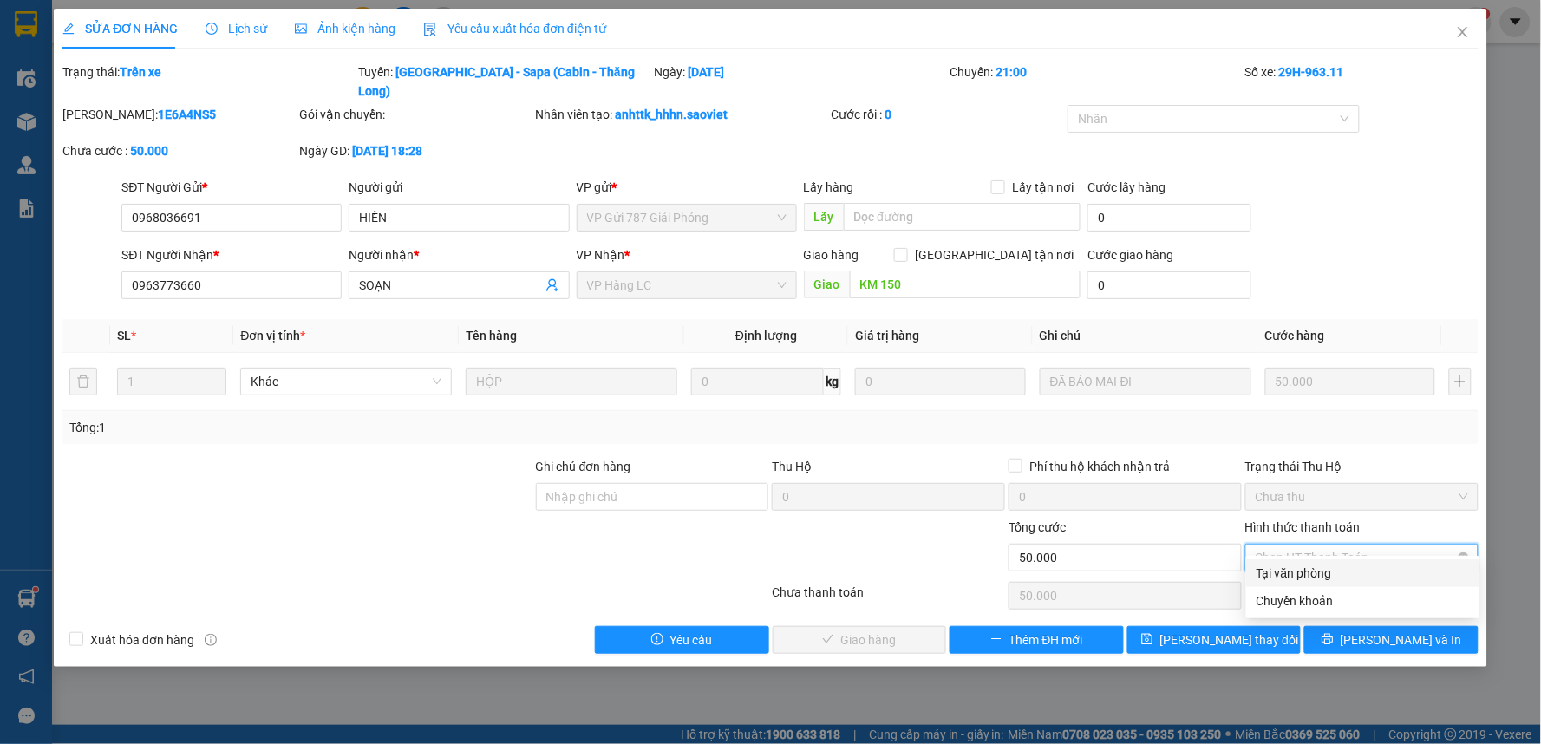
click at [1295, 565] on div "Tại văn phòng" at bounding box center [1363, 573] width 212 height 19
type input "0"
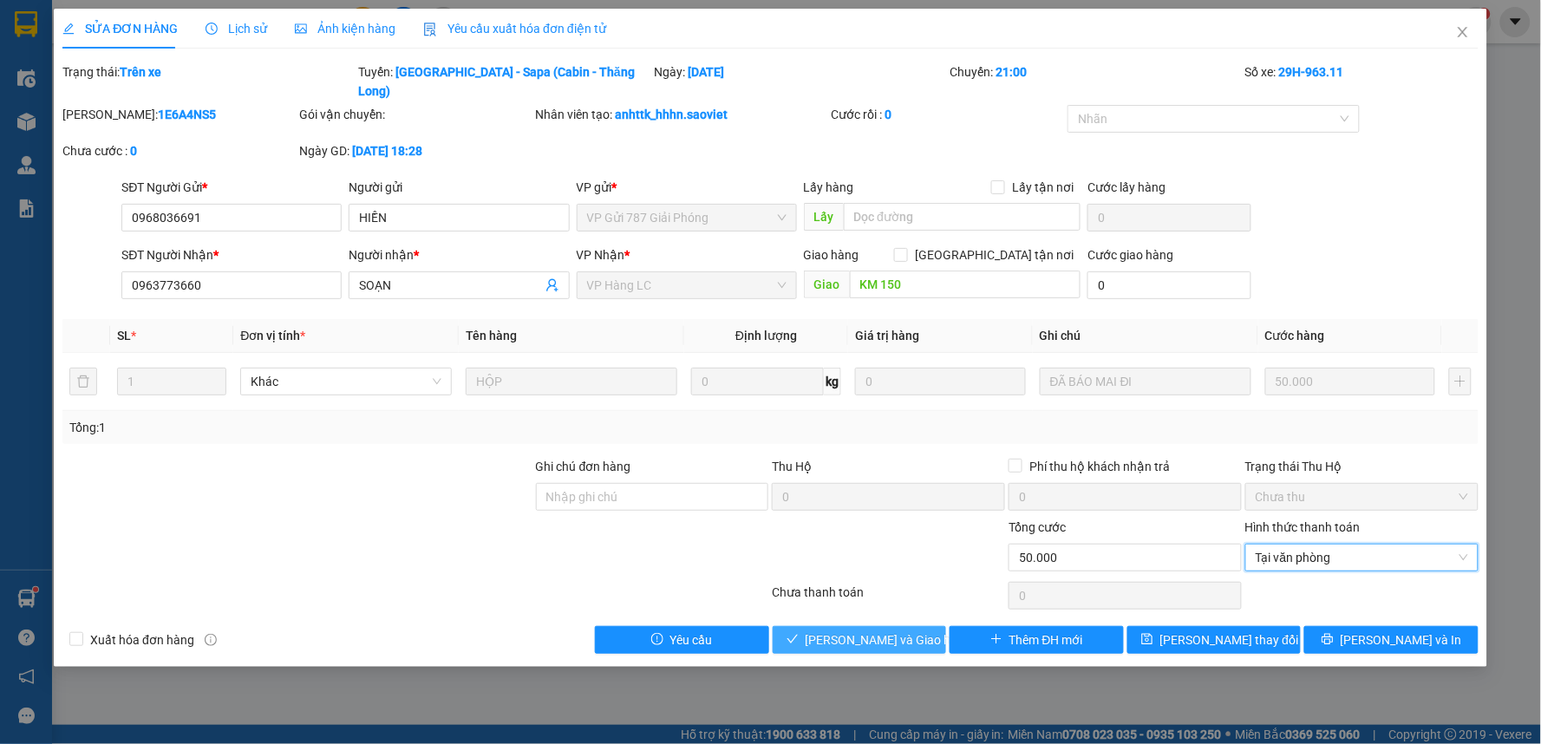
click at [857, 630] on span "[PERSON_NAME] và Giao hàng" at bounding box center [889, 639] width 166 height 19
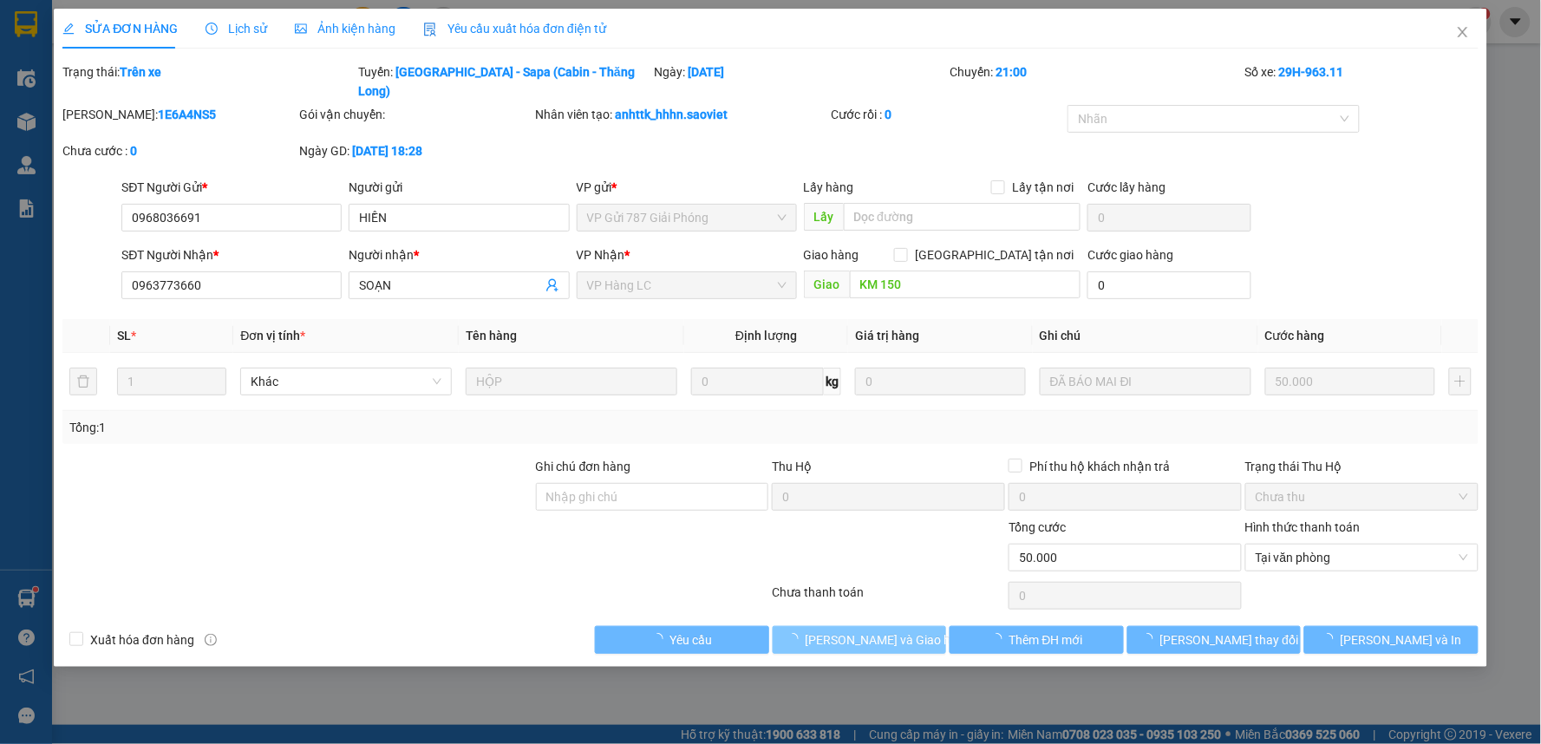
click at [857, 630] on span "[PERSON_NAME] và Giao hàng" at bounding box center [889, 639] width 166 height 19
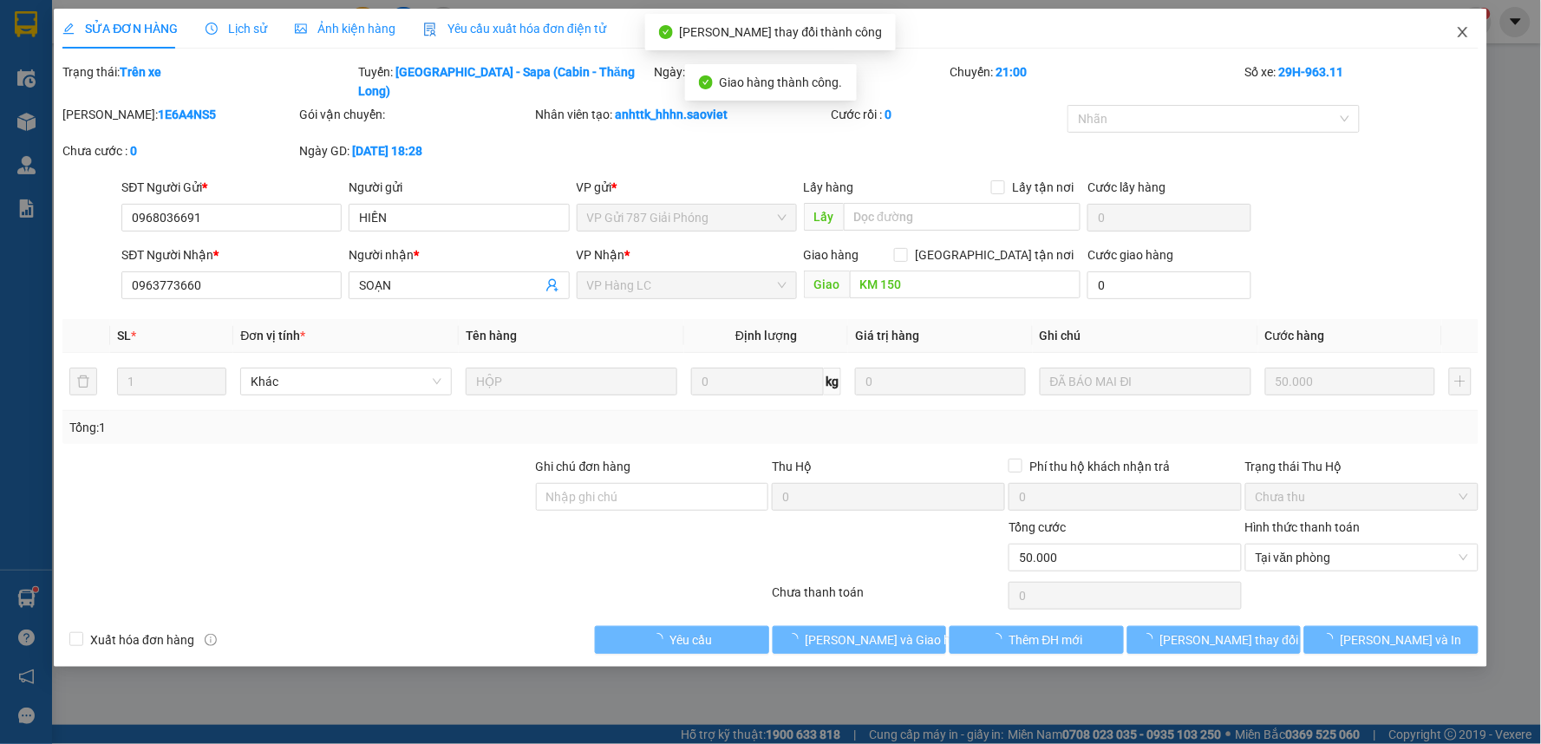
click at [1462, 32] on icon "close" at bounding box center [1463, 32] width 10 height 10
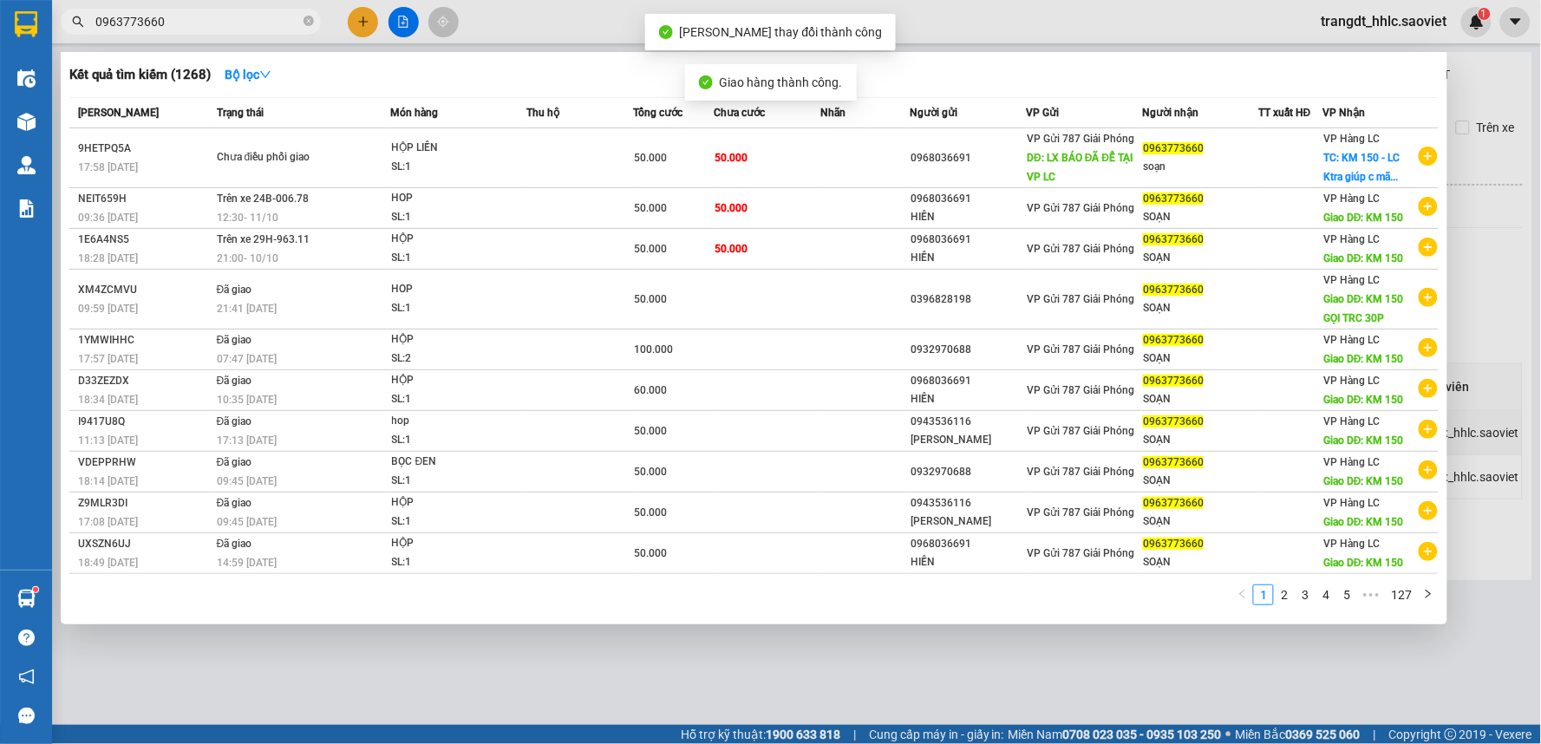
click at [224, 32] on span "0963773660" at bounding box center [191, 22] width 260 height 26
click at [158, 14] on input "0963773660" at bounding box center [197, 21] width 205 height 19
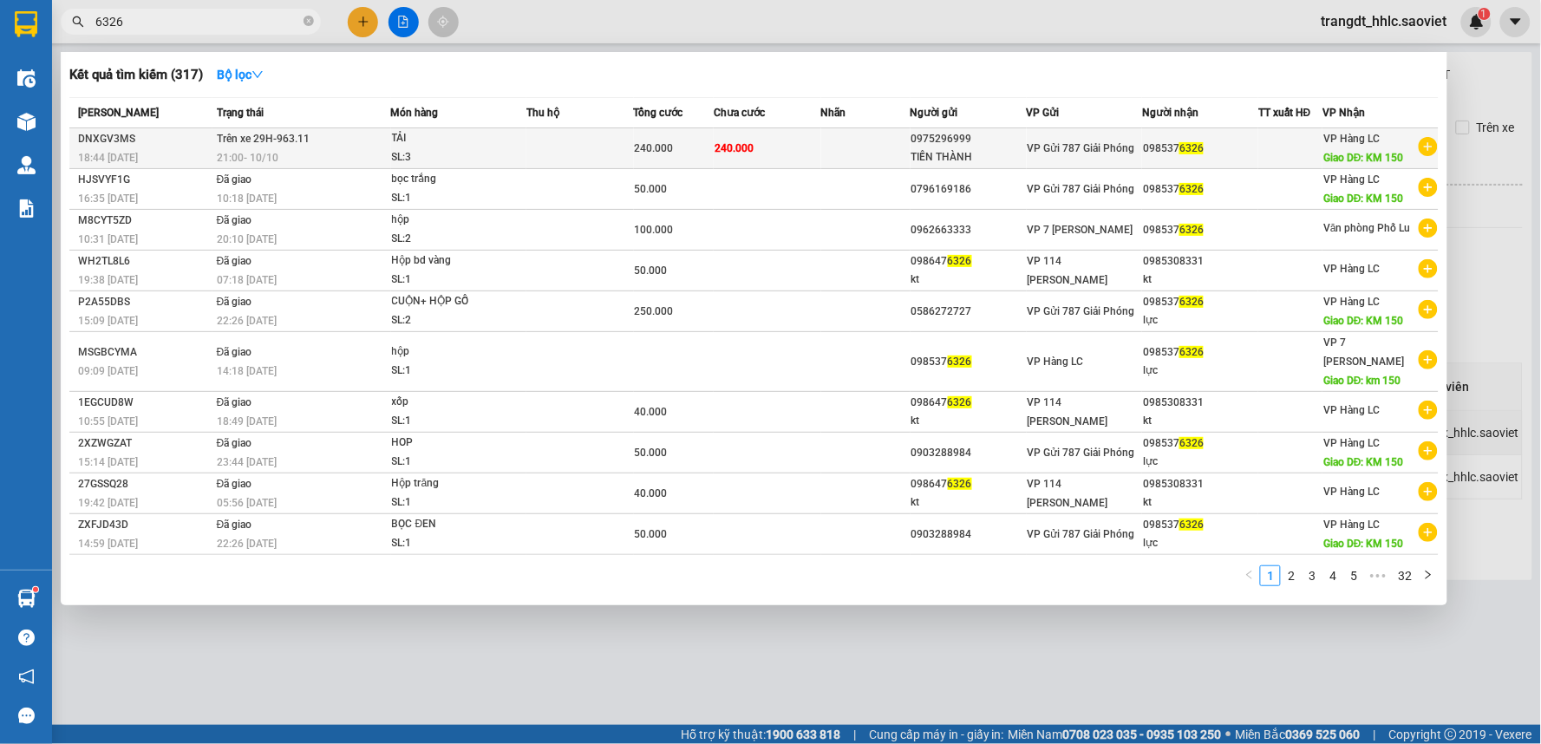
type input "6326"
click at [742, 136] on td "240.000" at bounding box center [768, 148] width 108 height 41
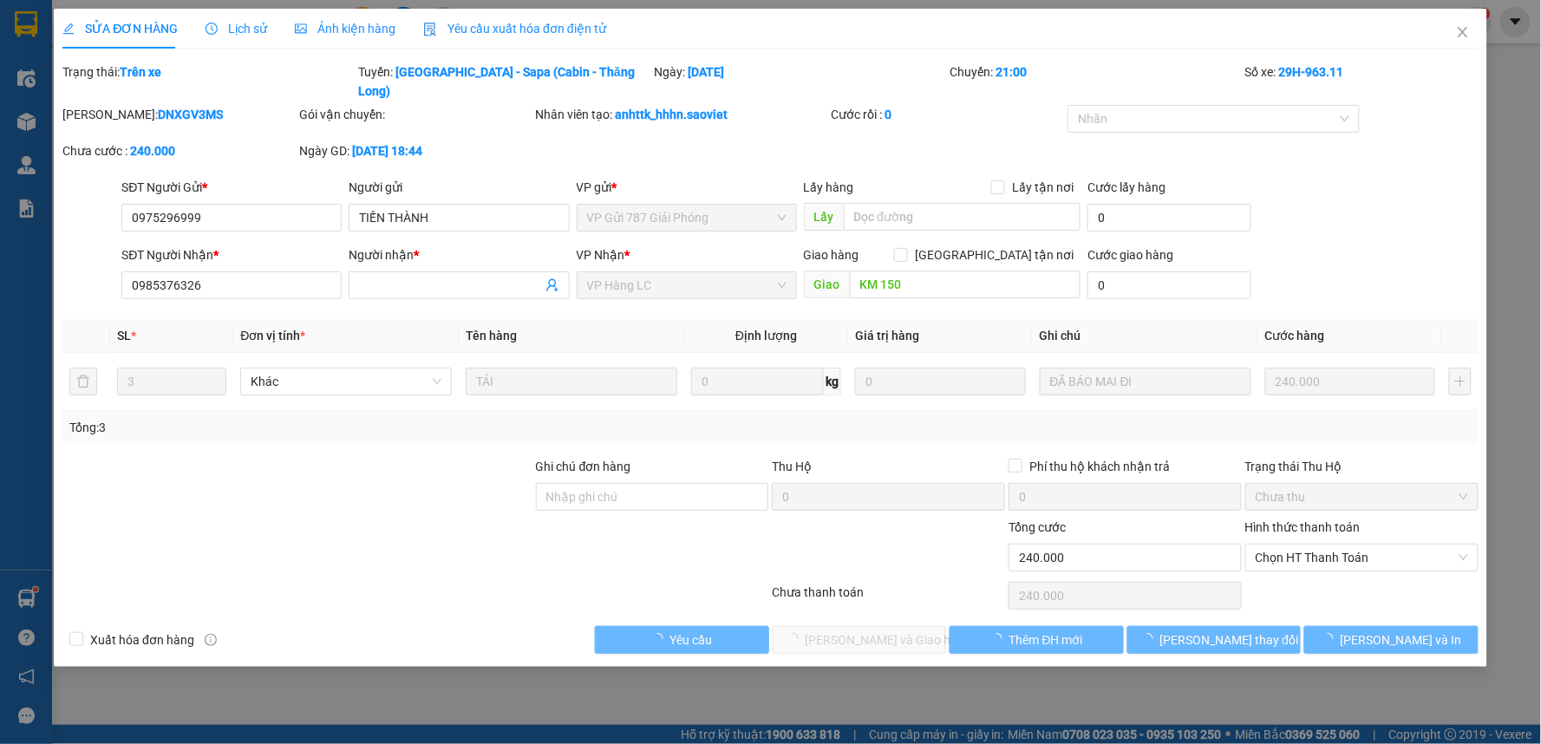
type input "0975296999"
type input "TIẾN THÀNH"
type input "0985376326"
type input "KM 150"
type input "0"
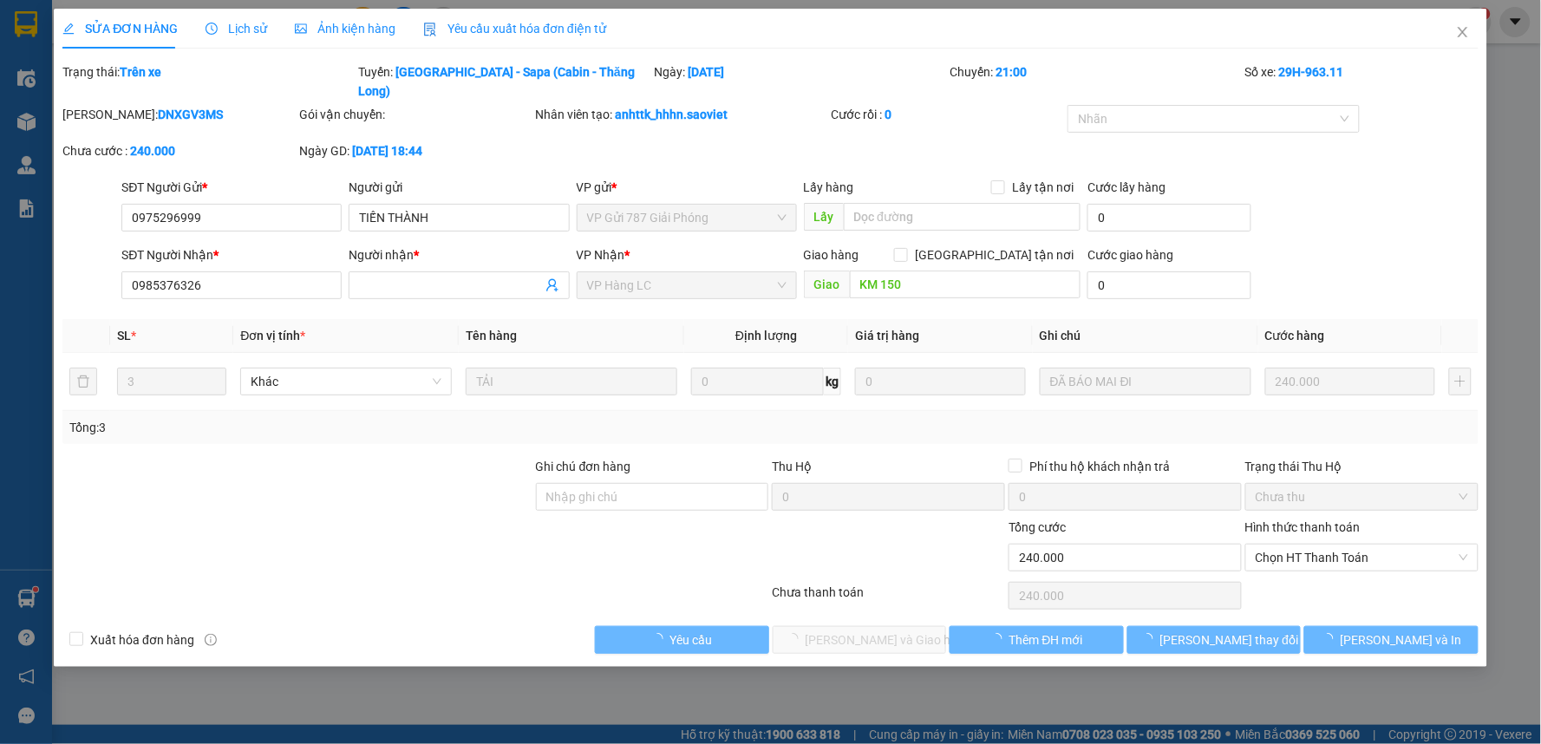
type input "240.000"
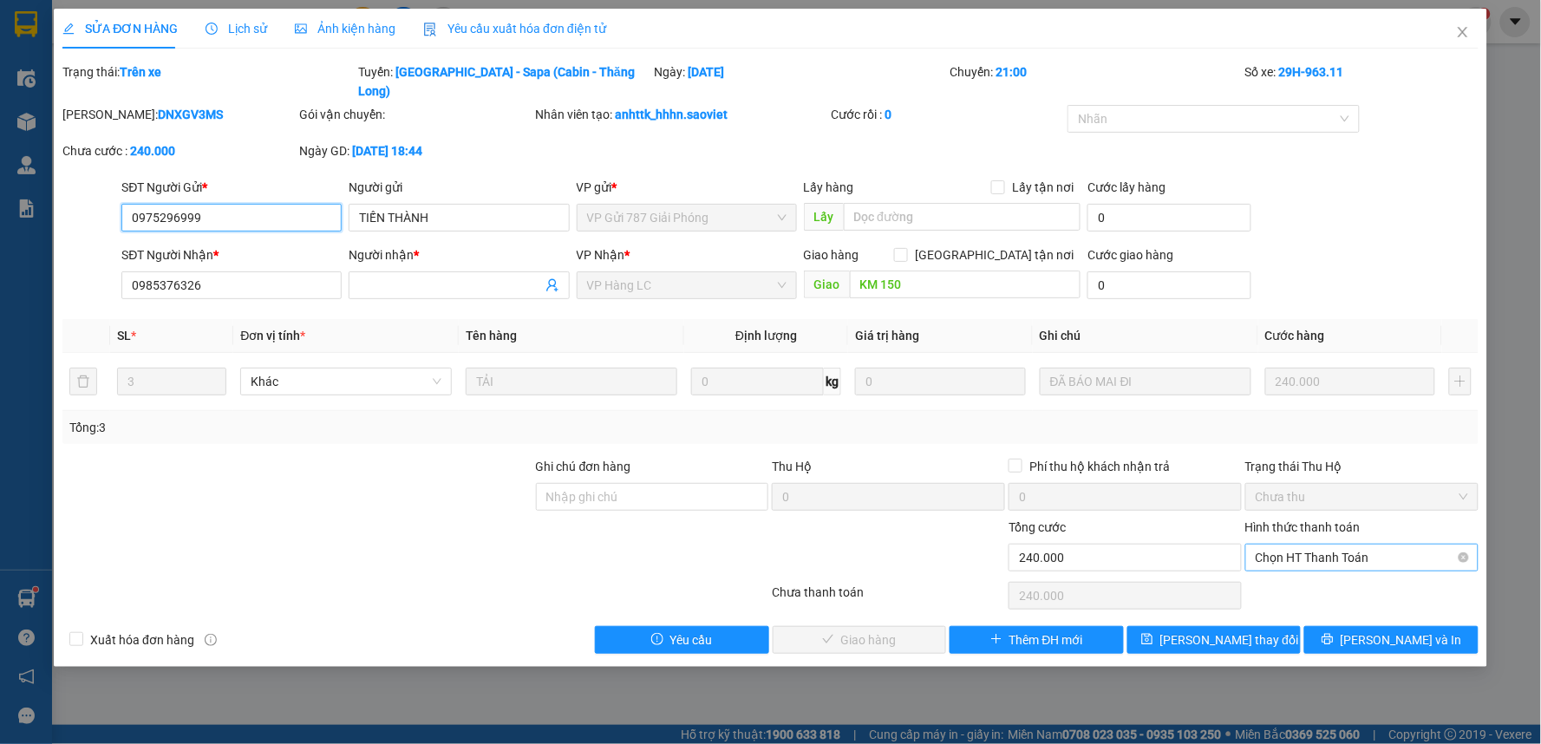
drag, startPoint x: 1294, startPoint y: 539, endPoint x: 1302, endPoint y: 547, distance: 11.7
click at [1298, 545] on span "Chọn HT Thanh Toán" at bounding box center [1362, 558] width 212 height 26
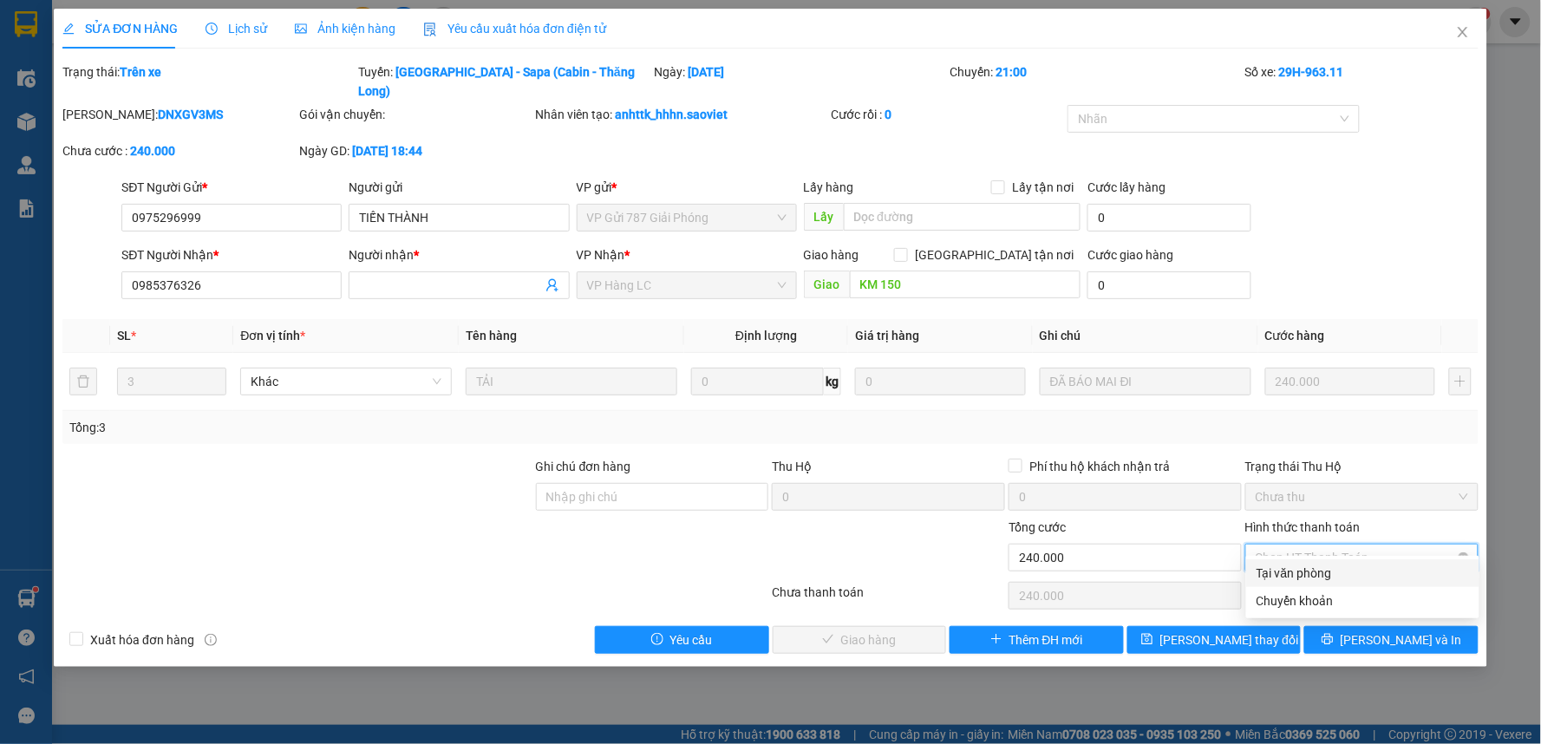
click at [1302, 564] on div "Tại văn phòng" at bounding box center [1363, 573] width 212 height 19
type input "0"
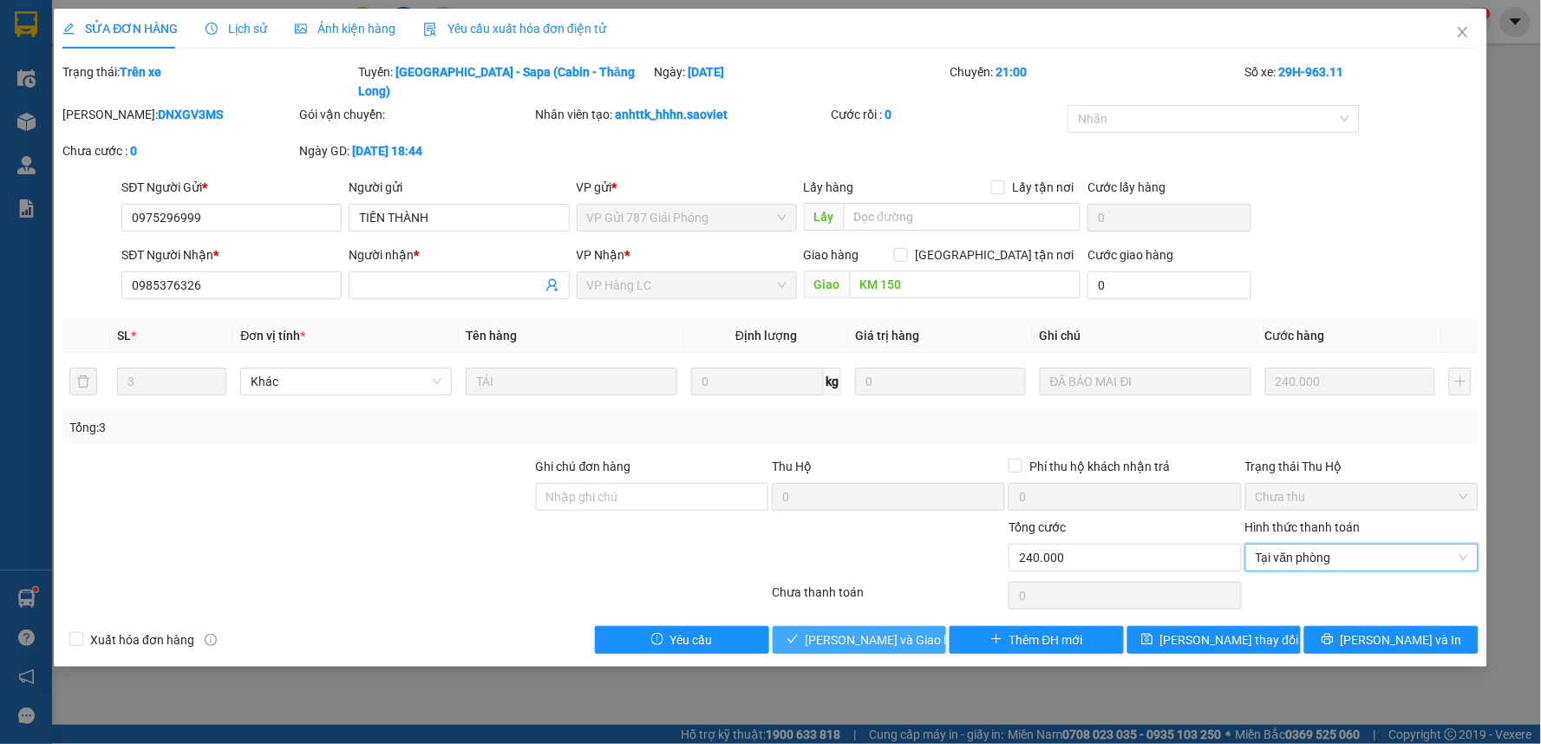
click at [915, 630] on span "[PERSON_NAME] và Giao hàng" at bounding box center [889, 639] width 166 height 19
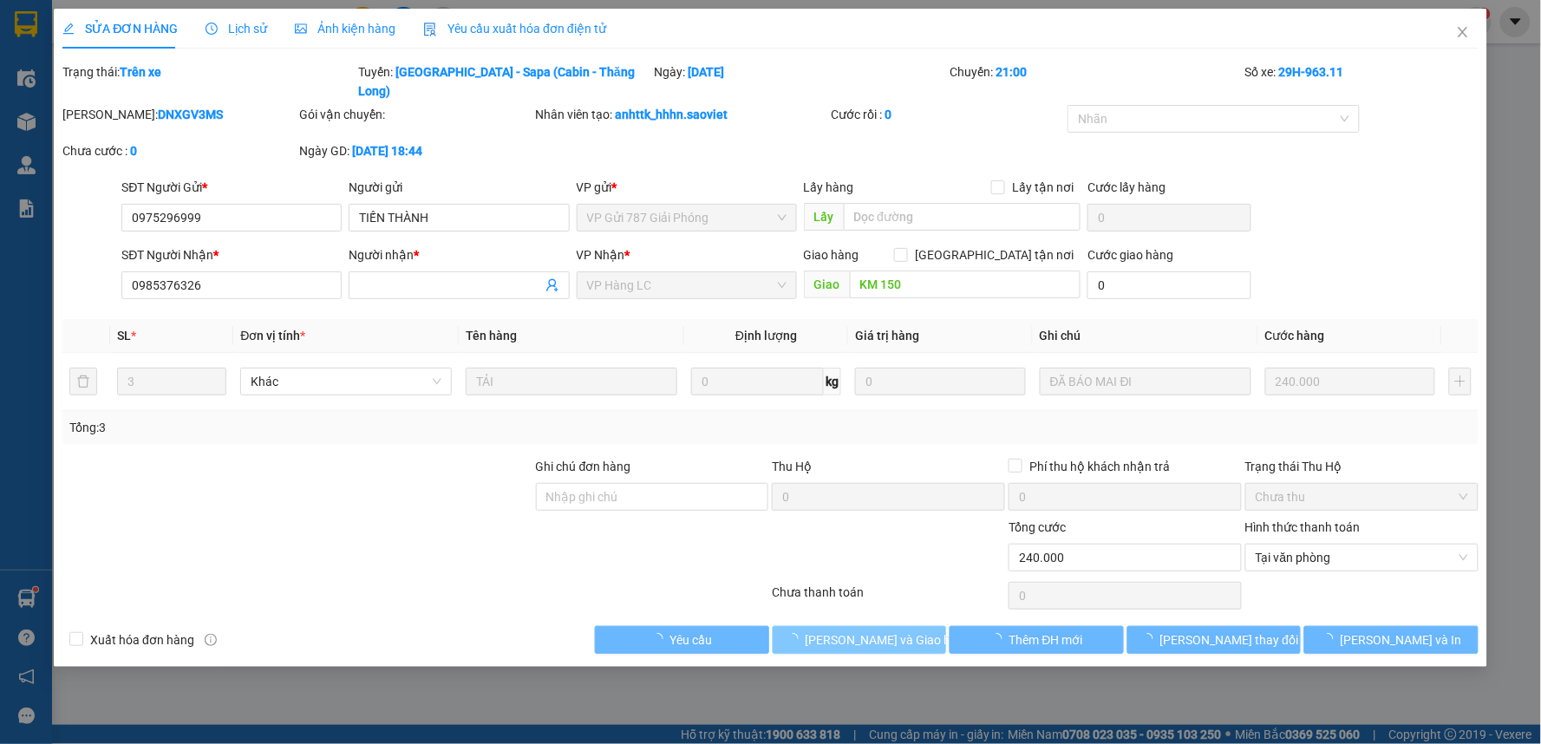
click at [915, 630] on span "[PERSON_NAME] và Giao hàng" at bounding box center [889, 639] width 166 height 19
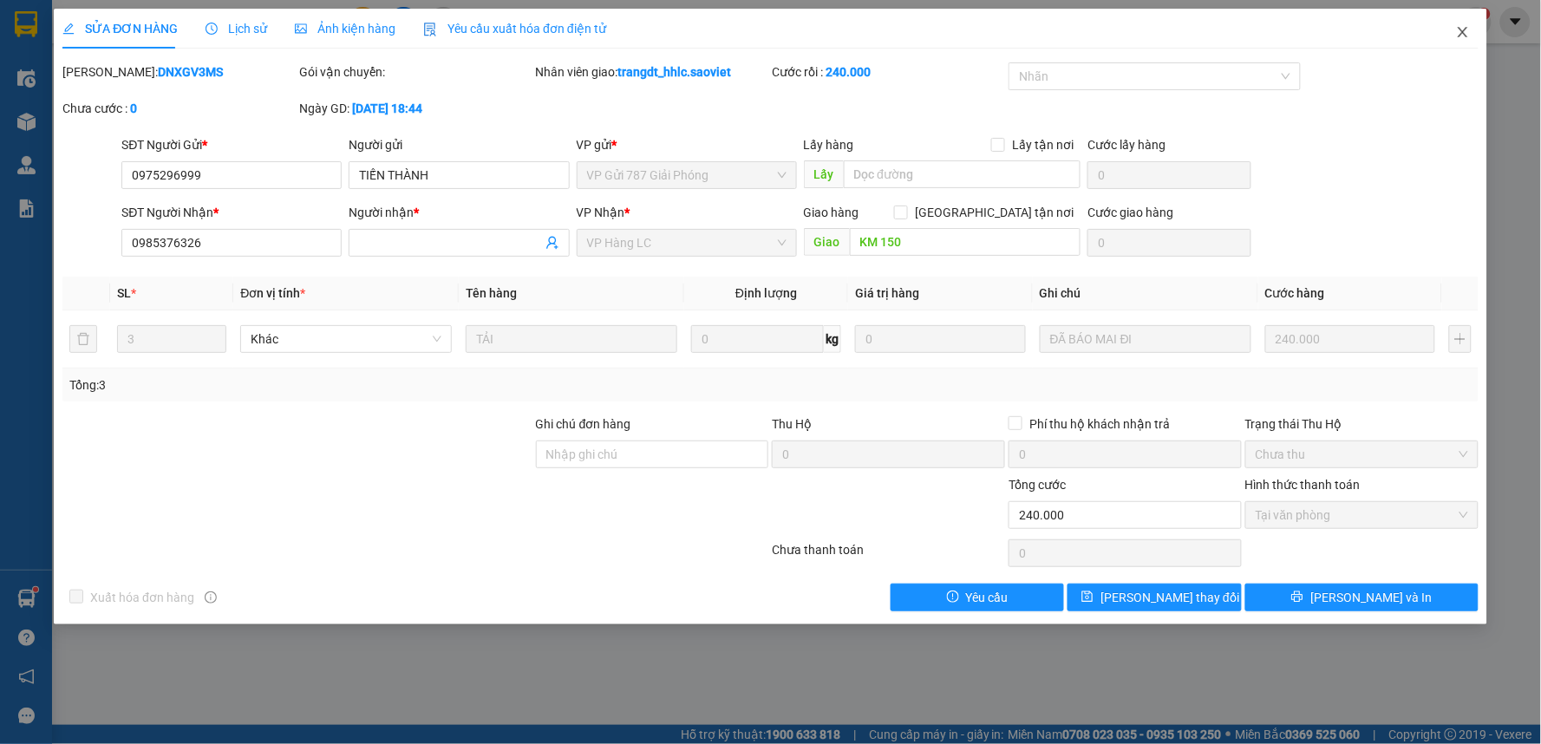
click at [1466, 30] on icon "close" at bounding box center [1463, 32] width 14 height 14
